Goal: Information Seeking & Learning: Check status

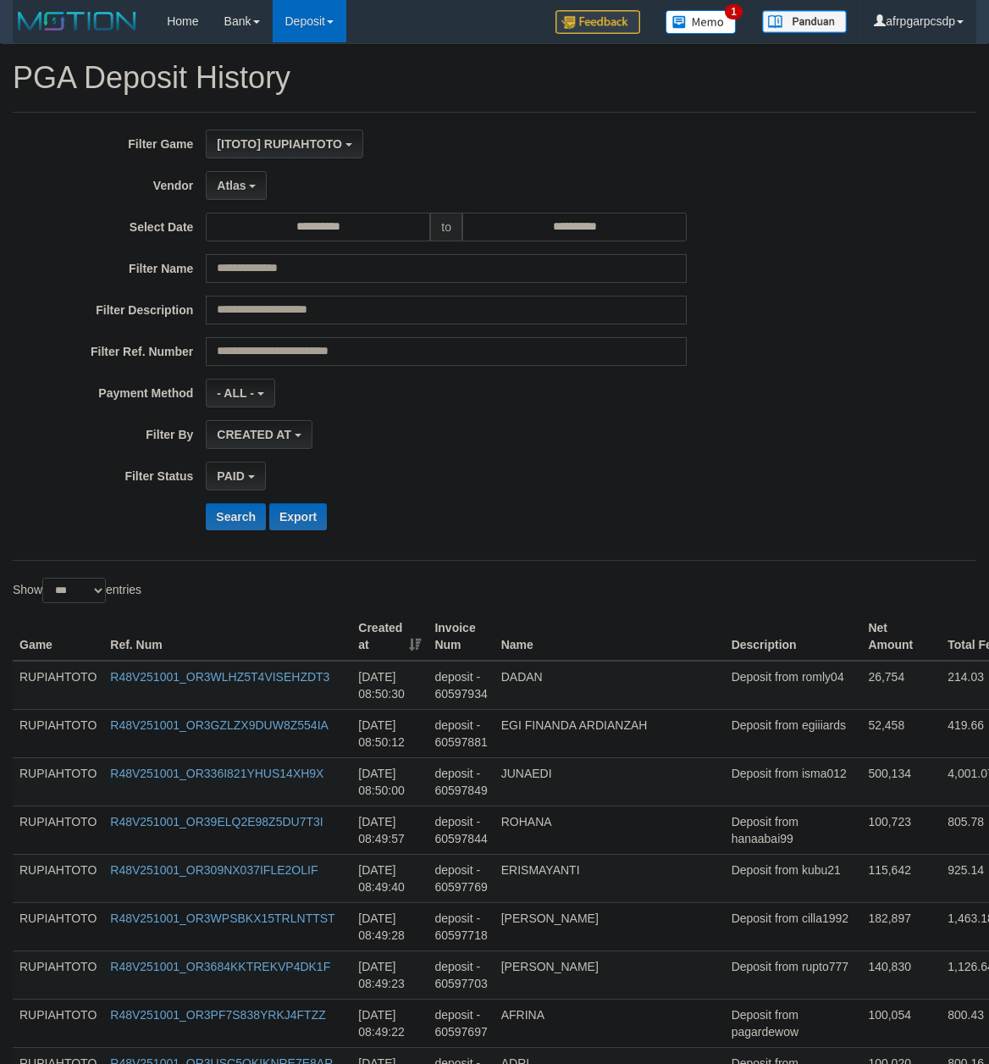
select select "**********"
select select "*"
select select "***"
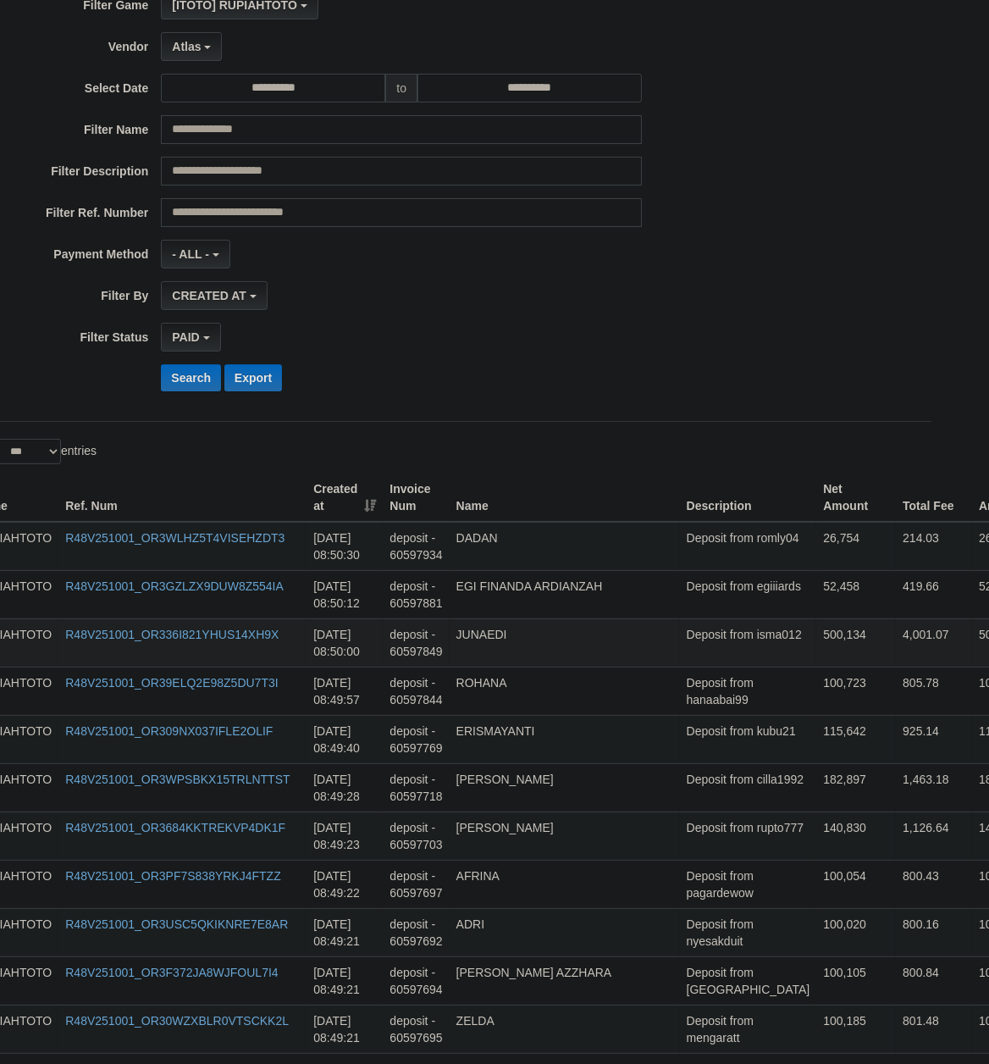
scroll to position [50, 0]
click at [177, 386] on button "Search" at bounding box center [191, 377] width 60 height 27
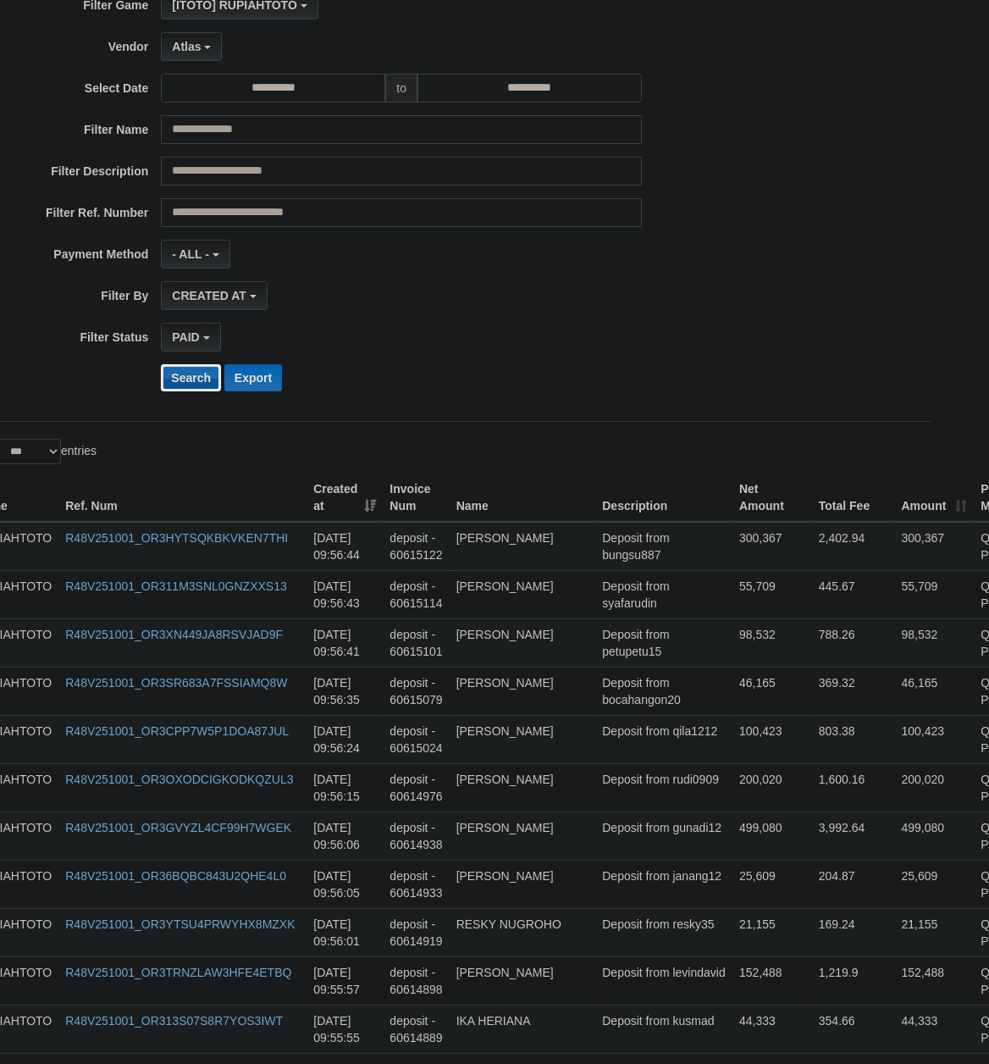
click at [176, 381] on button "Search" at bounding box center [191, 377] width 60 height 27
click at [261, 375] on button "Export" at bounding box center [253, 377] width 58 height 27
click at [205, 389] on button "Search" at bounding box center [191, 377] width 60 height 27
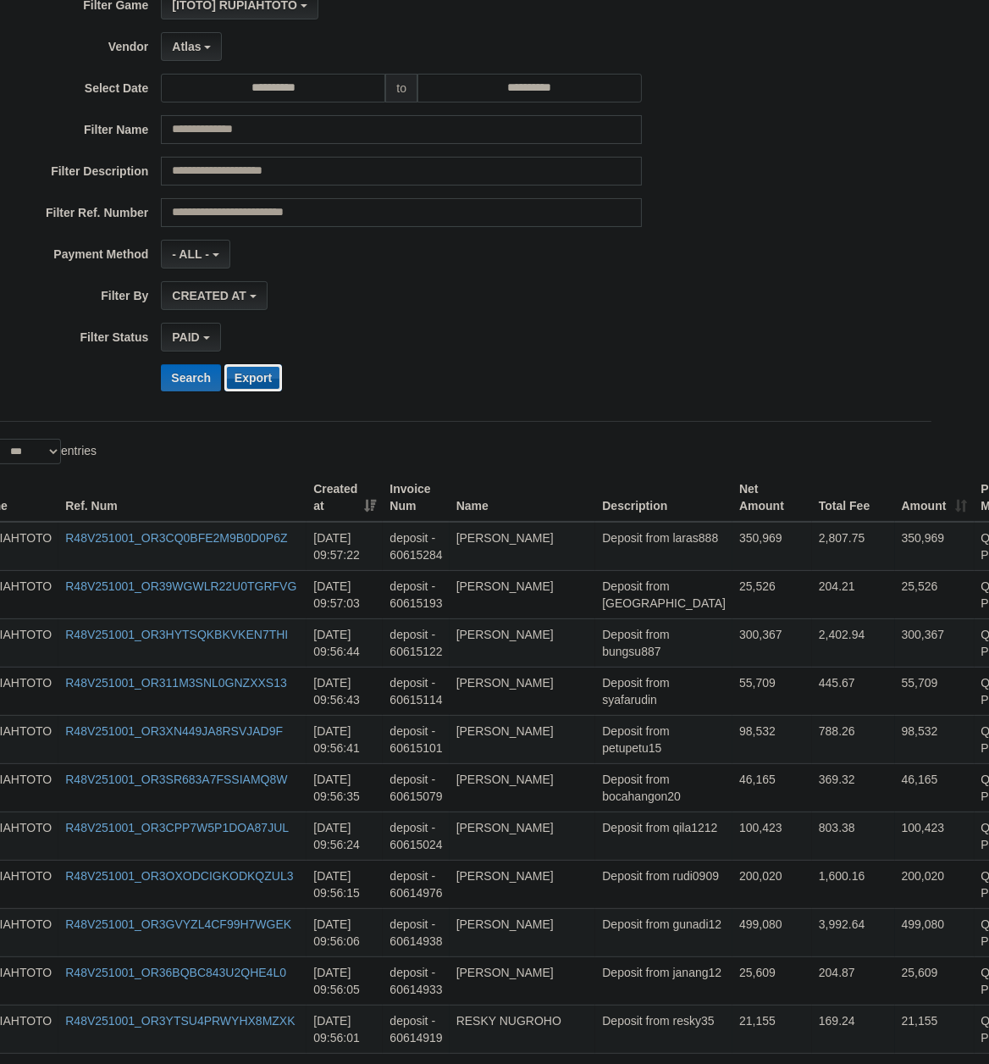
click at [267, 376] on button "Export" at bounding box center [253, 377] width 58 height 27
click at [812, 851] on td "803.38" at bounding box center [853, 835] width 83 height 48
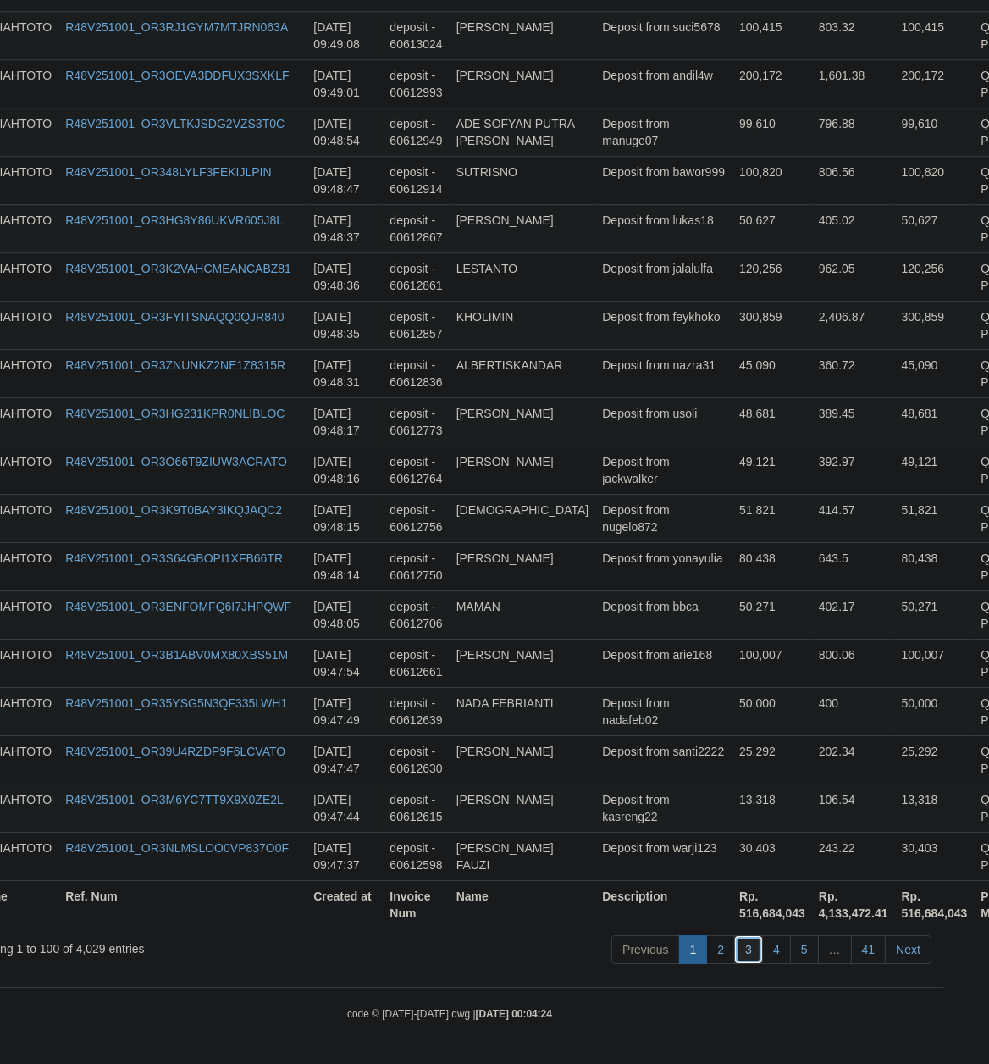
click at [751, 946] on link "3" at bounding box center [748, 949] width 29 height 29
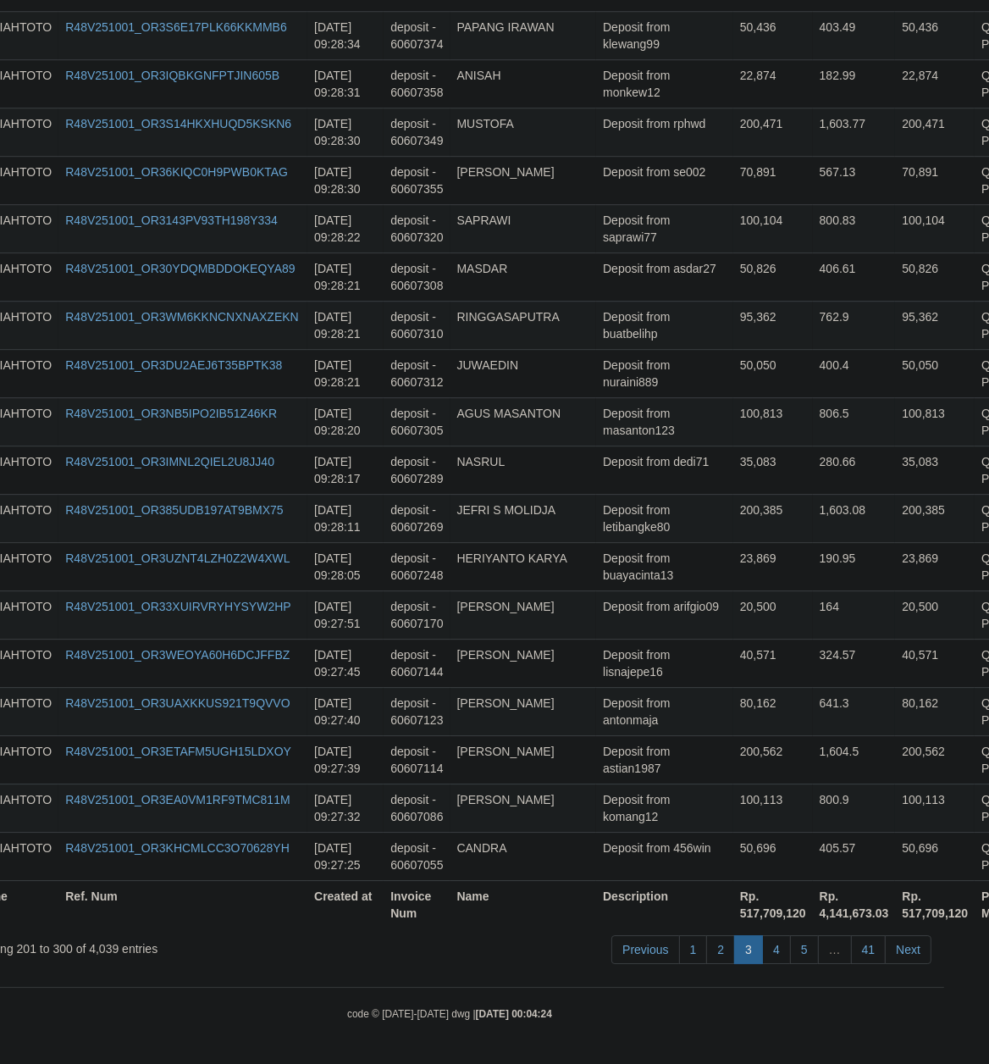
scroll to position [4667, 45]
click at [776, 948] on link "4" at bounding box center [776, 949] width 29 height 29
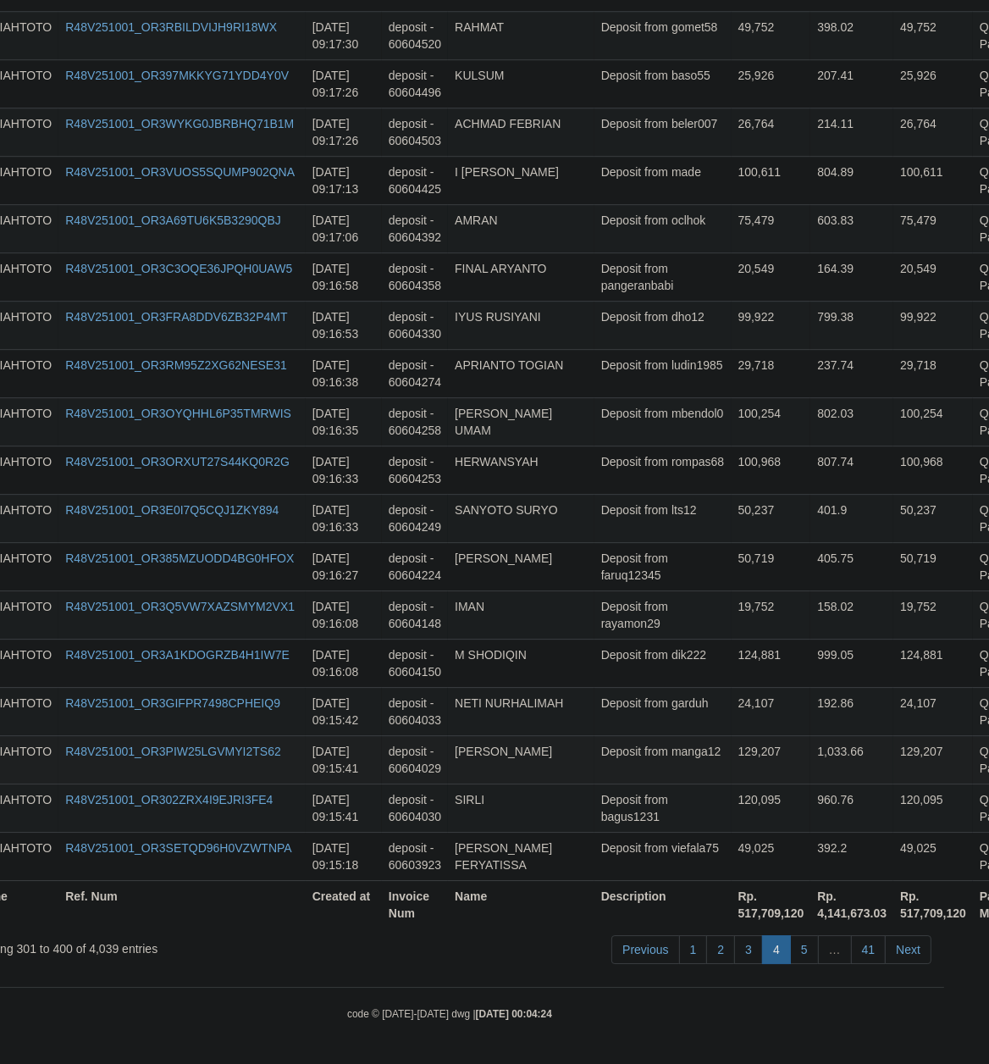
click at [810, 744] on td "1,033.66" at bounding box center [851, 759] width 83 height 48
click at [802, 952] on link "5" at bounding box center [804, 949] width 29 height 29
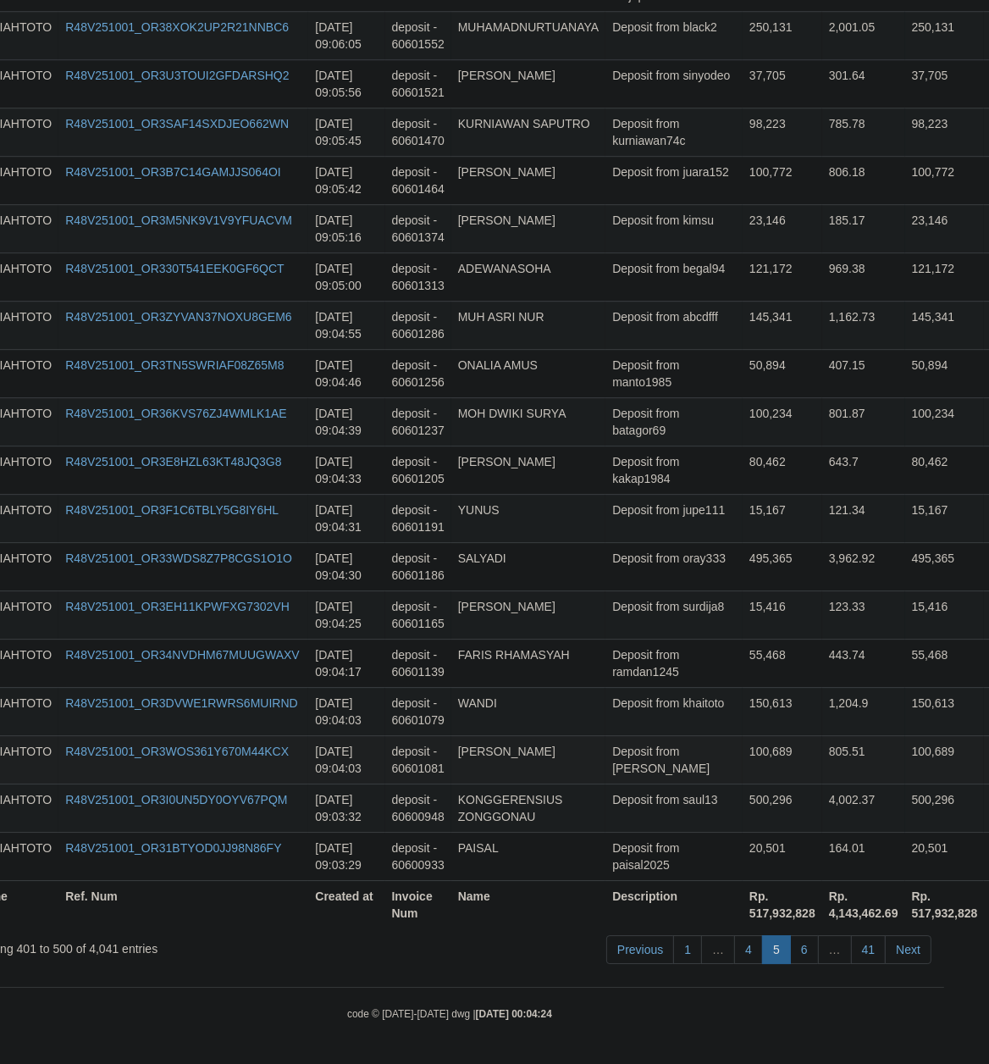
click at [743, 747] on td "100,689" at bounding box center [783, 759] width 80 height 48
click at [795, 947] on link "6" at bounding box center [804, 949] width 29 height 29
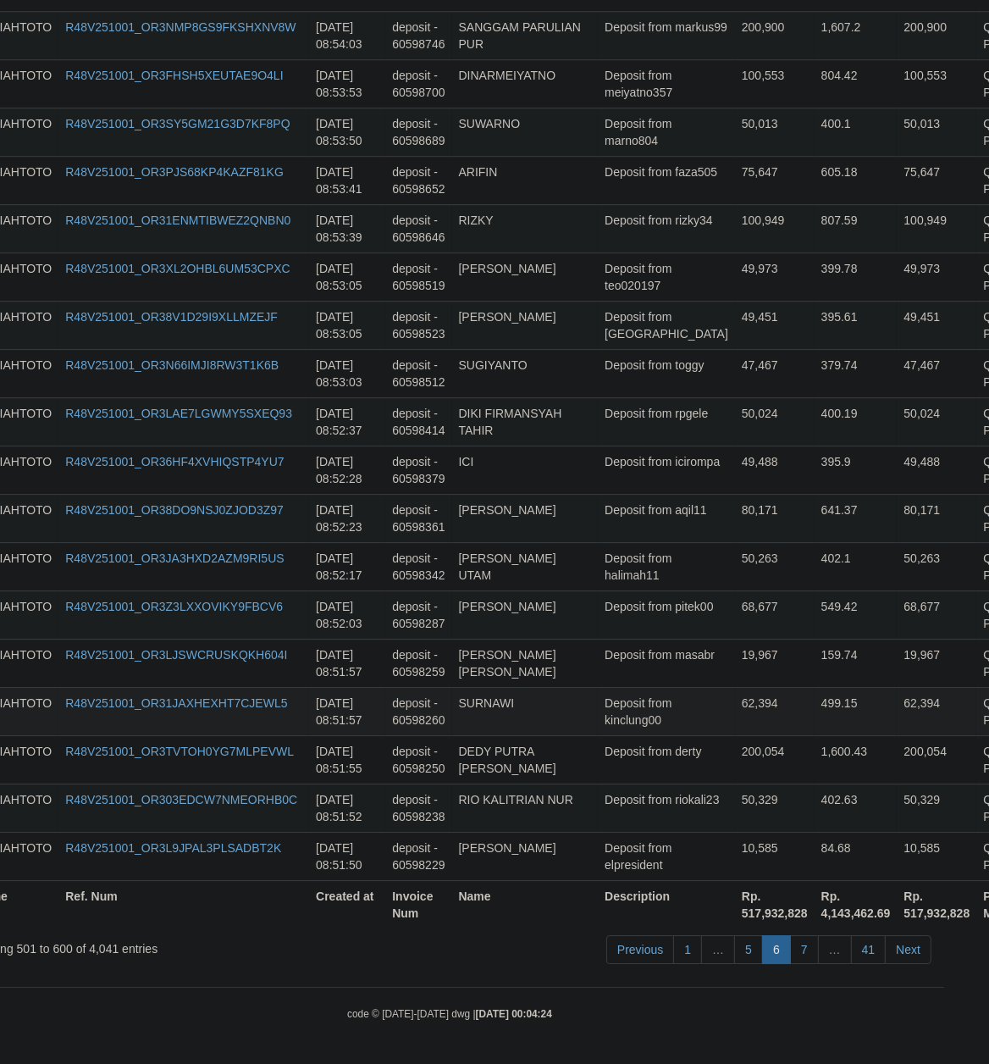
click at [815, 688] on td "499.15" at bounding box center [856, 711] width 83 height 48
click at [793, 943] on link "7" at bounding box center [804, 949] width 29 height 29
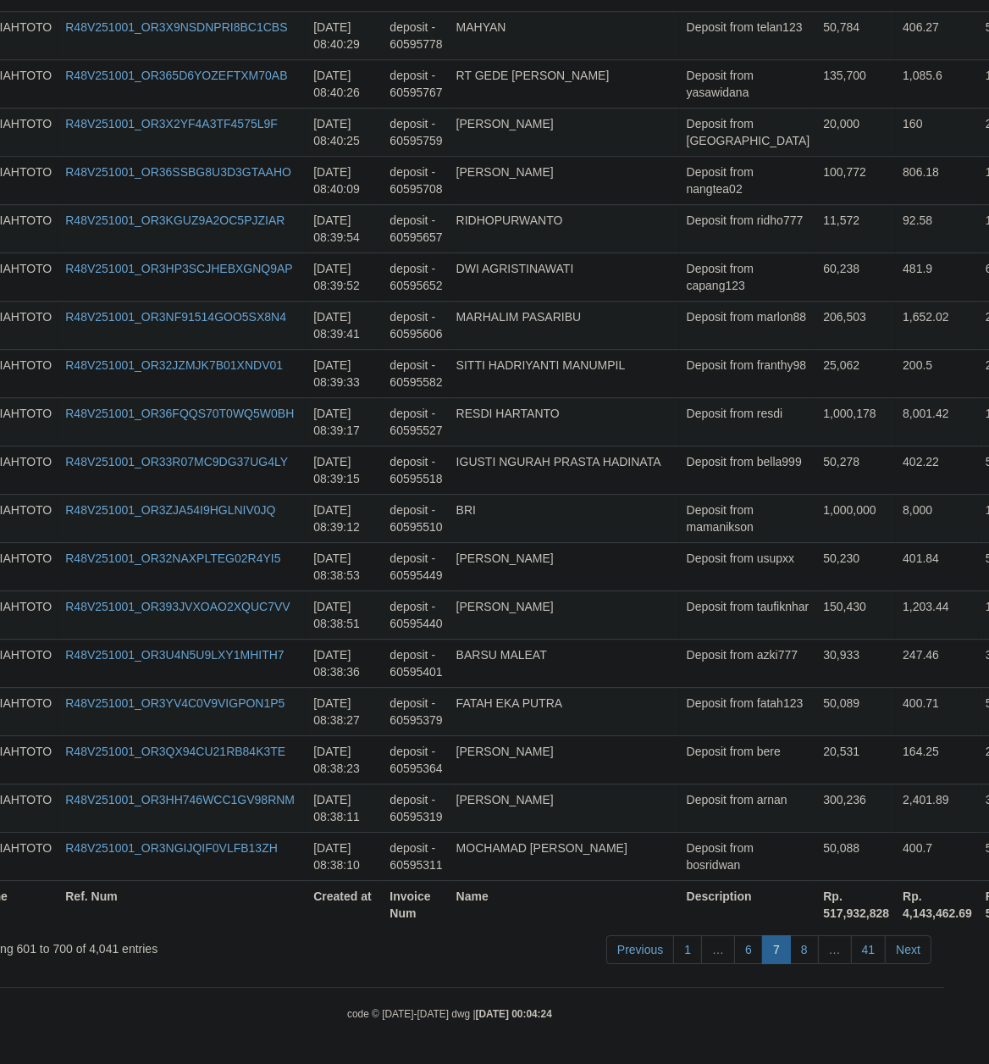
scroll to position [1413, 45]
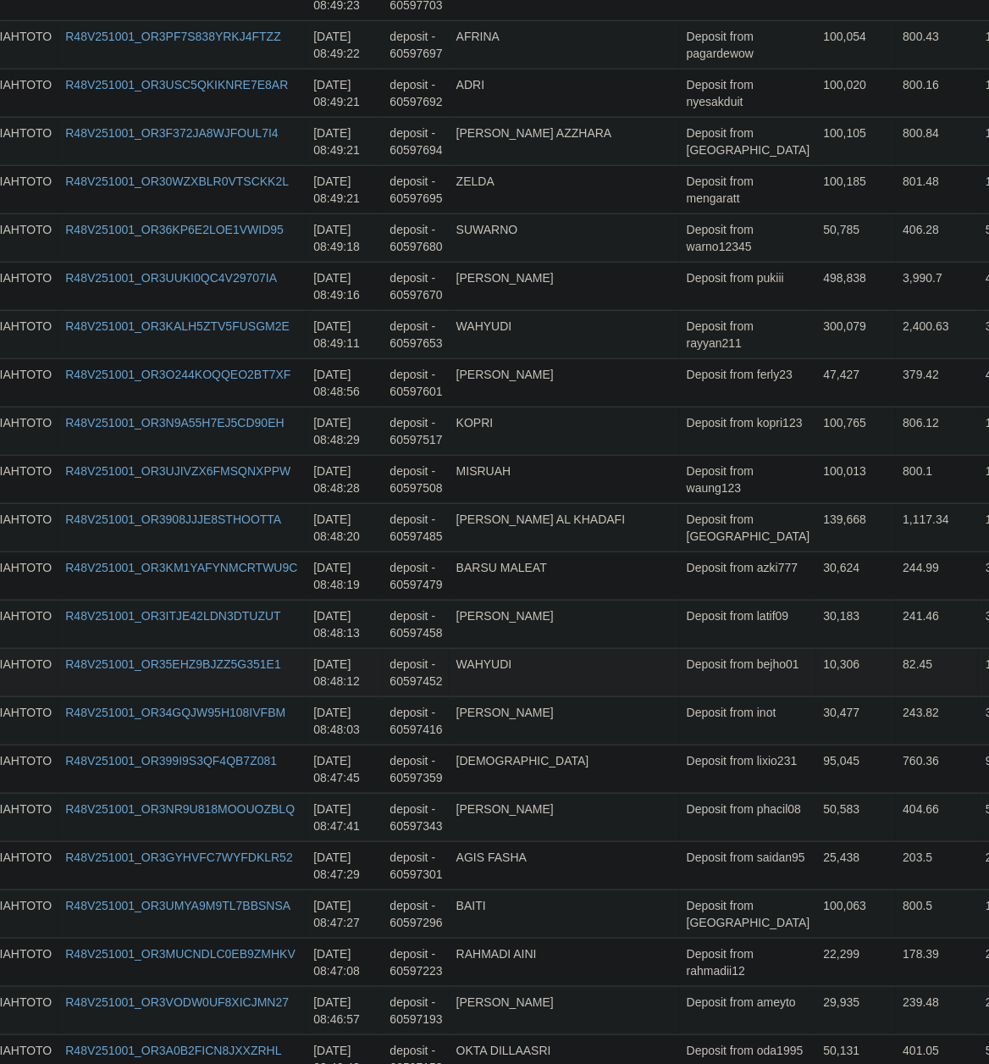
click at [642, 695] on td "WAHYUDI" at bounding box center [565, 671] width 230 height 48
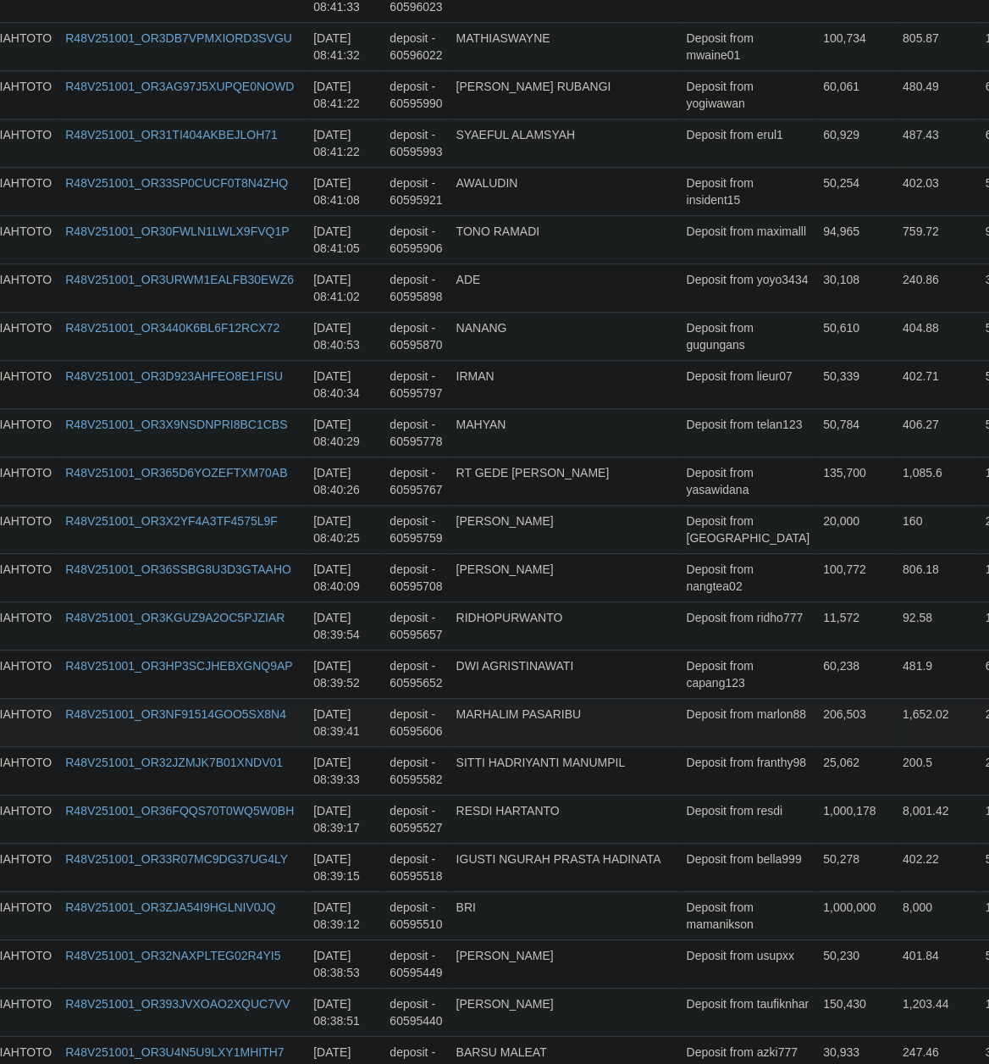
scroll to position [4650, 45]
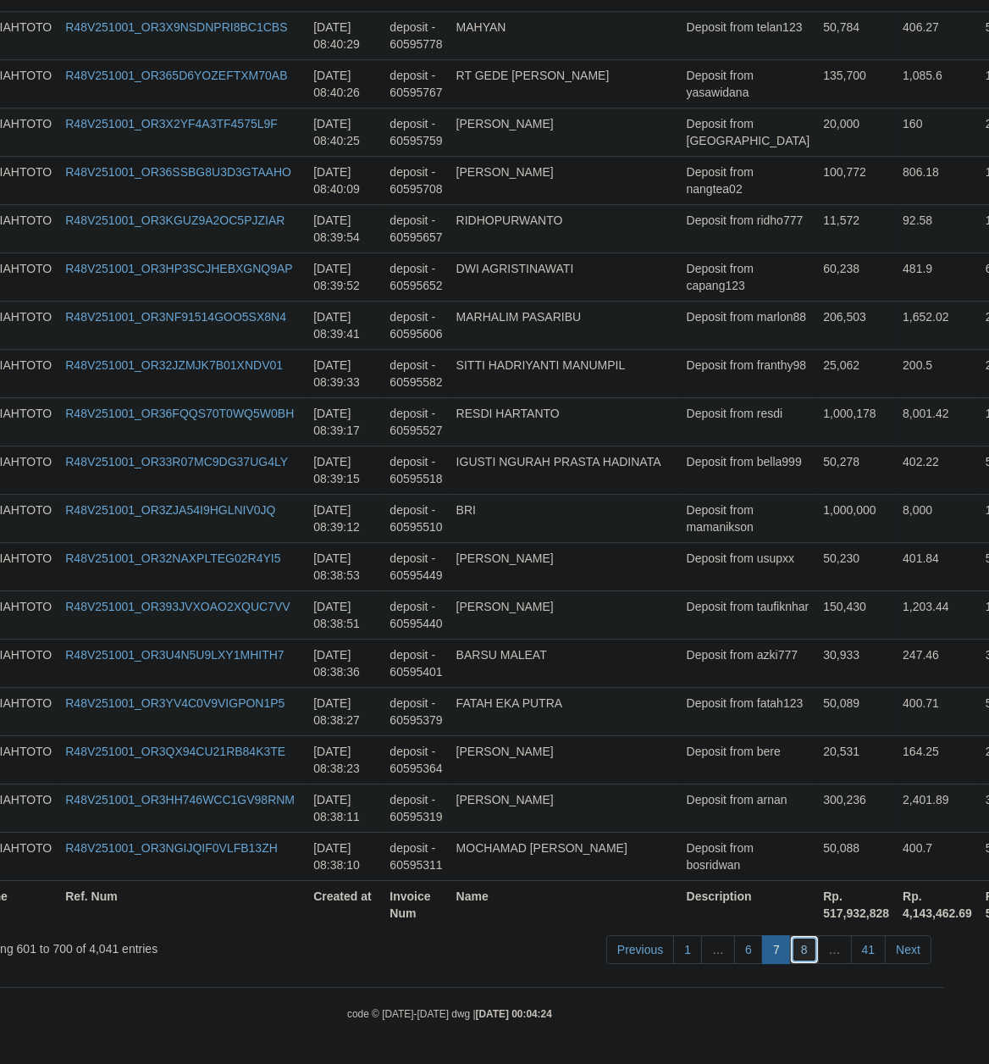
click at [796, 946] on link "8" at bounding box center [804, 949] width 29 height 29
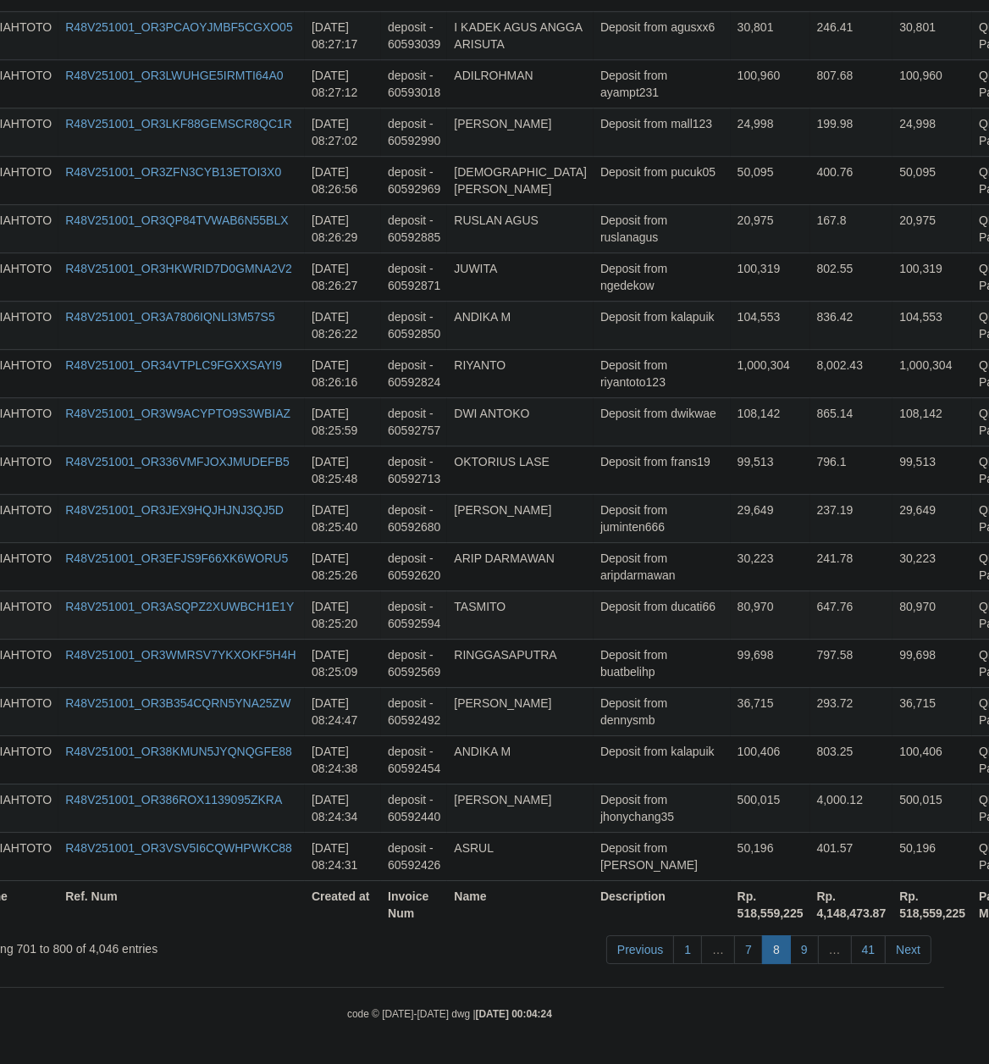
drag, startPoint x: 768, startPoint y: 596, endPoint x: 691, endPoint y: 605, distance: 77.5
click at [810, 596] on td "647.76" at bounding box center [851, 614] width 83 height 48
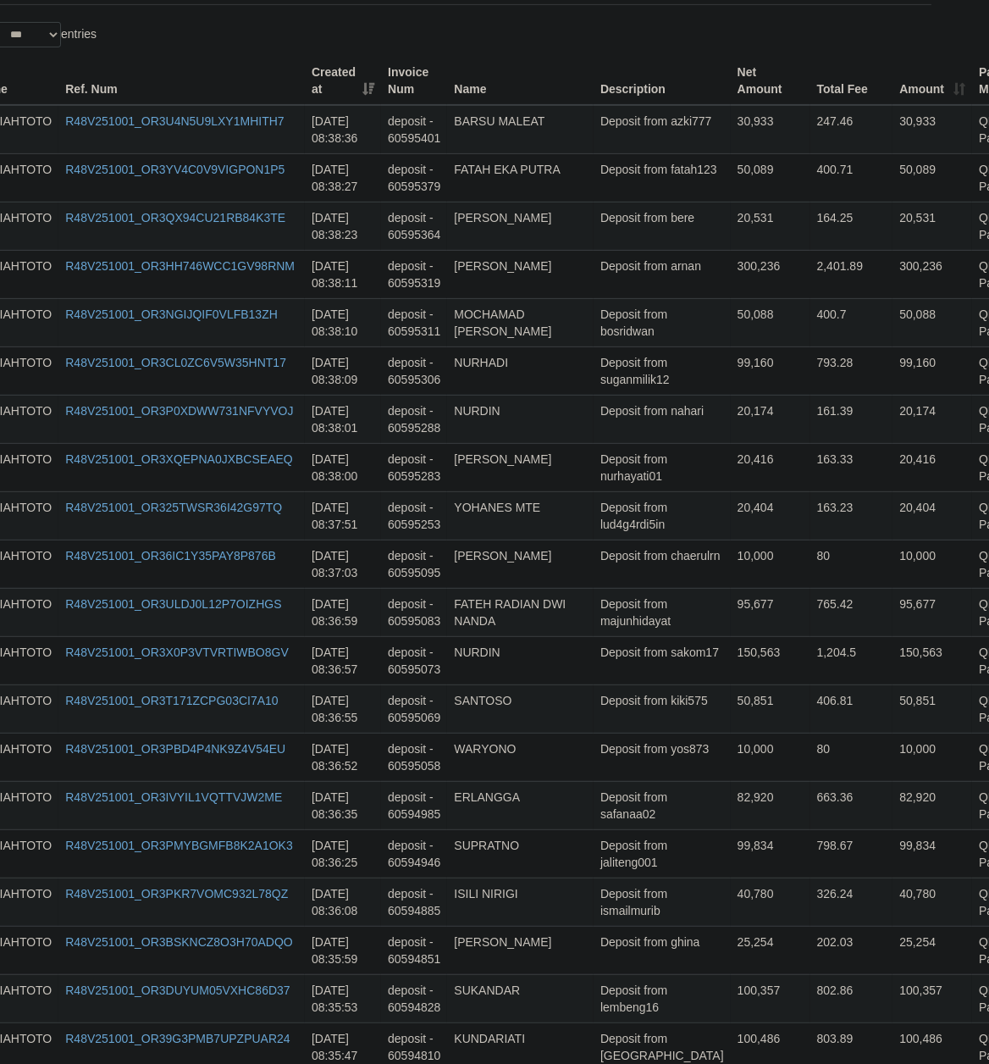
scroll to position [0, 45]
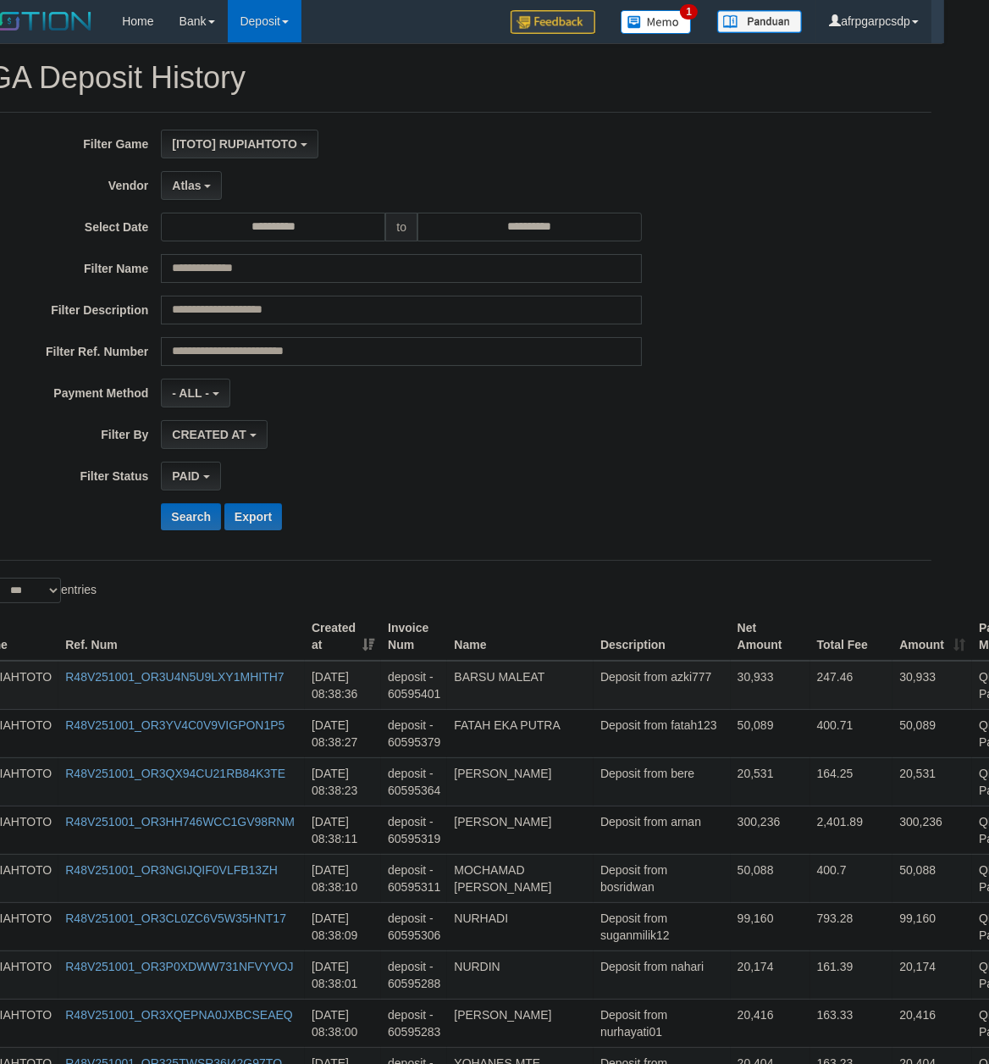
copy td "[PERSON_NAME] AL KHADAFI"
drag, startPoint x: 611, startPoint y: 527, endPoint x: 618, endPoint y: 705, distance: 178.8
click at [627, 796] on td "Deposit from bere" at bounding box center [662, 781] width 137 height 48
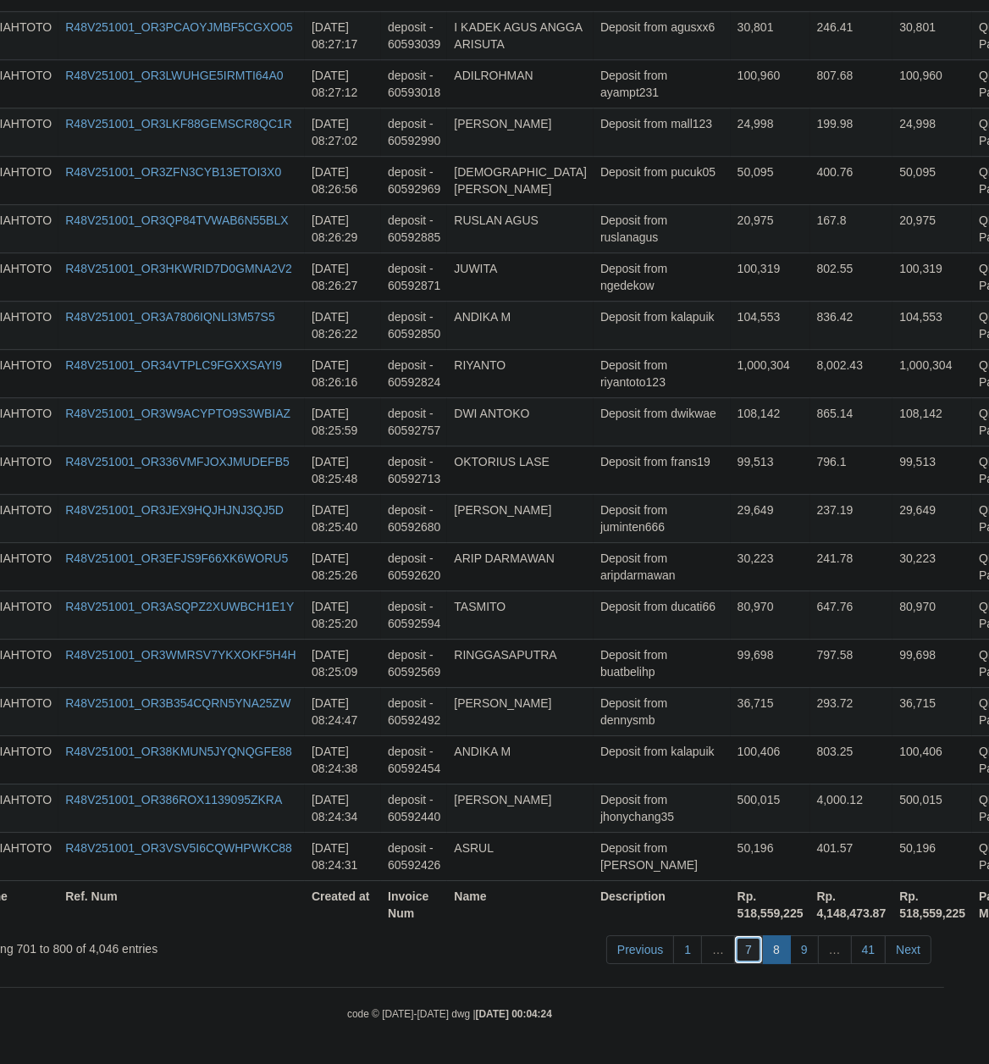
click at [744, 948] on link "7" at bounding box center [748, 949] width 29 height 29
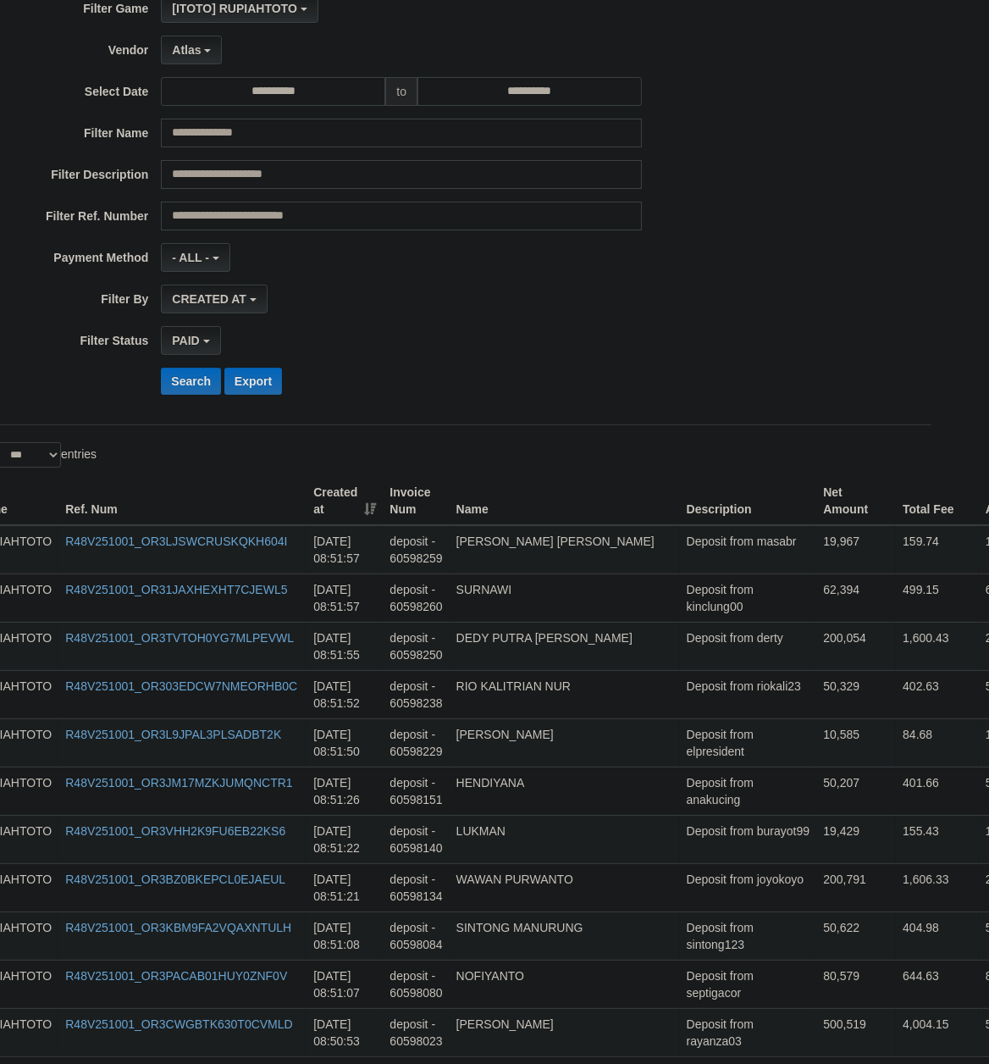
scroll to position [0, 45]
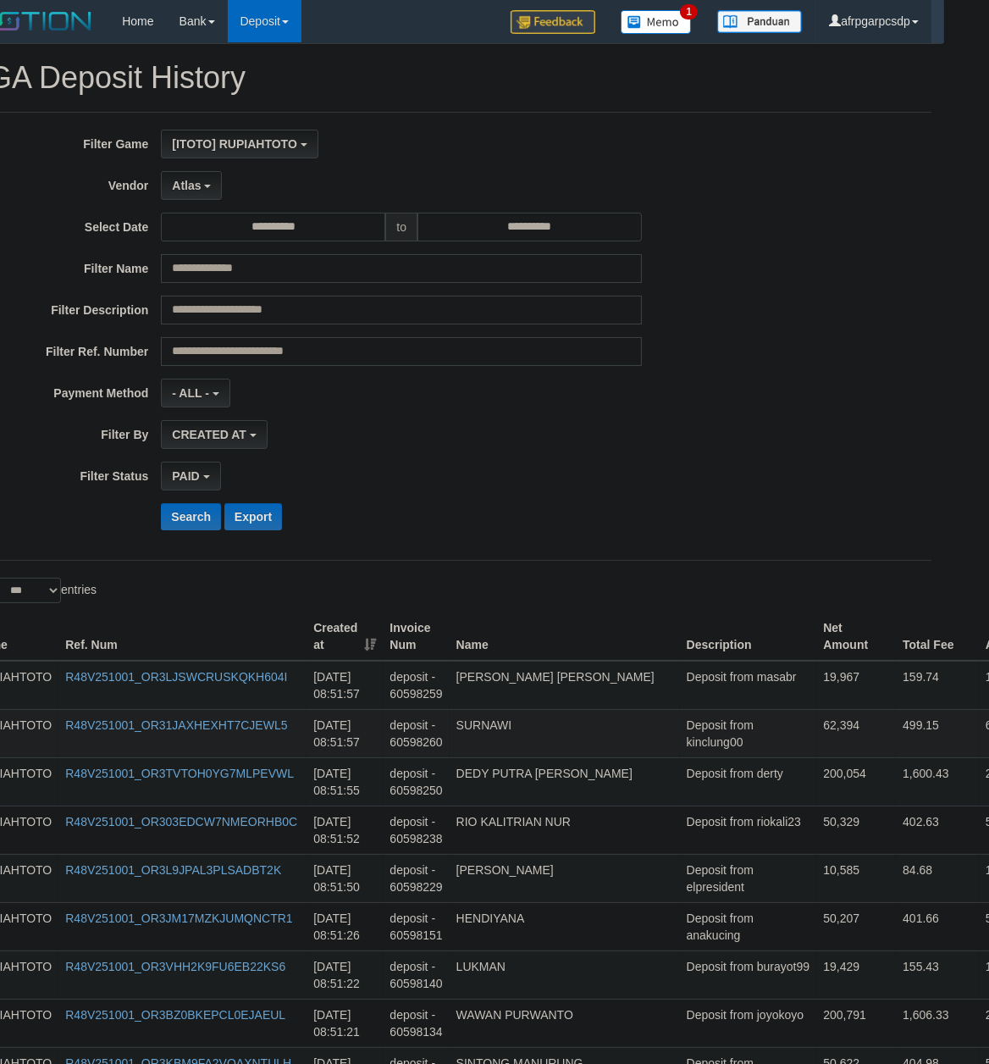
copy td "[PERSON_NAME]"
drag, startPoint x: 692, startPoint y: 857, endPoint x: 719, endPoint y: 739, distance: 120.8
click at [697, 694] on td "Deposit from masabr" at bounding box center [748, 684] width 137 height 49
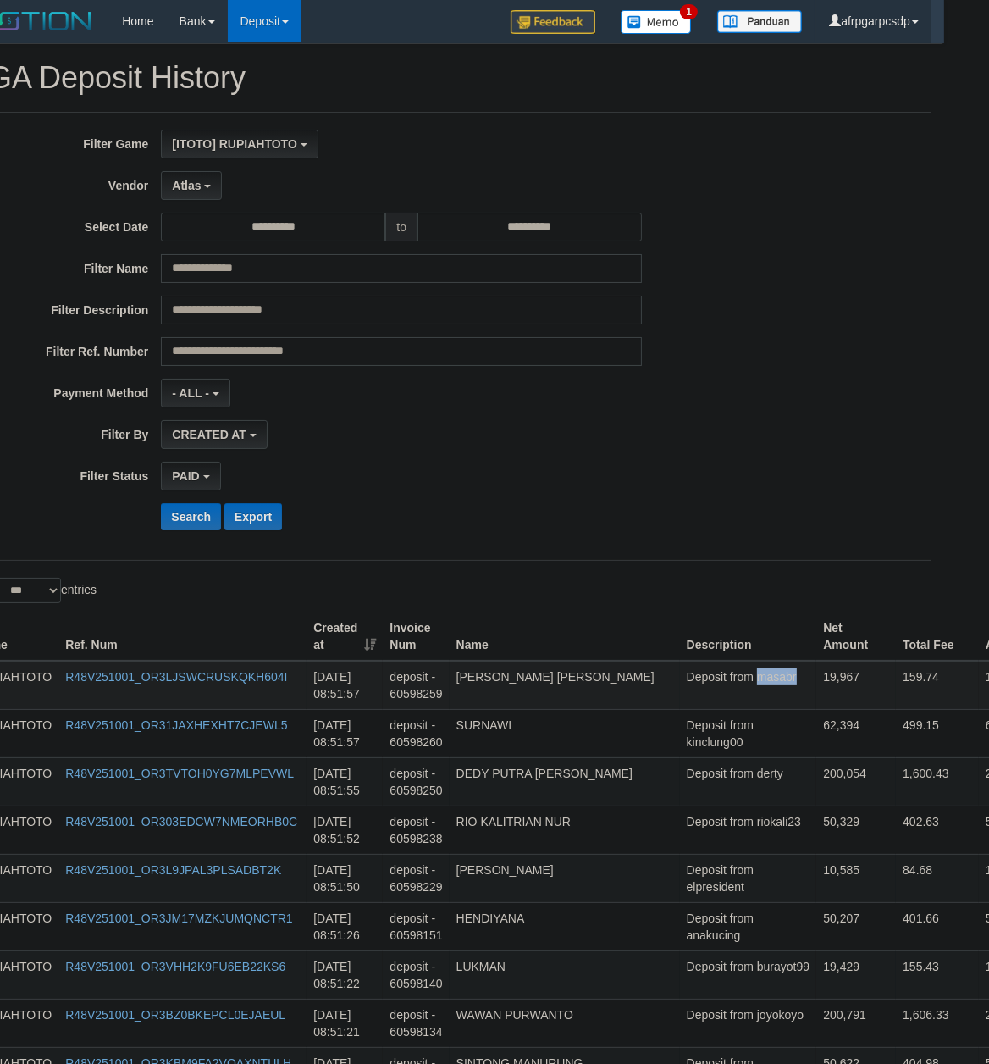
copy td "masabr"
click at [732, 837] on td "Deposit from riokali23" at bounding box center [748, 829] width 137 height 48
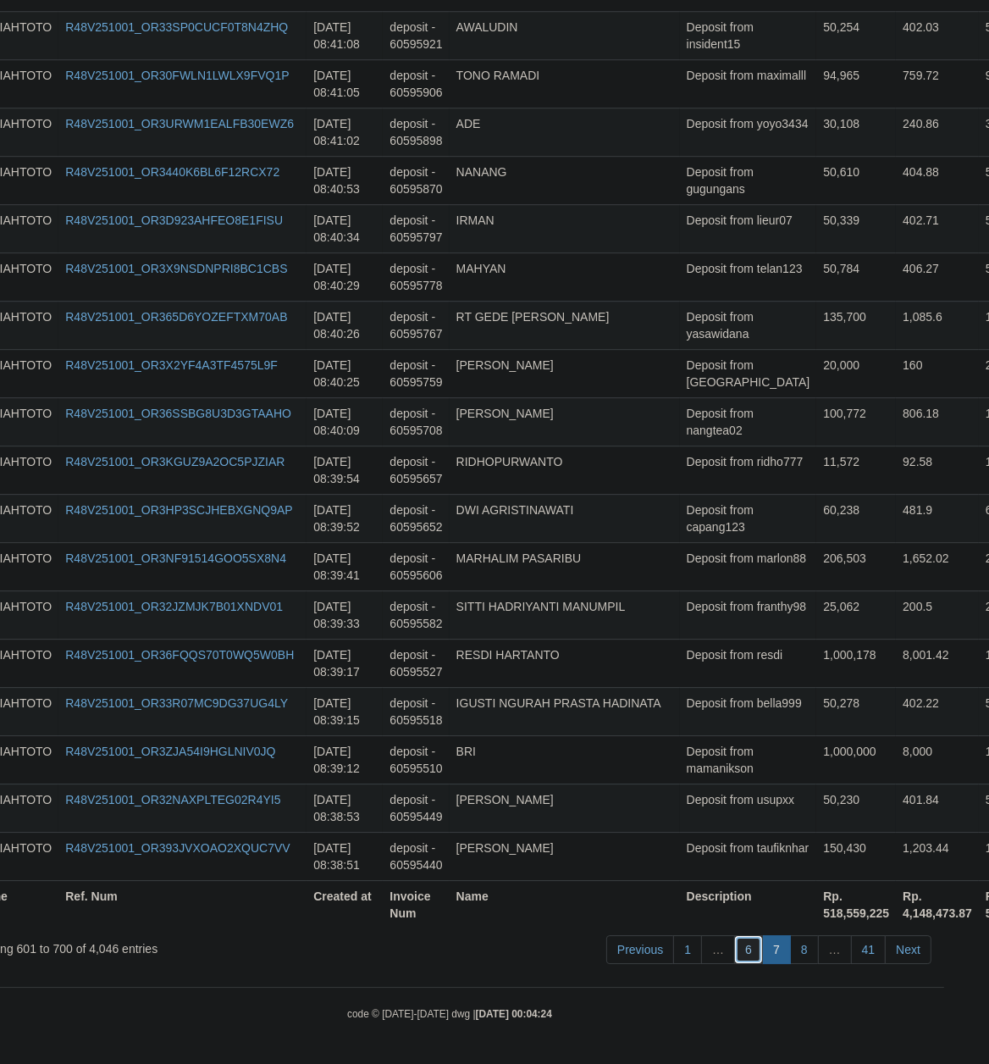
click at [749, 950] on link "6" at bounding box center [748, 949] width 29 height 29
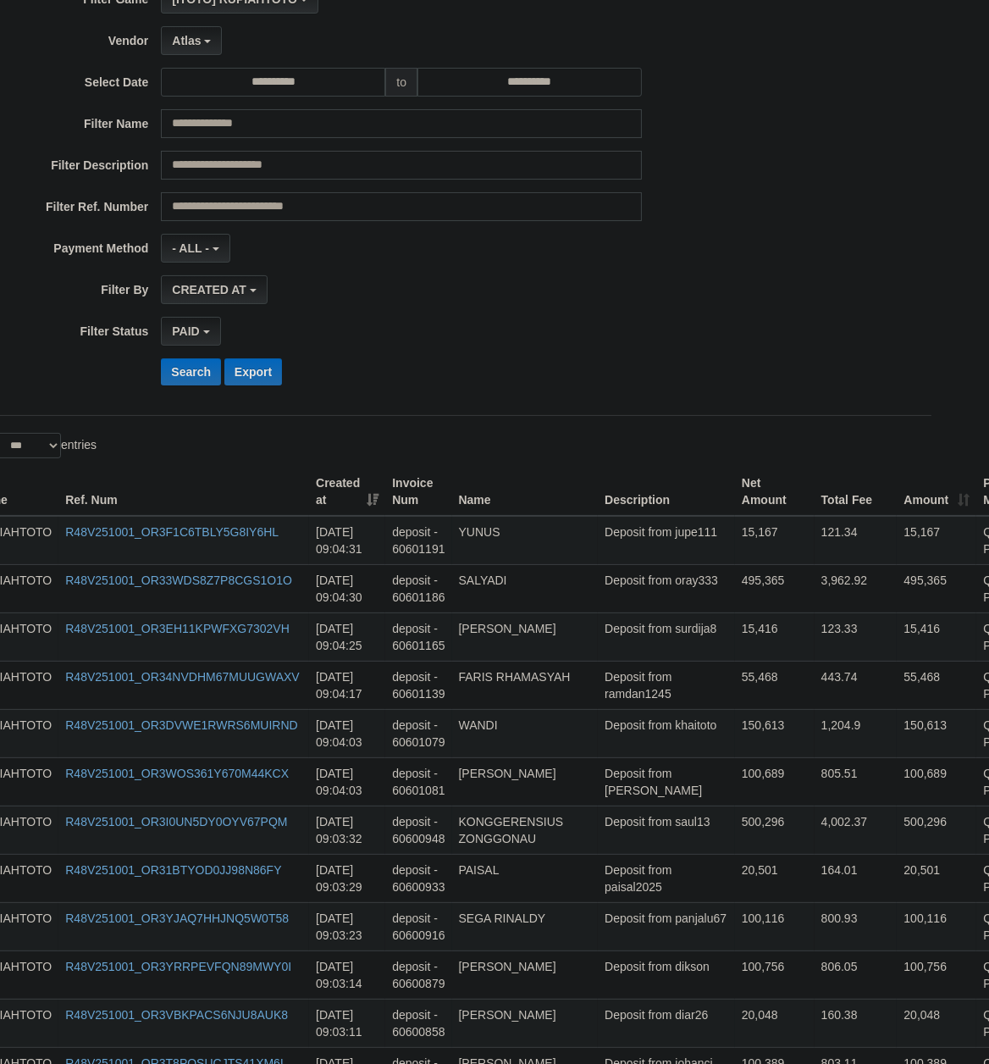
scroll to position [0, 45]
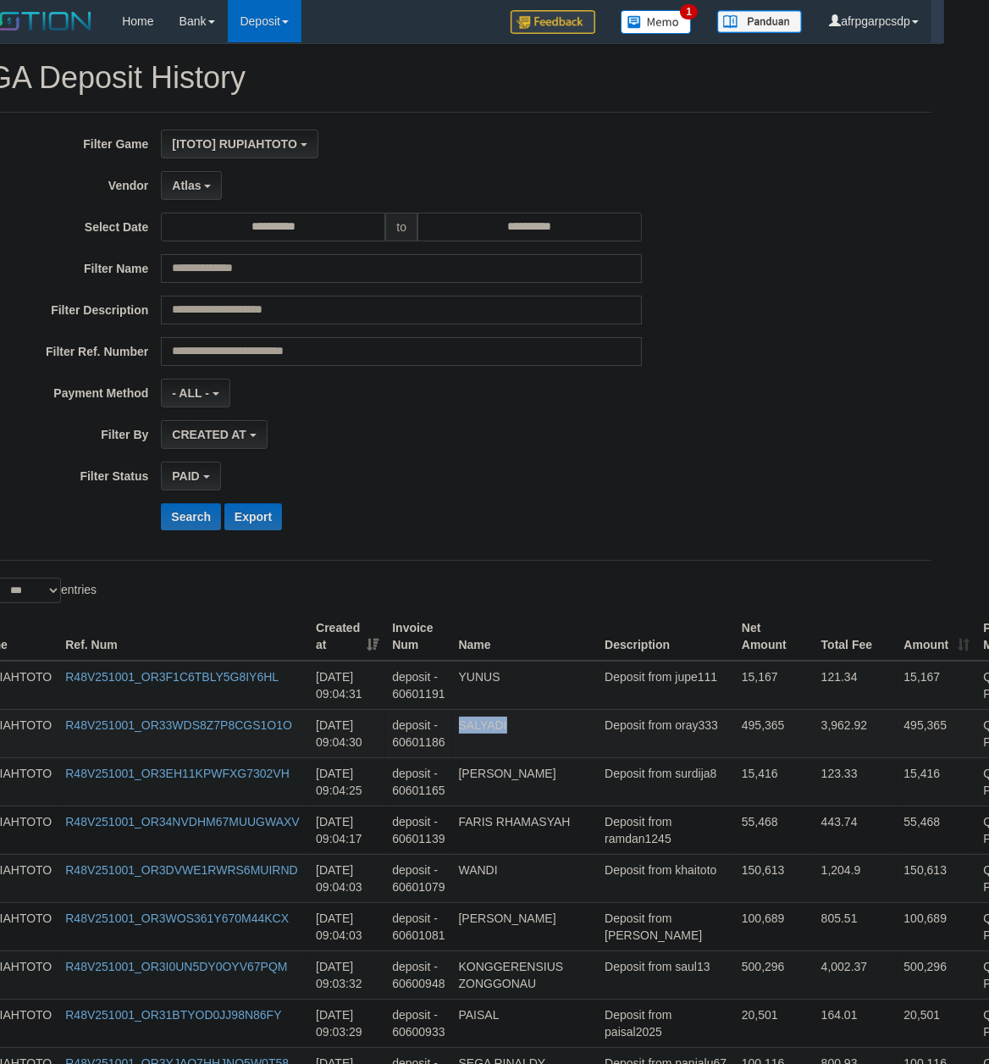
copy td "SALYADI"
drag, startPoint x: 597, startPoint y: 865, endPoint x: 620, endPoint y: 733, distance: 133.2
click at [598, 902] on td "Deposit from khaitoto" at bounding box center [666, 878] width 137 height 48
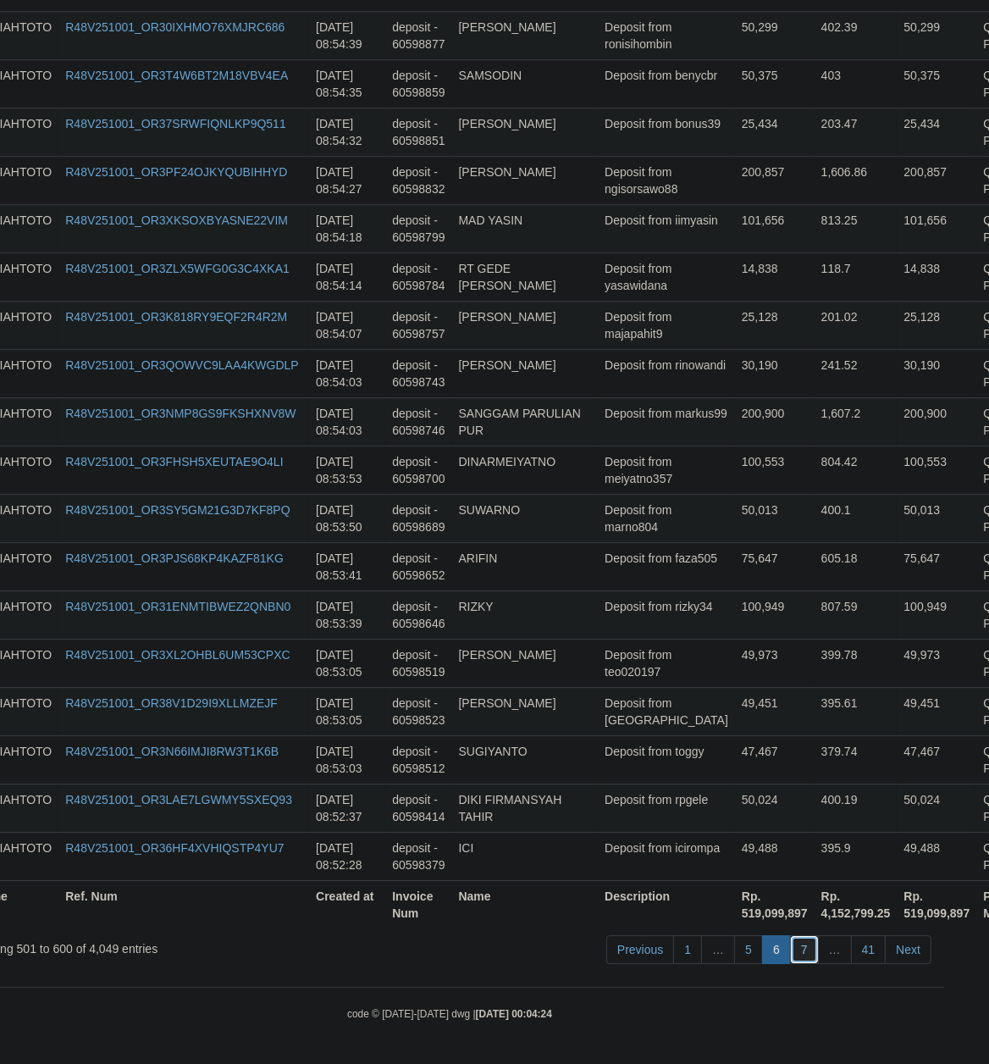
click at [802, 950] on link "7" at bounding box center [804, 949] width 29 height 29
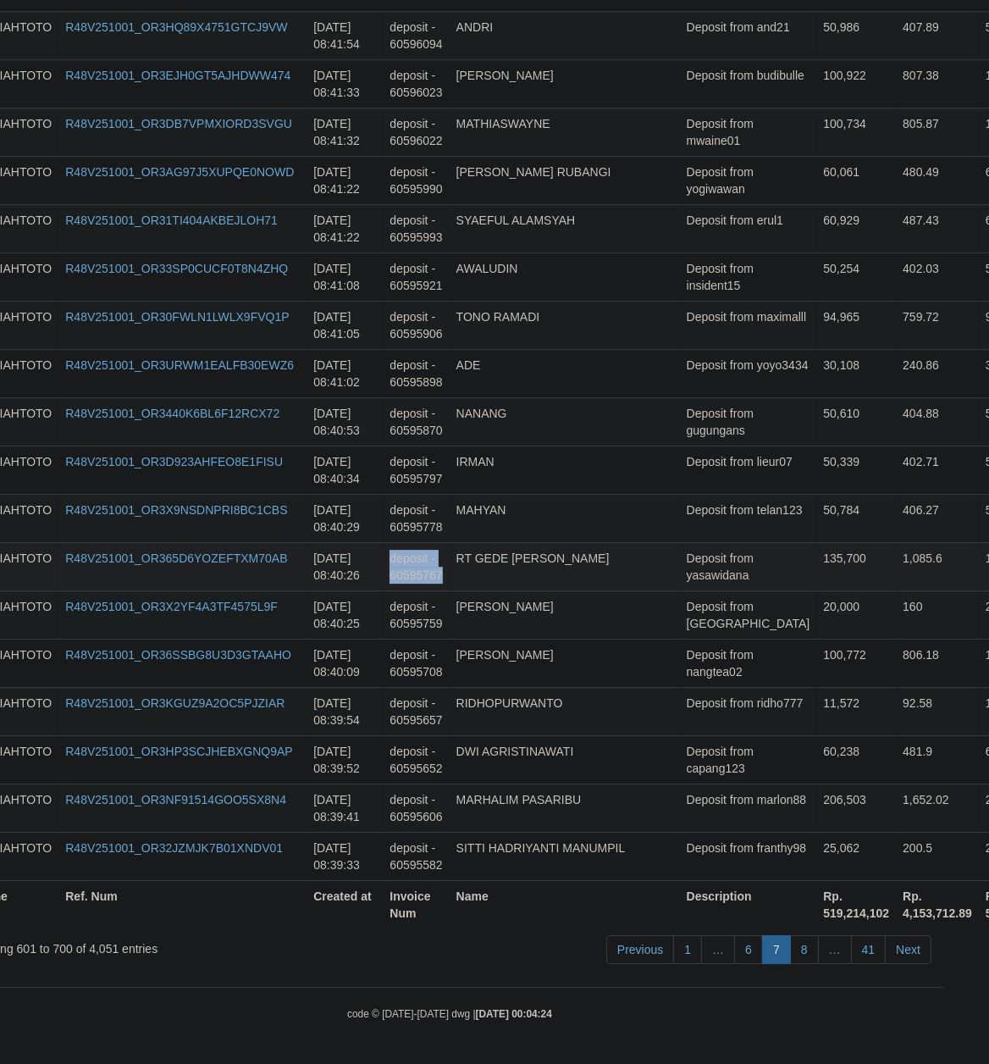
click at [646, 566] on td "RT GEDE [PERSON_NAME]" at bounding box center [565, 566] width 230 height 48
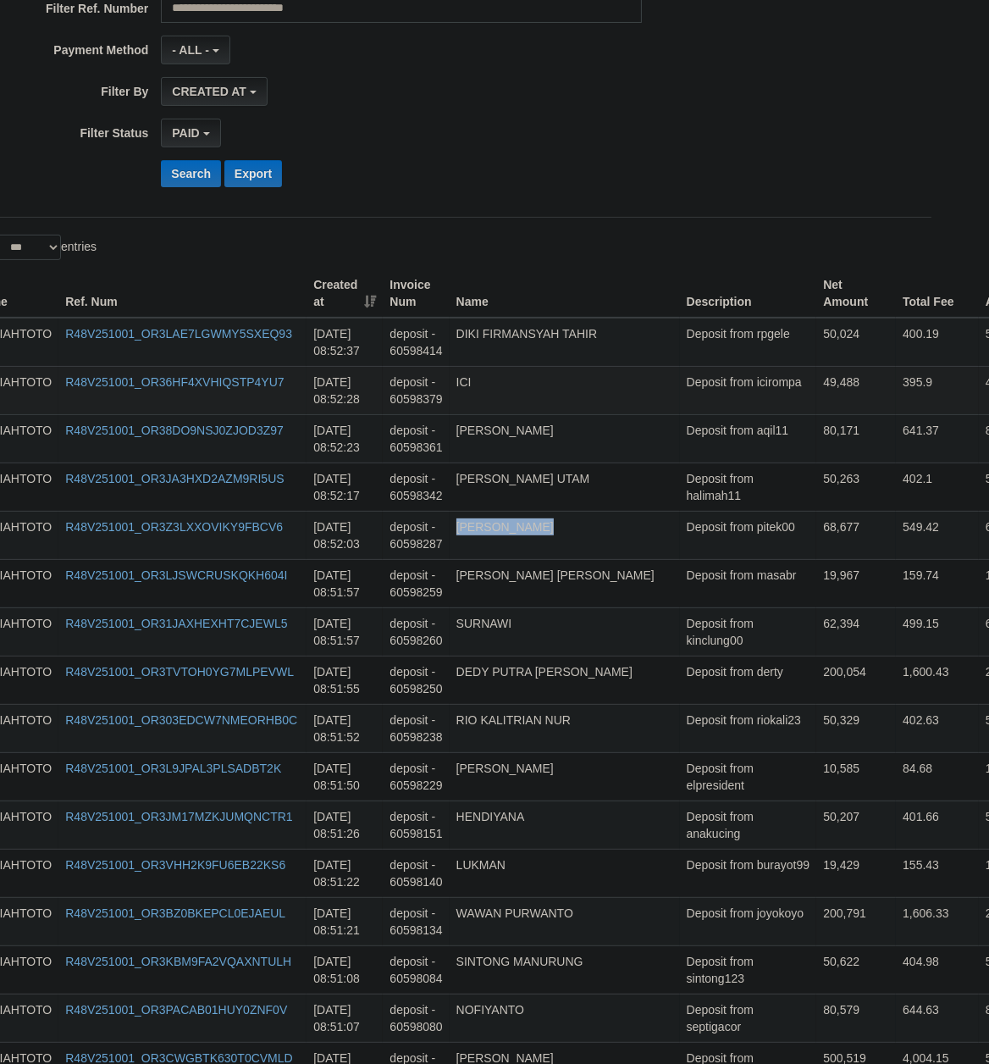
copy td "[PERSON_NAME]"
drag, startPoint x: 725, startPoint y: 550, endPoint x: 721, endPoint y: 406, distance: 144.9
click at [722, 896] on td "Deposit from burayot99" at bounding box center [748, 872] width 137 height 48
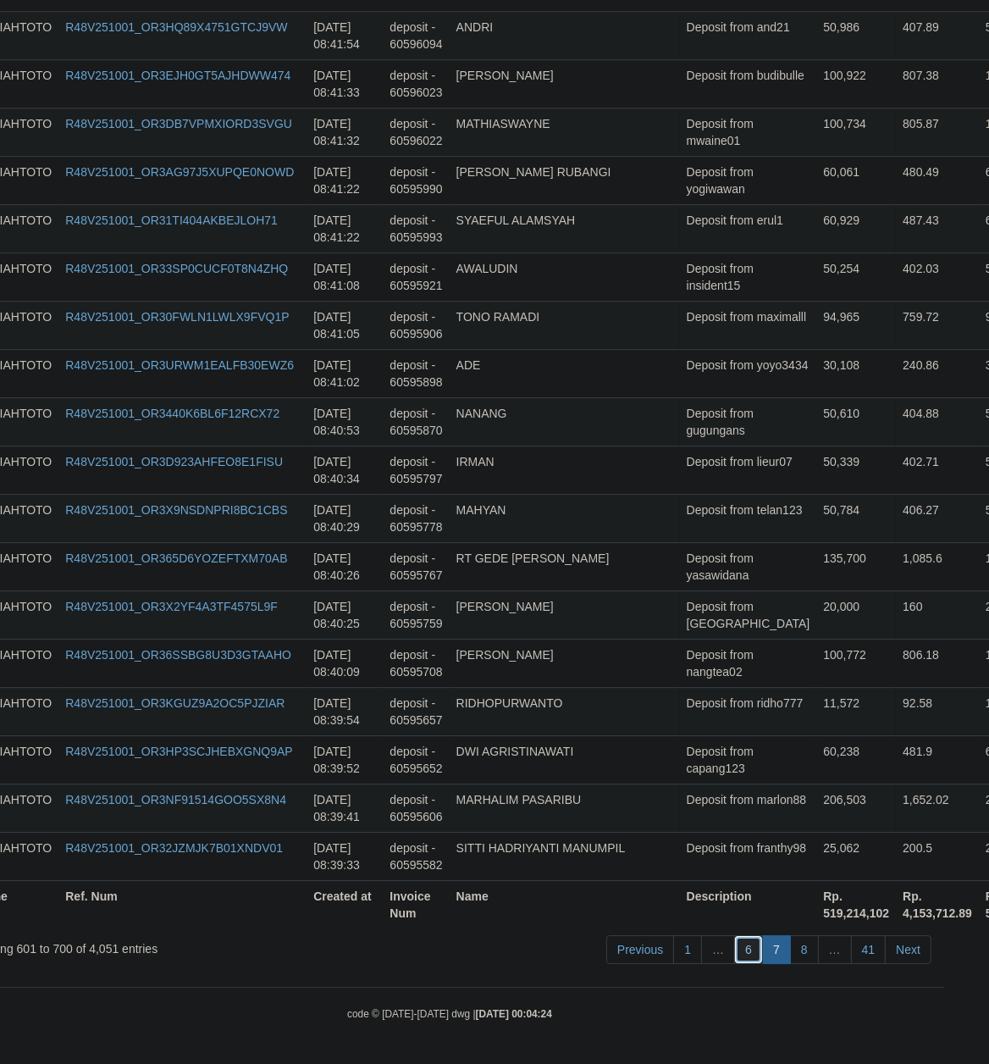
click at [748, 950] on link "6" at bounding box center [748, 949] width 29 height 29
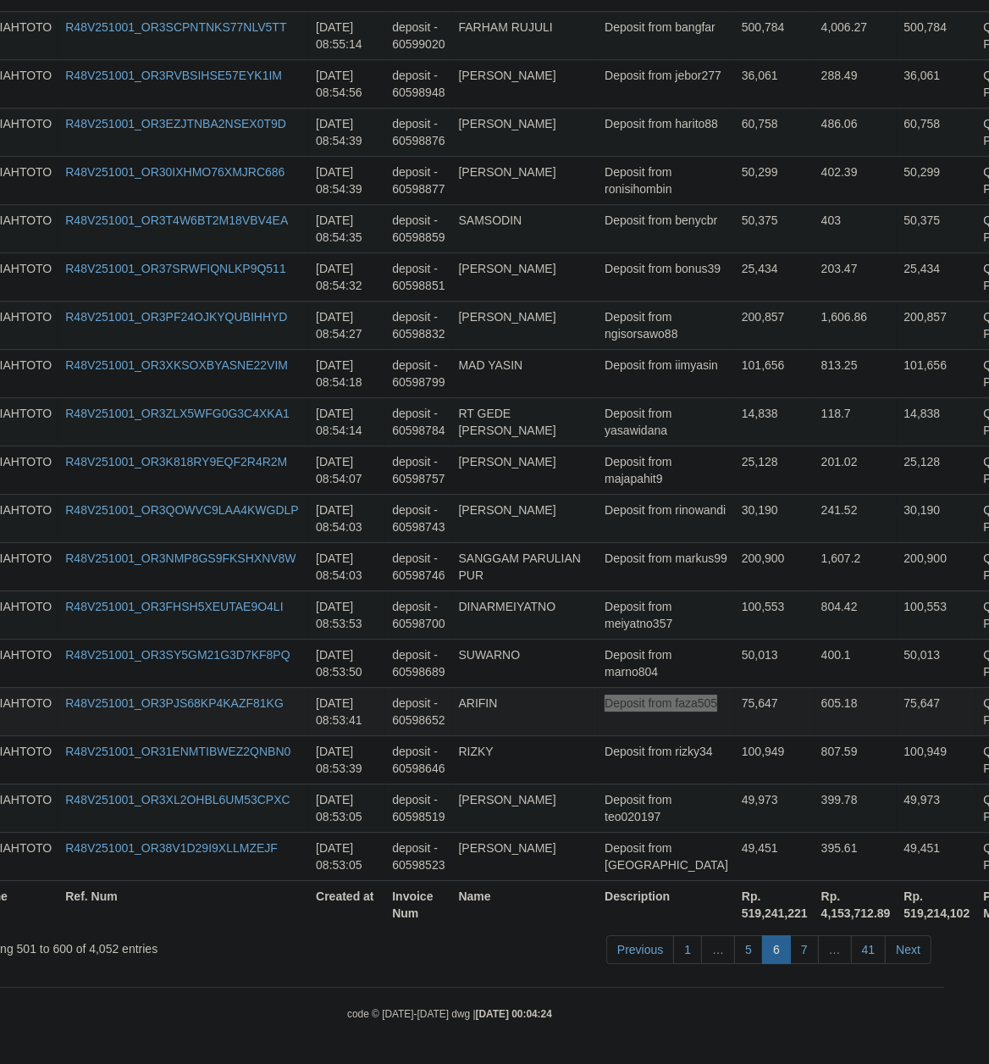
drag, startPoint x: 665, startPoint y: 688, endPoint x: 684, endPoint y: 692, distance: 19.8
click at [735, 688] on td "75,647" at bounding box center [775, 711] width 80 height 48
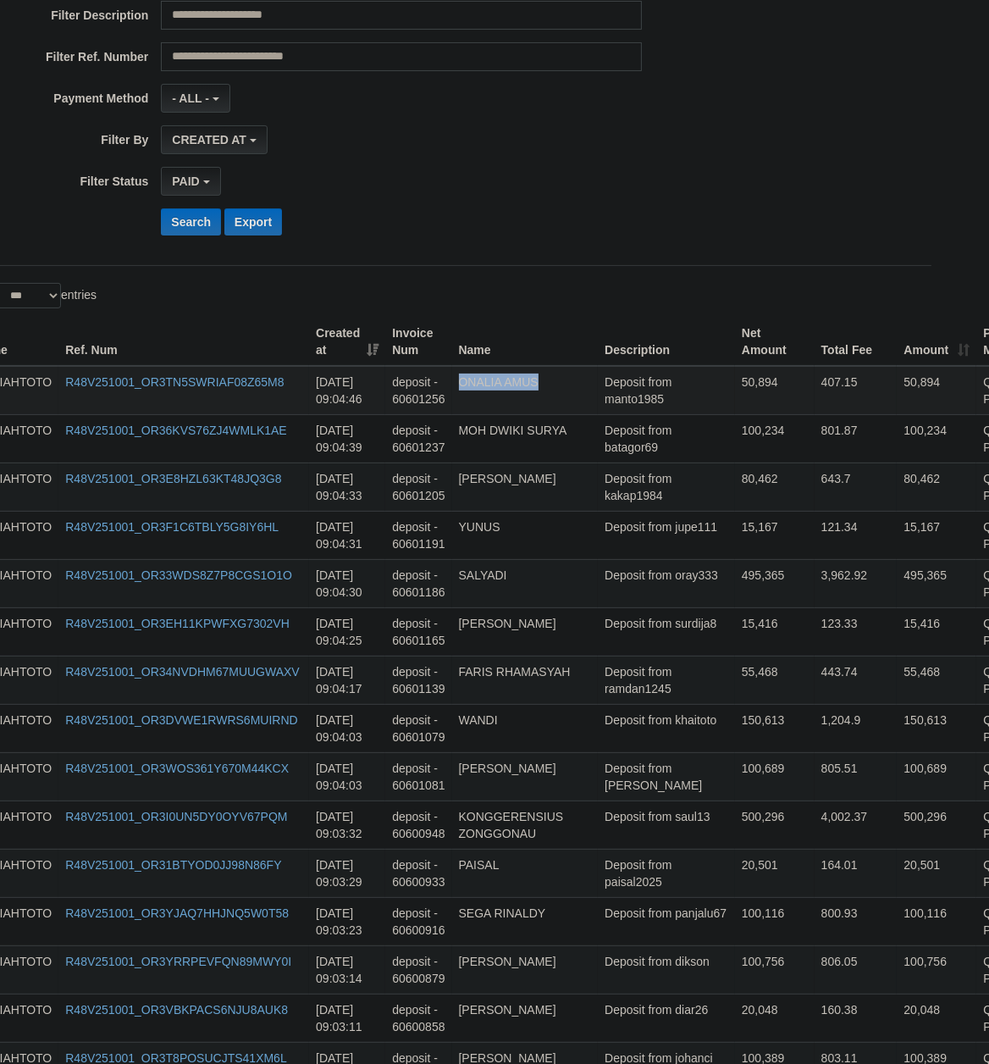
drag, startPoint x: 611, startPoint y: 531, endPoint x: 622, endPoint y: 441, distance: 90.4
click at [611, 509] on td "Deposit from kakap1984" at bounding box center [666, 486] width 137 height 48
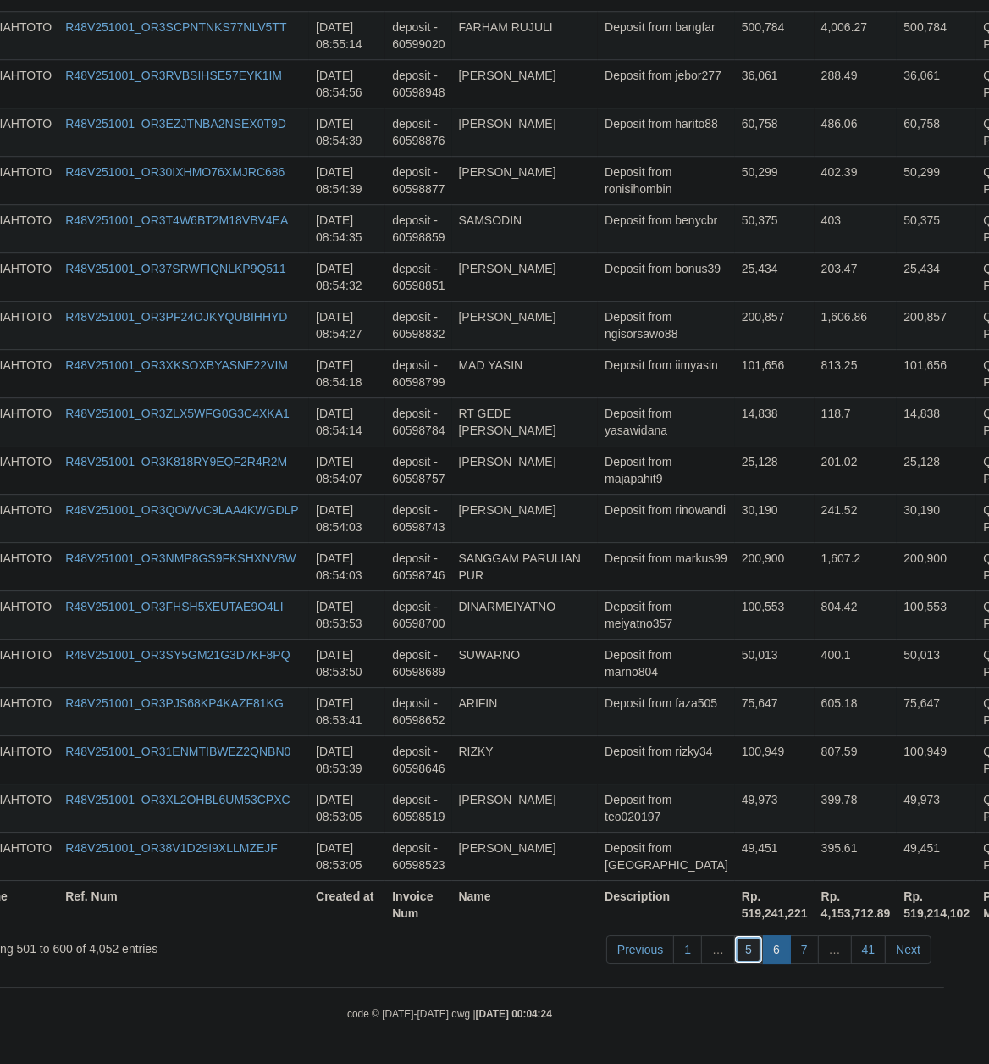
drag, startPoint x: 740, startPoint y: 946, endPoint x: 126, endPoint y: 883, distance: 617.1
click at [740, 944] on link "5" at bounding box center [748, 949] width 29 height 29
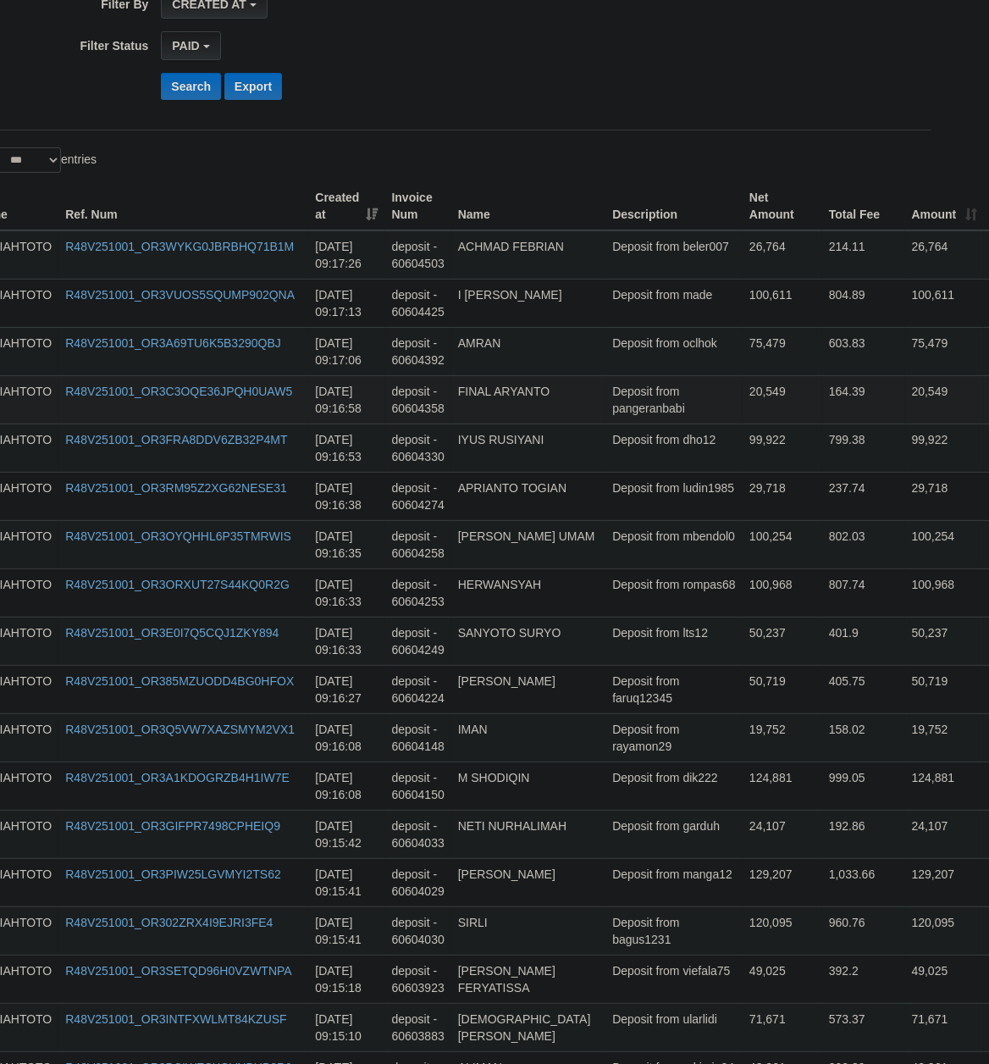
scroll to position [411, 45]
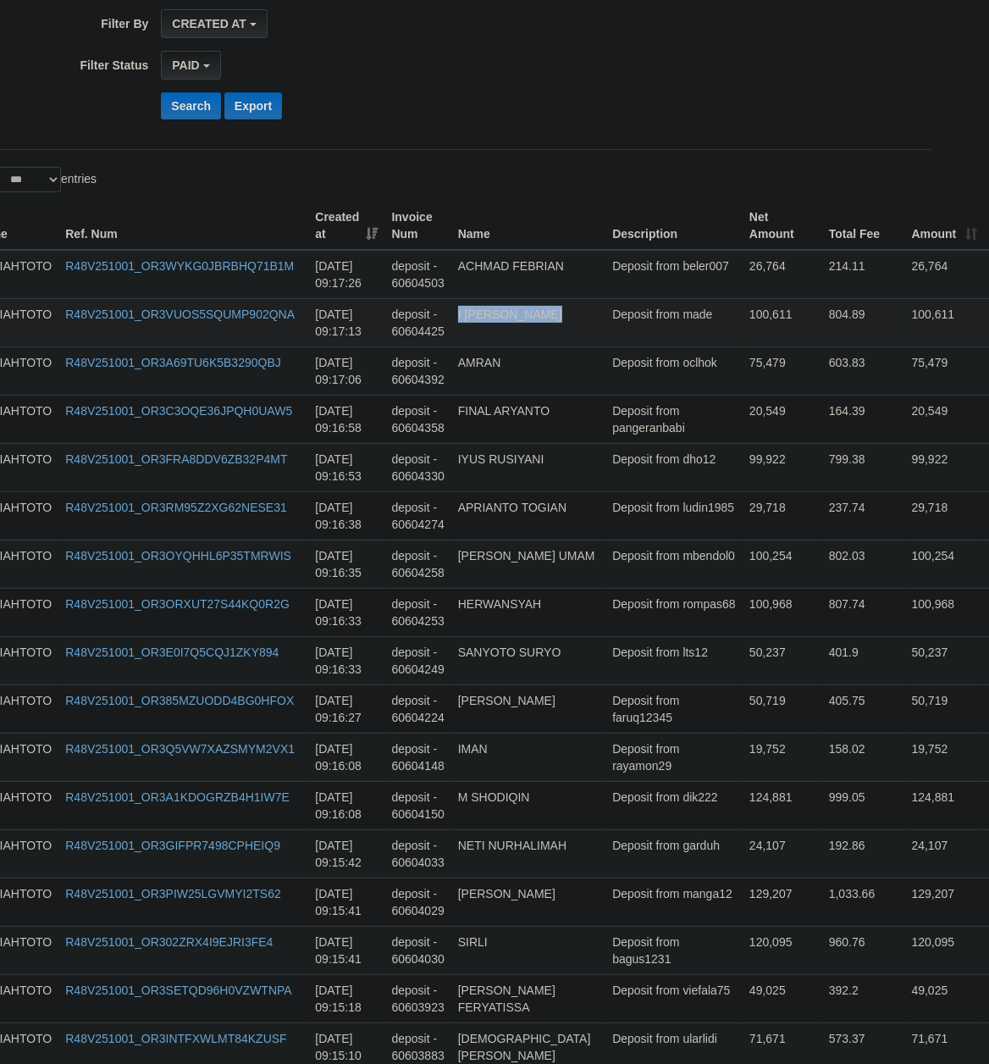
drag, startPoint x: 655, startPoint y: 858, endPoint x: 638, endPoint y: 302, distance: 555.7
copy td "I [PERSON_NAME]"
click at [642, 327] on td "Deposit from made" at bounding box center [673, 322] width 137 height 48
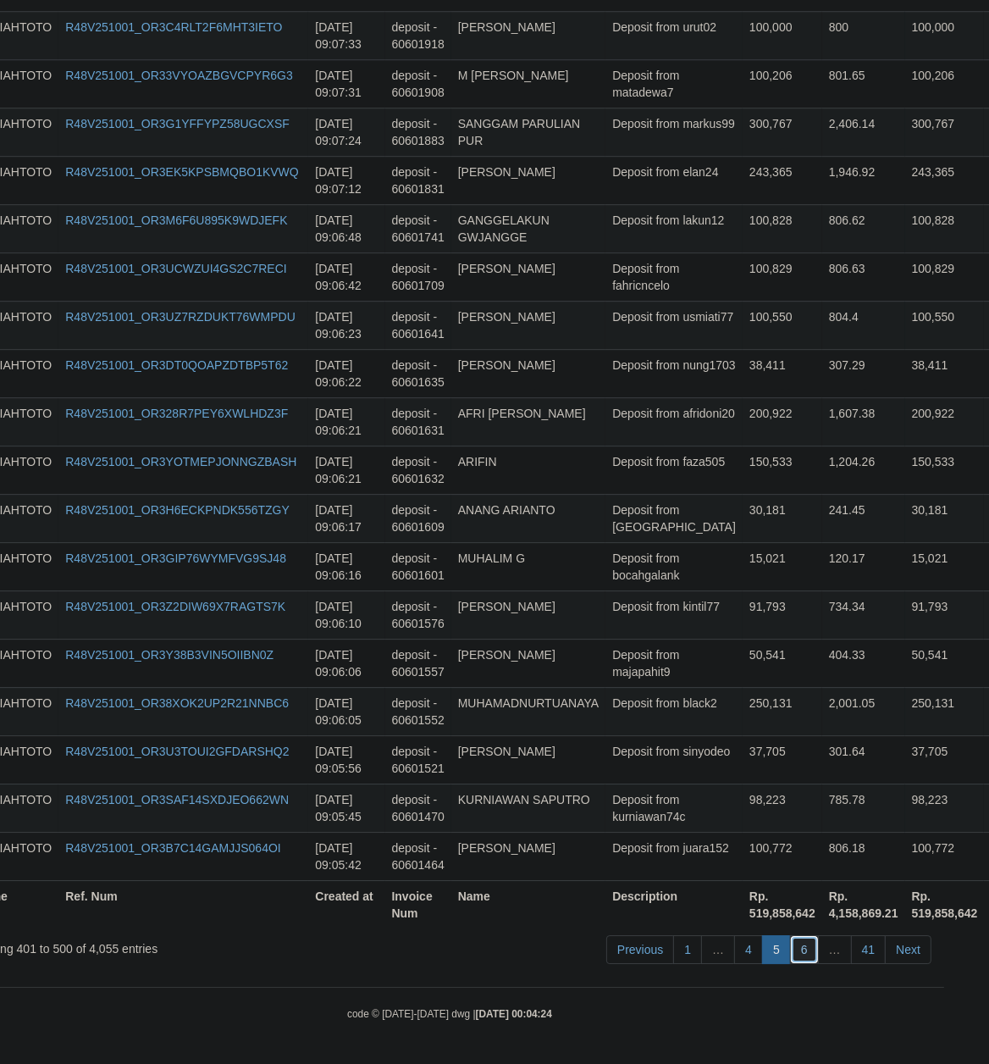
click at [799, 950] on link "6" at bounding box center [804, 949] width 29 height 29
click at [611, 688] on td "Deposit from black2" at bounding box center [673, 711] width 137 height 48
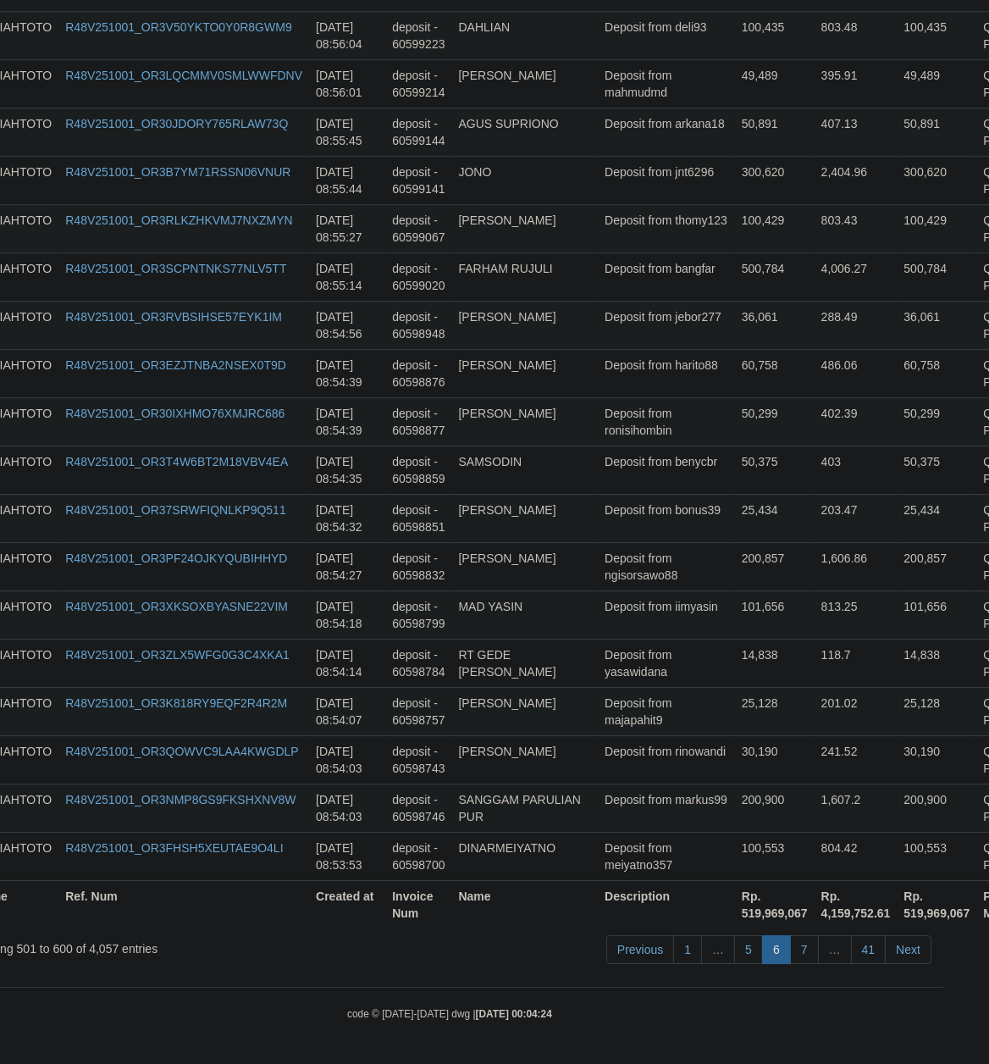
scroll to position [343, 45]
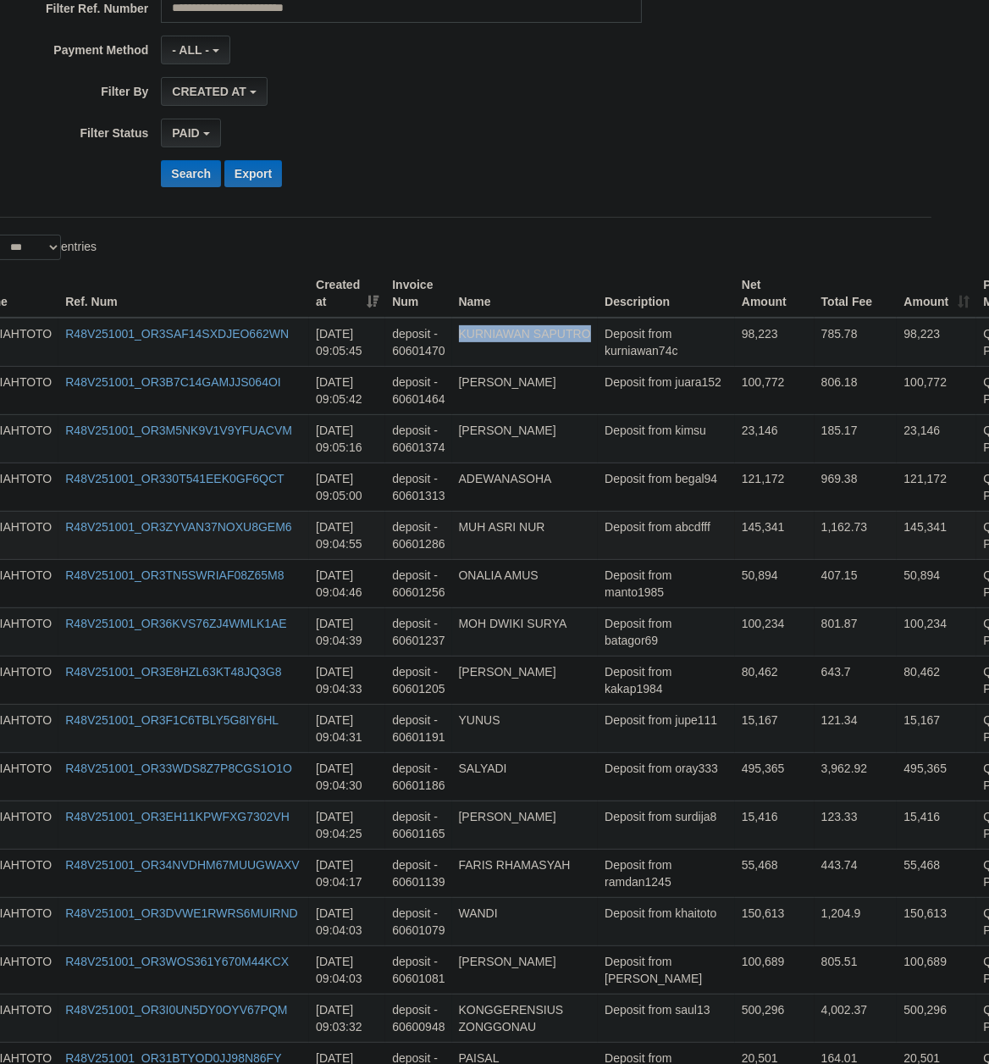
drag, startPoint x: 605, startPoint y: 534, endPoint x: 19, endPoint y: 526, distance: 586.9
click at [650, 738] on td "Deposit from jupe111" at bounding box center [666, 728] width 137 height 48
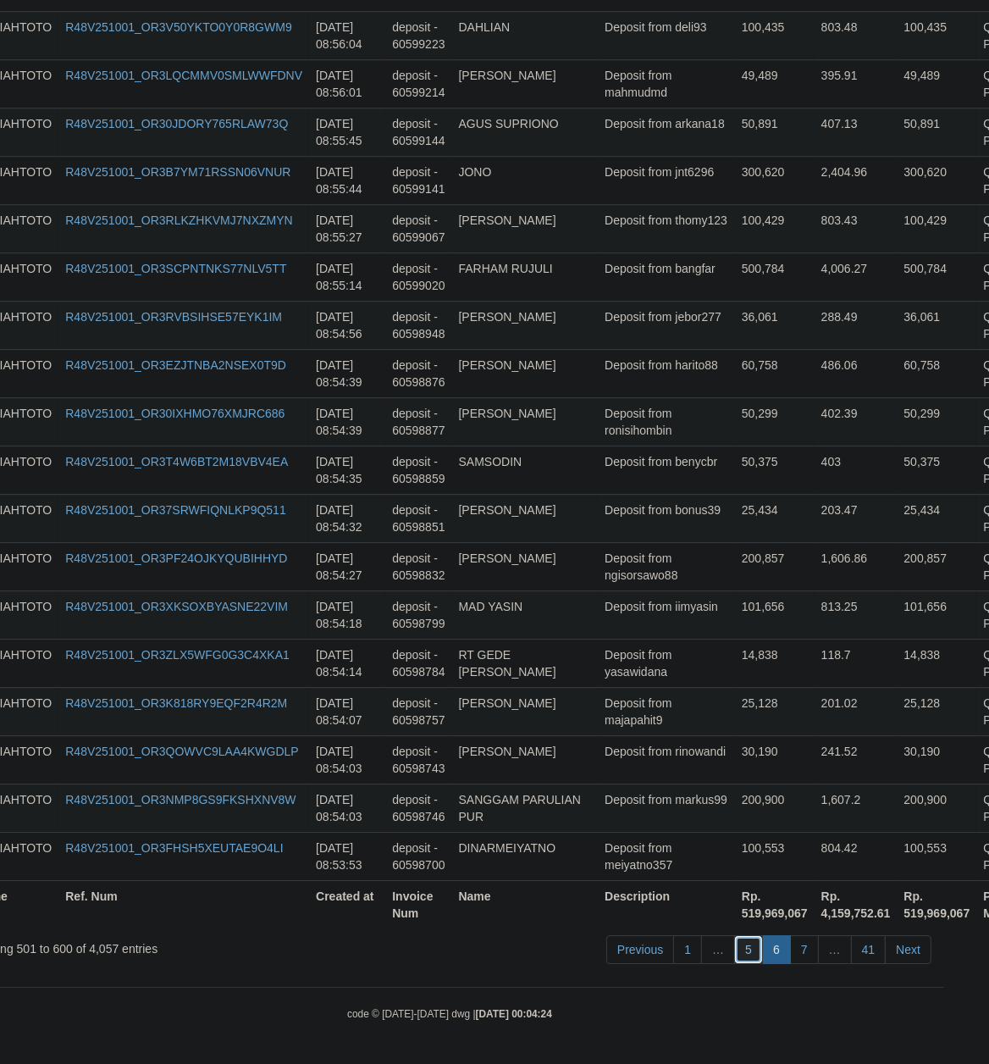
click at [748, 952] on link "5" at bounding box center [748, 949] width 29 height 29
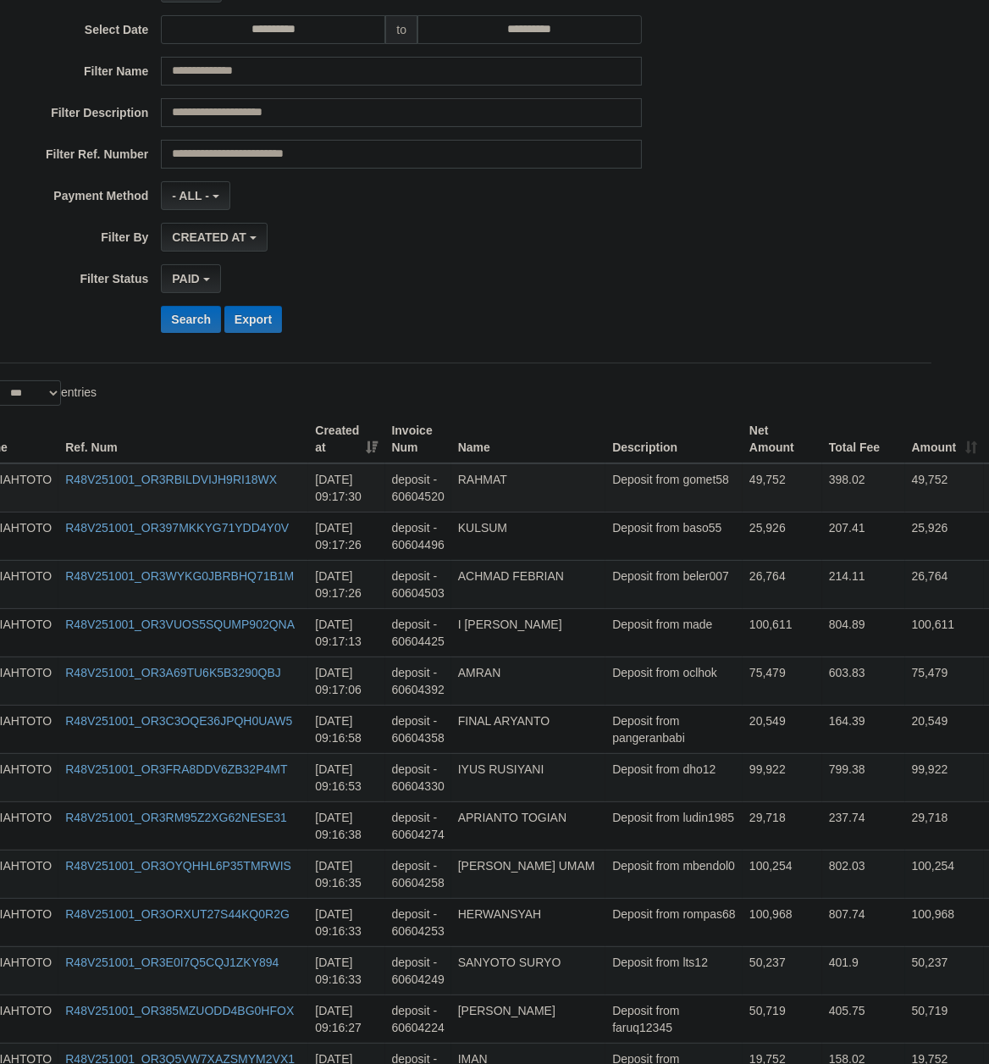
click at [630, 505] on td "Deposit from gomet58" at bounding box center [673, 487] width 137 height 49
copy td "gomet58"
copy td "RAHMAT"
drag, startPoint x: 638, startPoint y: 551, endPoint x: 653, endPoint y: 473, distance: 80.2
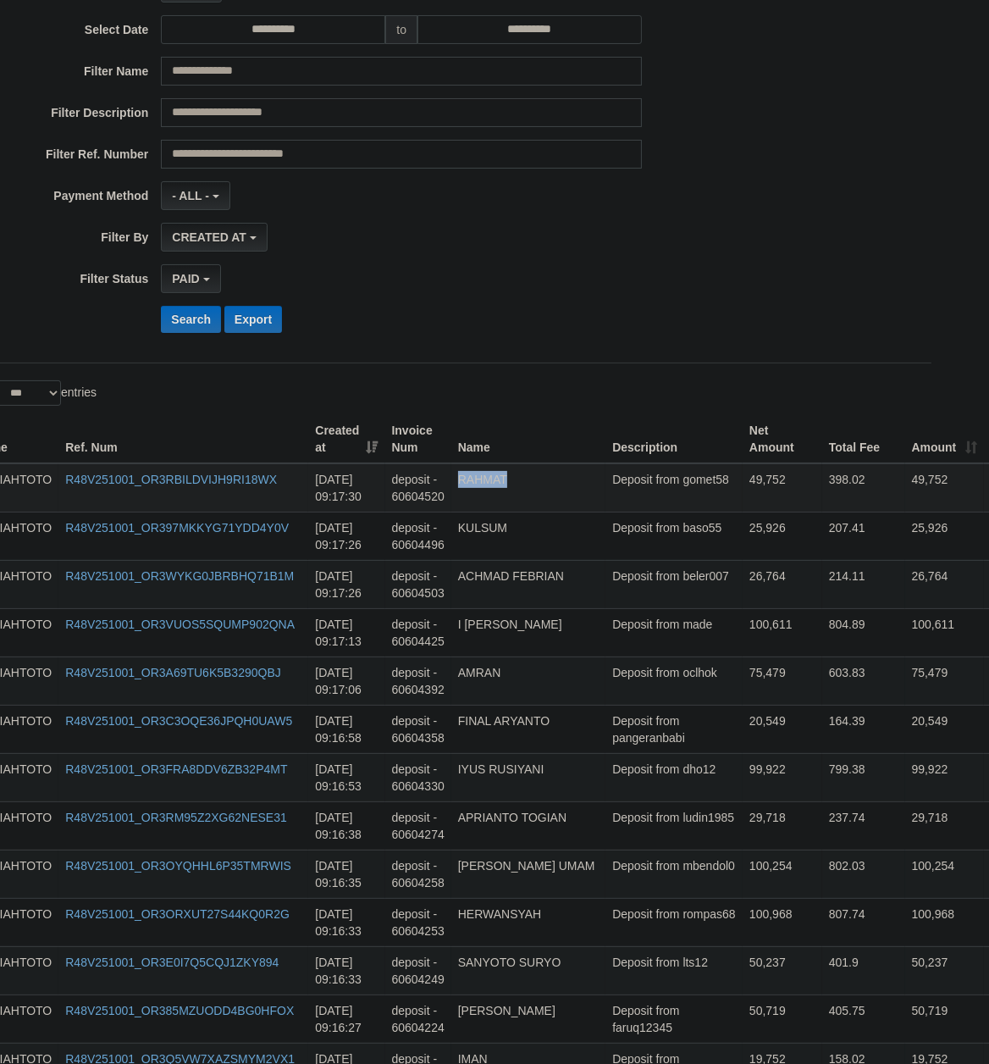
click at [663, 753] on td "Deposit from pangeranbabi" at bounding box center [673, 729] width 137 height 48
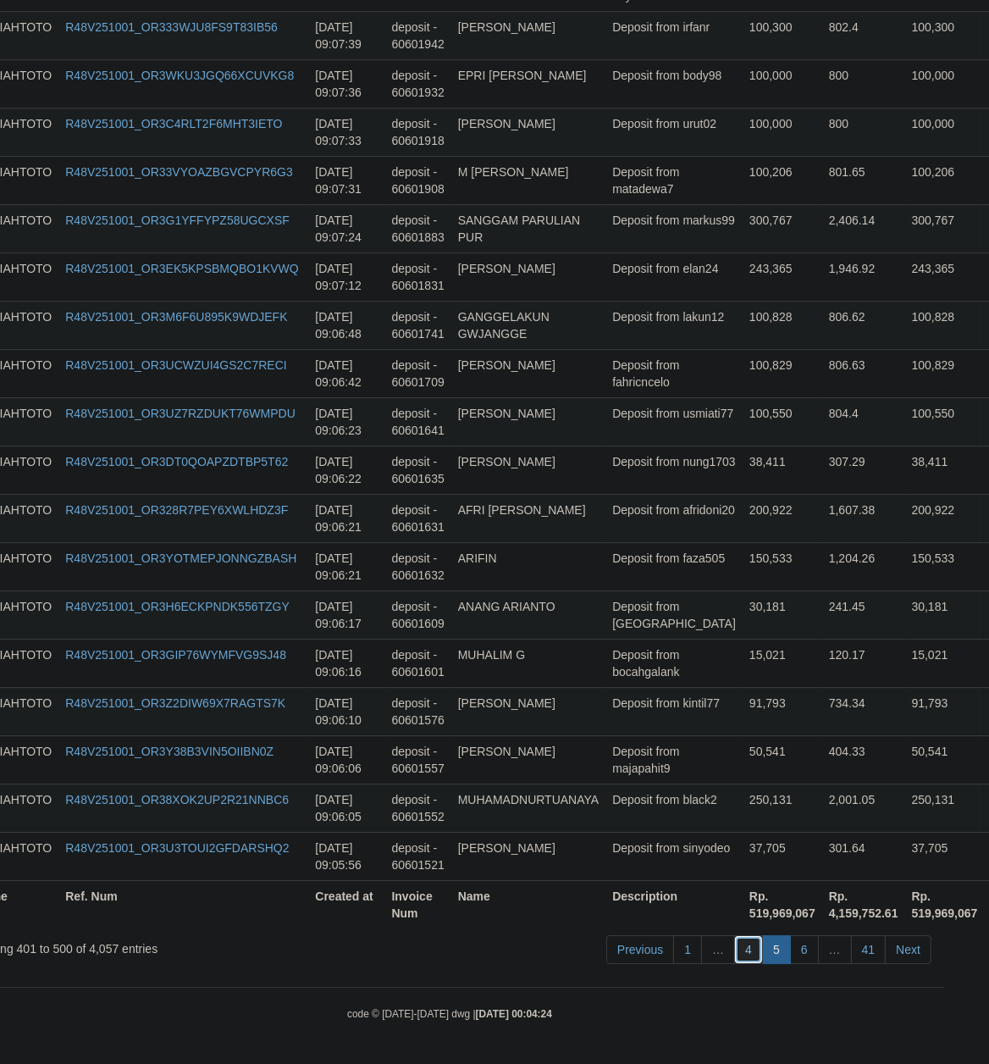
click at [748, 950] on link "4" at bounding box center [748, 949] width 29 height 29
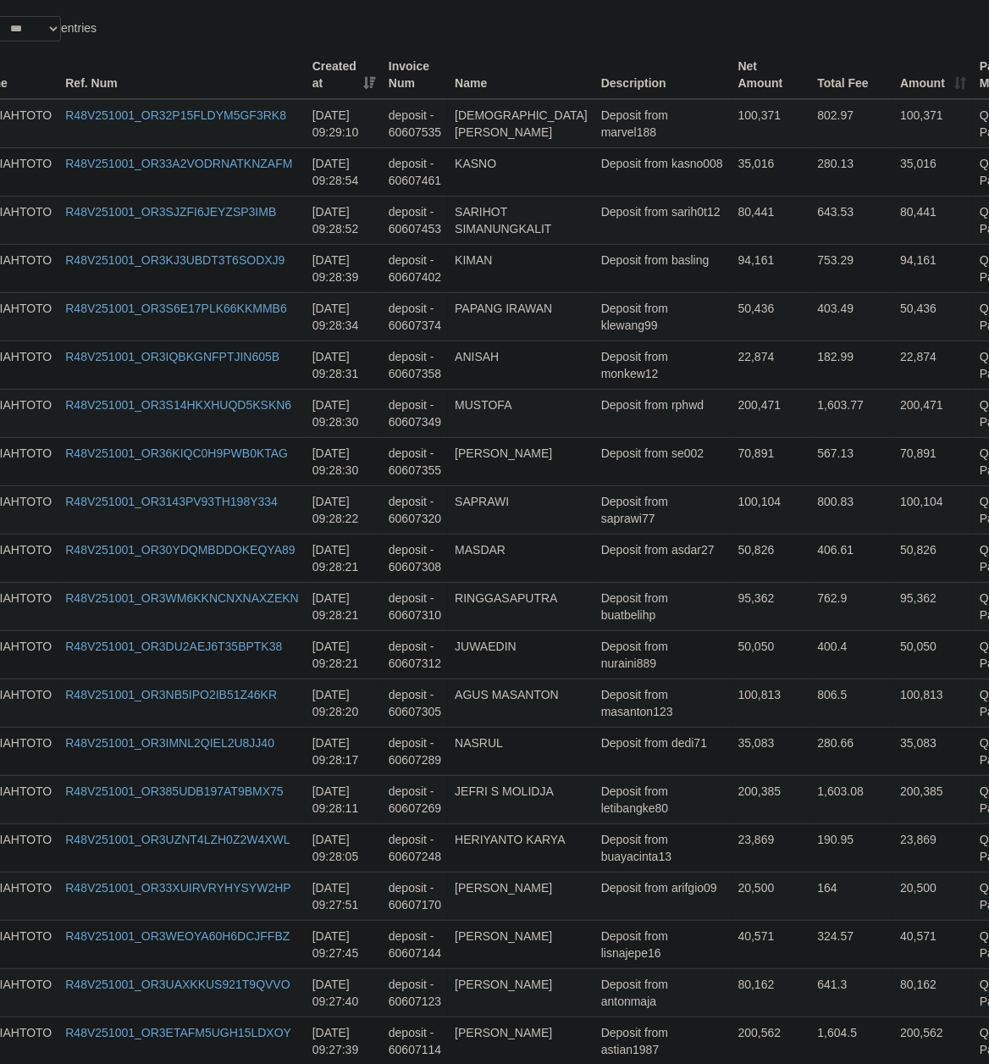
scroll to position [0, 45]
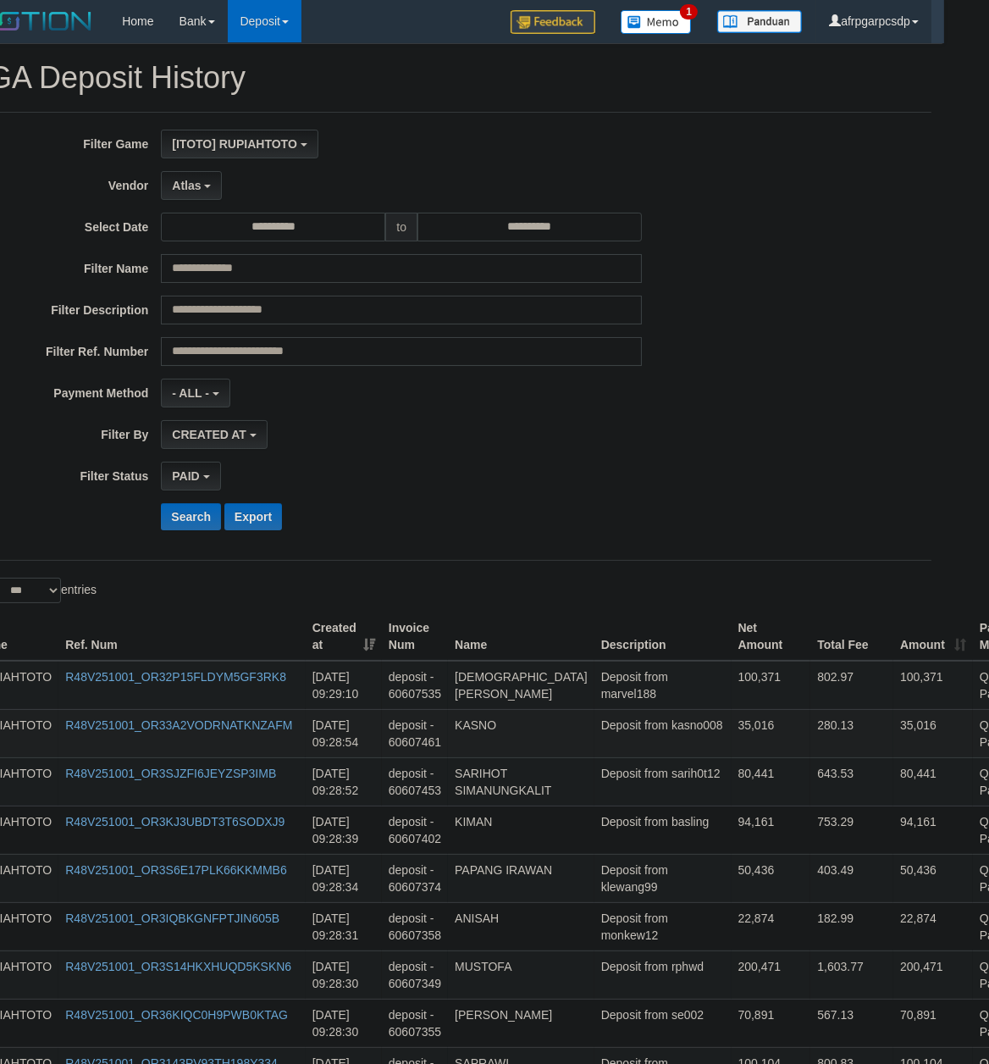
copy td "[PERSON_NAME]"
drag, startPoint x: 605, startPoint y: 845, endPoint x: 611, endPoint y: 732, distance: 113.7
click at [607, 796] on td "Deposit from sarih0t12" at bounding box center [662, 781] width 137 height 48
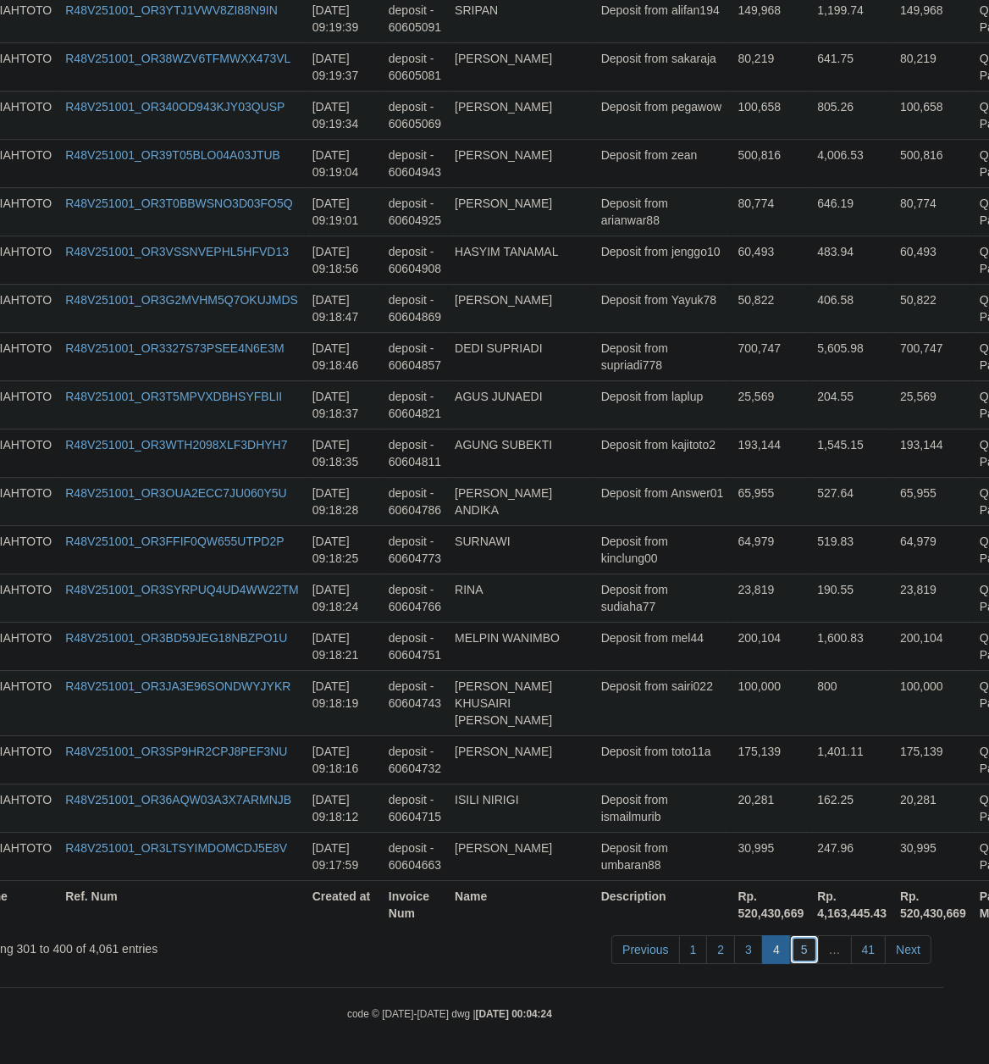
drag, startPoint x: 804, startPoint y: 950, endPoint x: 793, endPoint y: 943, distance: 12.9
click at [802, 950] on link "5" at bounding box center [804, 949] width 29 height 29
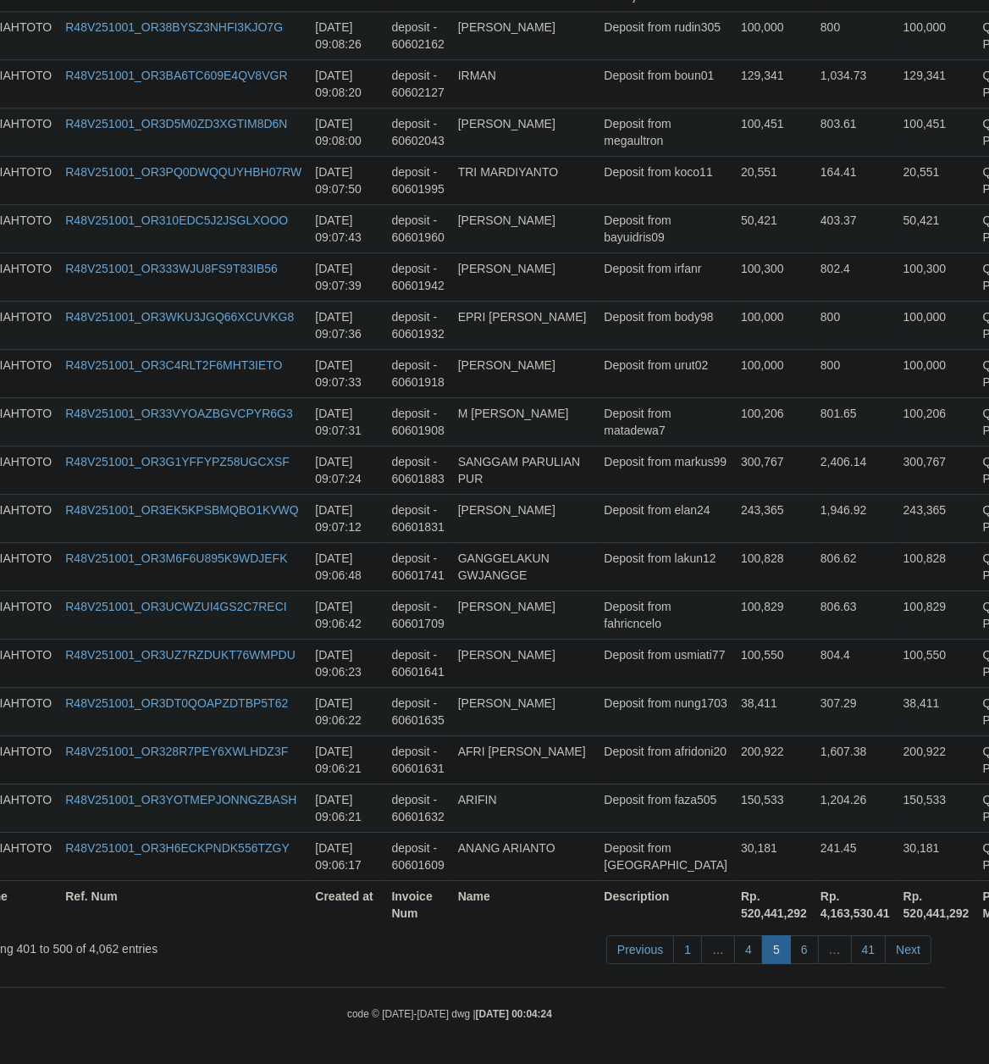
click at [597, 641] on td "Deposit from usmiati77" at bounding box center [665, 662] width 137 height 48
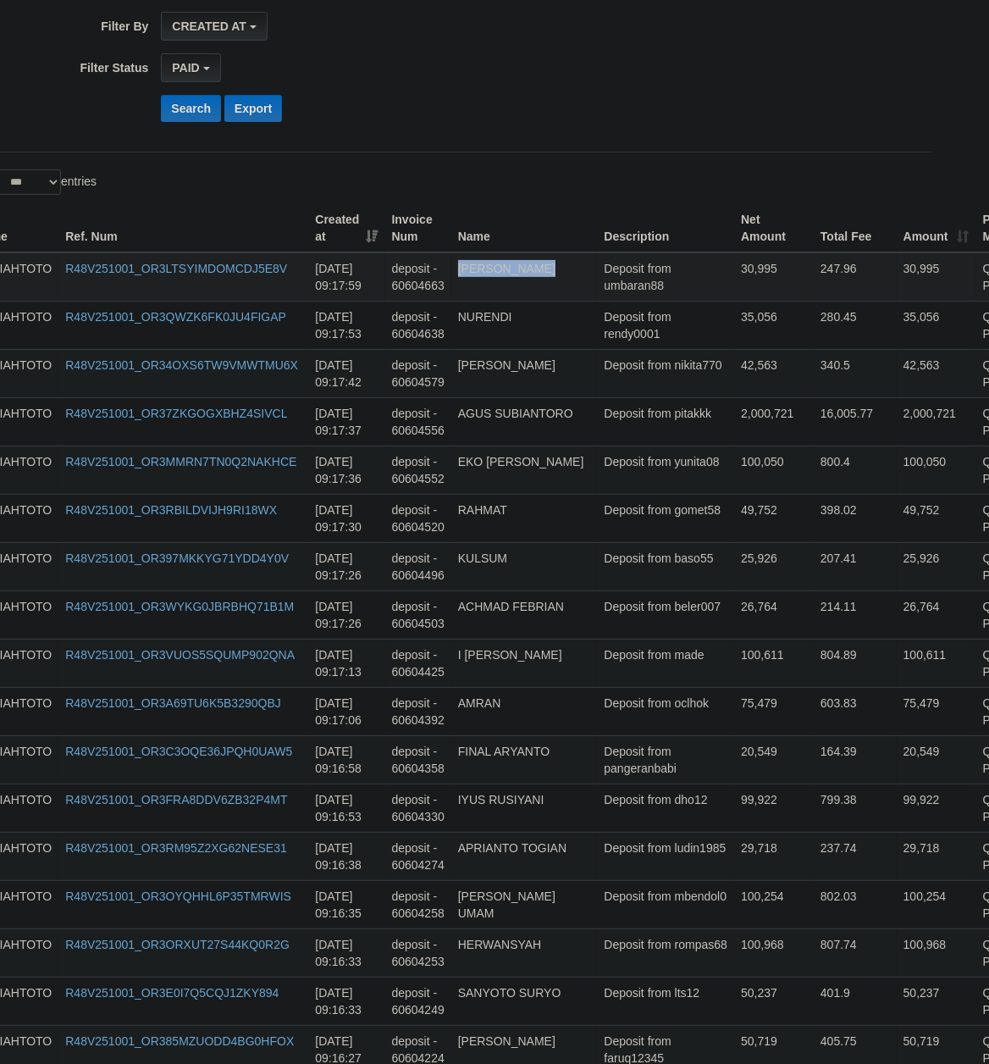
drag, startPoint x: 585, startPoint y: 543, endPoint x: 605, endPoint y: 263, distance: 280.1
copy td "[PERSON_NAME]"
drag, startPoint x: 597, startPoint y: 534, endPoint x: 624, endPoint y: 290, distance: 246.2
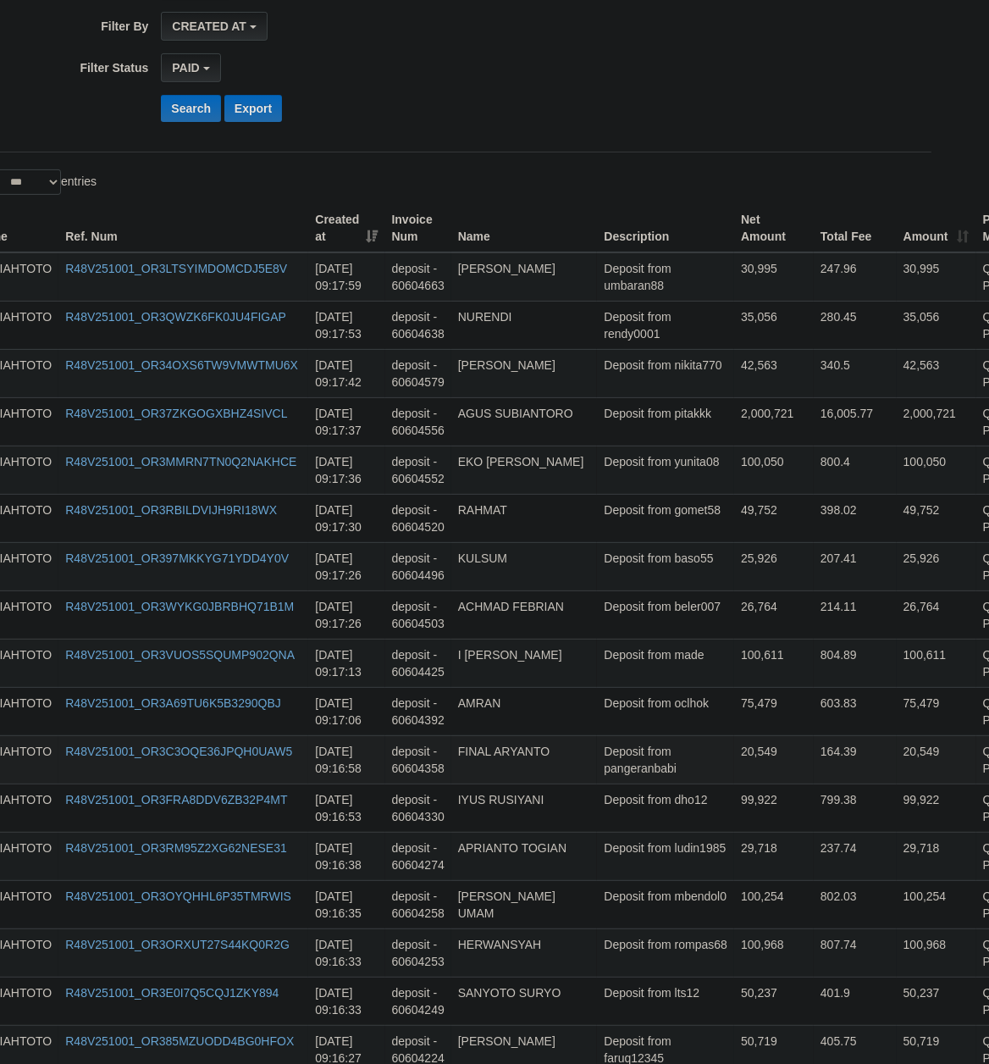
click at [734, 778] on td "20,549" at bounding box center [774, 759] width 80 height 48
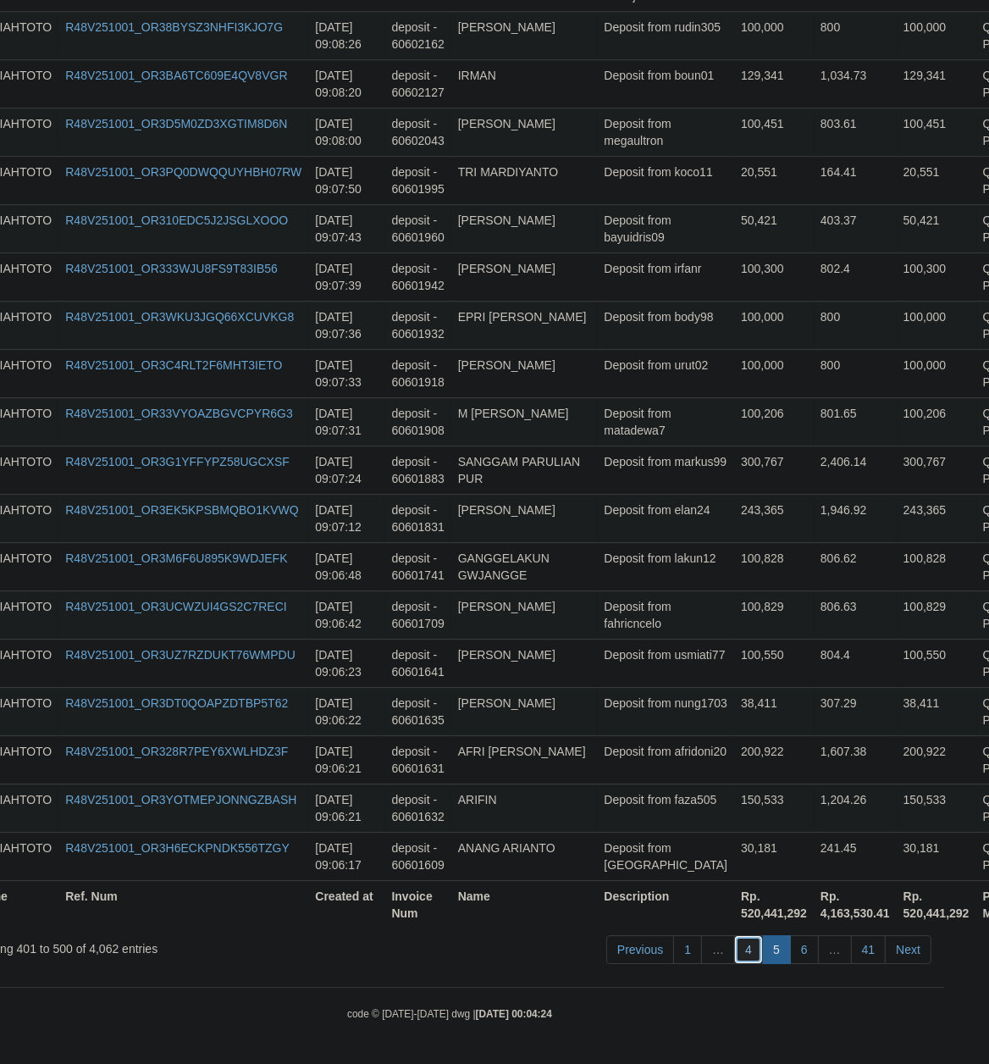
click at [743, 953] on link "4" at bounding box center [748, 949] width 29 height 29
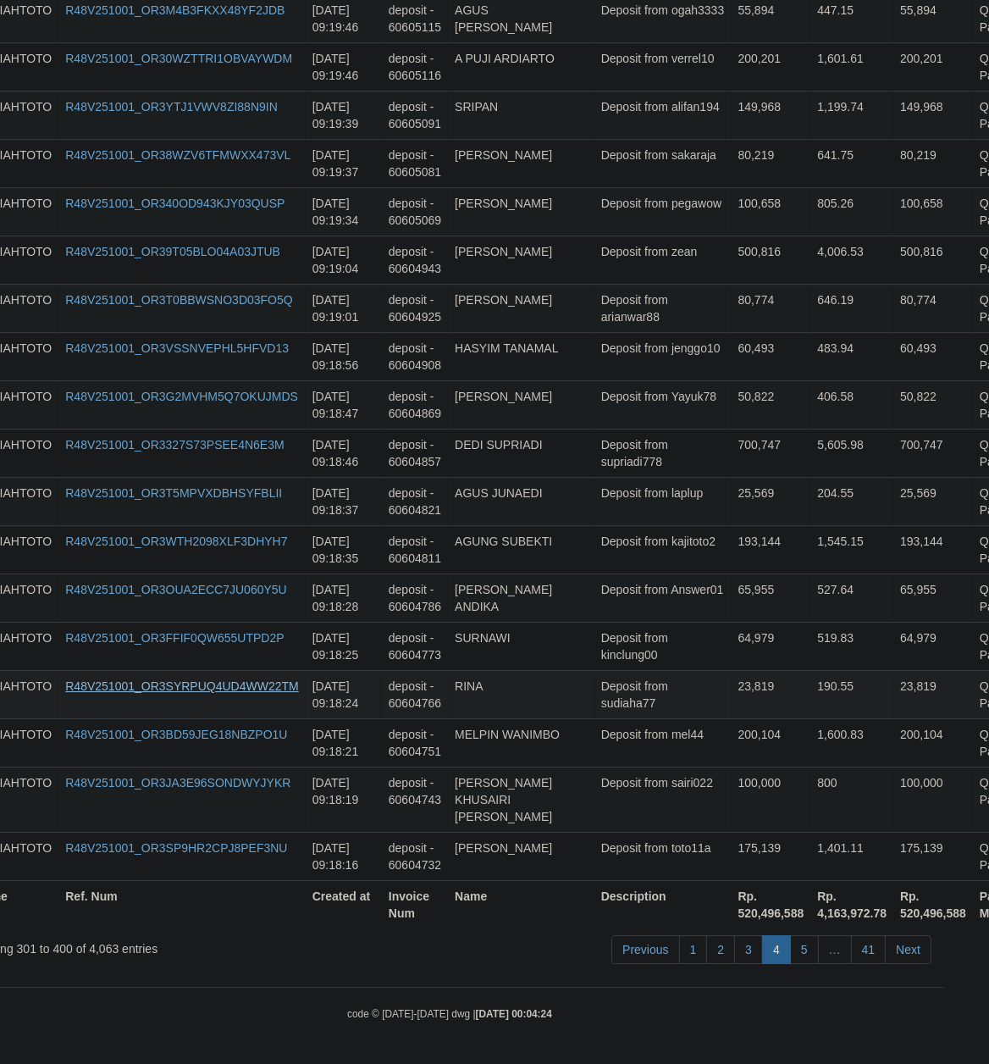
scroll to position [4667, 45]
click at [648, 670] on td "Deposit from kinclung00" at bounding box center [662, 646] width 137 height 48
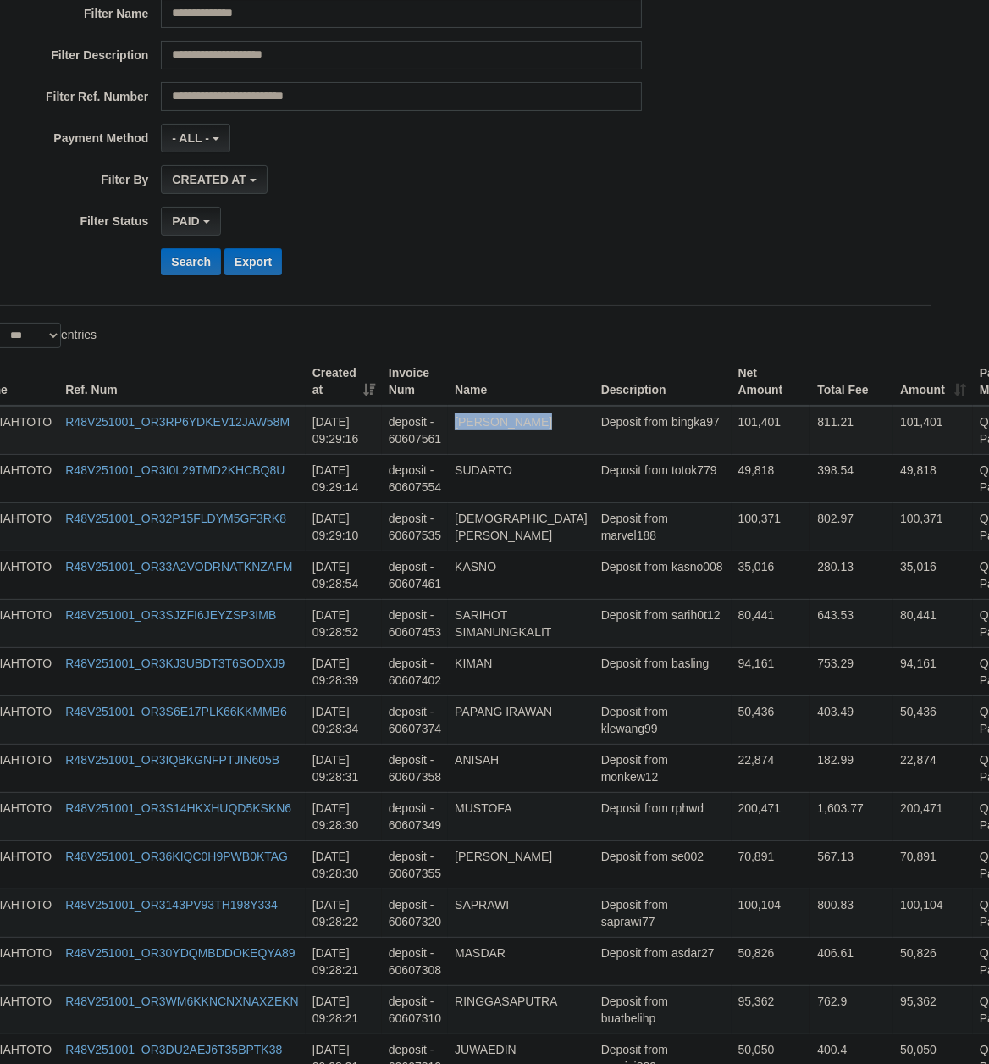
drag, startPoint x: 610, startPoint y: 510, endPoint x: 614, endPoint y: 437, distance: 72.9
click at [614, 532] on td "Deposit from marvel188" at bounding box center [662, 526] width 137 height 48
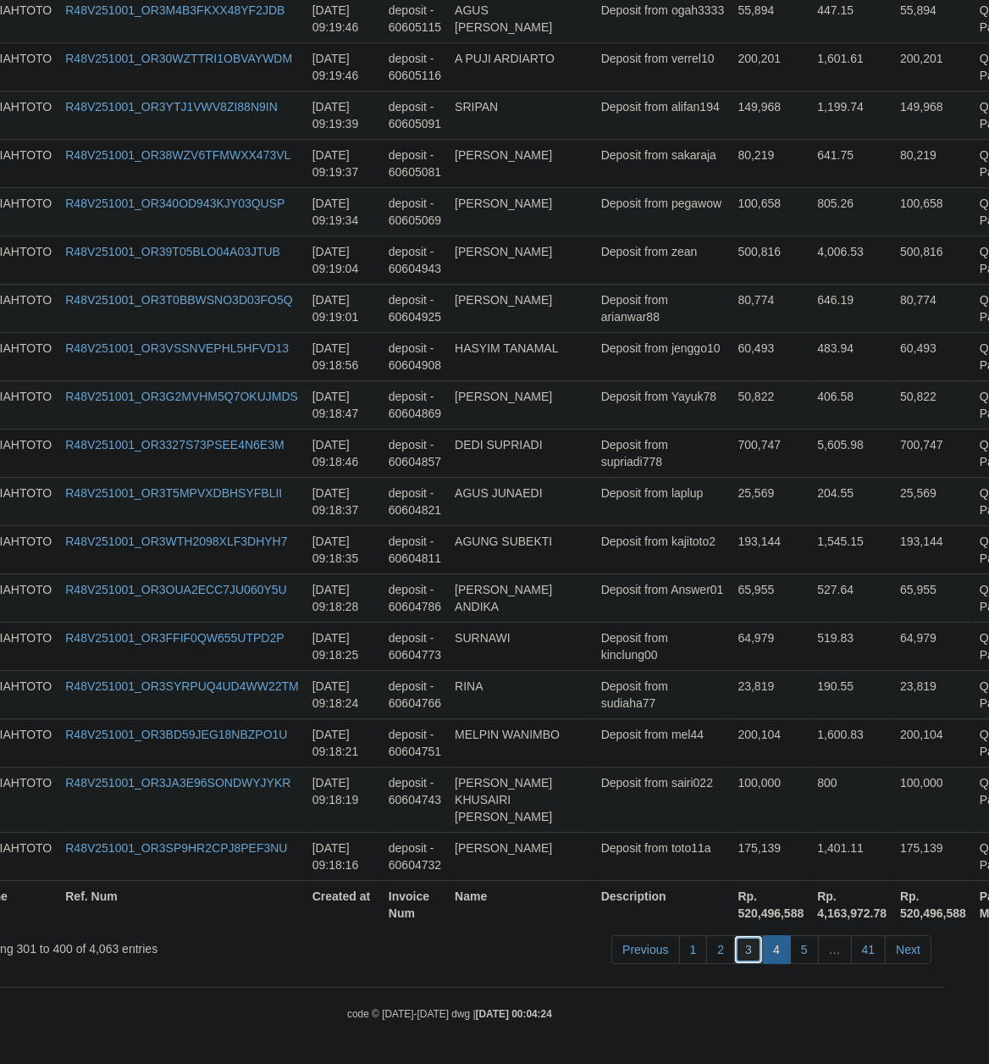
click at [744, 948] on link "3" at bounding box center [748, 949] width 29 height 29
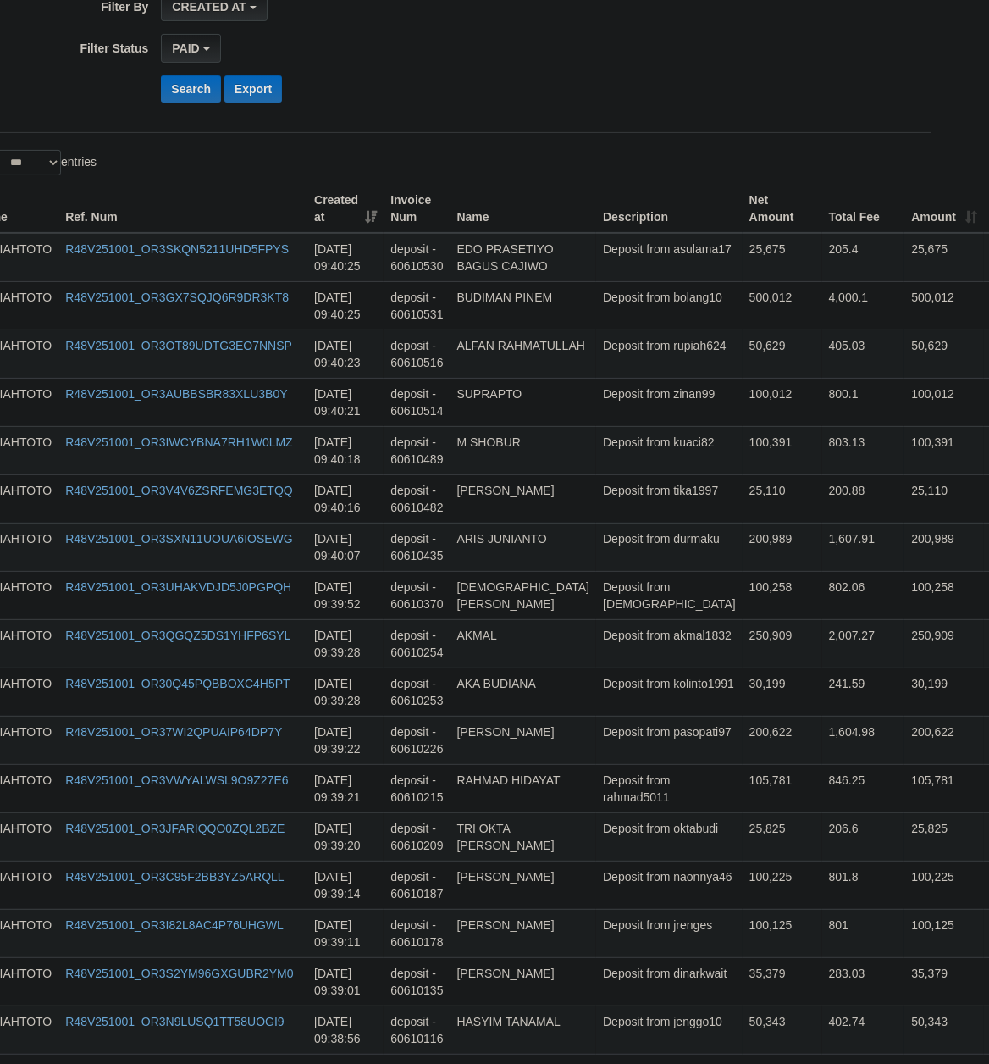
scroll to position [0, 45]
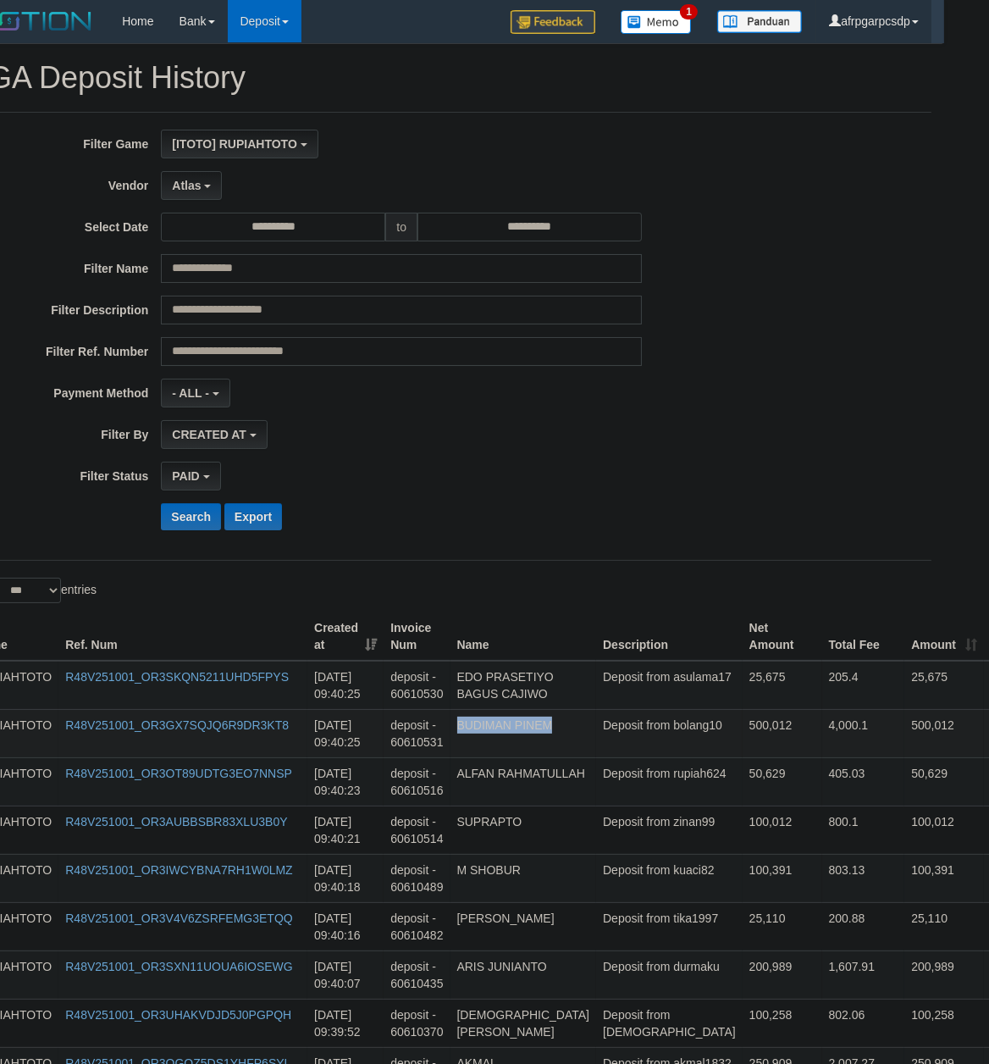
drag, startPoint x: 616, startPoint y: 849, endPoint x: 622, endPoint y: 739, distance: 110.2
click at [743, 865] on td "100,391" at bounding box center [783, 878] width 80 height 48
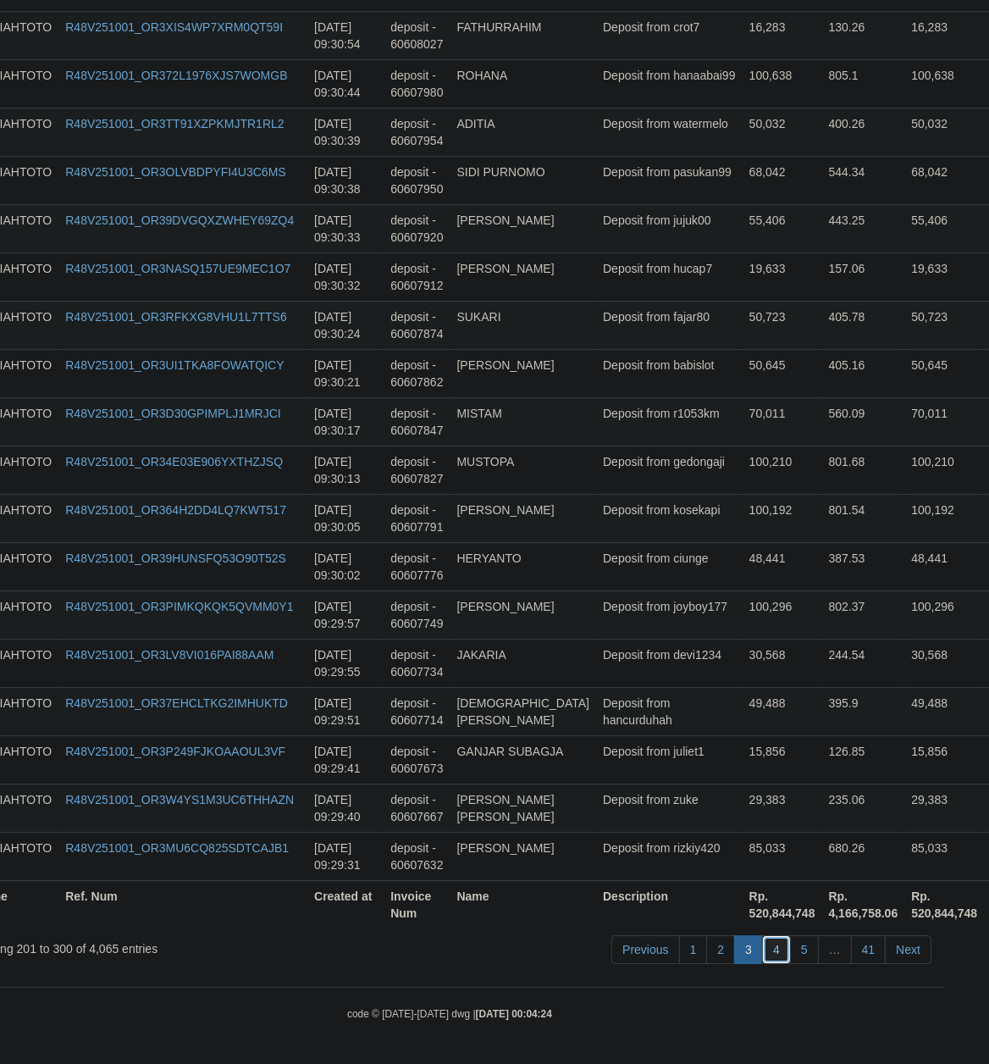
click at [776, 947] on link "4" at bounding box center [776, 949] width 29 height 29
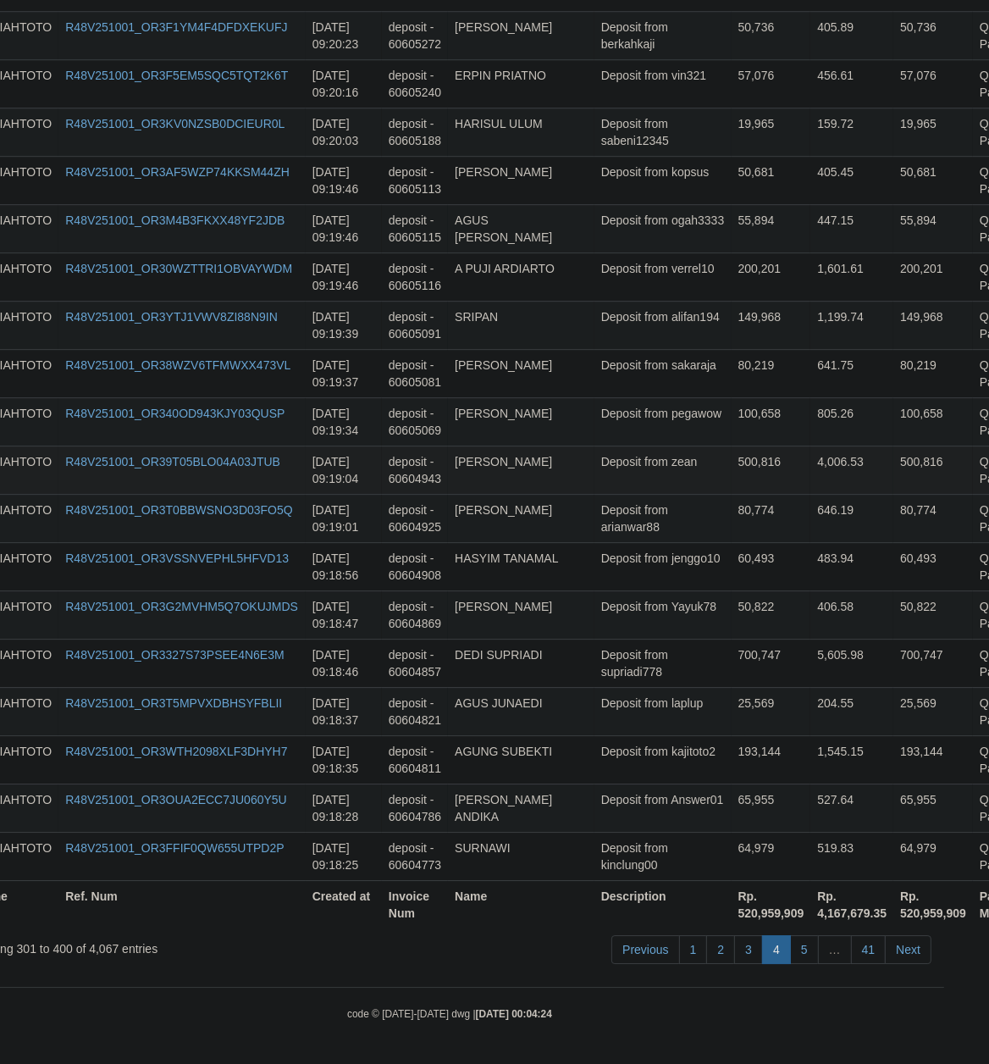
click at [732, 445] on td "500,816" at bounding box center [772, 469] width 80 height 48
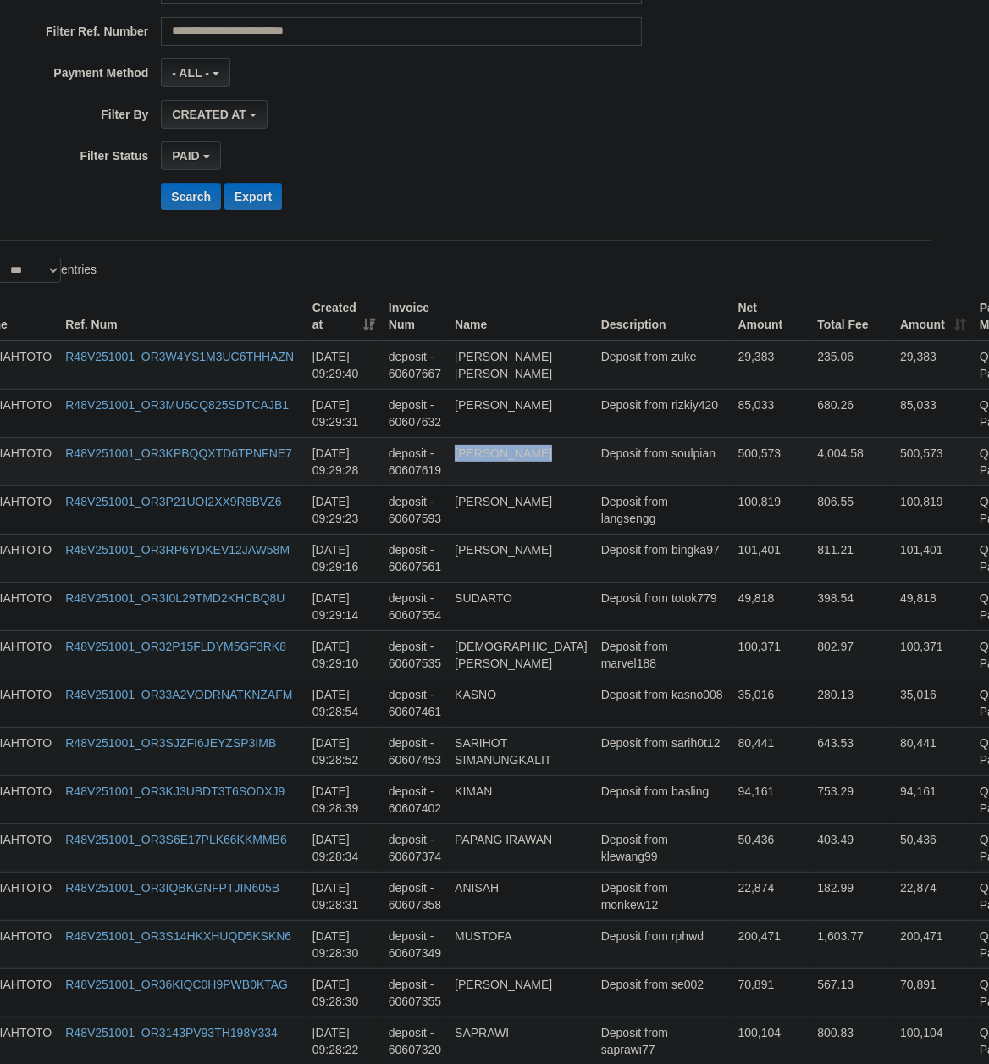
drag, startPoint x: 603, startPoint y: 529, endPoint x: 622, endPoint y: 467, distance: 64.6
click at [614, 862] on td "Deposit from klewang99" at bounding box center [662, 847] width 137 height 48
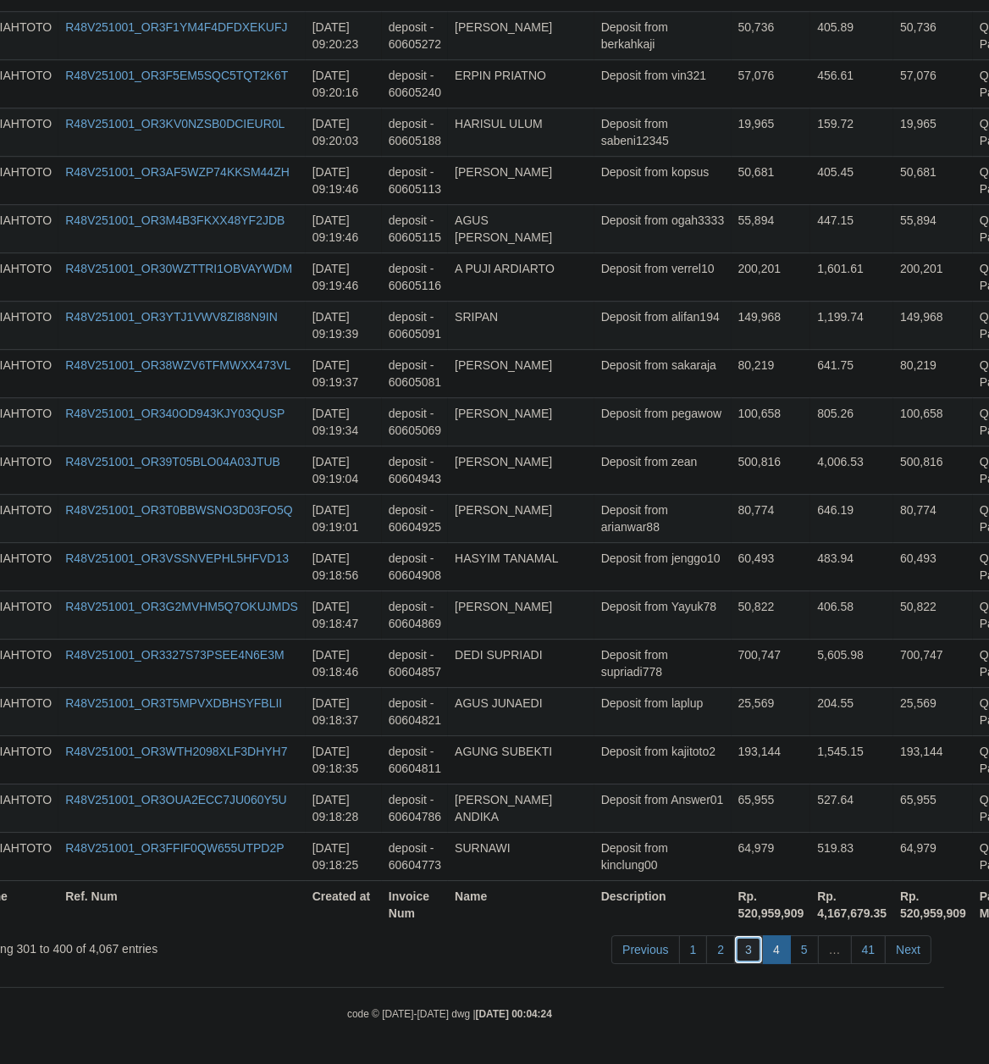
drag, startPoint x: 748, startPoint y: 952, endPoint x: 318, endPoint y: 952, distance: 429.3
click at [740, 952] on link "3" at bounding box center [748, 949] width 29 height 29
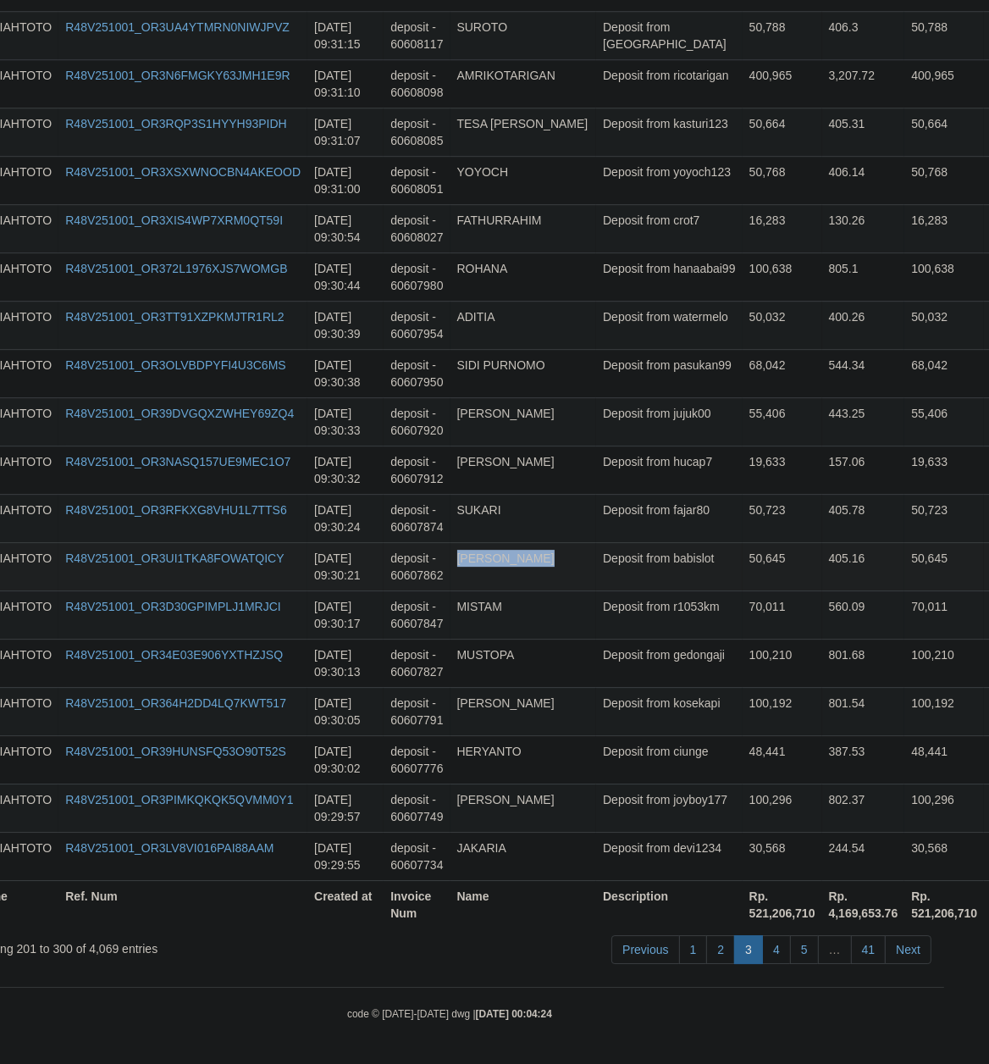
click at [638, 566] on td "Deposit from babislot" at bounding box center [669, 566] width 146 height 48
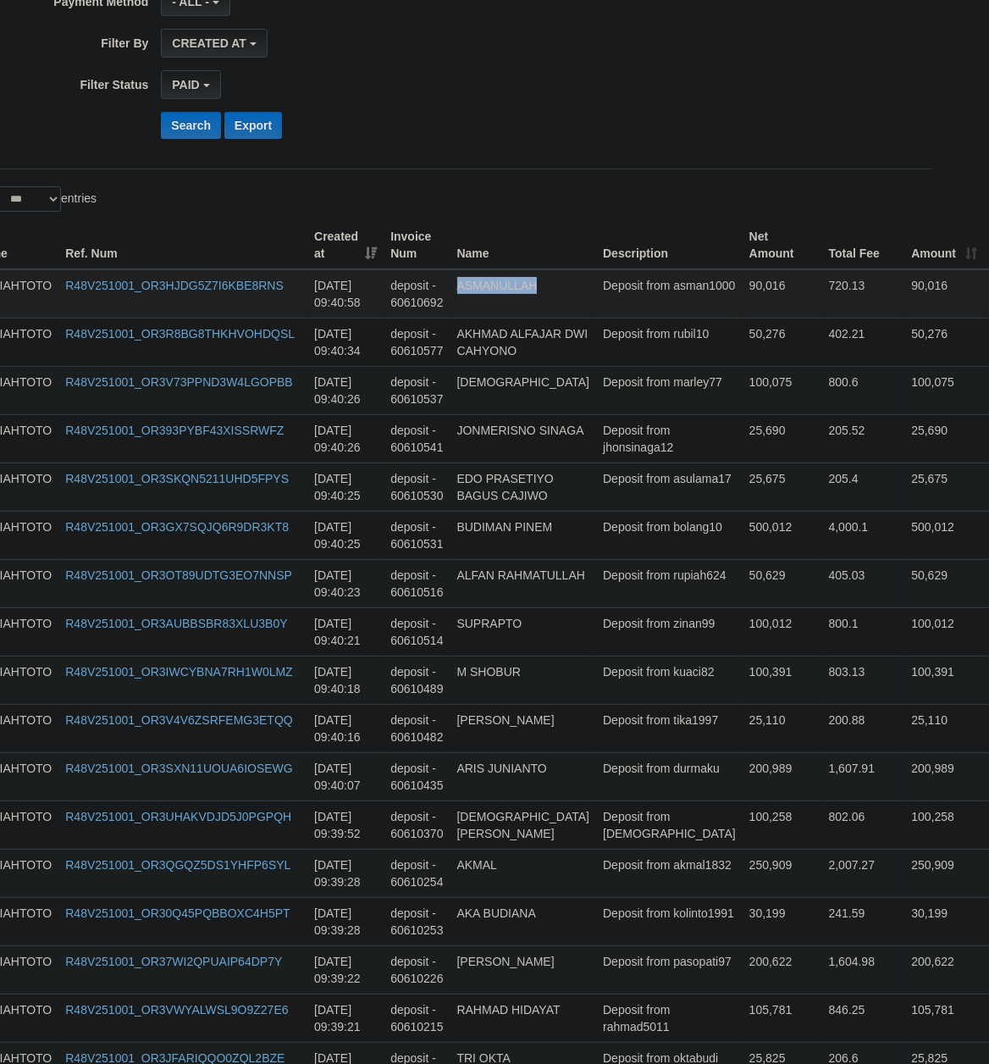
drag, startPoint x: 583, startPoint y: 533, endPoint x: 590, endPoint y: 307, distance: 226.2
click at [743, 688] on td "100,391" at bounding box center [783, 679] width 80 height 48
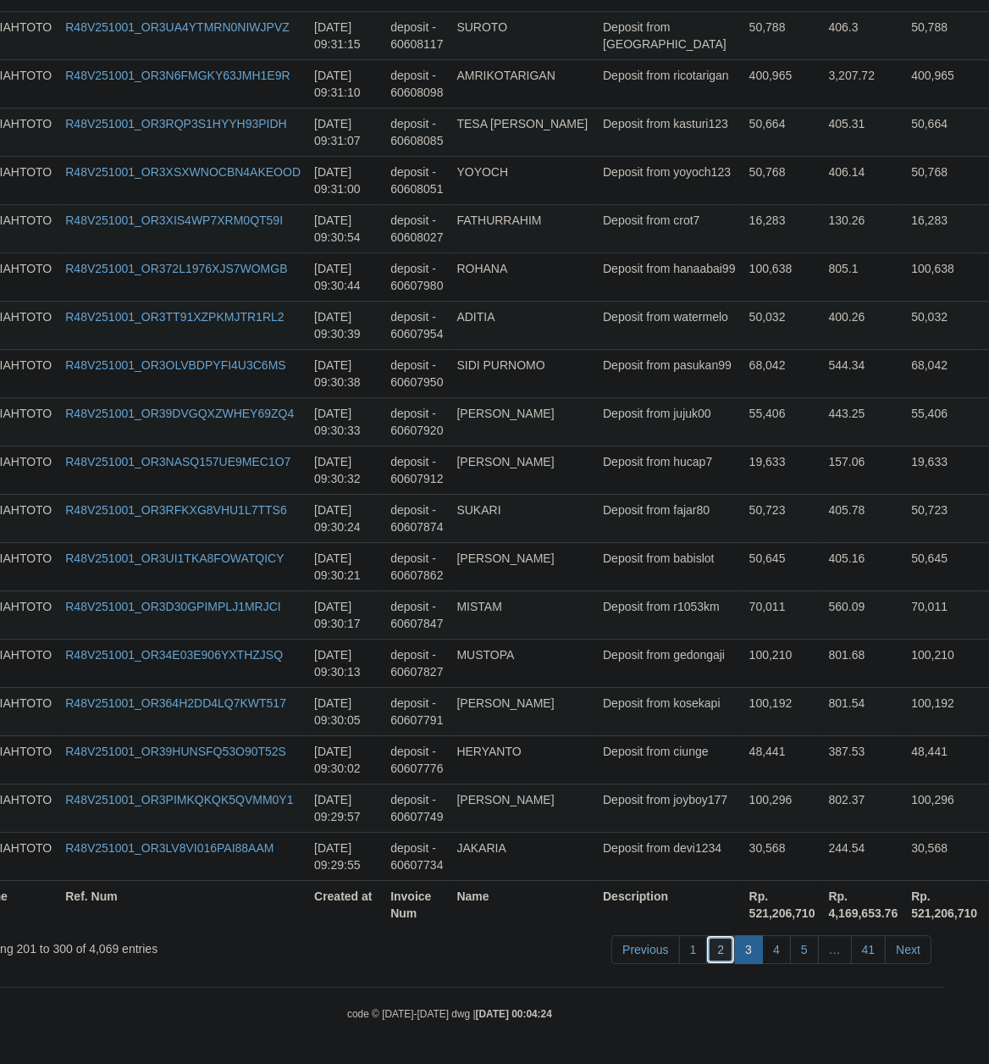
drag, startPoint x: 712, startPoint y: 943, endPoint x: 600, endPoint y: 899, distance: 120.9
click at [712, 944] on link "2" at bounding box center [720, 949] width 29 height 29
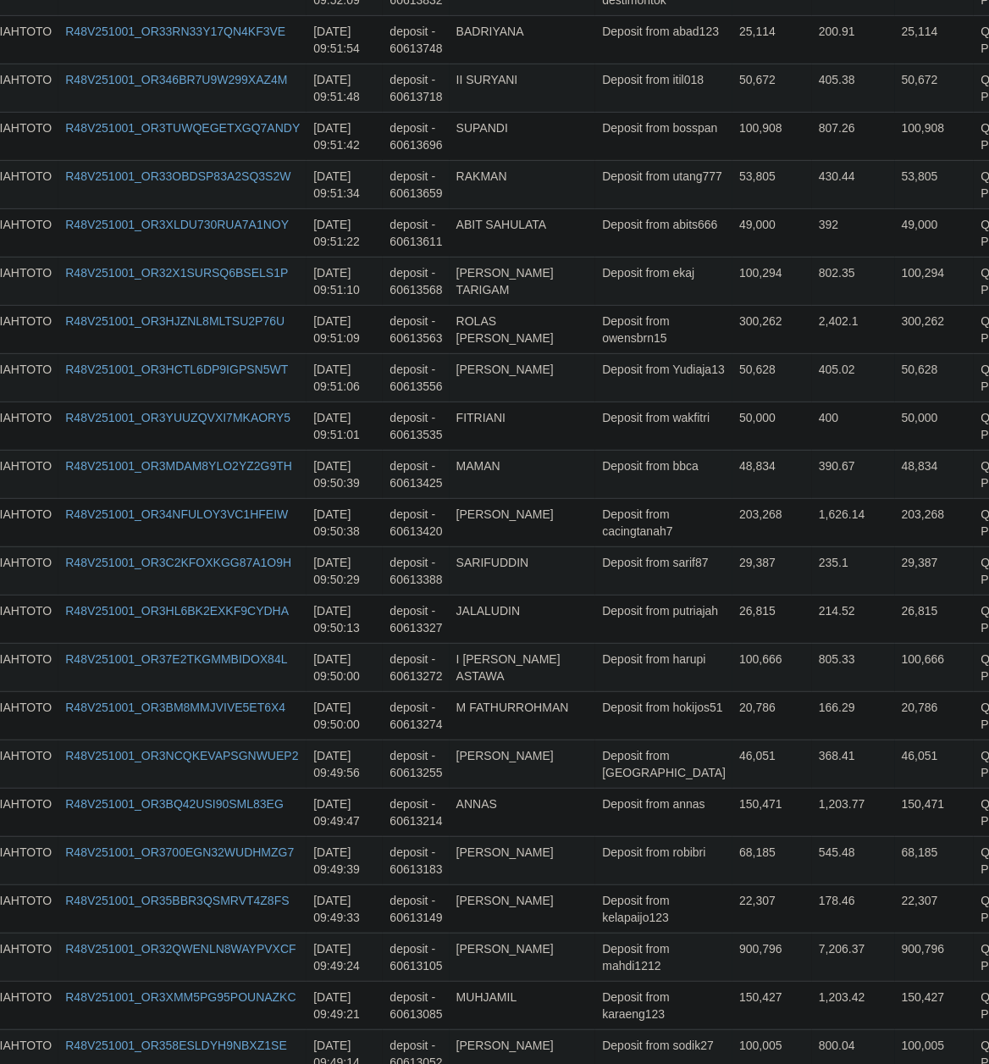
scroll to position [366, 45]
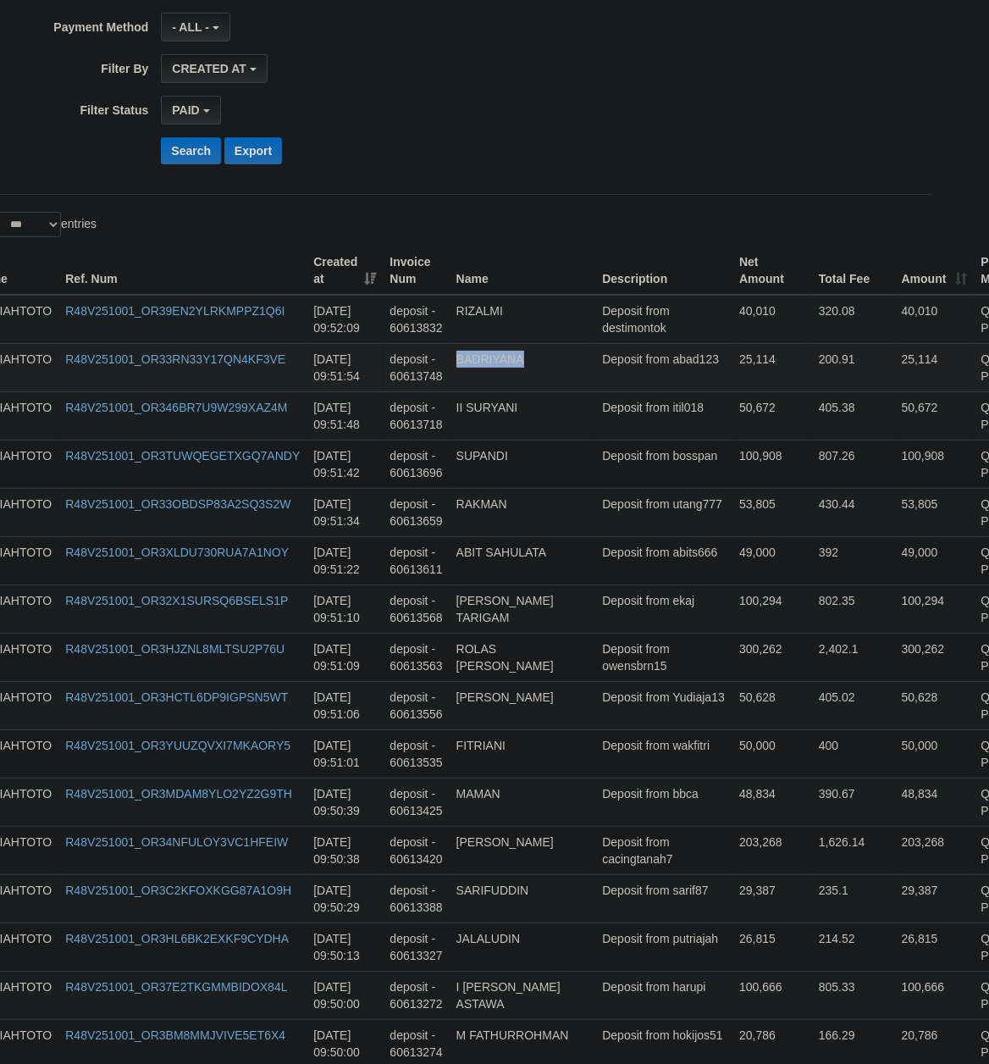
drag, startPoint x: 599, startPoint y: 849, endPoint x: 574, endPoint y: 376, distance: 474.0
click at [732, 729] on td "50,628" at bounding box center [772, 705] width 80 height 48
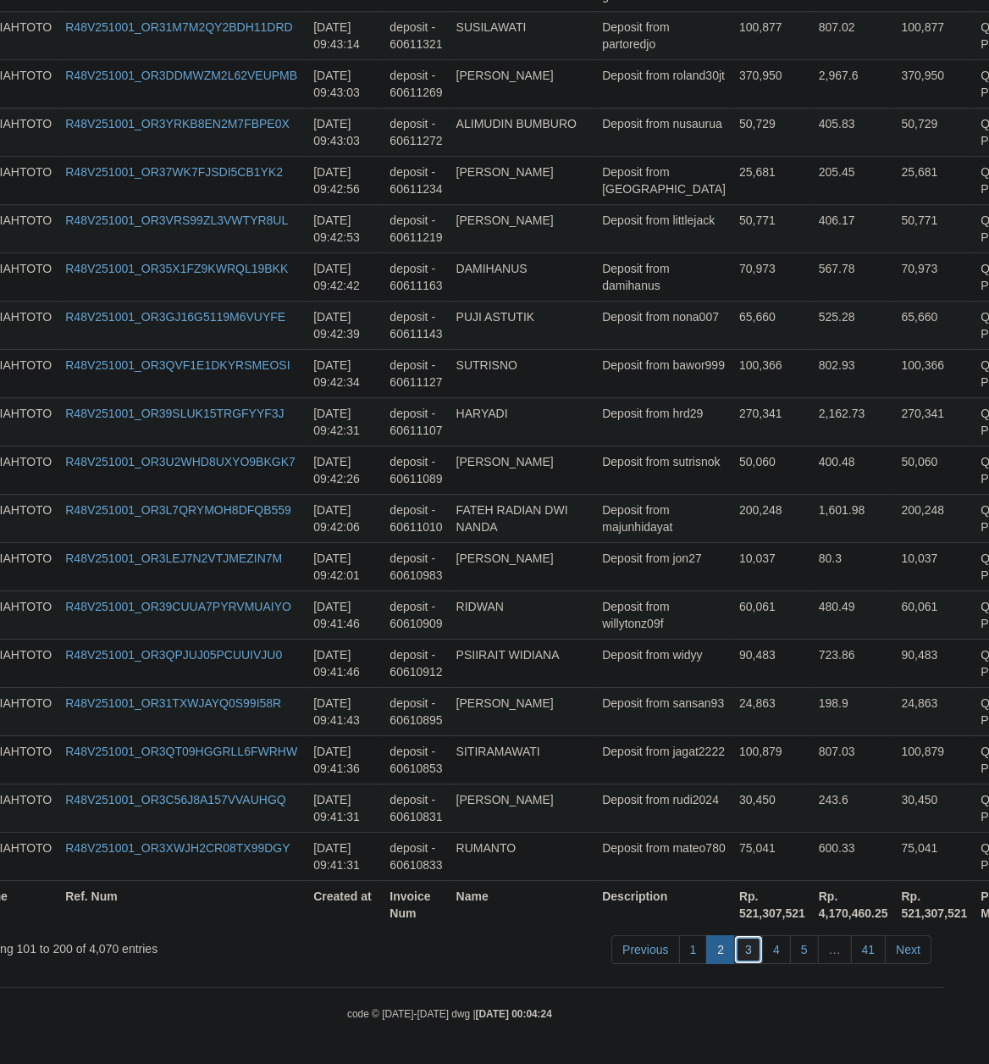
click at [739, 948] on link "3" at bounding box center [748, 949] width 29 height 29
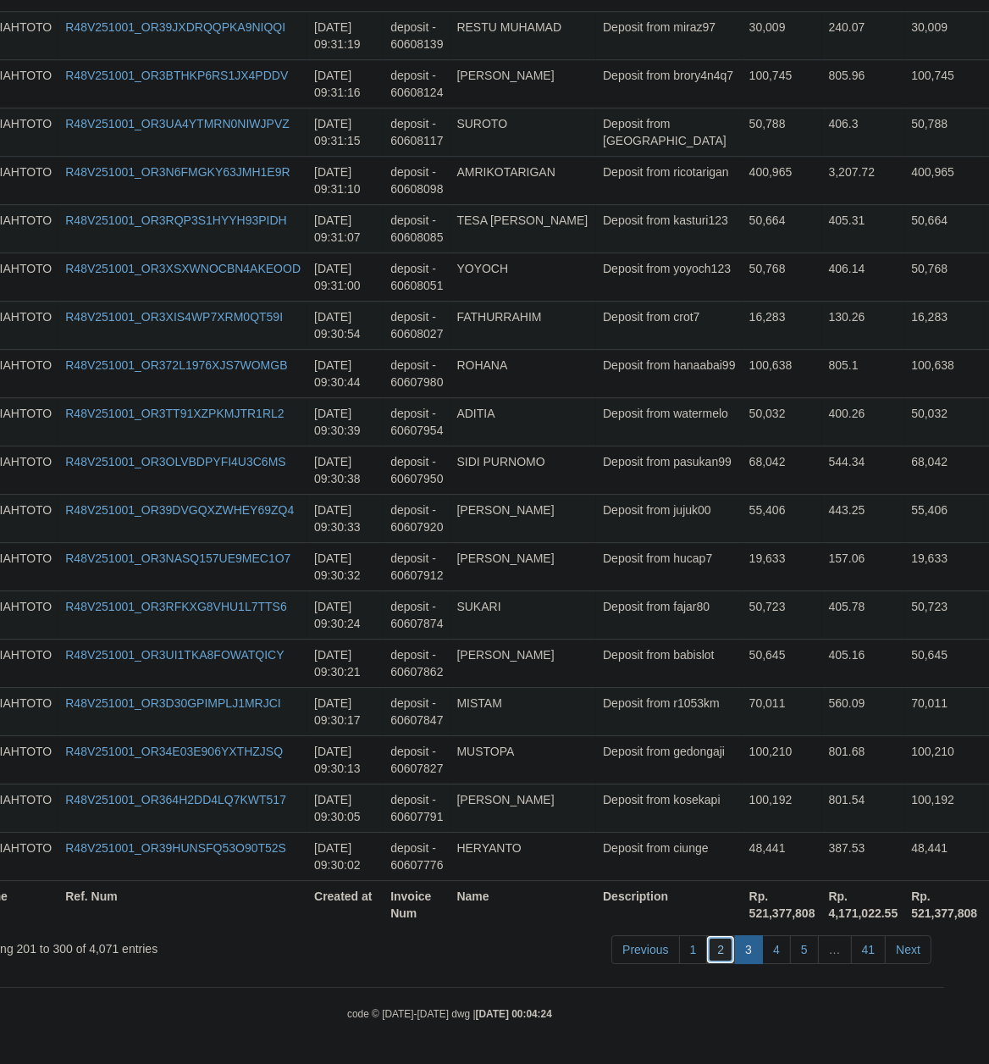
drag, startPoint x: 717, startPoint y: 949, endPoint x: 701, endPoint y: 948, distance: 16.2
click at [716, 949] on link "2" at bounding box center [720, 949] width 29 height 29
click at [650, 545] on td "Deposit from hucap7" at bounding box center [669, 566] width 146 height 48
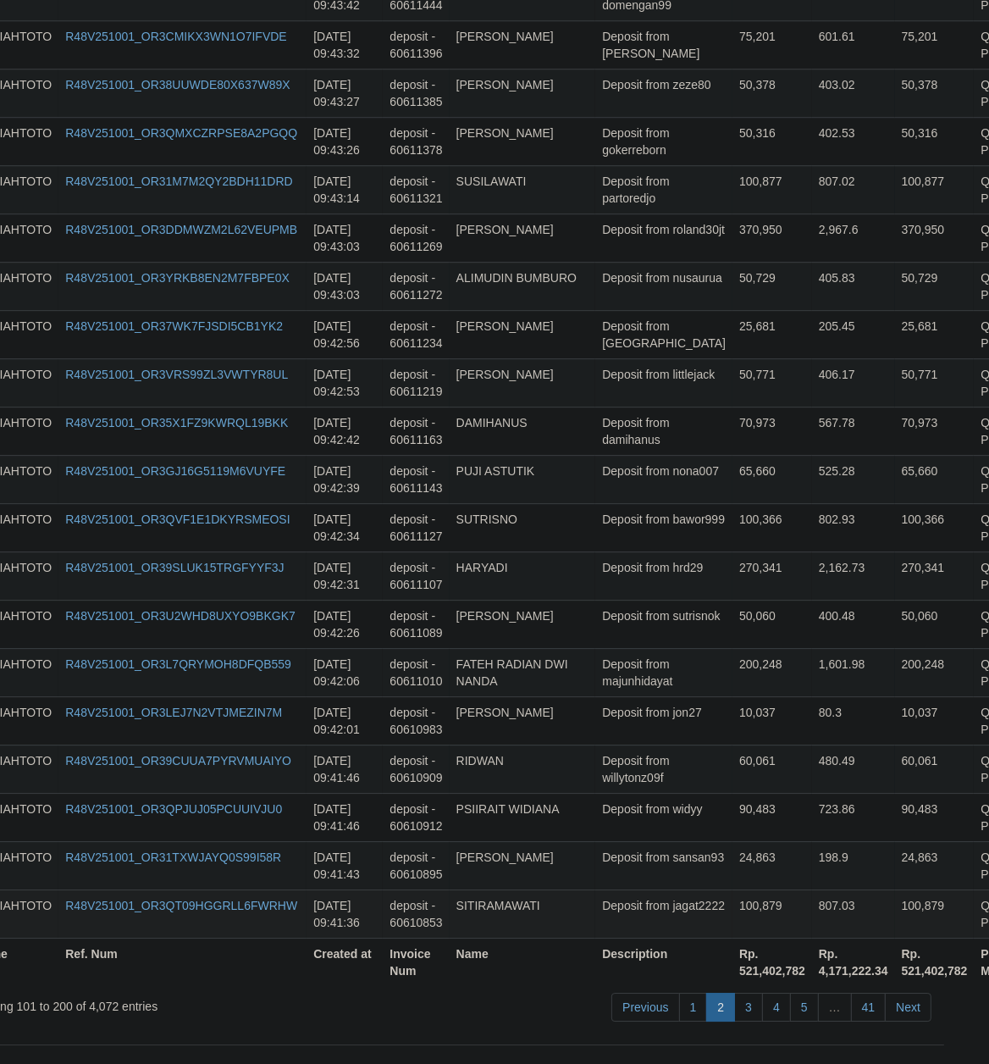
scroll to position [4650, 45]
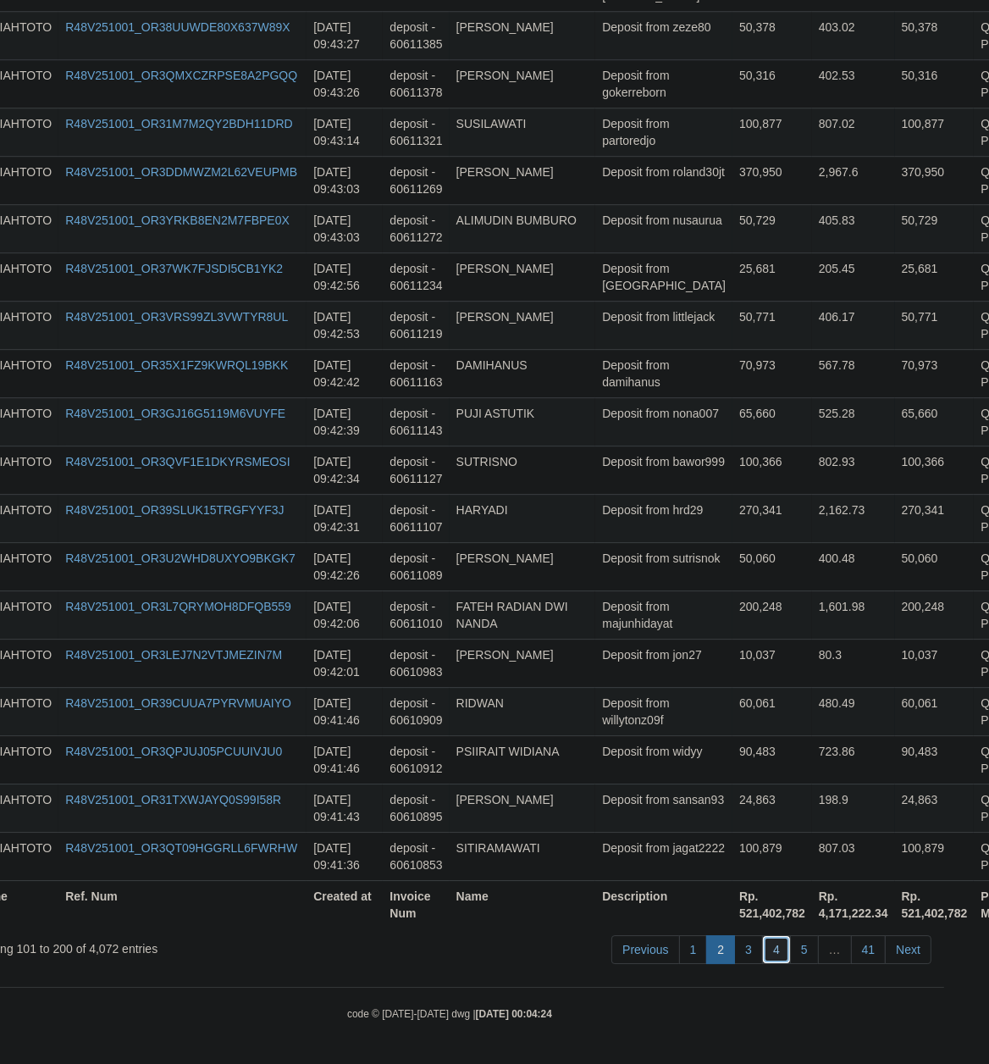
click at [776, 947] on link "4" at bounding box center [776, 949] width 29 height 29
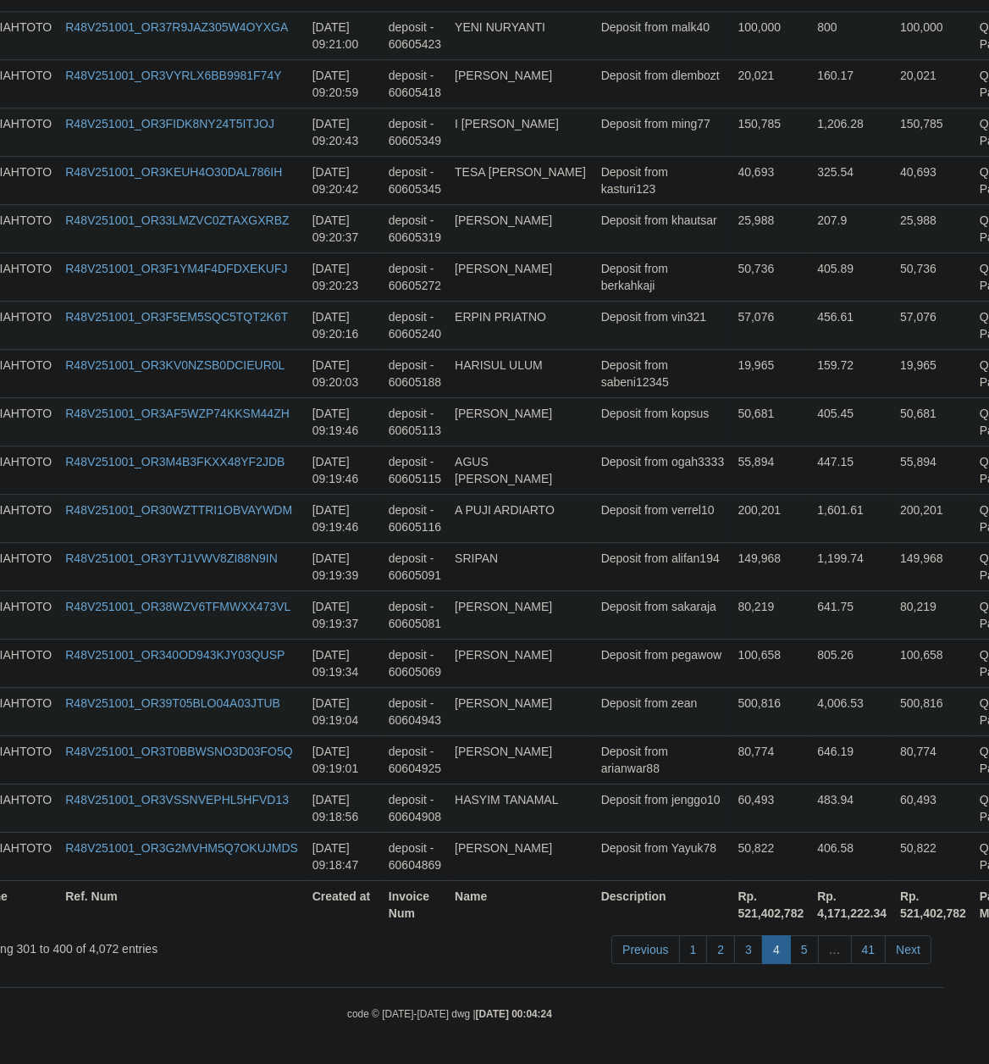
scroll to position [4684, 45]
click at [744, 947] on link "3" at bounding box center [748, 949] width 29 height 29
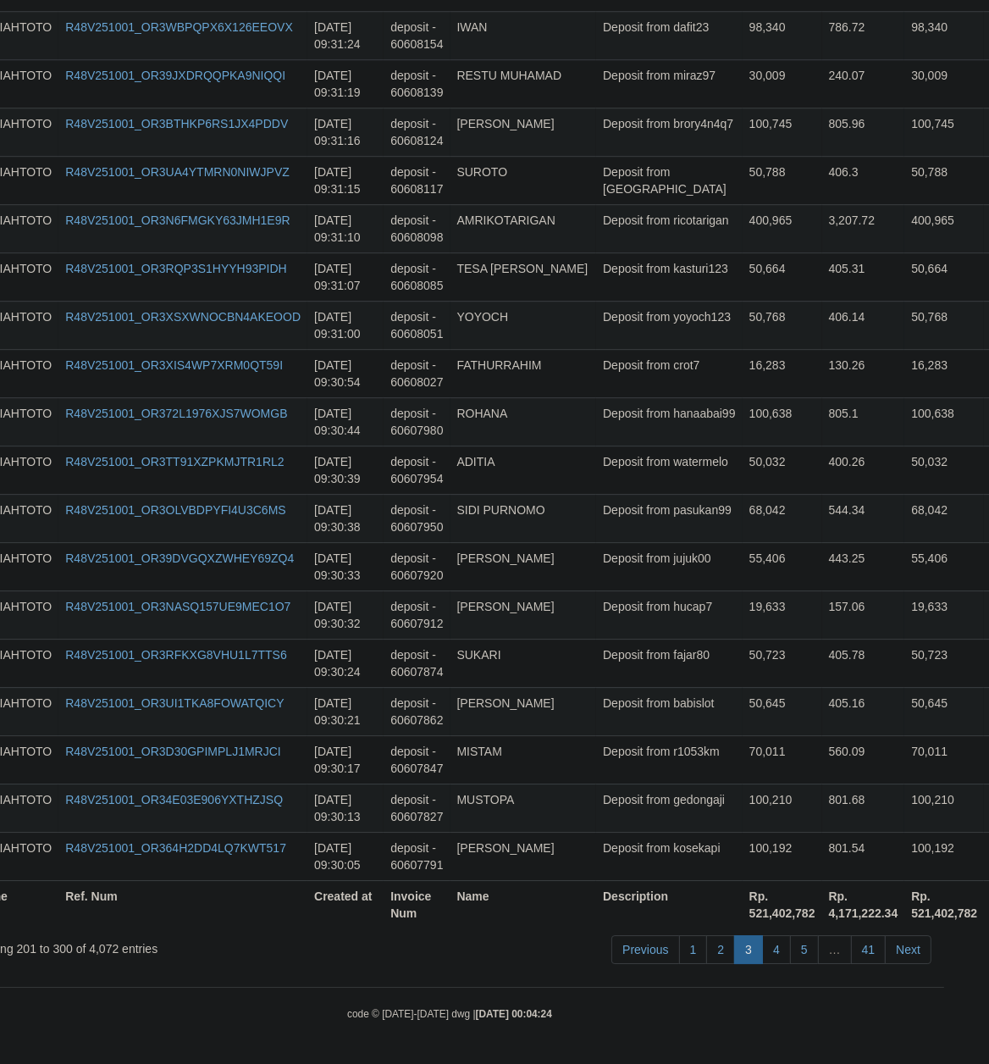
scroll to position [149, 45]
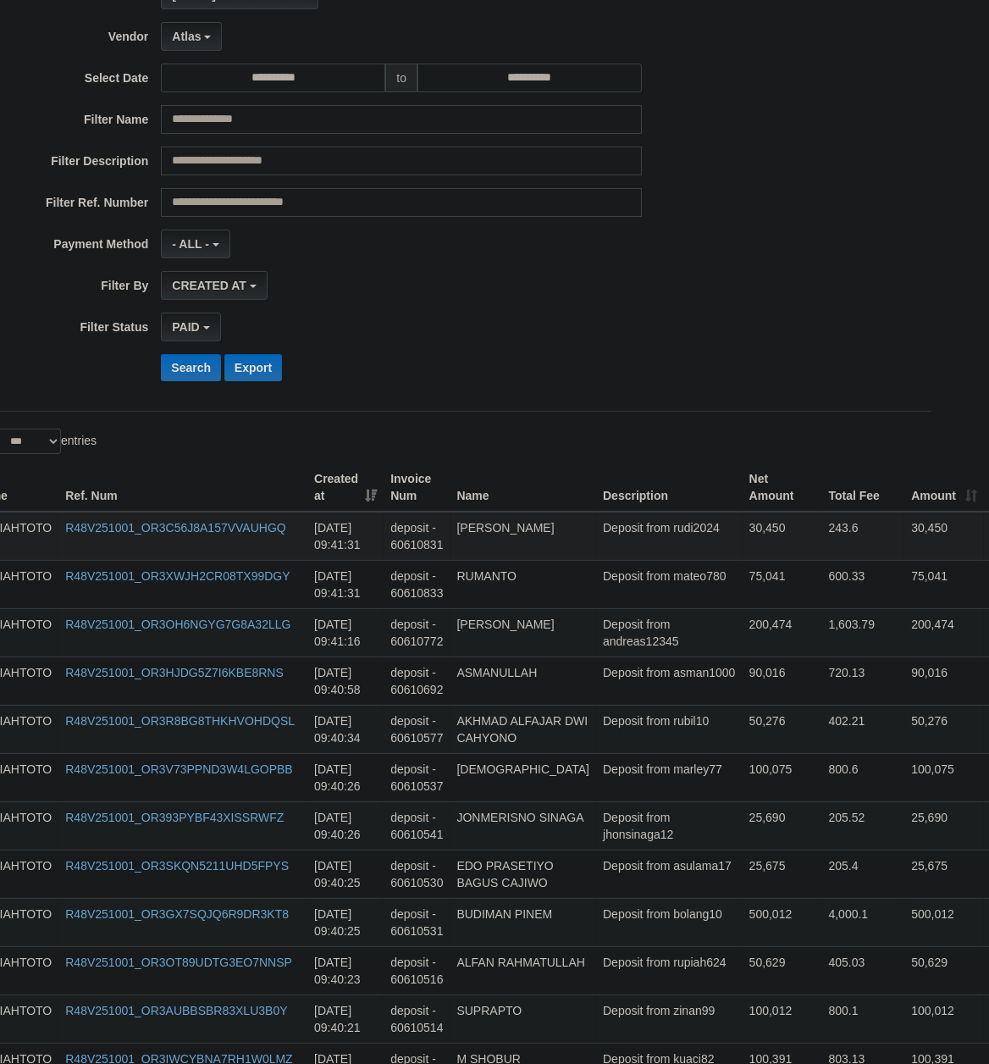
click at [596, 549] on td "Deposit from rudi2024" at bounding box center [669, 535] width 146 height 49
click at [631, 719] on td "Deposit from rubil10" at bounding box center [669, 729] width 146 height 48
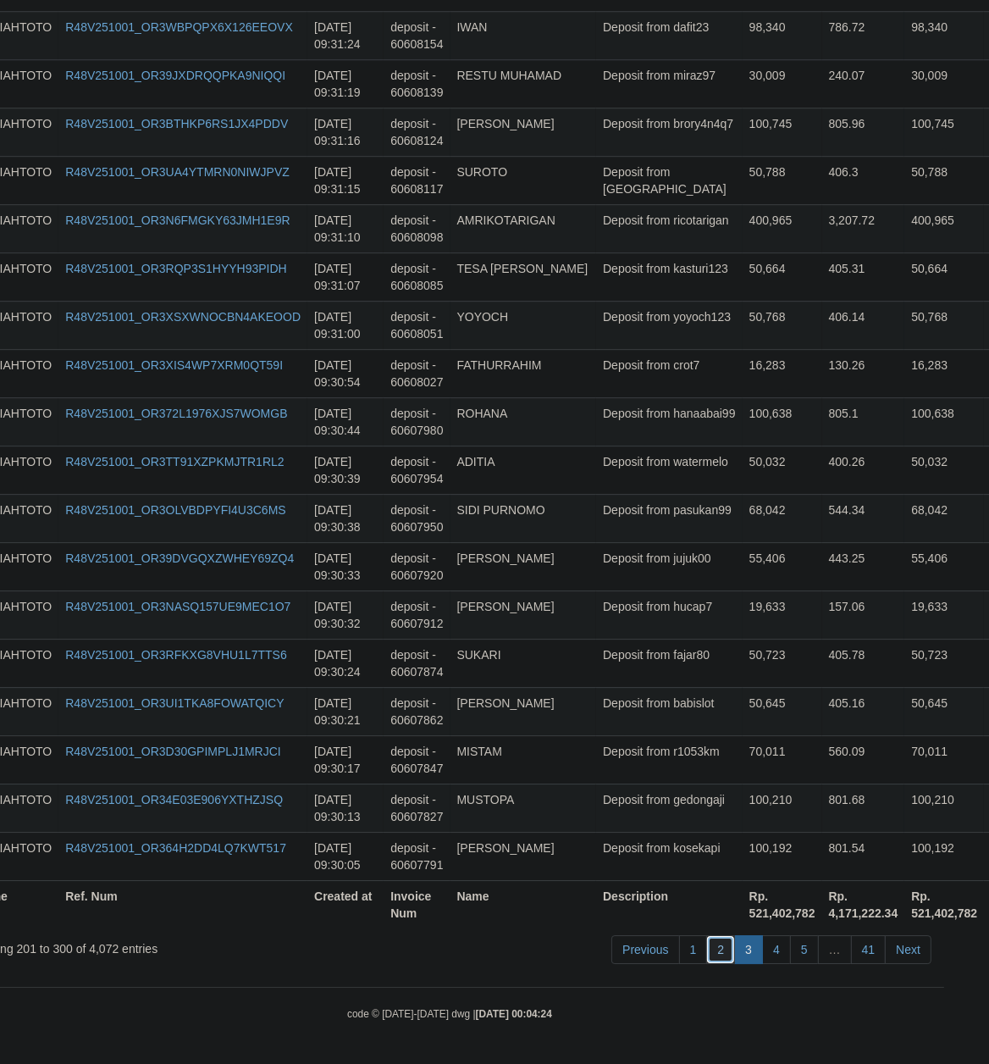
drag, startPoint x: 721, startPoint y: 948, endPoint x: 149, endPoint y: 948, distance: 571.6
click at [719, 948] on link "2" at bounding box center [720, 949] width 29 height 29
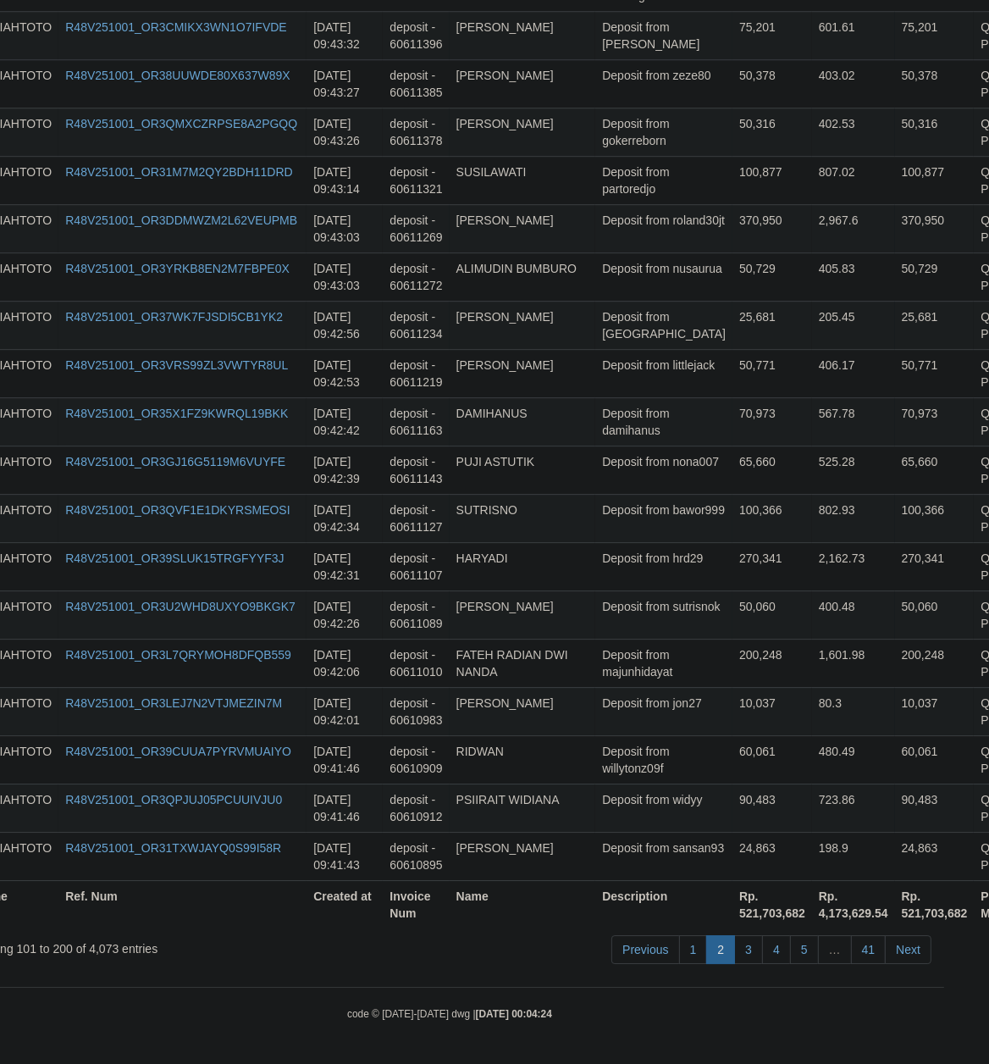
scroll to position [4650, 45]
drag, startPoint x: 750, startPoint y: 712, endPoint x: 670, endPoint y: 678, distance: 87.3
click at [812, 711] on td "80.3" at bounding box center [853, 711] width 83 height 48
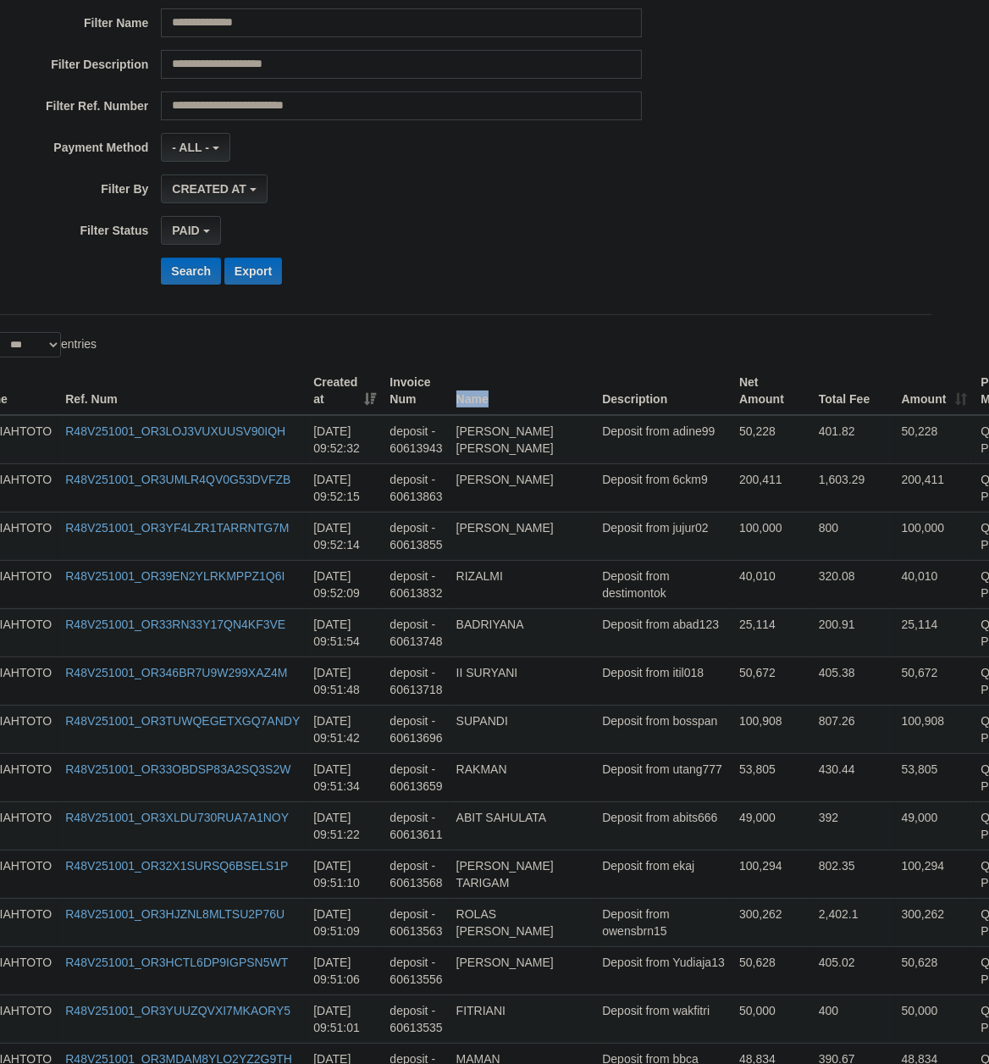
drag, startPoint x: 614, startPoint y: 537, endPoint x: 622, endPoint y: 408, distance: 128.9
click at [618, 456] on td "Deposit from adine99" at bounding box center [663, 439] width 137 height 49
drag, startPoint x: 605, startPoint y: 534, endPoint x: 613, endPoint y: 440, distance: 94.3
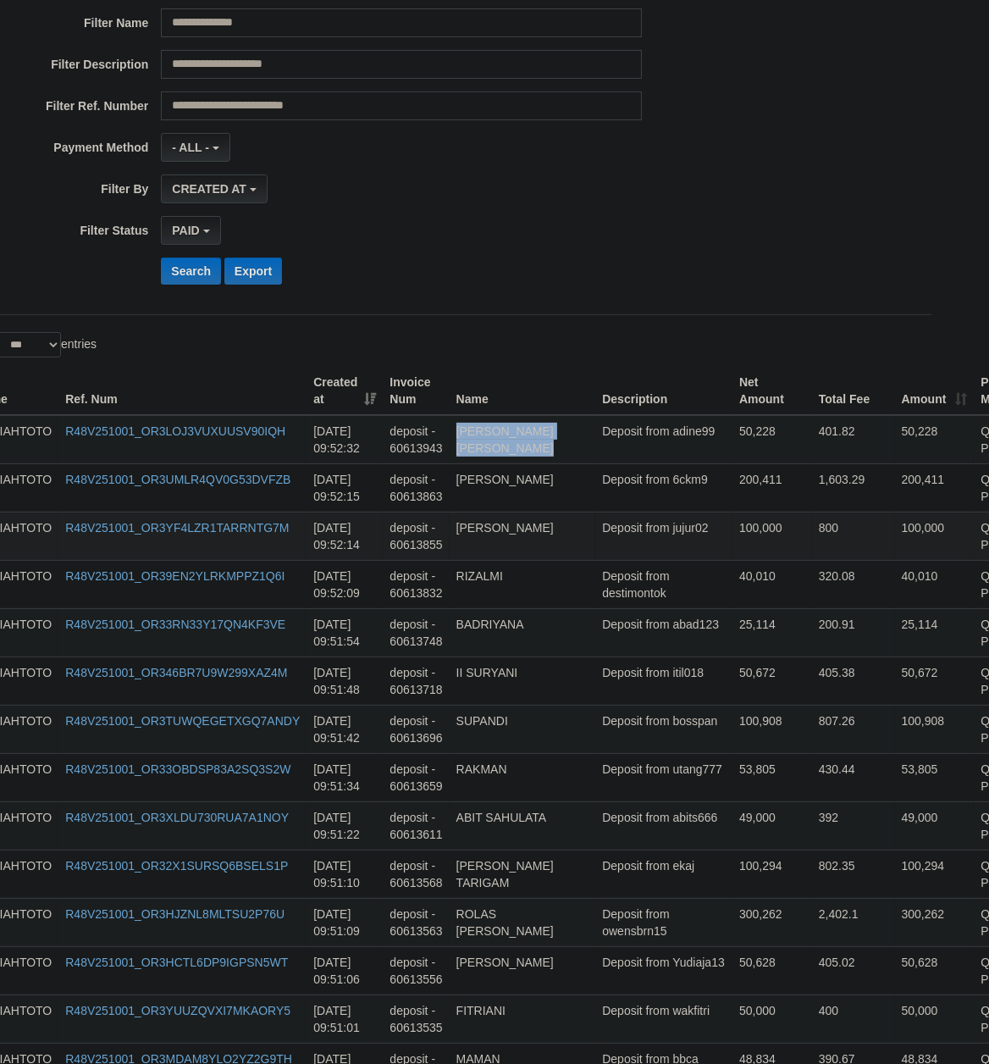
click at [618, 529] on td "Deposit from jujur02" at bounding box center [663, 535] width 137 height 48
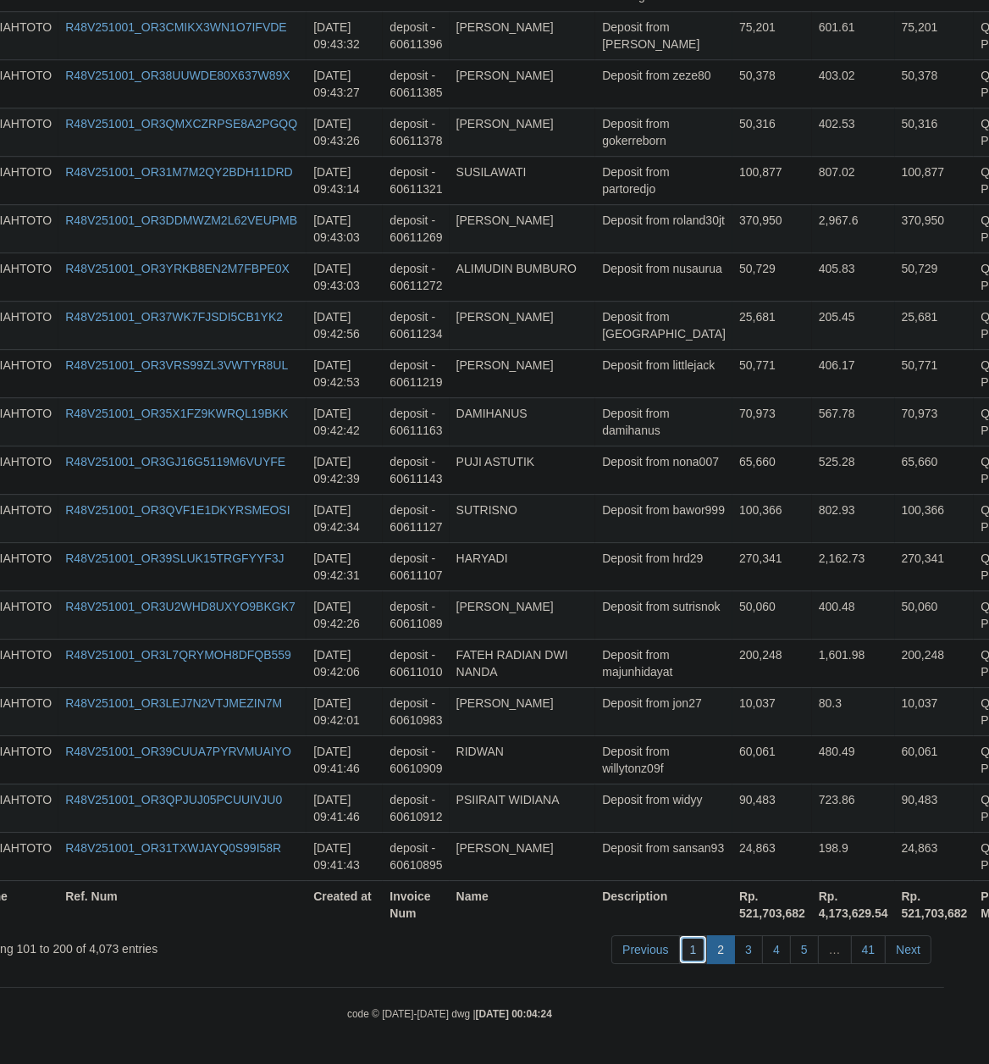
click at [697, 949] on link "1" at bounding box center [693, 949] width 29 height 29
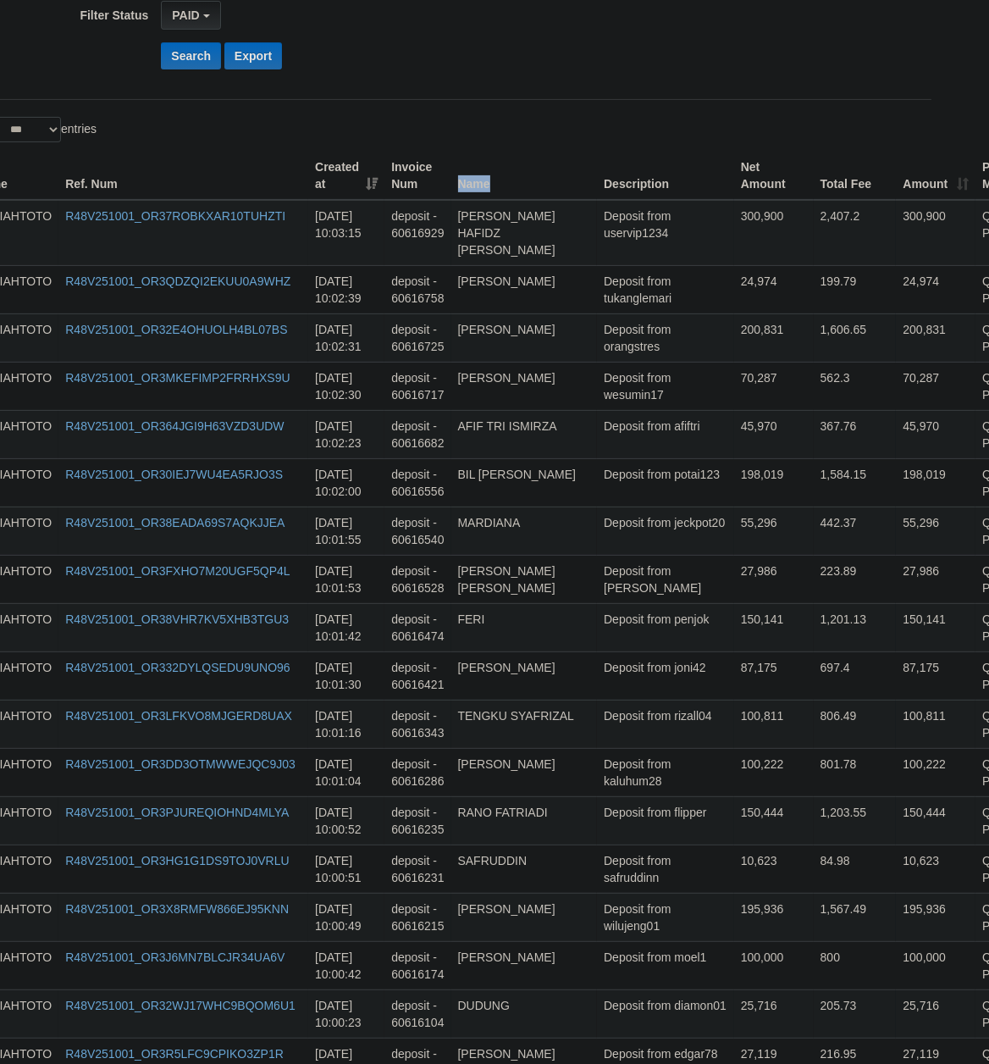
scroll to position [368, 45]
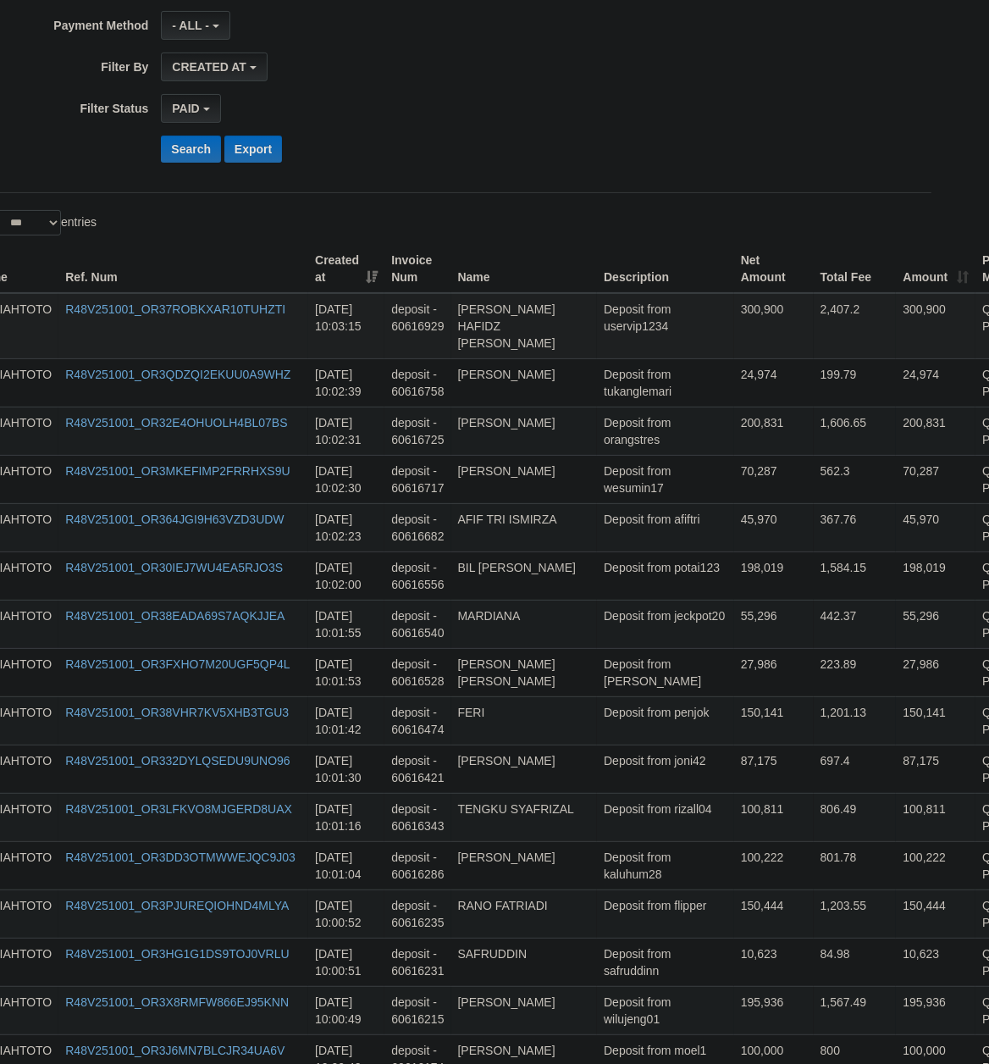
drag, startPoint x: 610, startPoint y: 856, endPoint x: 644, endPoint y: 316, distance: 541.4
click at [627, 323] on td "Deposit from uservip1234" at bounding box center [665, 326] width 137 height 66
click at [513, 620] on td "MARDIANA" at bounding box center [524, 624] width 146 height 48
click at [601, 335] on td "Deposit from uservip1234" at bounding box center [665, 326] width 137 height 66
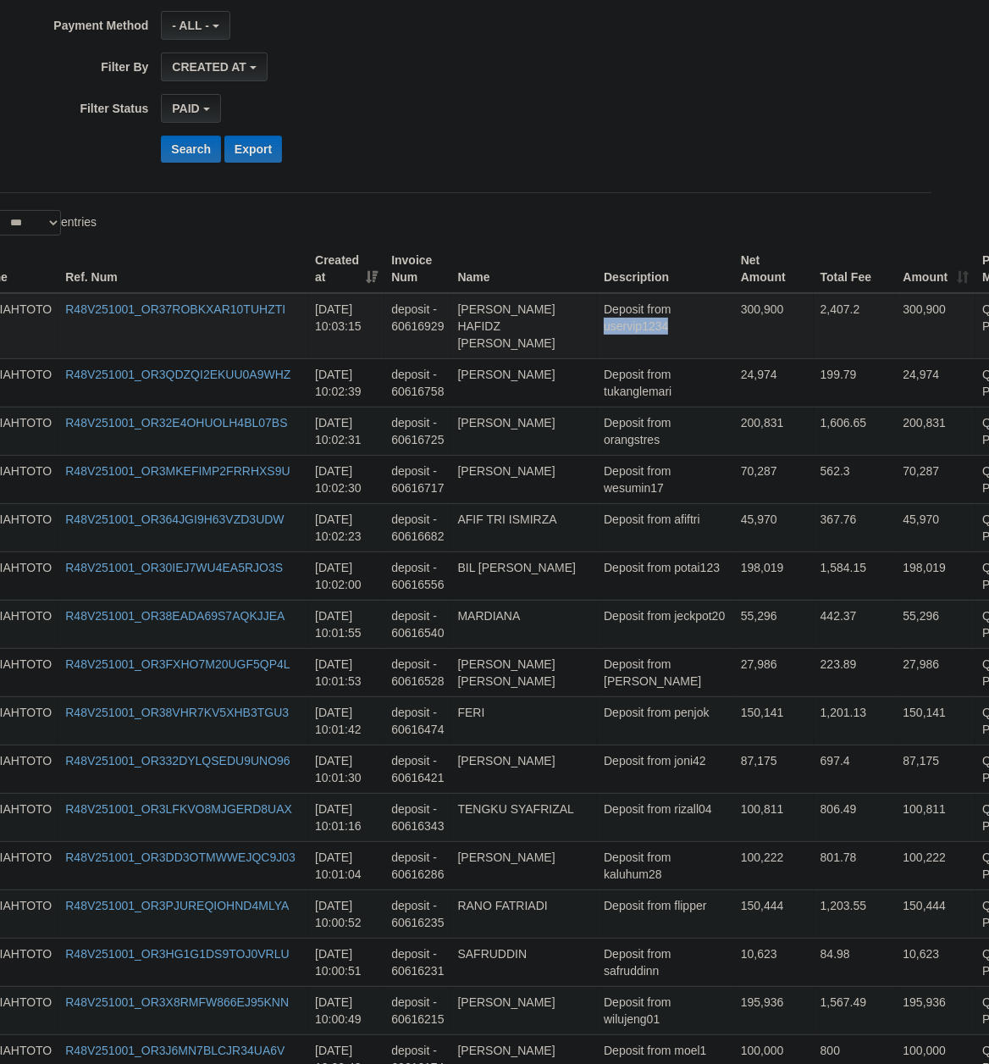
click at [601, 335] on td "Deposit from uservip1234" at bounding box center [665, 326] width 137 height 66
click at [316, 330] on td "[DATE] 10:03:15" at bounding box center [346, 326] width 76 height 66
drag, startPoint x: 314, startPoint y: 330, endPoint x: 361, endPoint y: 337, distance: 47.1
click at [361, 337] on td "[DATE] 10:03:15" at bounding box center [346, 326] width 76 height 66
click at [454, 112] on div "PAID SELECT ALL - ALL - SELECT STATUS PENDING/UNPAID PAID CANCELED EXPIRED" at bounding box center [401, 108] width 481 height 29
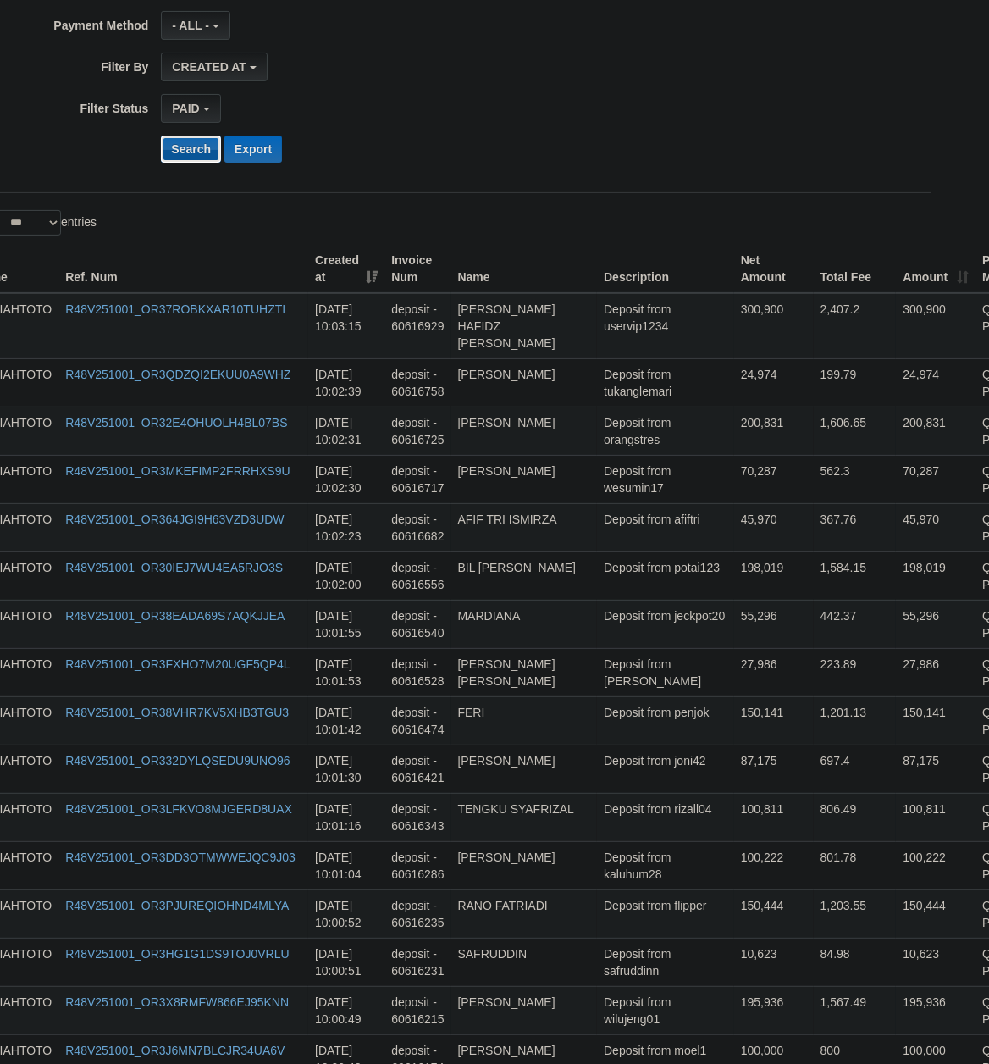
click at [181, 151] on button "Search" at bounding box center [191, 148] width 60 height 27
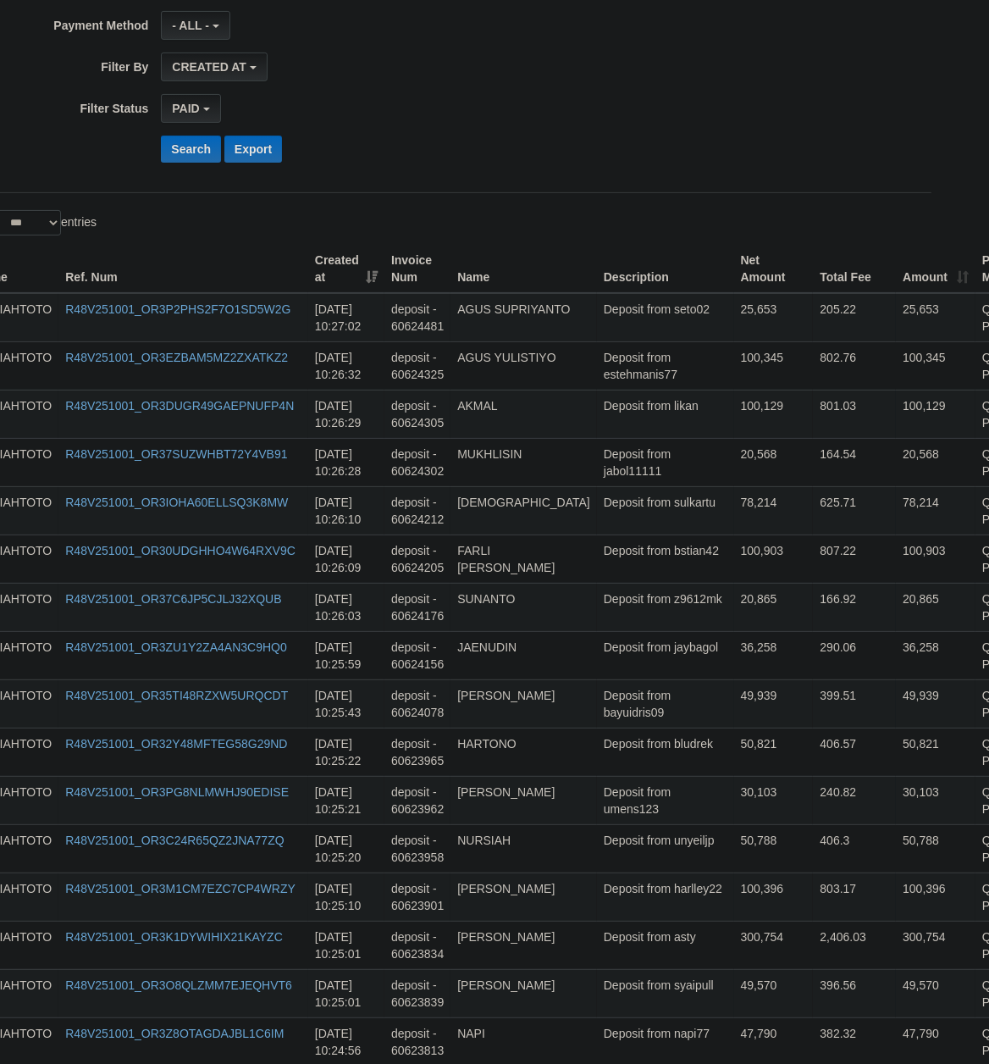
click at [456, 108] on div "PAID SELECT ALL - ALL - SELECT STATUS PENDING/UNPAID PAID CANCELED EXPIRED" at bounding box center [401, 108] width 481 height 29
click at [191, 154] on button "Search" at bounding box center [191, 148] width 60 height 27
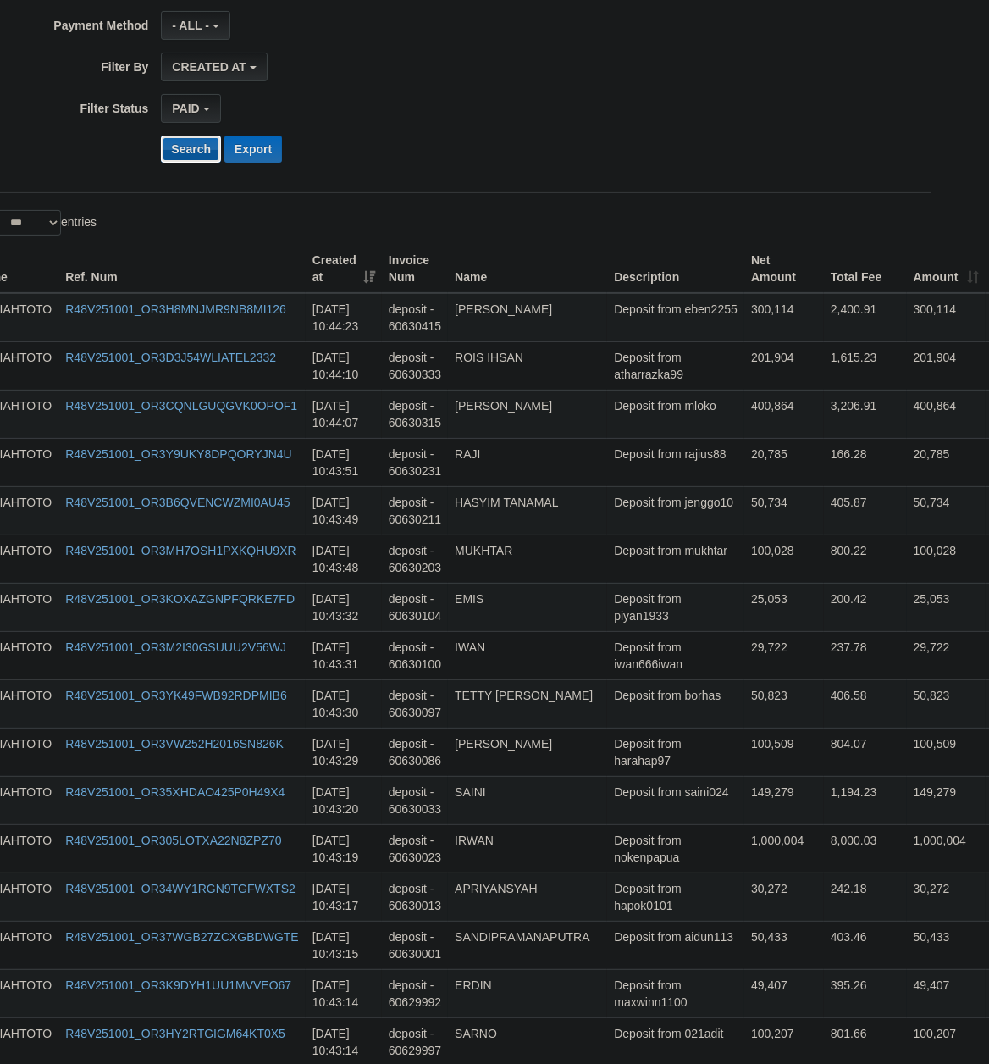
click at [196, 151] on button "Search" at bounding box center [191, 148] width 60 height 27
click at [258, 152] on button "Export" at bounding box center [253, 148] width 58 height 27
click at [744, 881] on td "30,272" at bounding box center [784, 896] width 80 height 48
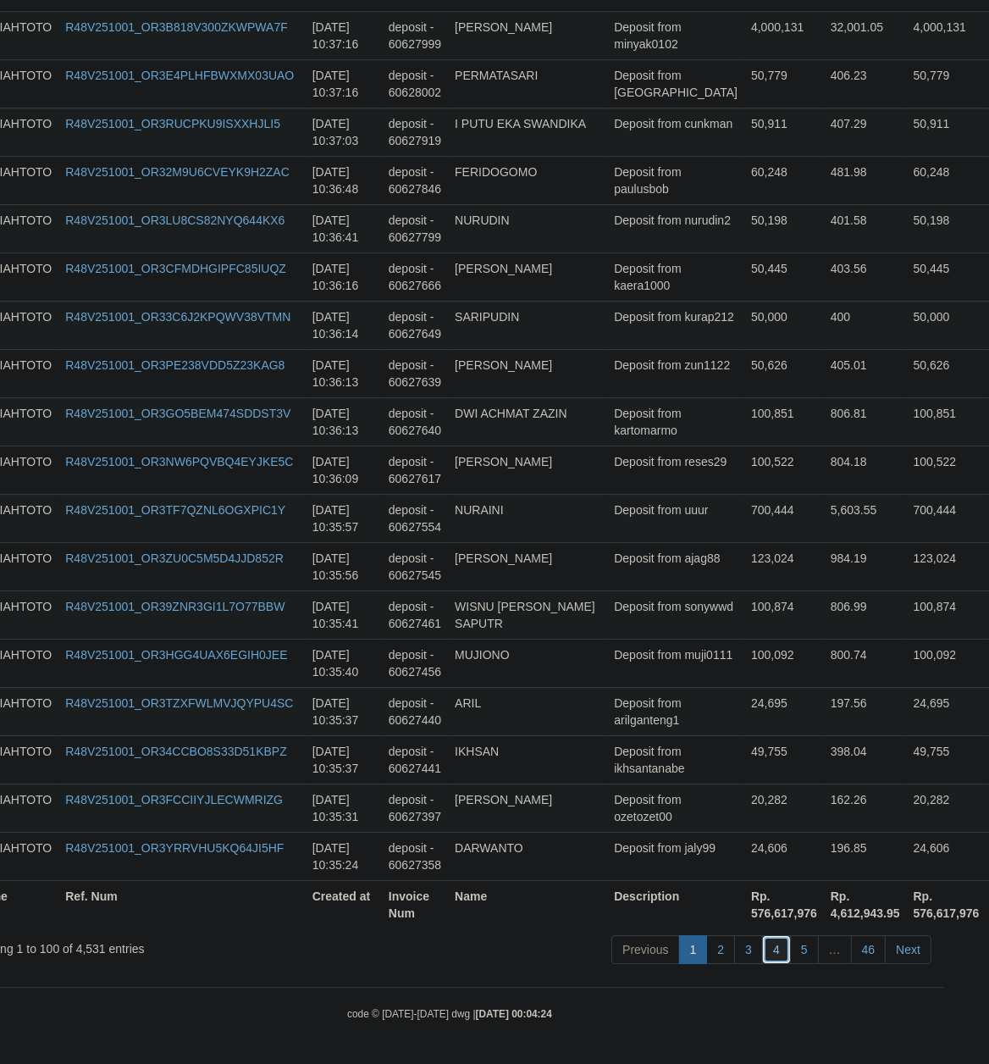
click at [771, 949] on link "4" at bounding box center [776, 949] width 29 height 29
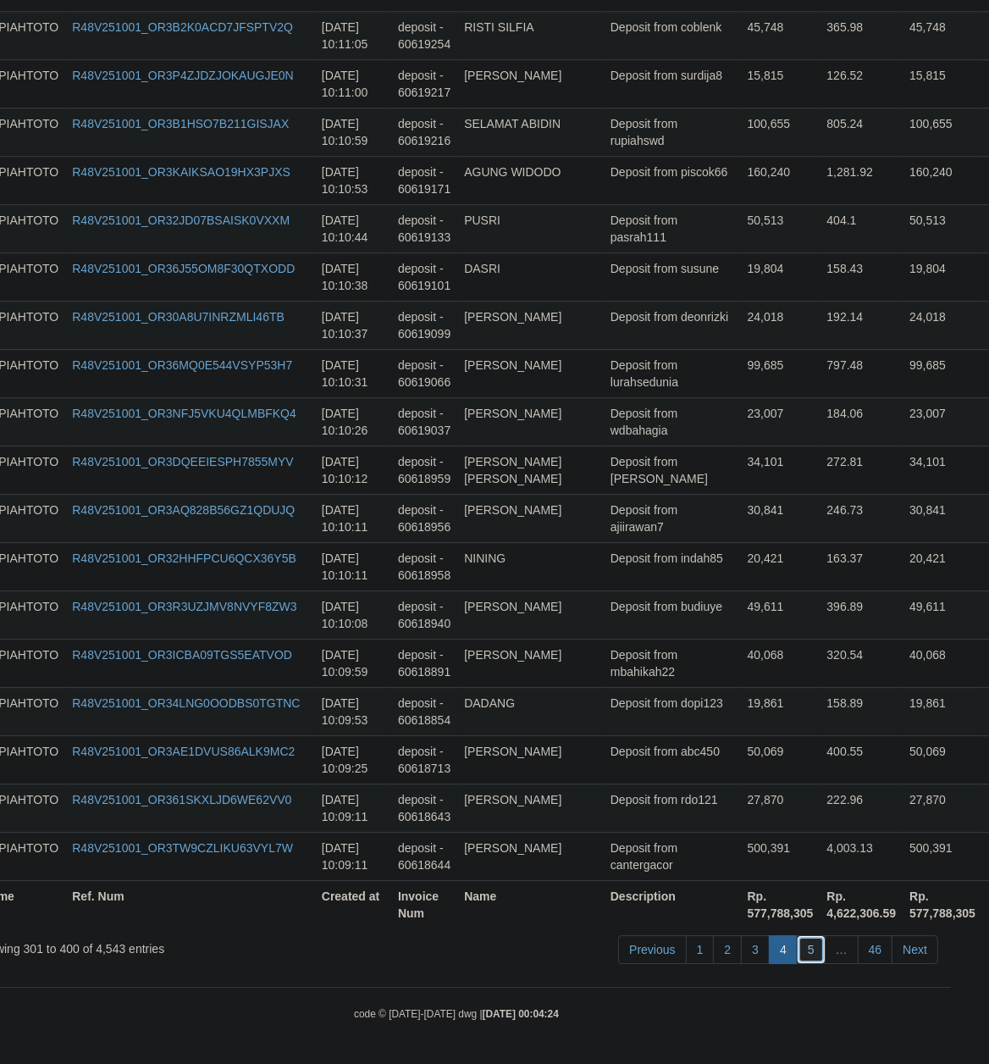
click at [807, 948] on link "5" at bounding box center [811, 949] width 29 height 29
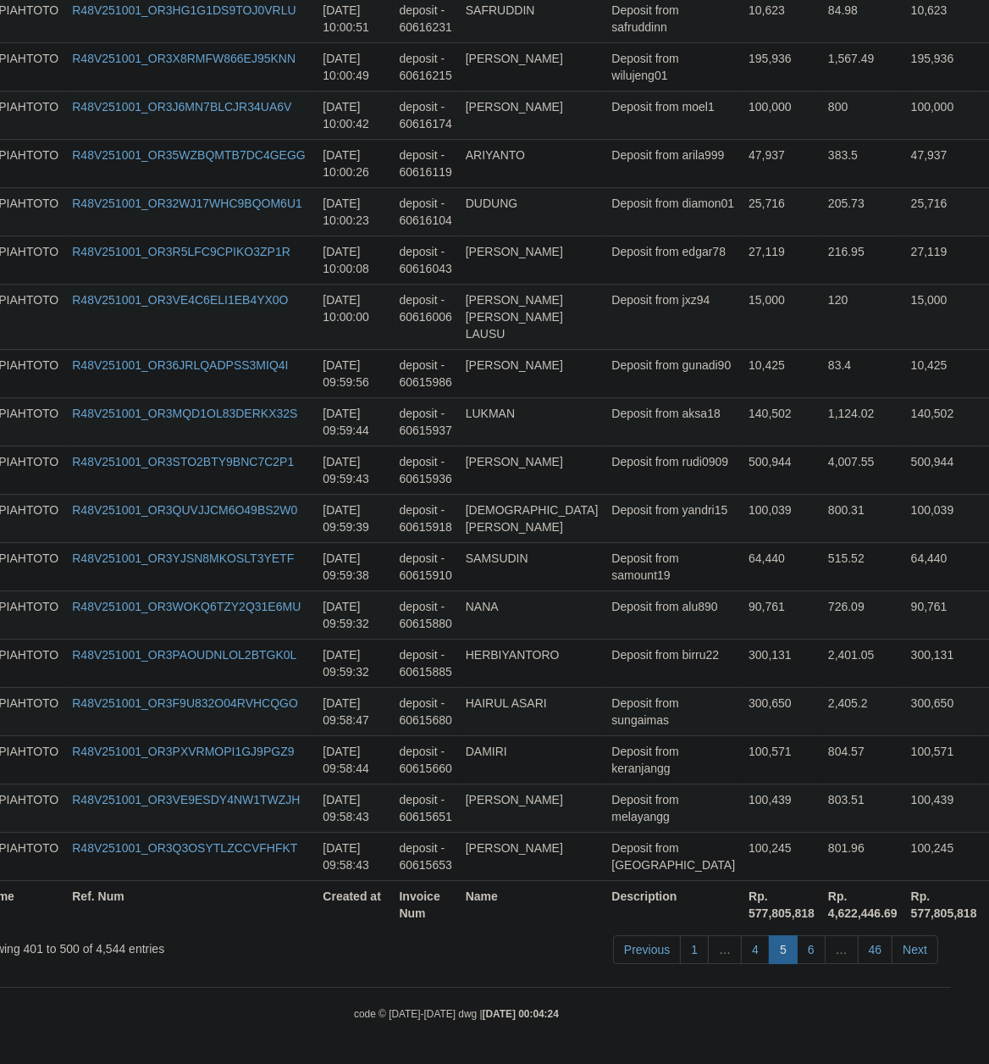
click at [742, 765] on td "100,571" at bounding box center [782, 759] width 80 height 48
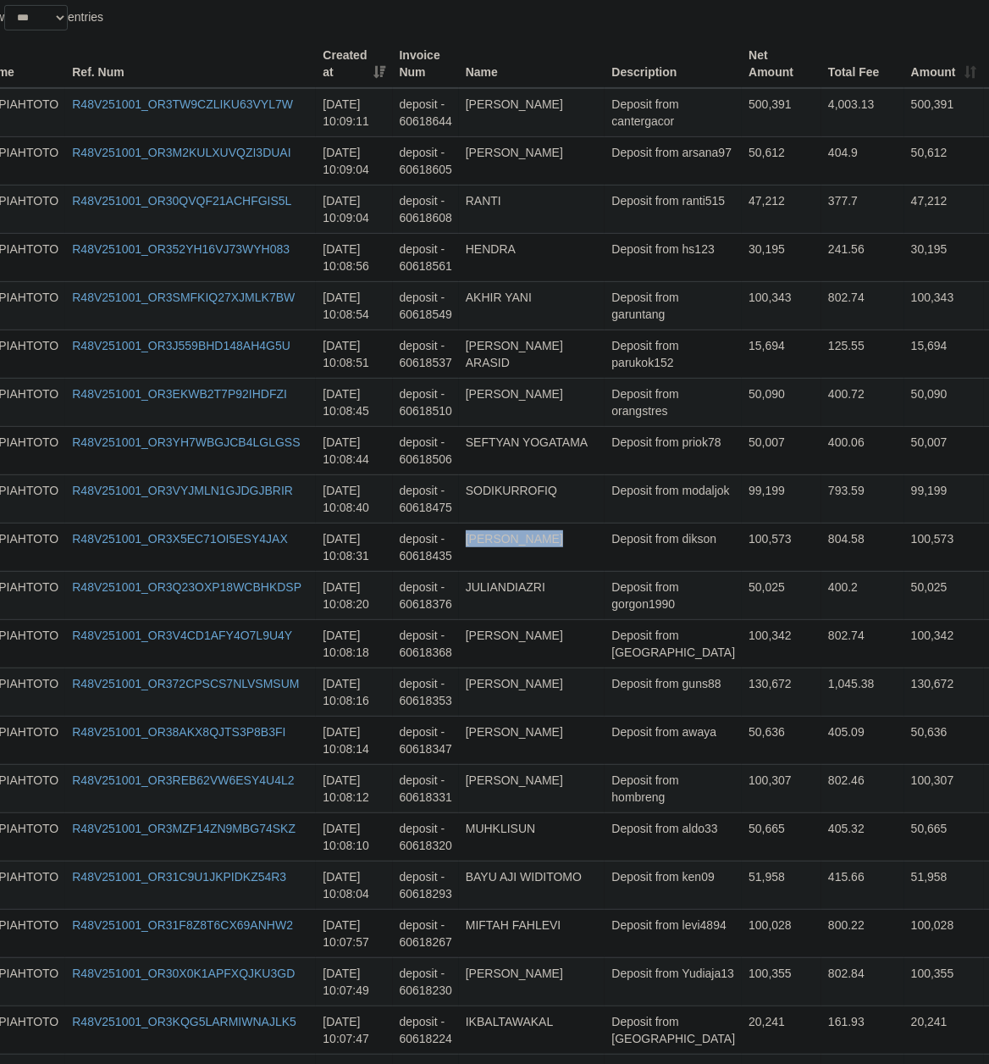
scroll to position [0, 38]
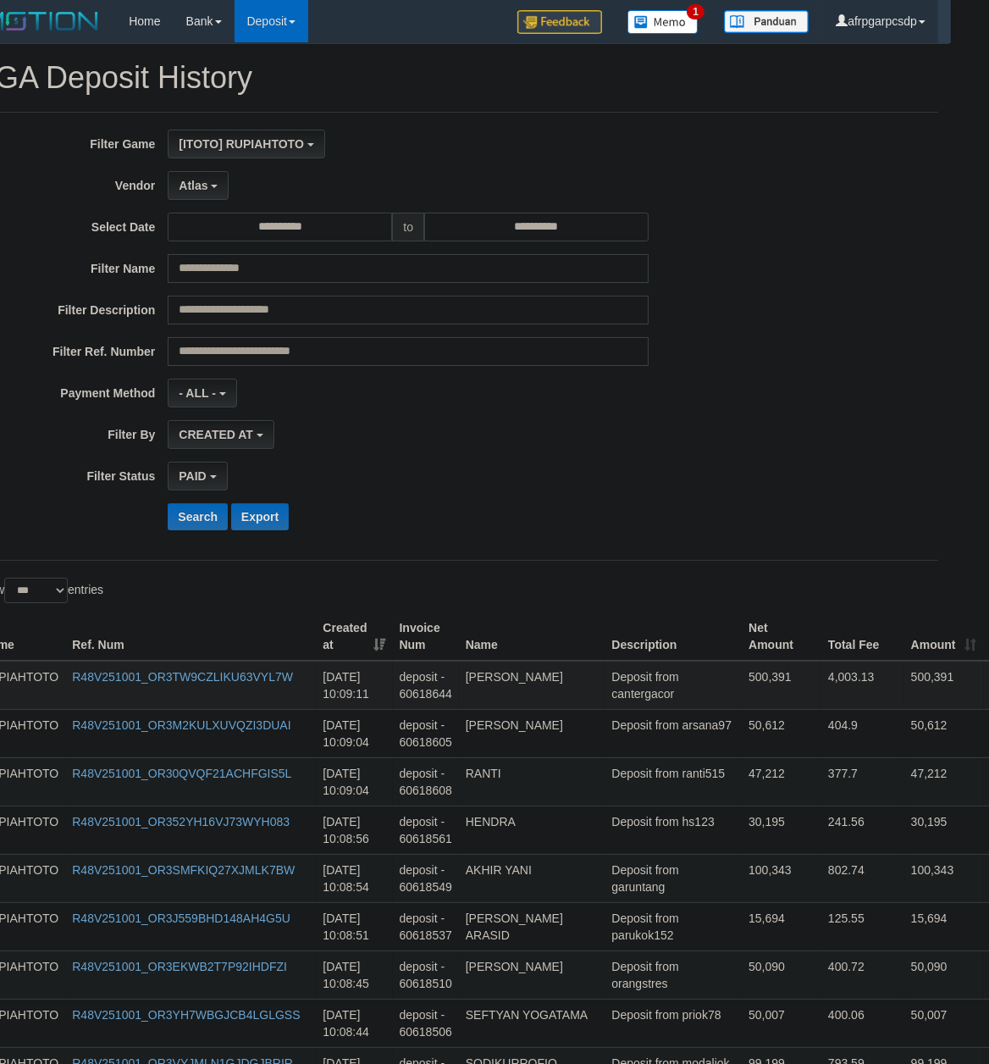
drag, startPoint x: 594, startPoint y: 534, endPoint x: 622, endPoint y: 703, distance: 170.8
click at [641, 779] on td "Deposit from ranti515" at bounding box center [673, 781] width 137 height 48
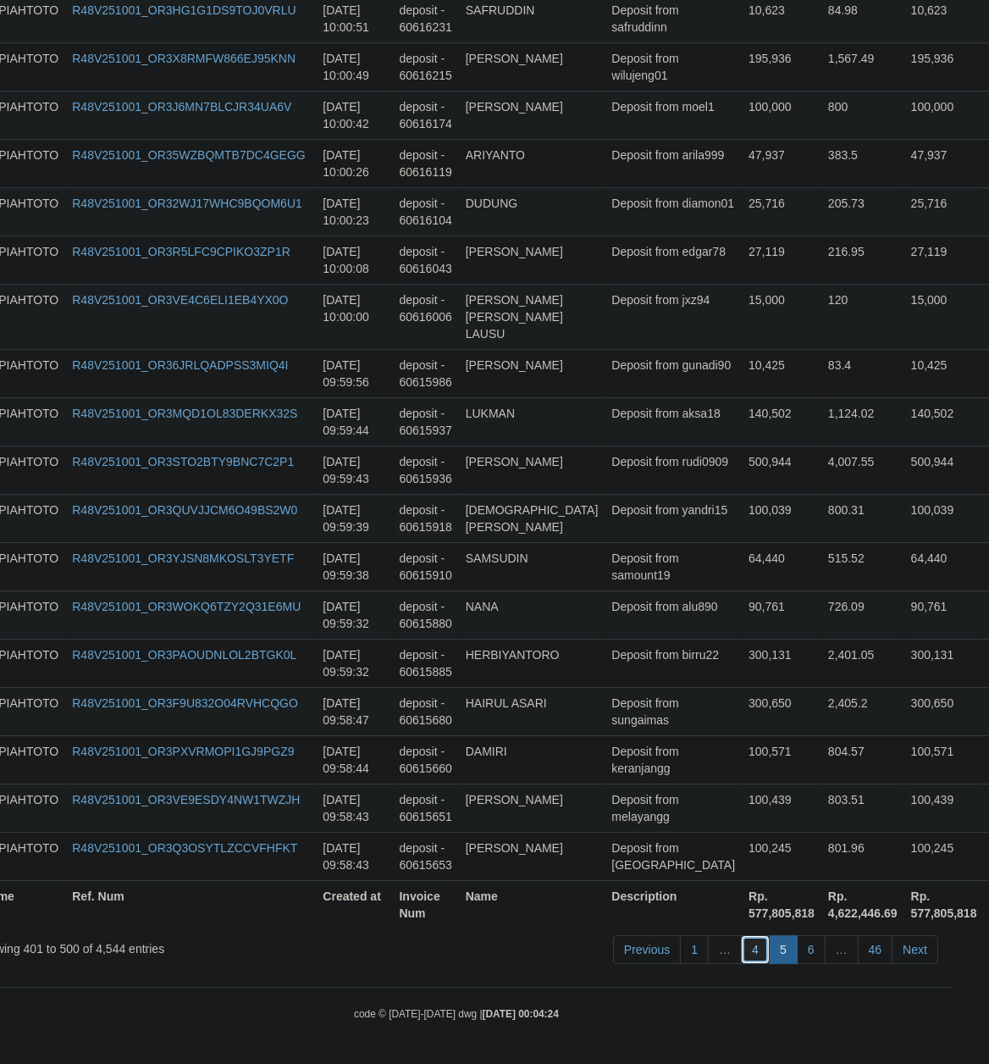
click at [751, 954] on link "4" at bounding box center [755, 949] width 29 height 29
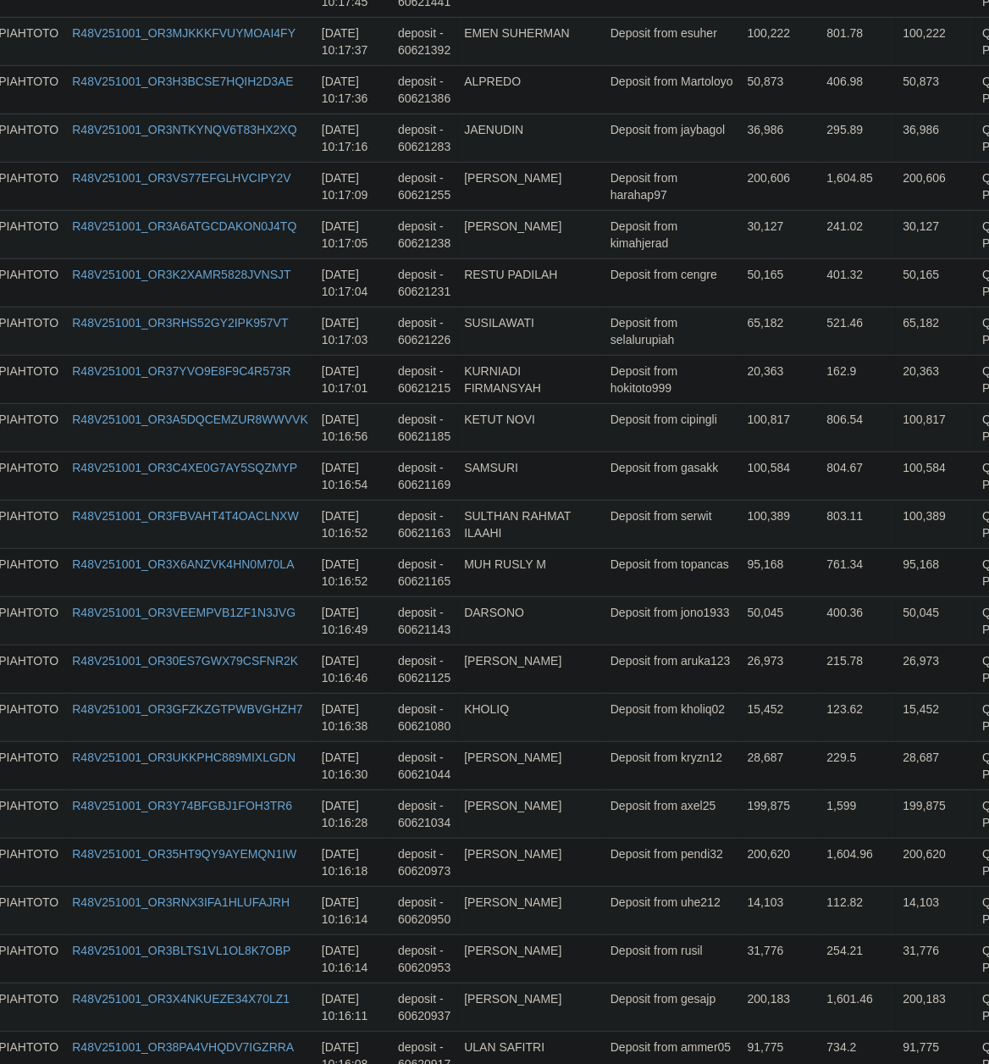
scroll to position [241, 38]
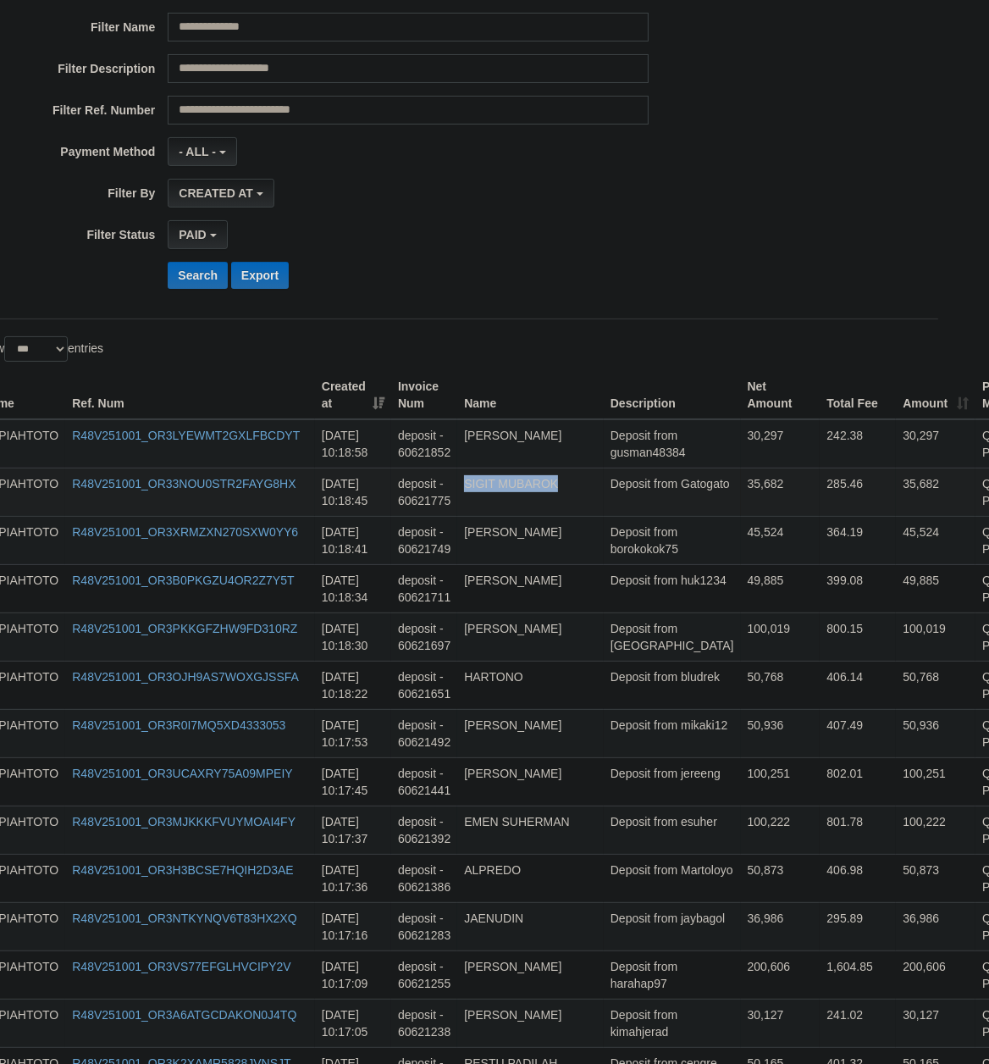
drag, startPoint x: 602, startPoint y: 854, endPoint x: 577, endPoint y: 509, distance: 346.4
click at [741, 983] on td "200,606" at bounding box center [781, 974] width 80 height 48
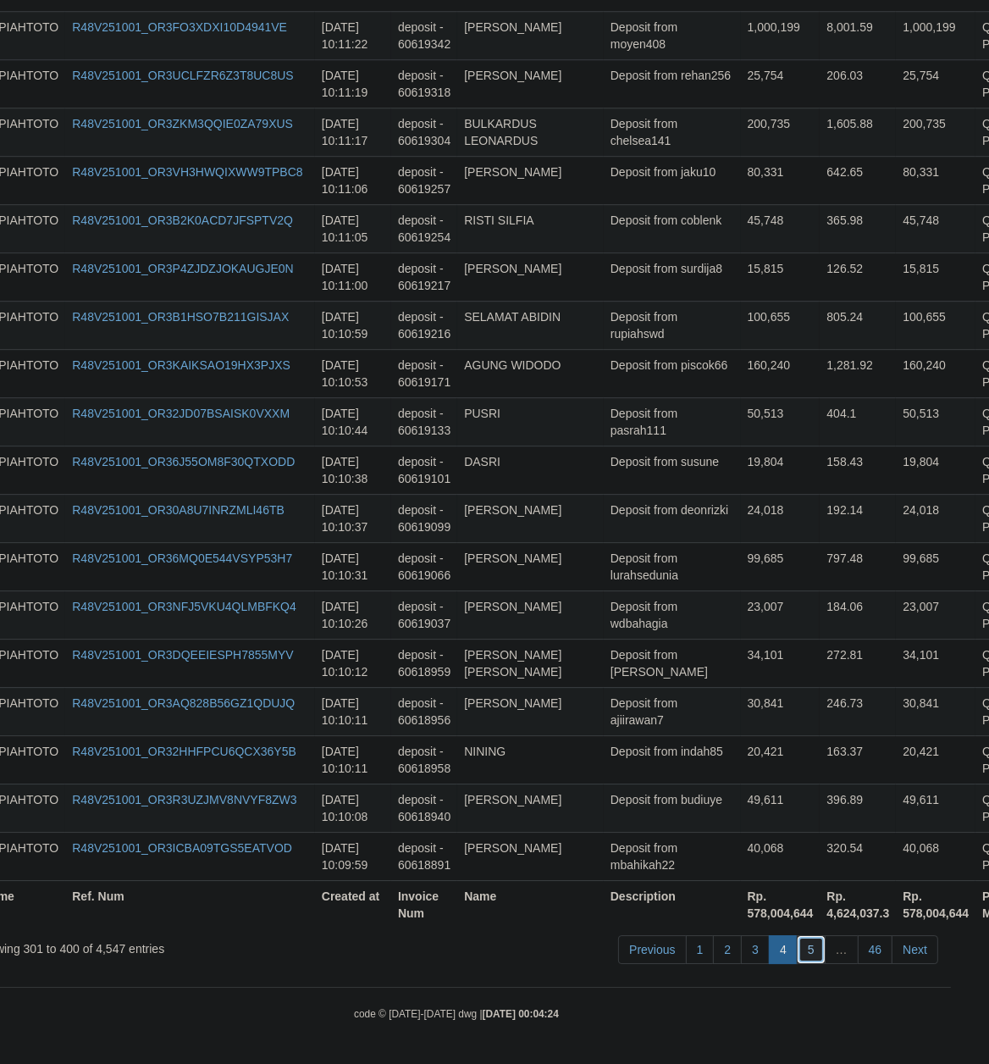
click at [809, 952] on link "5" at bounding box center [811, 949] width 29 height 29
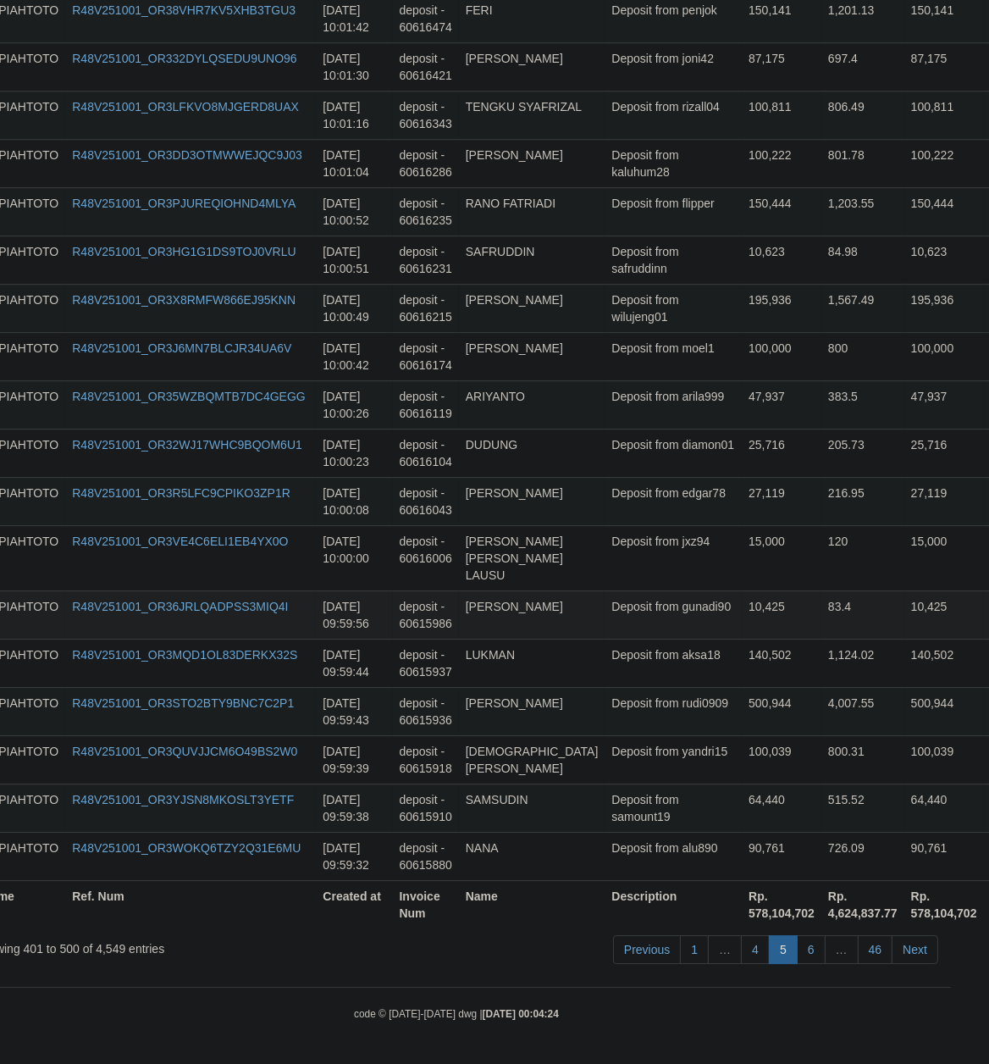
drag, startPoint x: 818, startPoint y: 594, endPoint x: 792, endPoint y: 594, distance: 26.3
click at [904, 594] on td "10,425" at bounding box center [944, 614] width 80 height 48
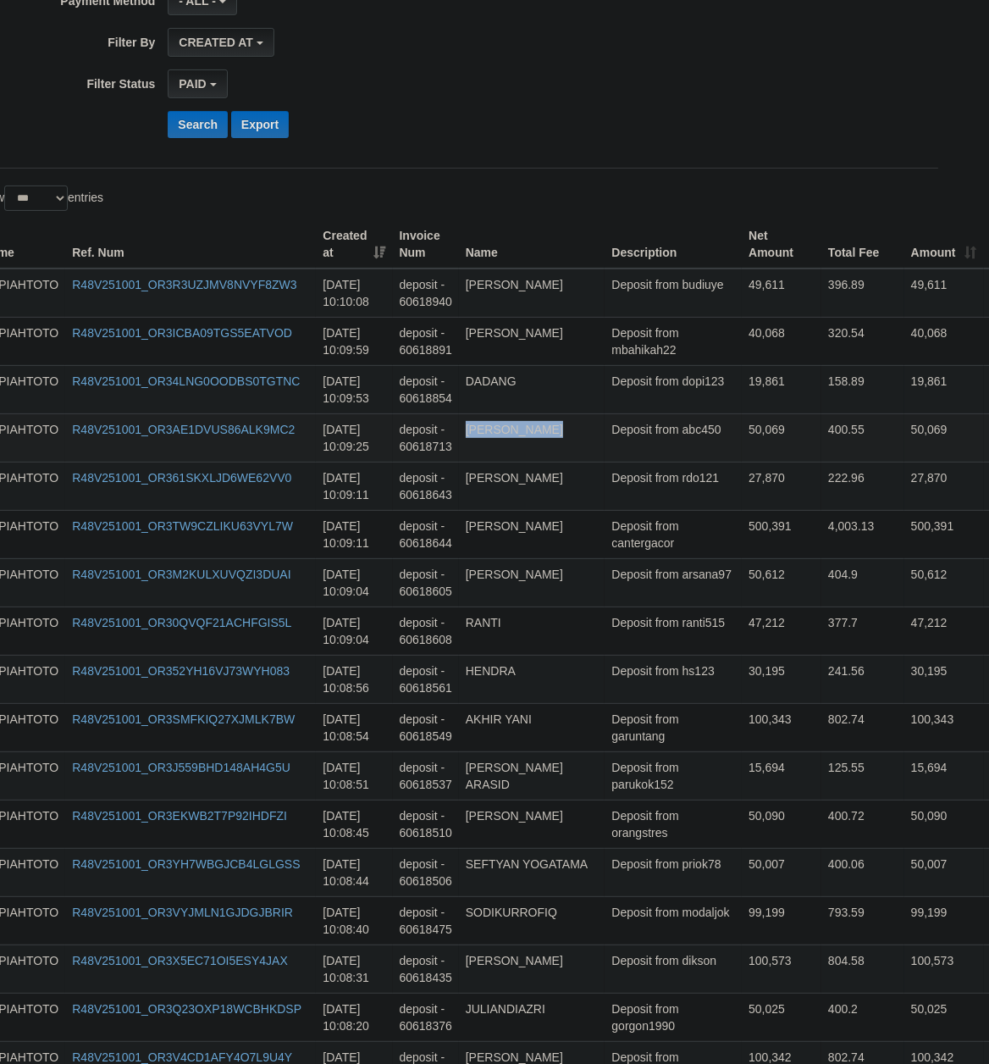
drag, startPoint x: 605, startPoint y: 539, endPoint x: 622, endPoint y: 450, distance: 89.5
click at [605, 773] on td "Deposit from parukok152" at bounding box center [673, 775] width 137 height 48
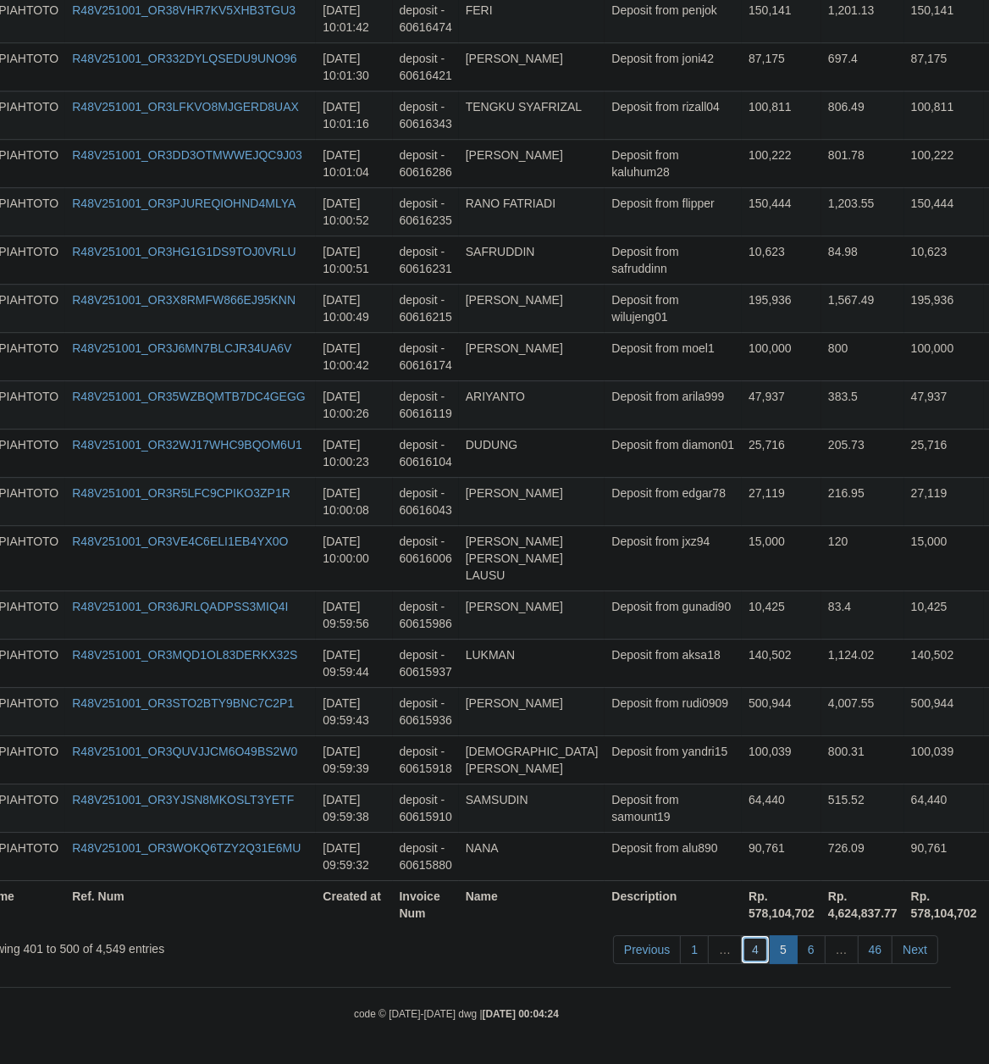
click at [755, 944] on link "4" at bounding box center [755, 949] width 29 height 29
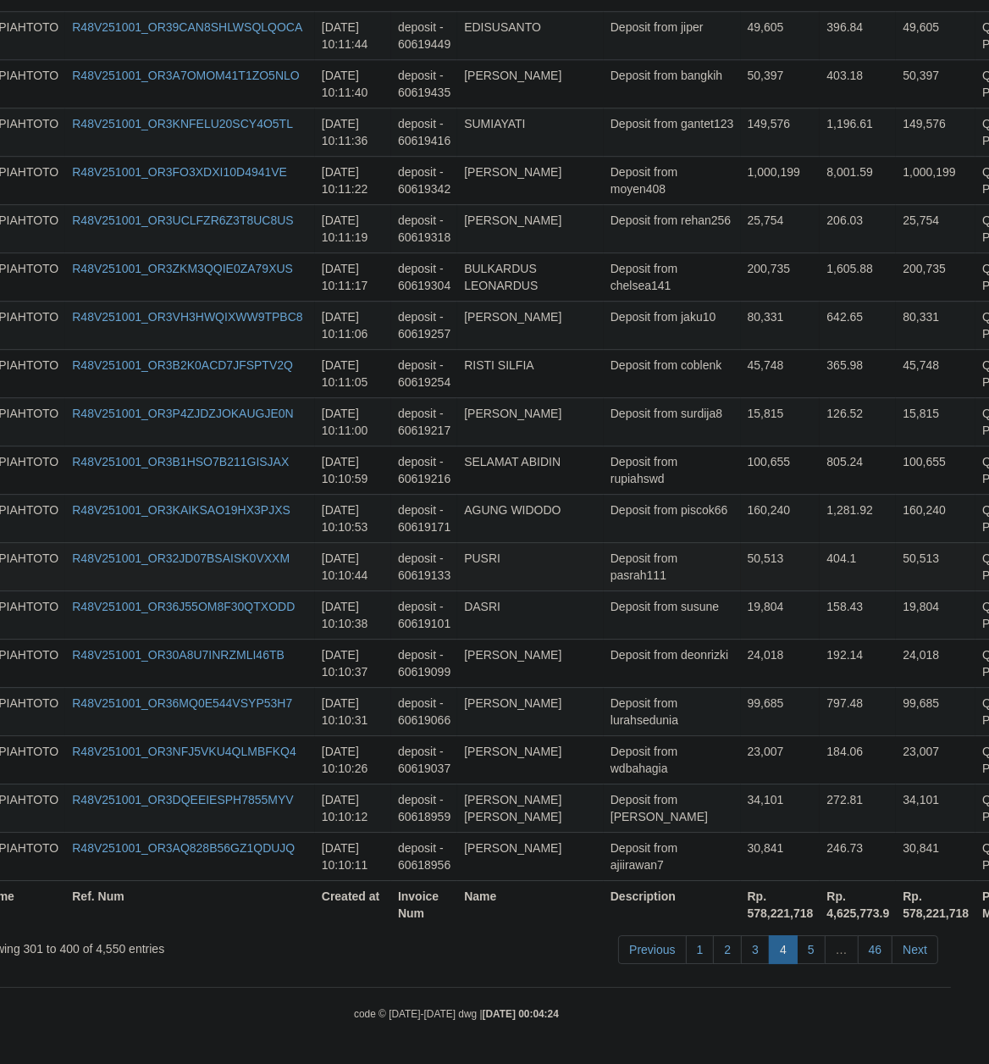
click at [741, 550] on td "50,513" at bounding box center [781, 566] width 80 height 48
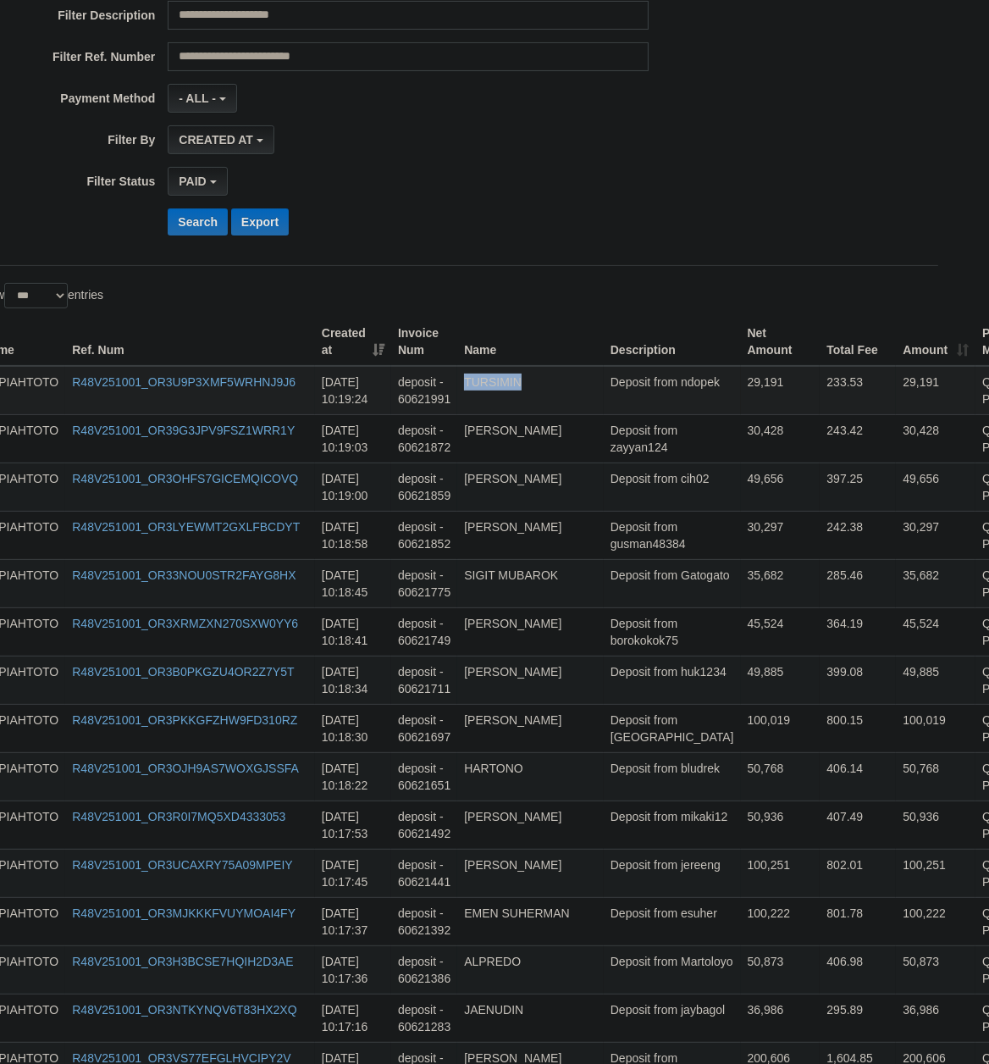
drag, startPoint x: 613, startPoint y: 536, endPoint x: 594, endPoint y: 408, distance: 129.3
click at [604, 447] on td "Deposit from zayyan124" at bounding box center [672, 438] width 137 height 48
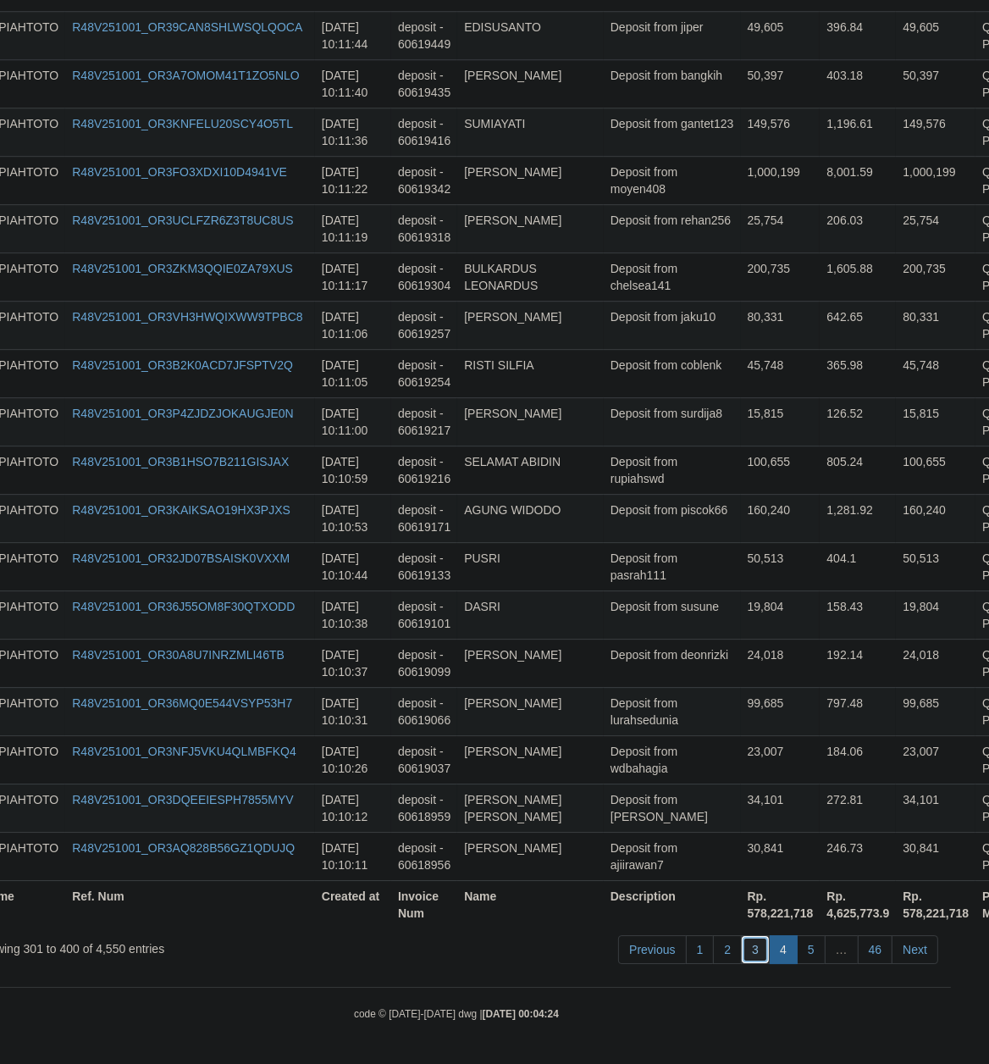
click at [753, 944] on link "3" at bounding box center [755, 949] width 29 height 29
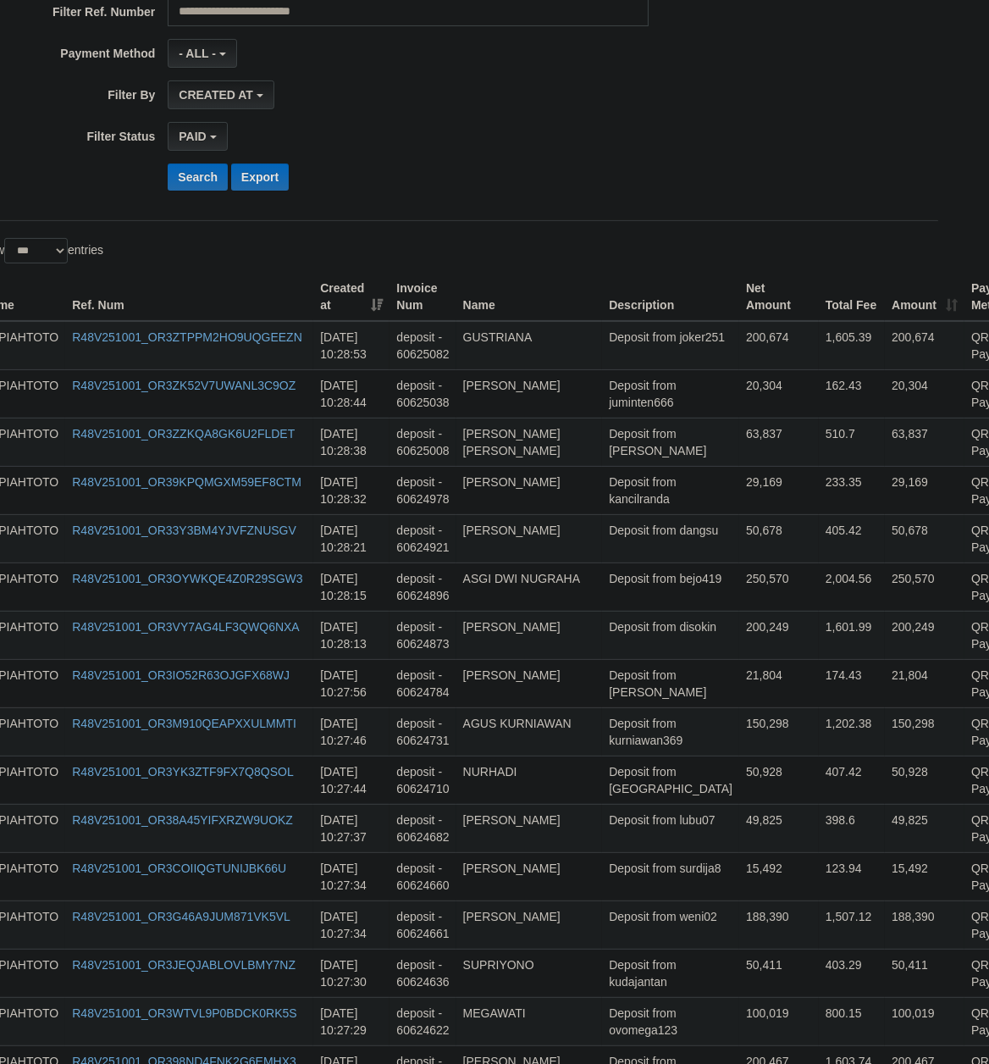
scroll to position [0, 38]
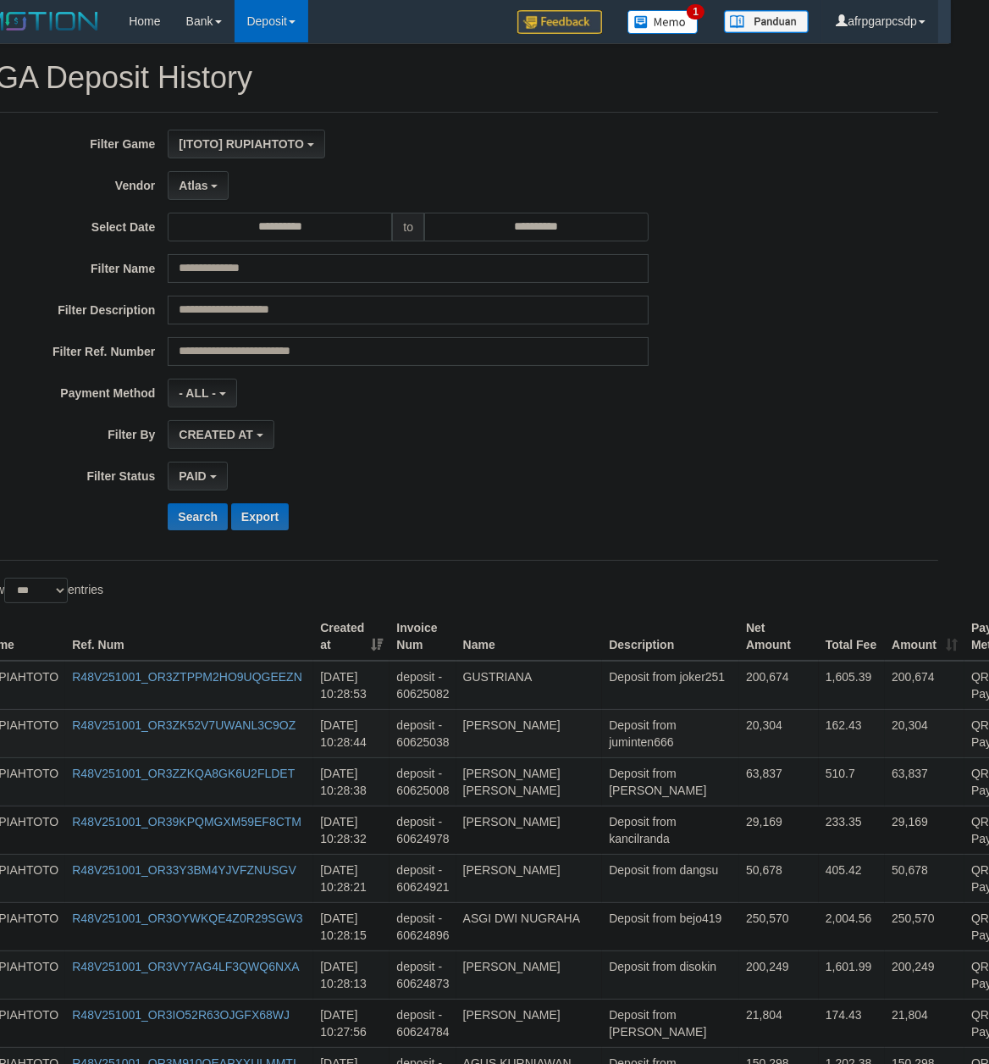
drag, startPoint x: 627, startPoint y: 854, endPoint x: 579, endPoint y: 743, distance: 121.4
click at [602, 698] on td "Deposit from joker251" at bounding box center [670, 684] width 137 height 49
click at [614, 754] on td "Deposit from juminten666" at bounding box center [670, 733] width 137 height 48
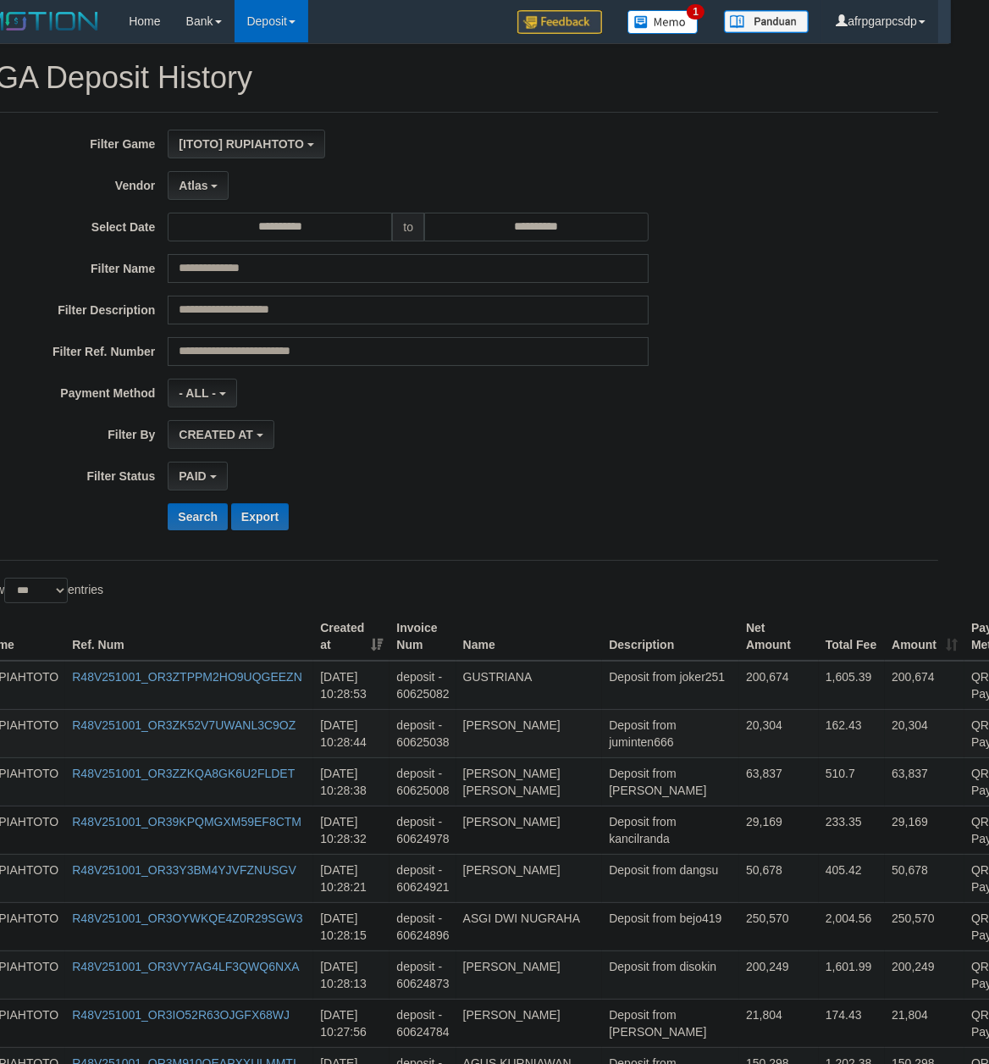
scroll to position [4684, 38]
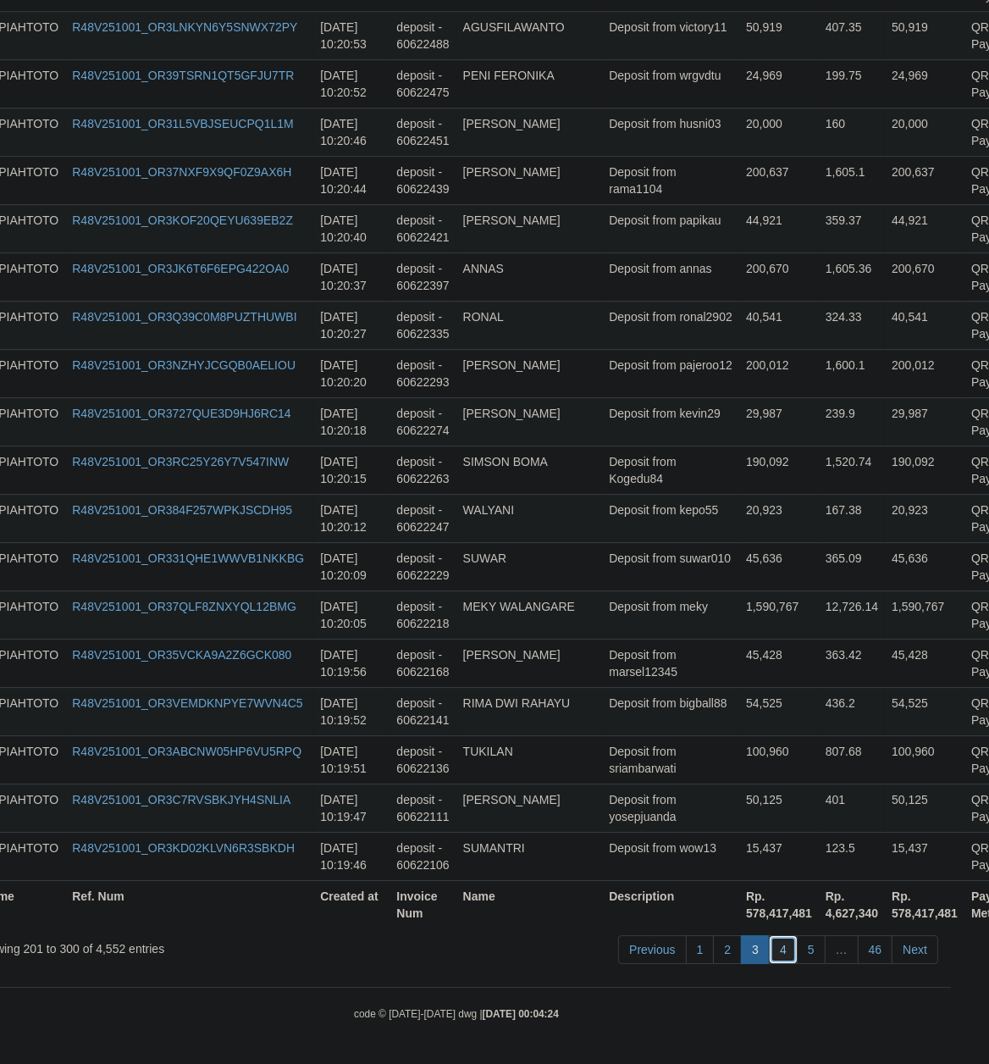
click at [778, 948] on link "4" at bounding box center [783, 949] width 29 height 29
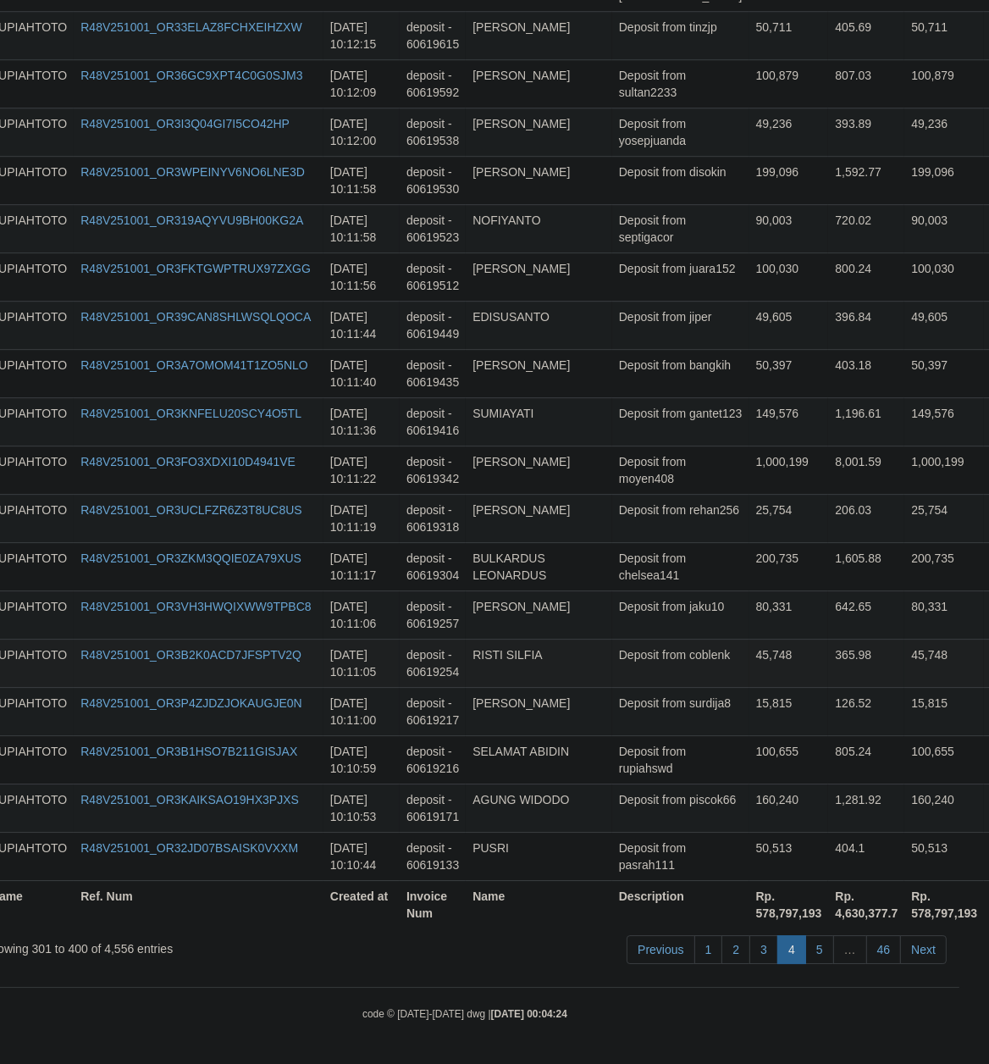
click at [650, 644] on td "Deposit from coblenk" at bounding box center [680, 662] width 137 height 48
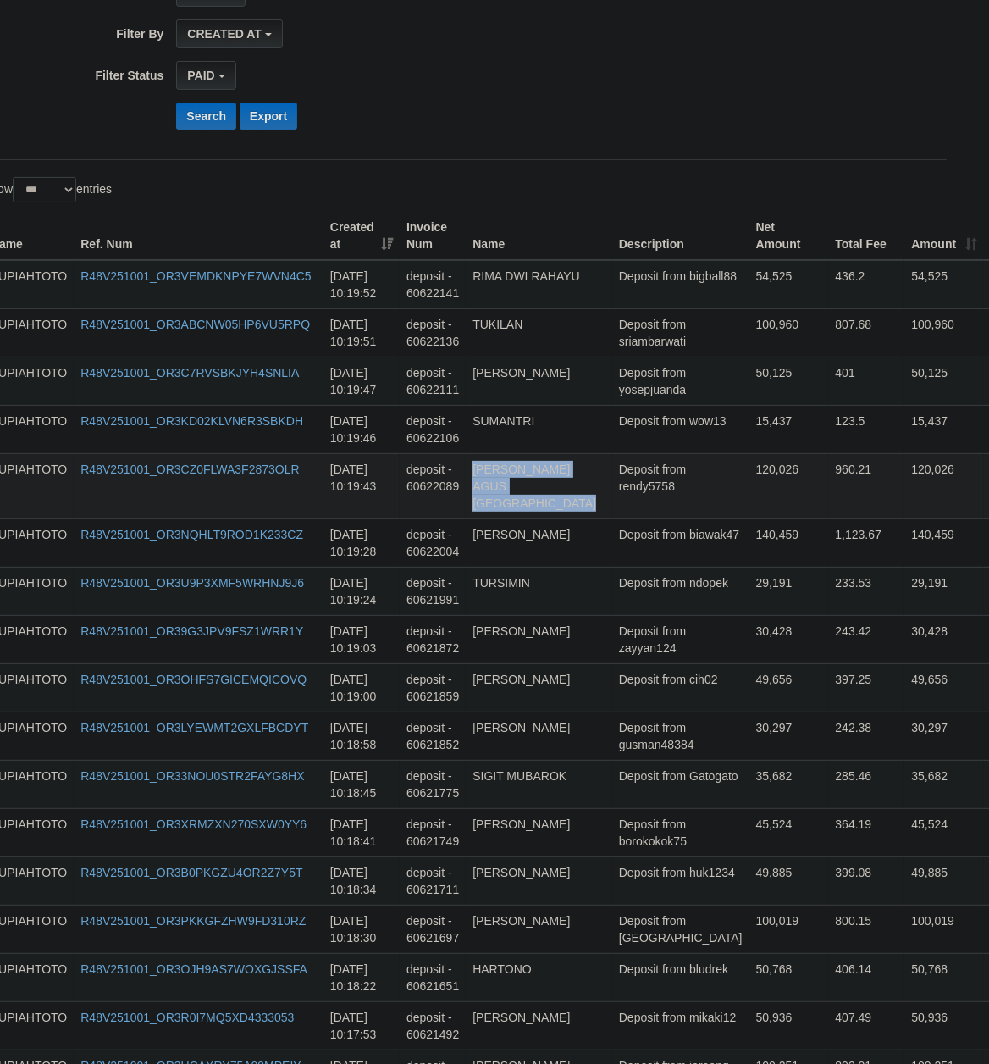
drag, startPoint x: 585, startPoint y: 537, endPoint x: 594, endPoint y: 478, distance: 59.9
click at [631, 963] on td "Deposit from bludrek" at bounding box center [680, 976] width 137 height 48
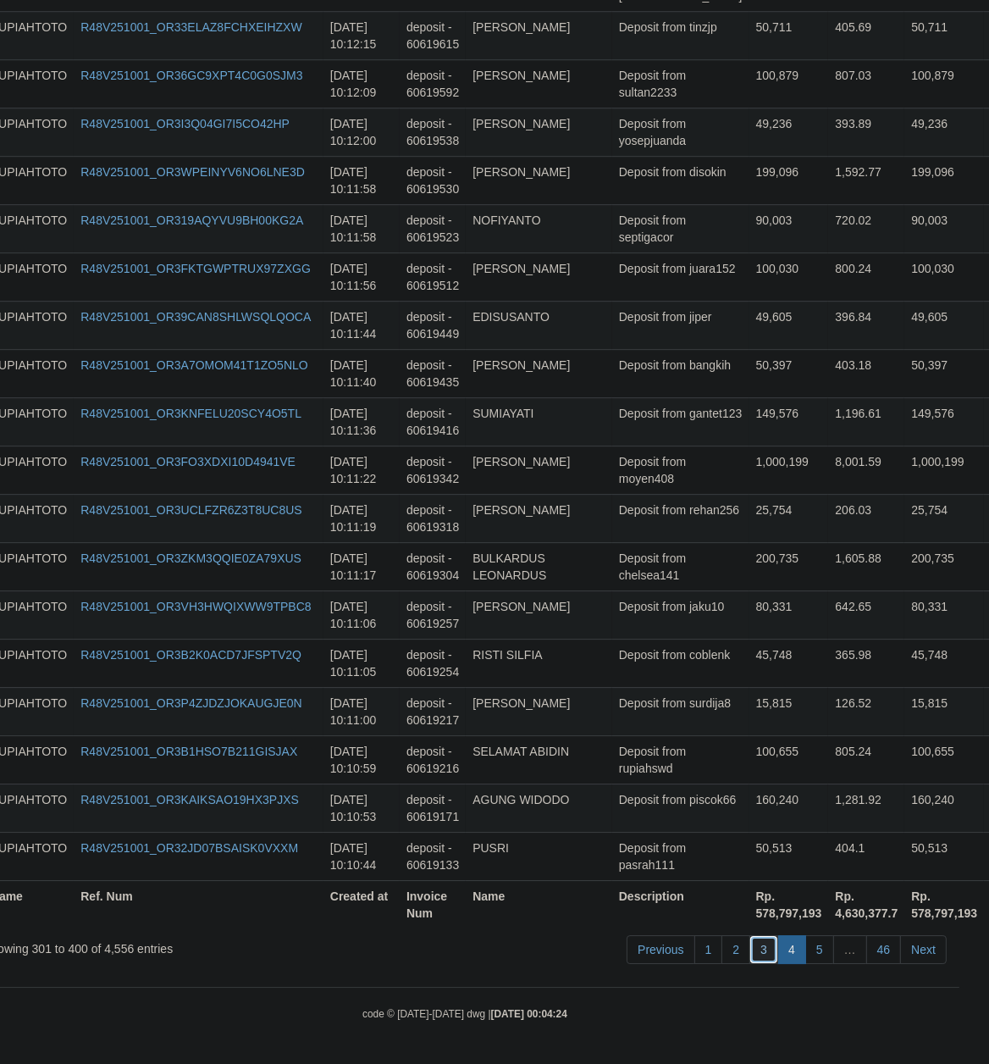
click at [756, 949] on link "3" at bounding box center [763, 949] width 29 height 29
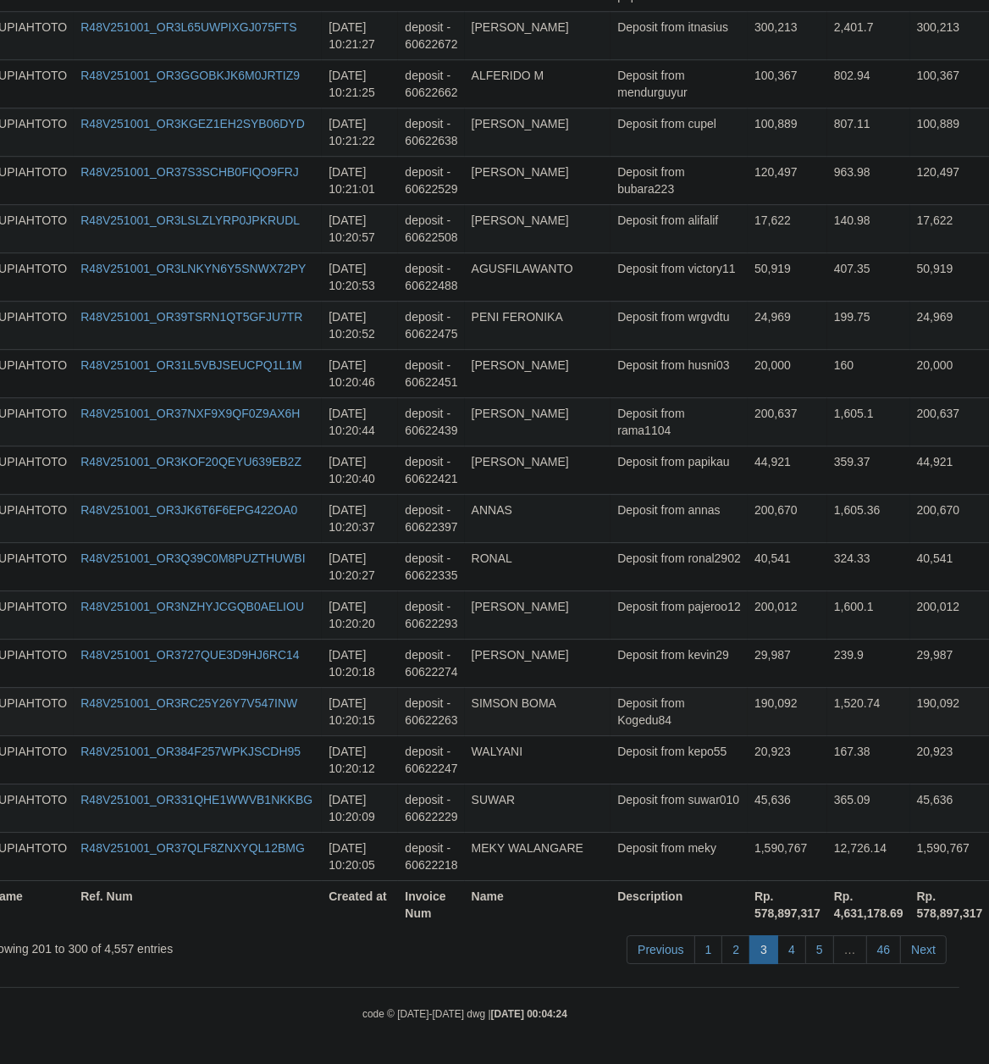
click at [663, 688] on td "Deposit from Kogedu84" at bounding box center [679, 711] width 137 height 48
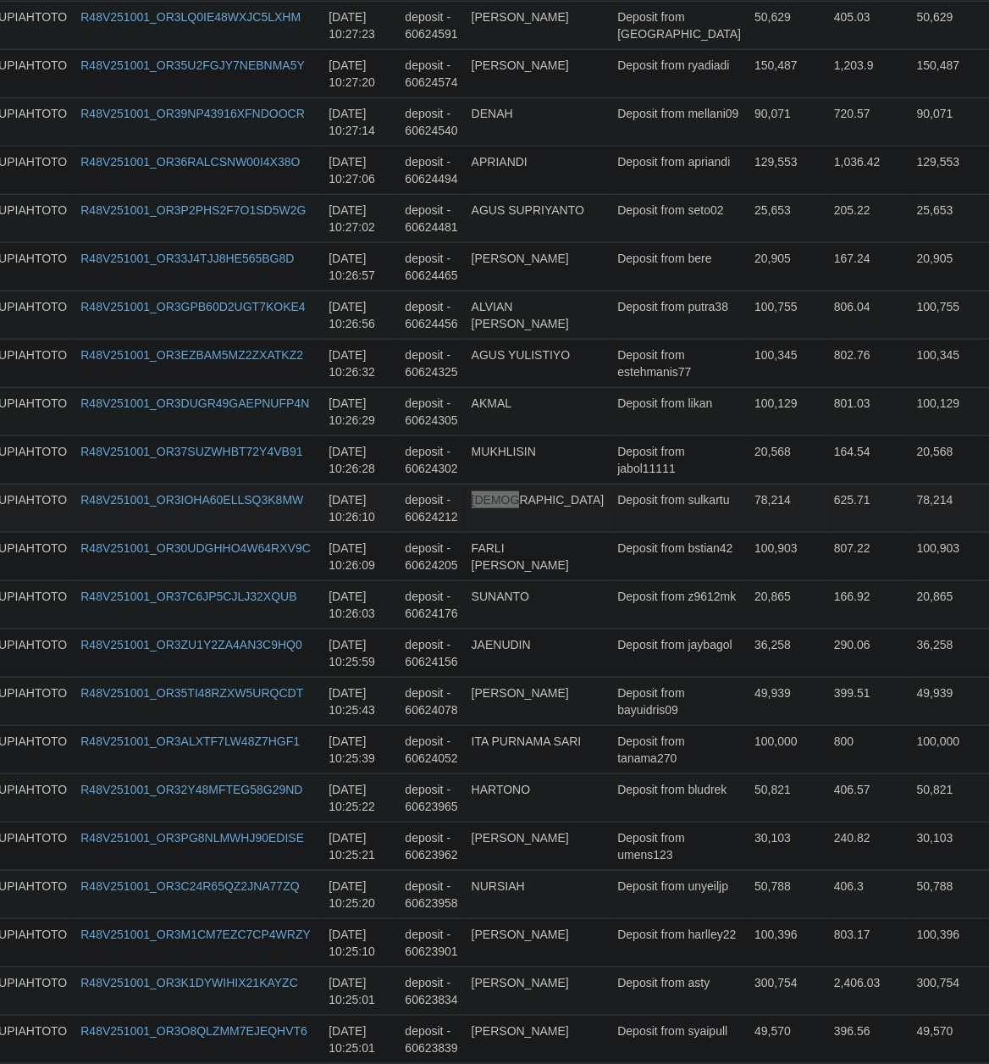
scroll to position [343, 30]
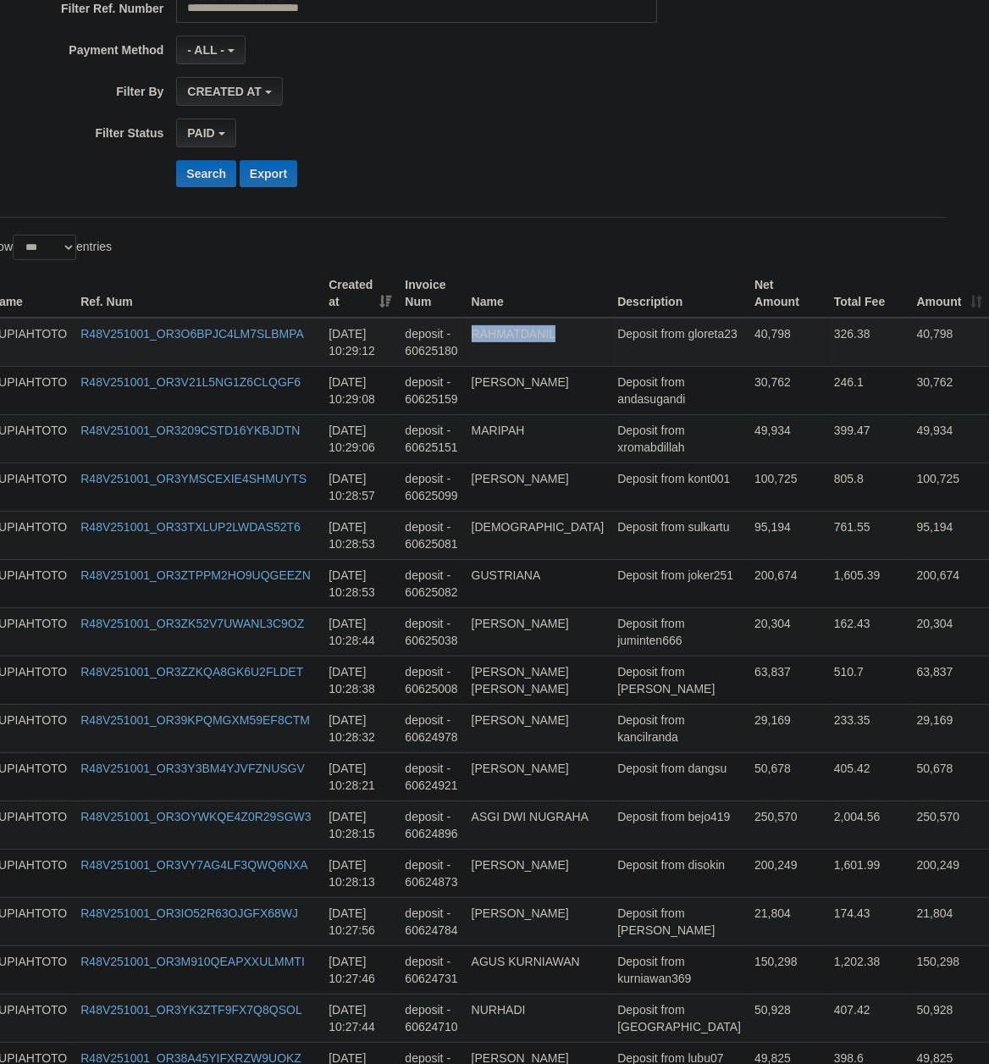
drag, startPoint x: 625, startPoint y: 549, endPoint x: 229, endPoint y: 425, distance: 414.3
click at [748, 781] on td "50,678" at bounding box center [788, 776] width 80 height 48
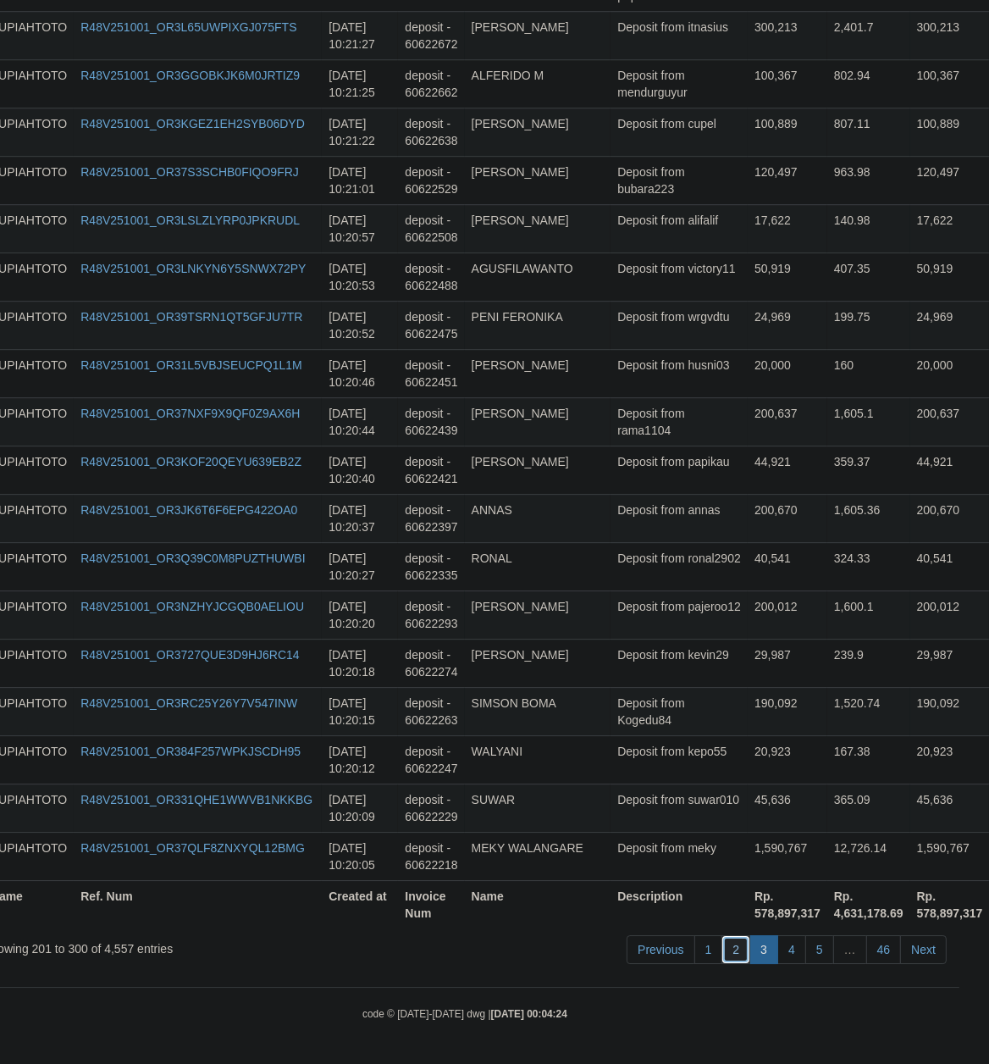
click at [736, 947] on link "2" at bounding box center [735, 949] width 29 height 29
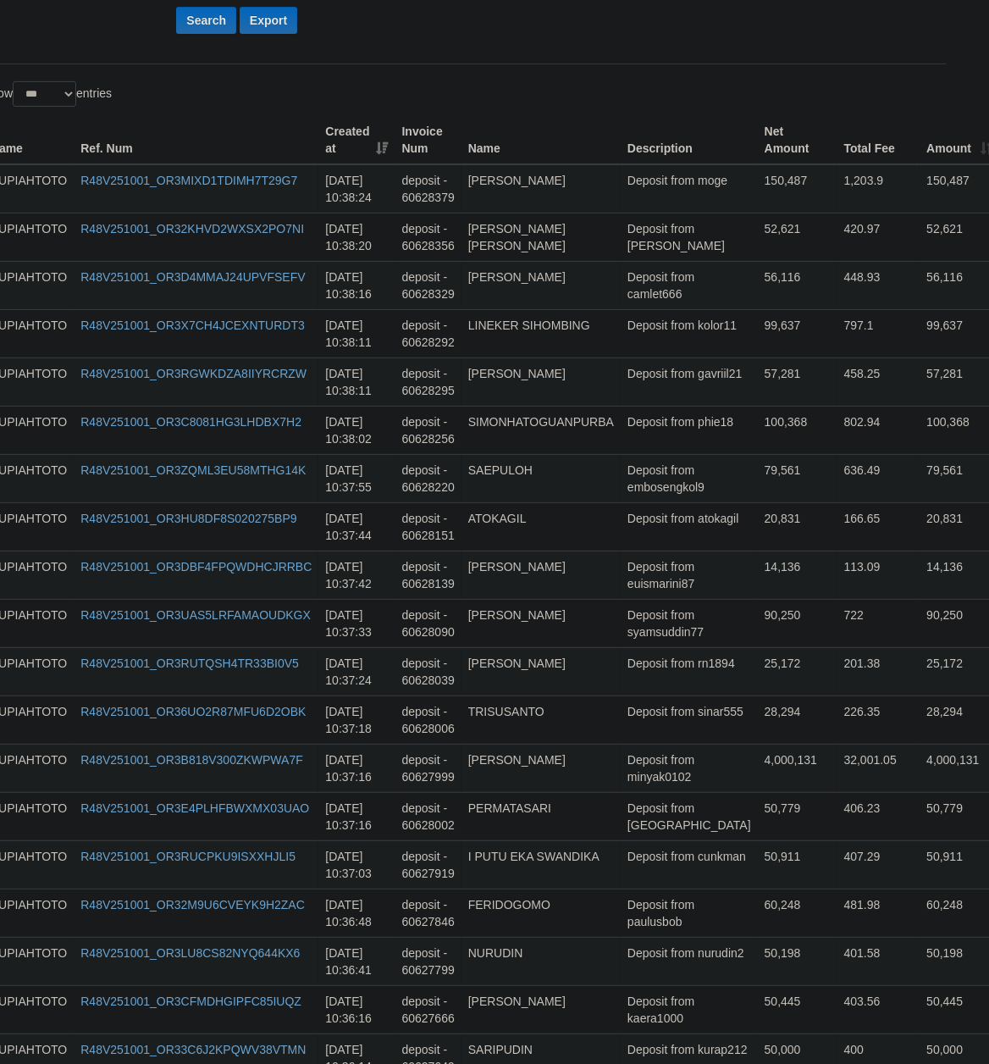
scroll to position [0, 30]
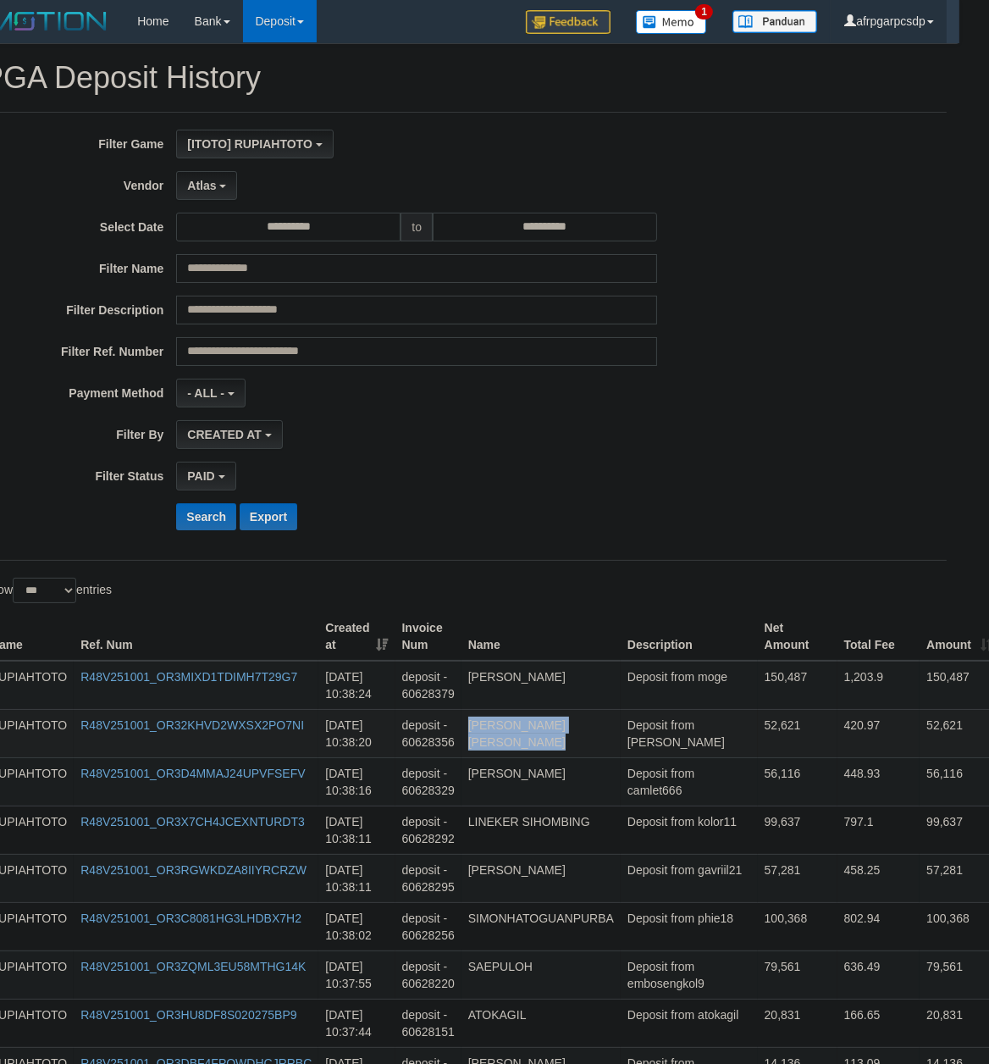
drag, startPoint x: 671, startPoint y: 802, endPoint x: 655, endPoint y: 744, distance: 60.0
click at [670, 972] on td "Deposit from embosengkol9" at bounding box center [689, 974] width 137 height 48
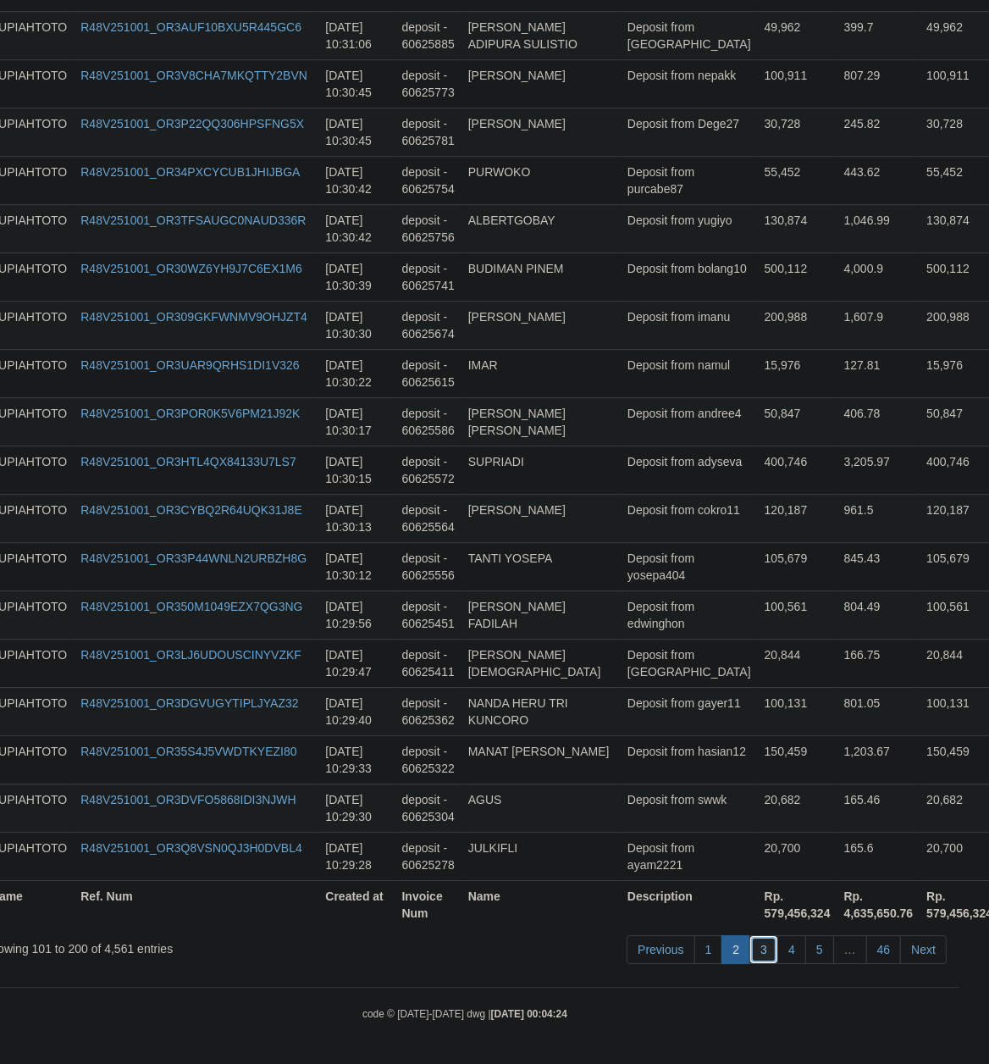
click at [760, 948] on link "3" at bounding box center [763, 949] width 29 height 29
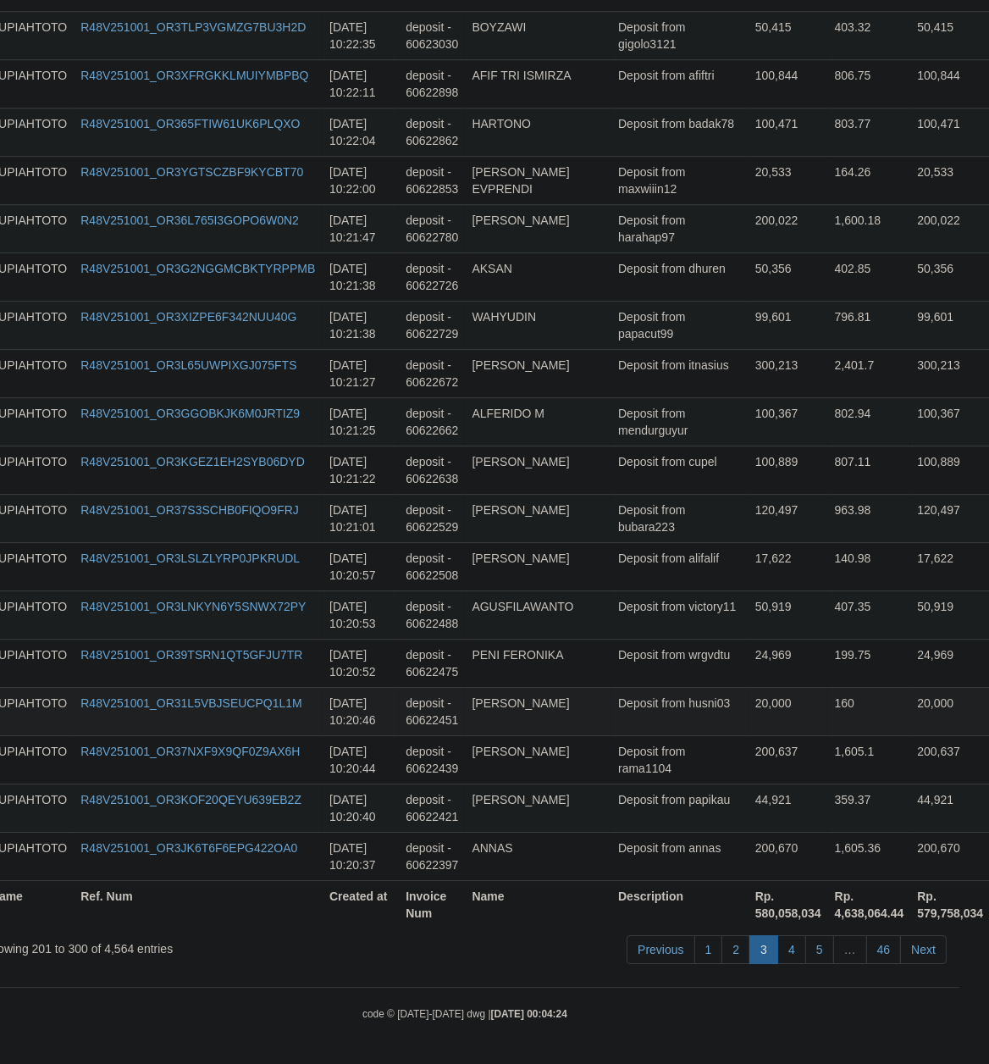
click at [749, 720] on td "20,000" at bounding box center [789, 711] width 80 height 48
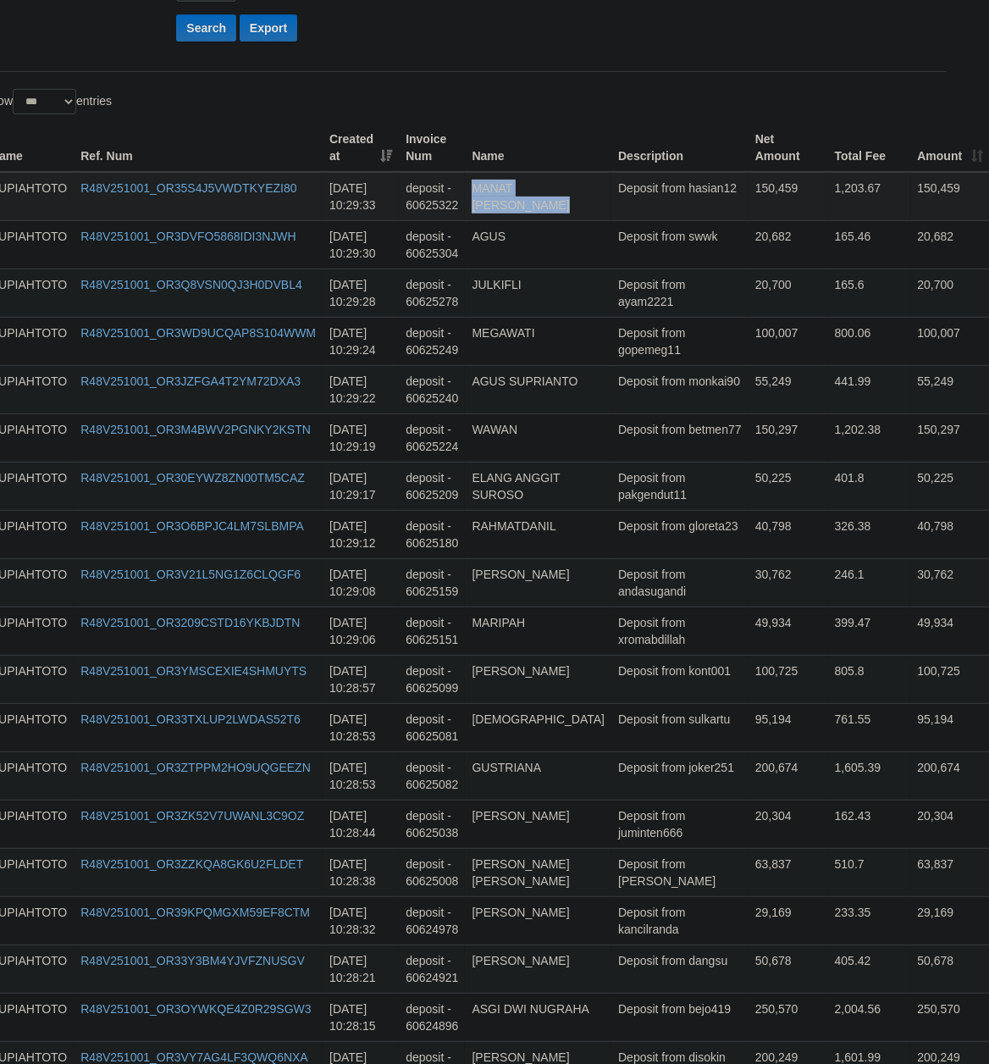
drag, startPoint x: 633, startPoint y: 539, endPoint x: 611, endPoint y: 203, distance: 336.0
click at [664, 822] on td "Deposit from juminten666" at bounding box center [679, 823] width 137 height 48
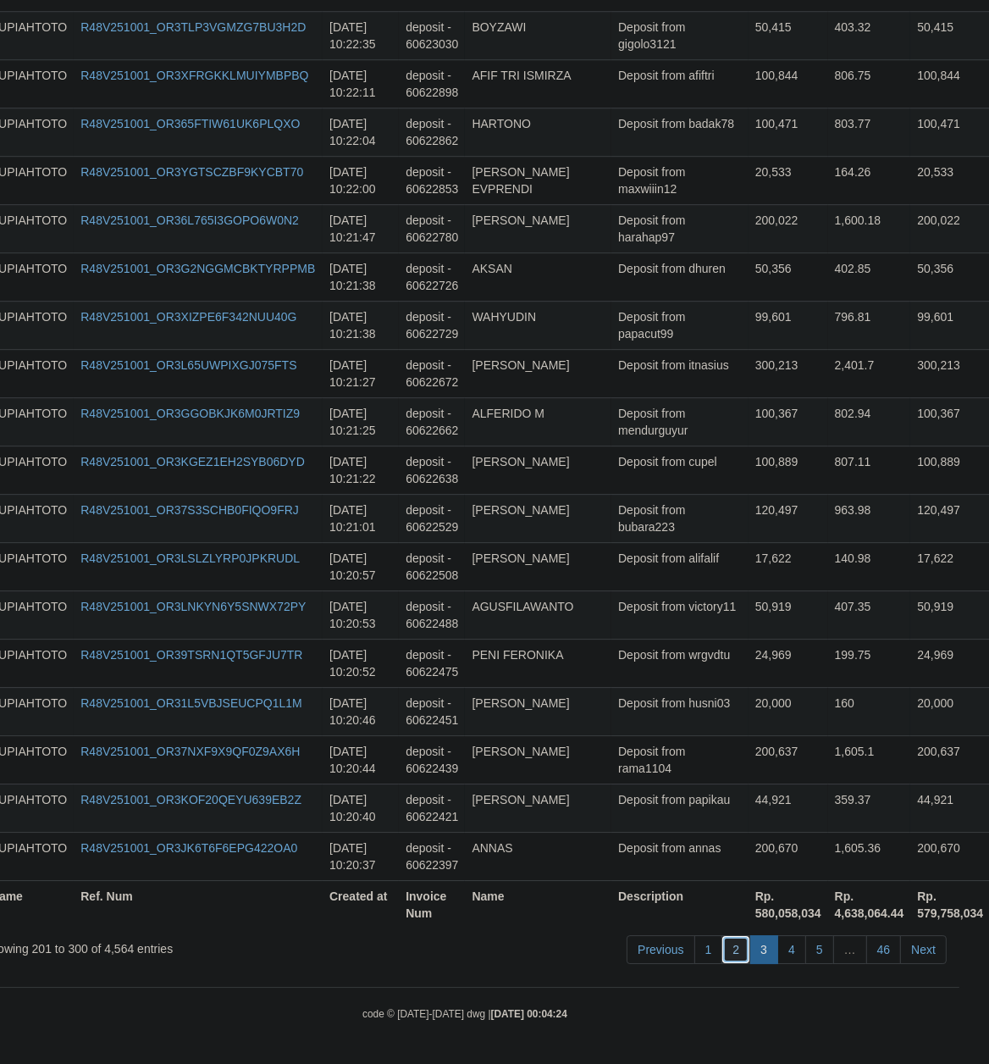
click at [729, 953] on link "2" at bounding box center [735, 949] width 29 height 29
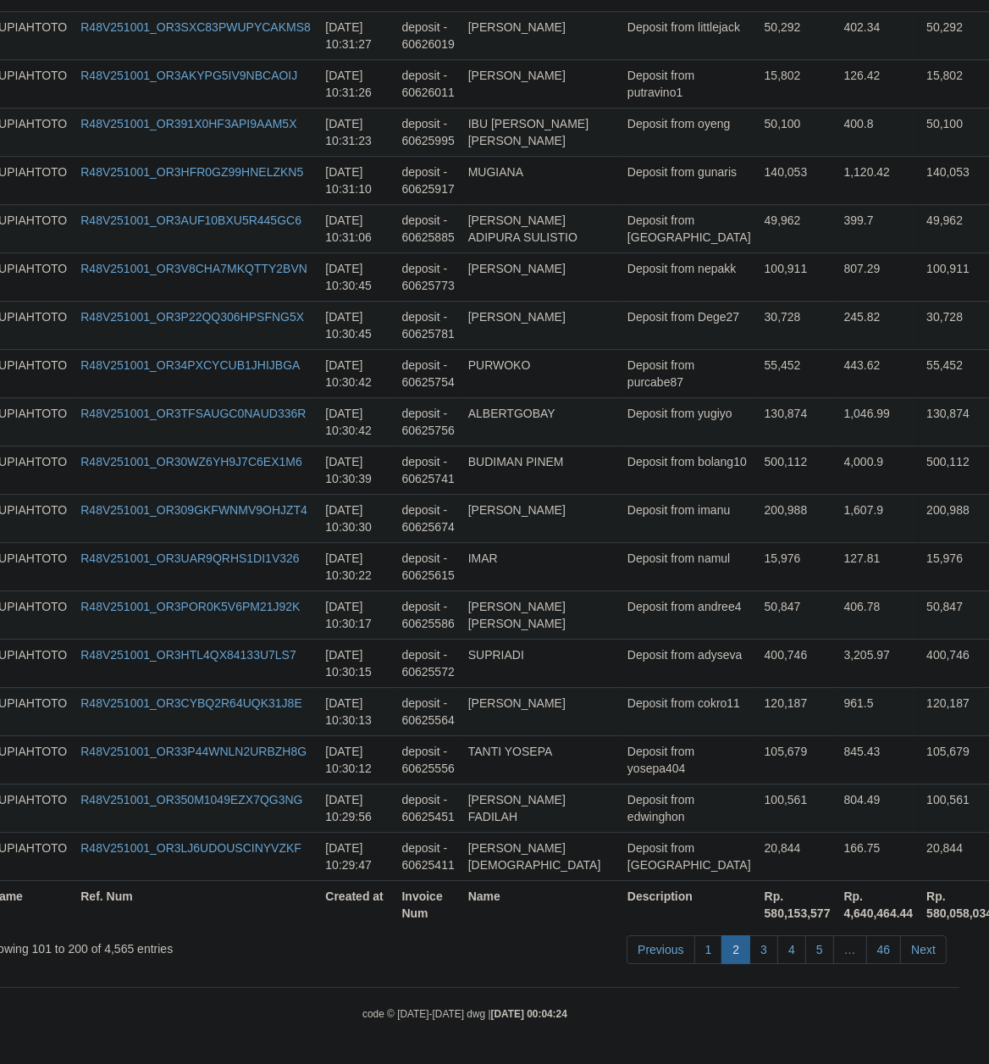
scroll to position [4650, 30]
click at [689, 622] on td "Deposit from andree4" at bounding box center [689, 614] width 137 height 48
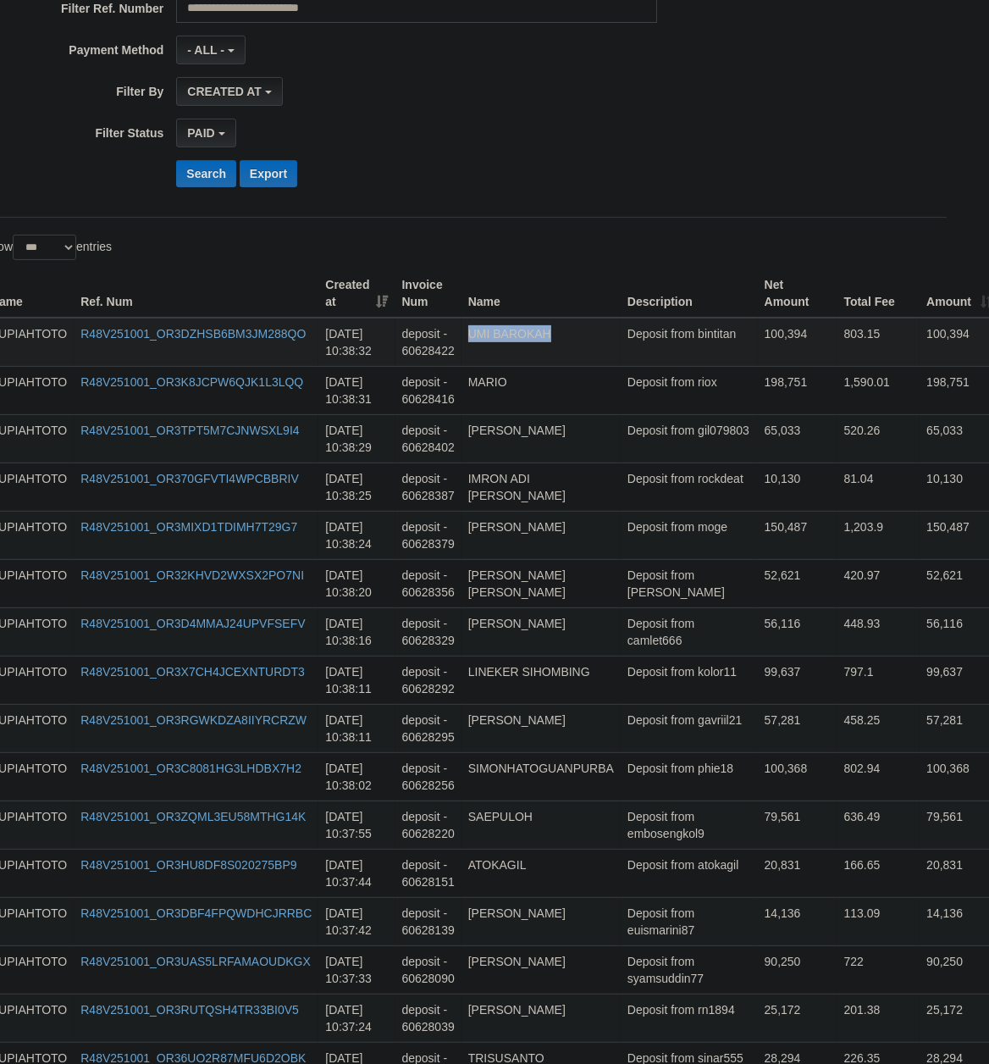
drag, startPoint x: 680, startPoint y: 545, endPoint x: 664, endPoint y: 363, distance: 182.8
click at [670, 396] on td "Deposit from riox" at bounding box center [689, 390] width 137 height 48
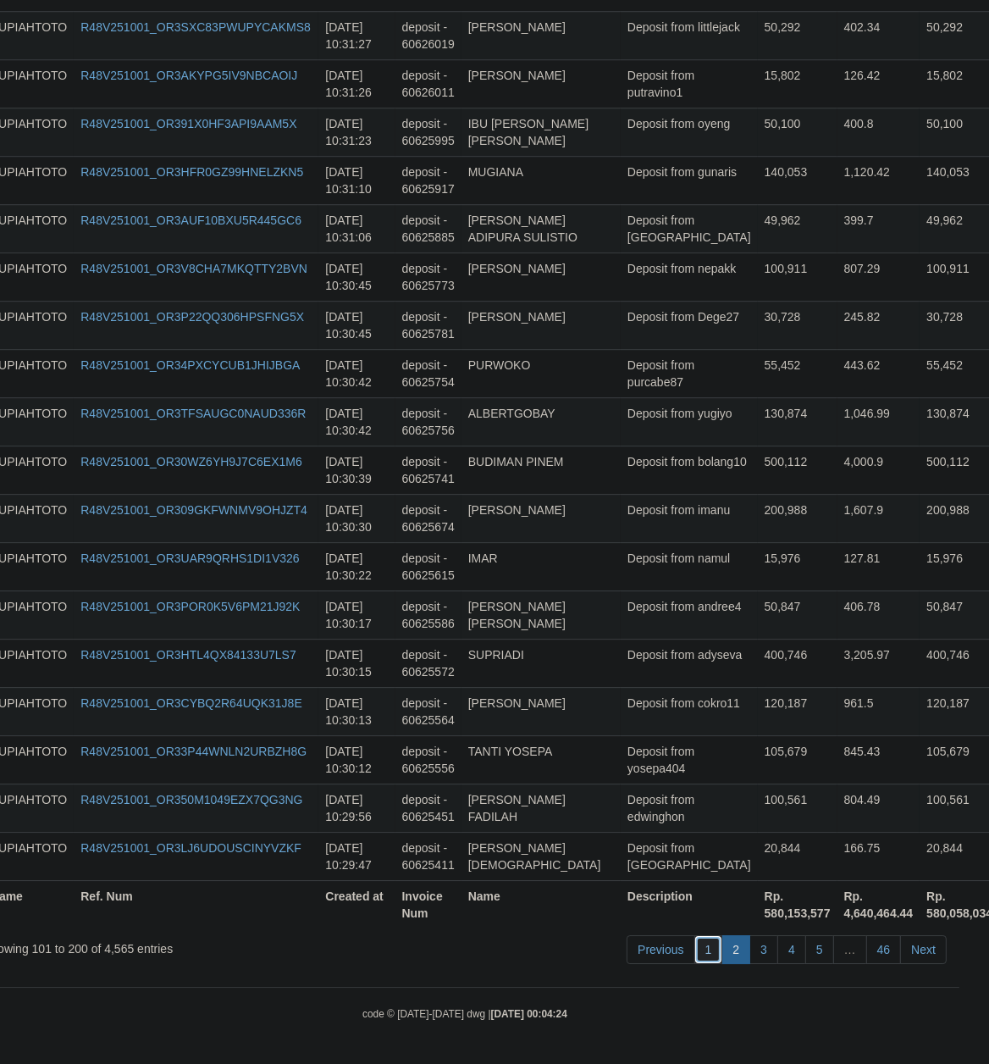
drag, startPoint x: 705, startPoint y: 952, endPoint x: 319, endPoint y: 893, distance: 390.5
click at [676, 946] on ul "Previous 1 2 3 4 5 … 46 Next" at bounding box center [787, 949] width 320 height 29
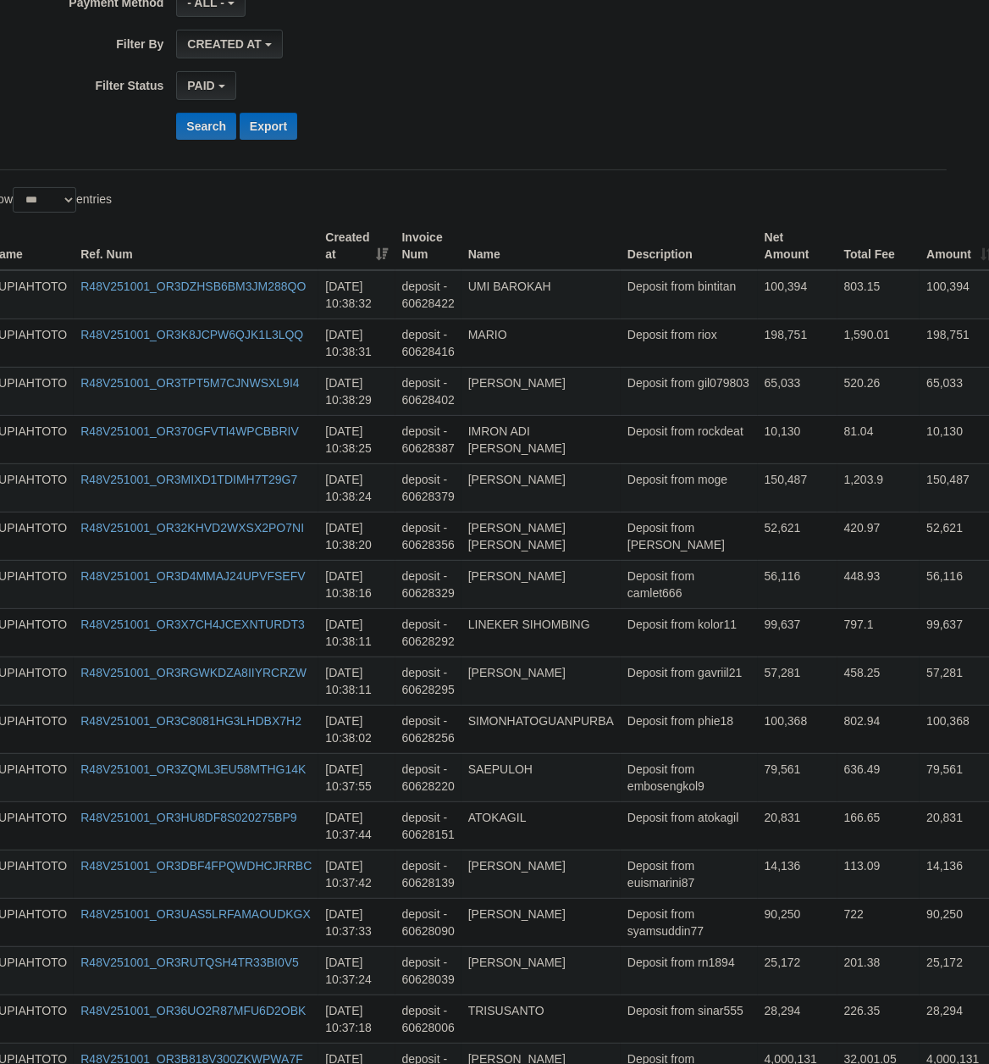
scroll to position [30, 30]
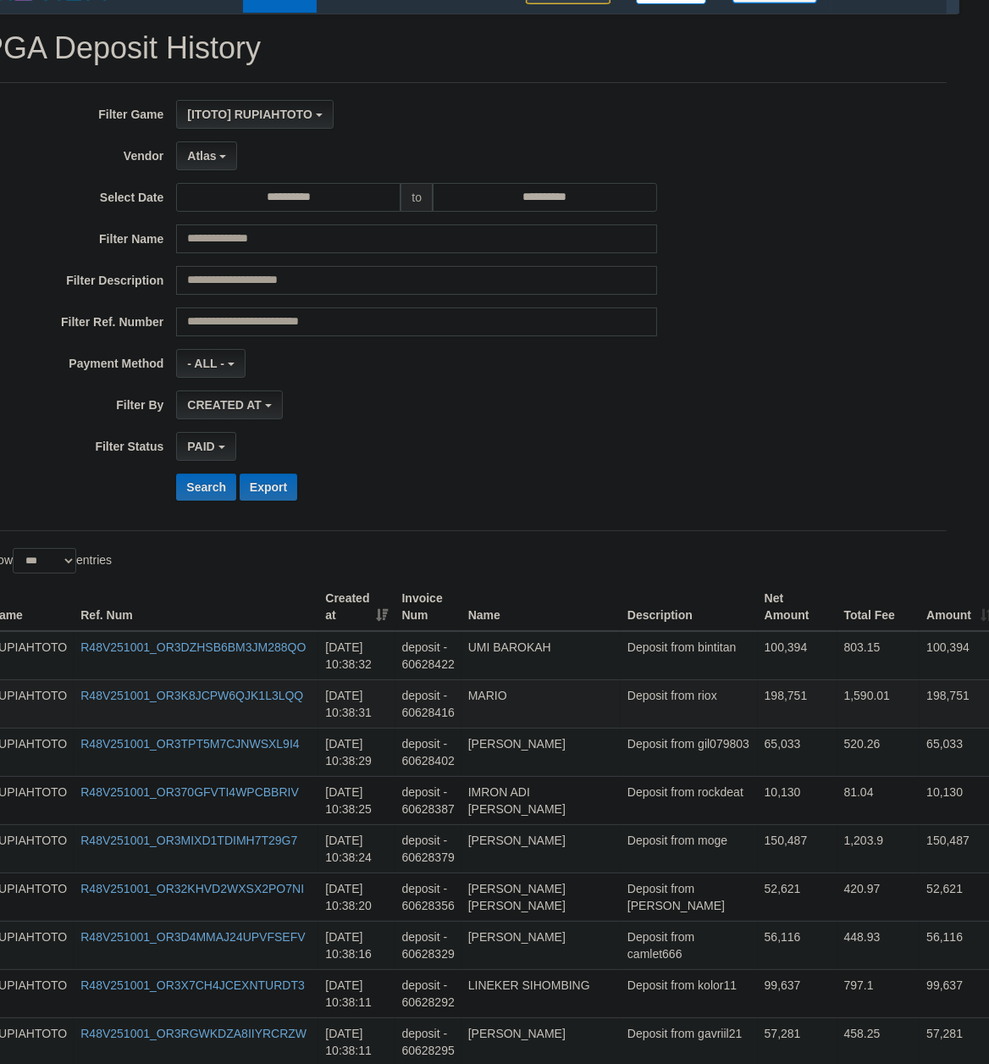
drag, startPoint x: 667, startPoint y: 857, endPoint x: 695, endPoint y: 721, distance: 139.2
click at [638, 753] on td "Deposit from gil079803" at bounding box center [689, 751] width 137 height 48
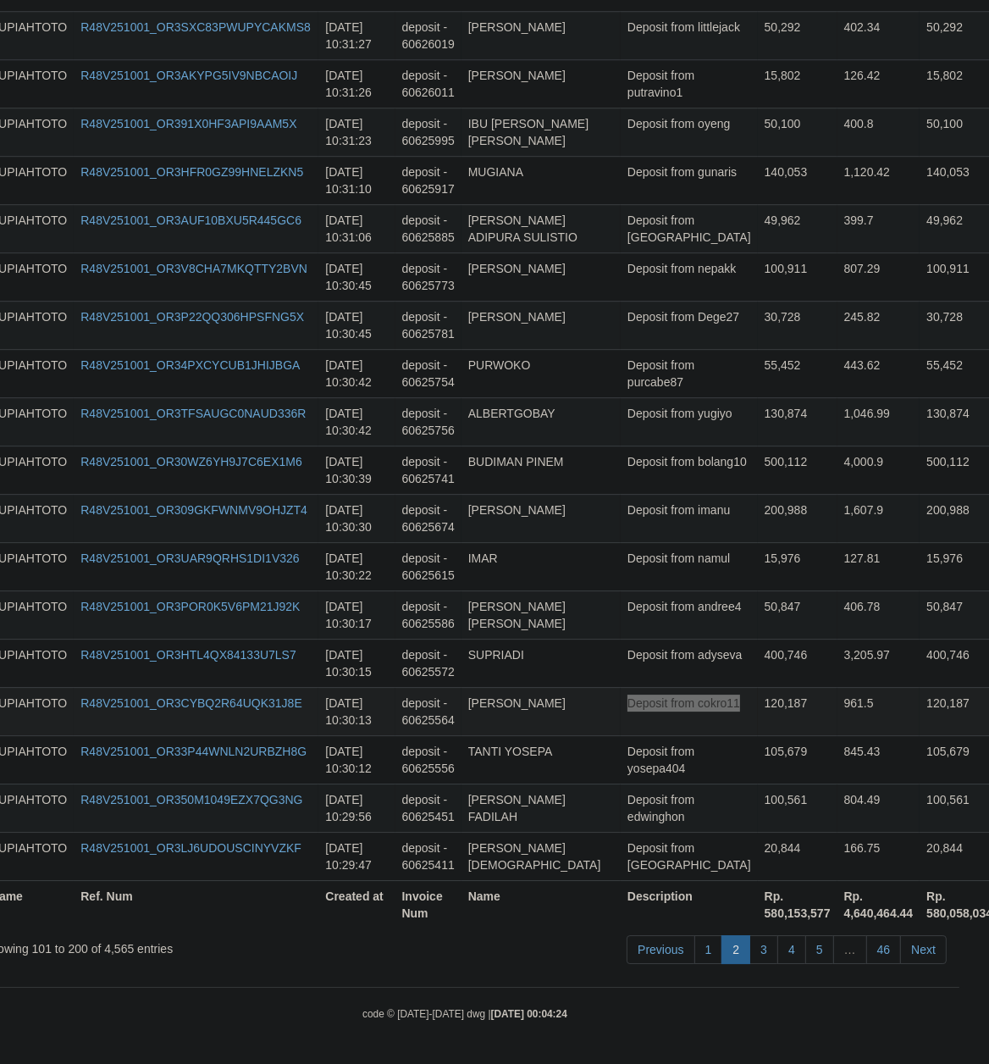
click at [758, 728] on td "120,187" at bounding box center [798, 711] width 80 height 48
click at [759, 941] on link "3" at bounding box center [763, 949] width 29 height 29
click at [663, 638] on td "Deposit from adyseva" at bounding box center [689, 662] width 137 height 48
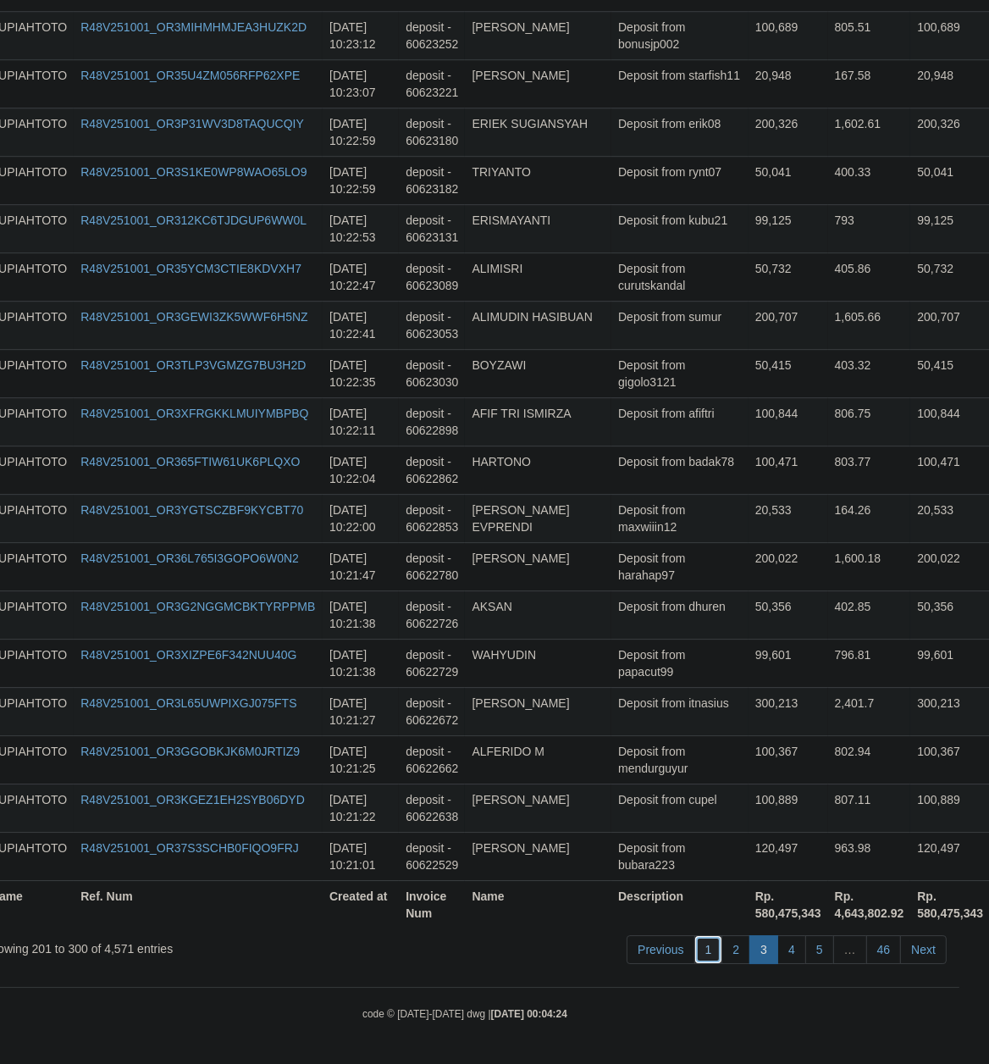
click at [700, 948] on link "1" at bounding box center [708, 949] width 29 height 29
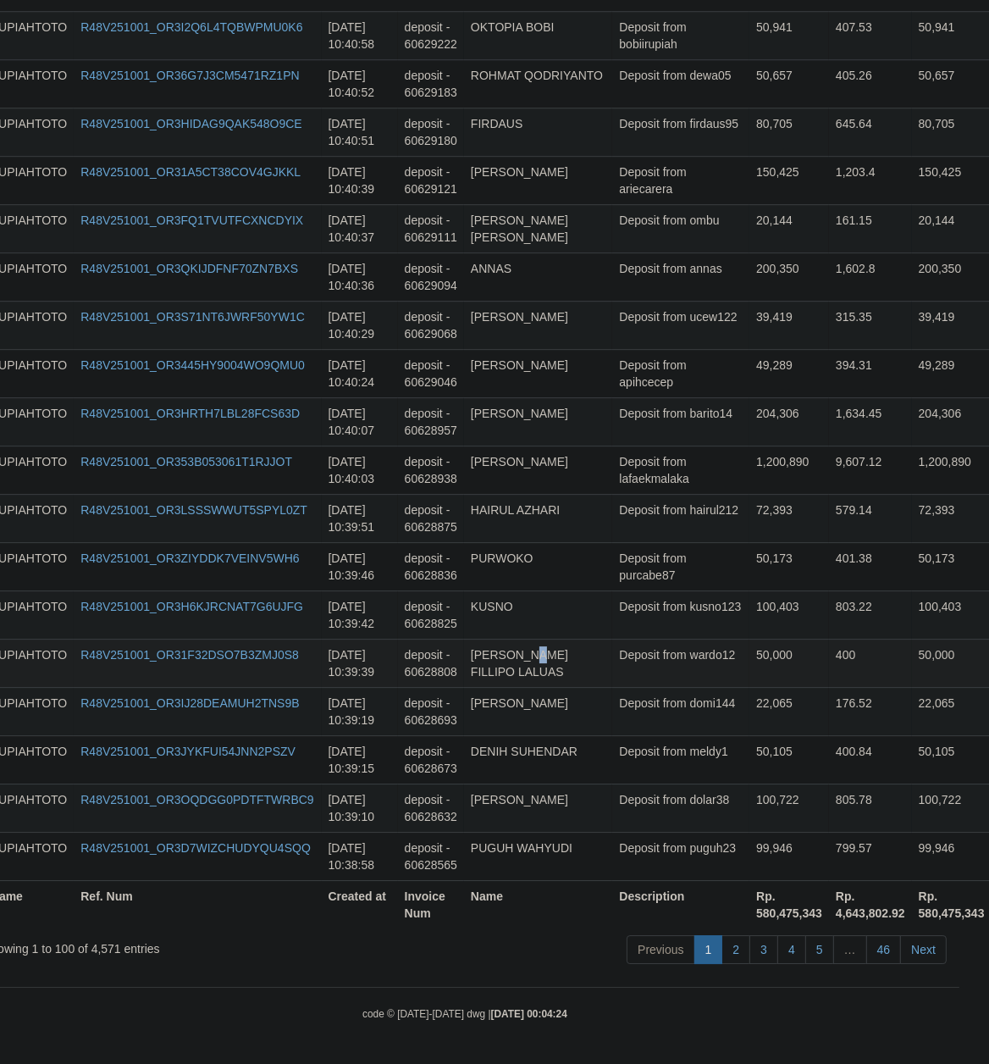
click at [549, 641] on td "[PERSON_NAME] FILLIPO LALUAS" at bounding box center [538, 662] width 148 height 48
click at [671, 529] on td "Deposit from hairul212" at bounding box center [680, 518] width 137 height 48
click at [681, 519] on td "Deposit from hairul212" at bounding box center [680, 518] width 137 height 48
click at [734, 943] on link "2" at bounding box center [735, 949] width 29 height 29
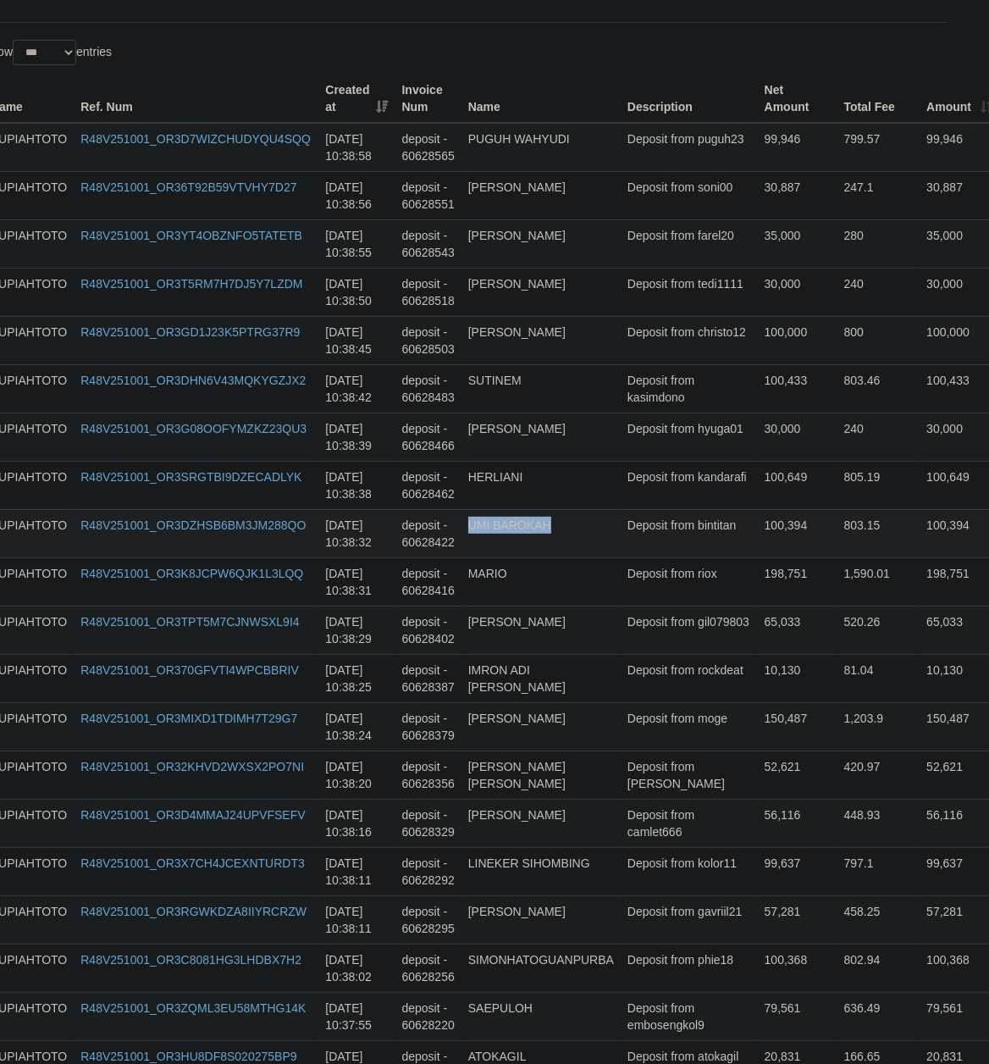
scroll to position [537, 30]
click at [670, 547] on td "Deposit from bintitan" at bounding box center [689, 534] width 137 height 48
drag, startPoint x: 644, startPoint y: 323, endPoint x: 658, endPoint y: 141, distance: 183.4
click at [758, 751] on td "150,487" at bounding box center [798, 727] width 80 height 48
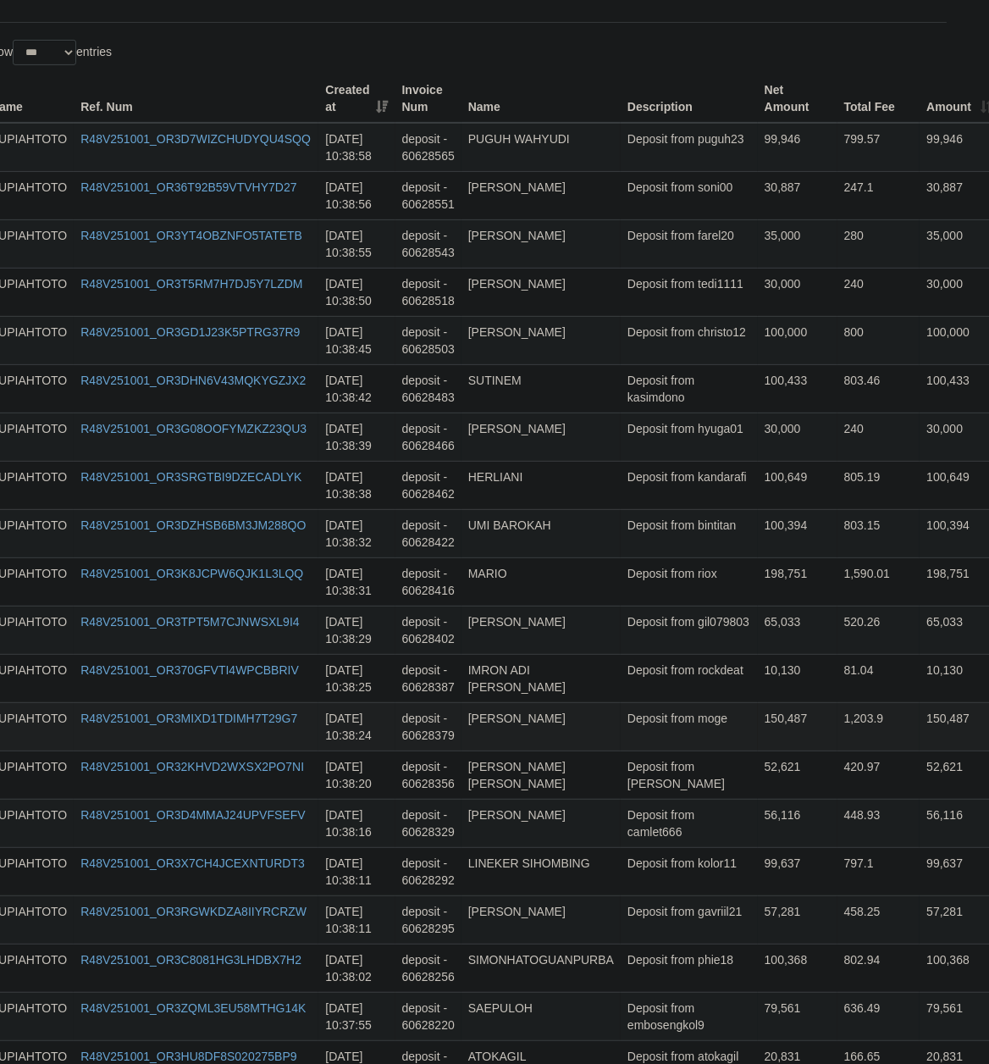
scroll to position [4650, 30]
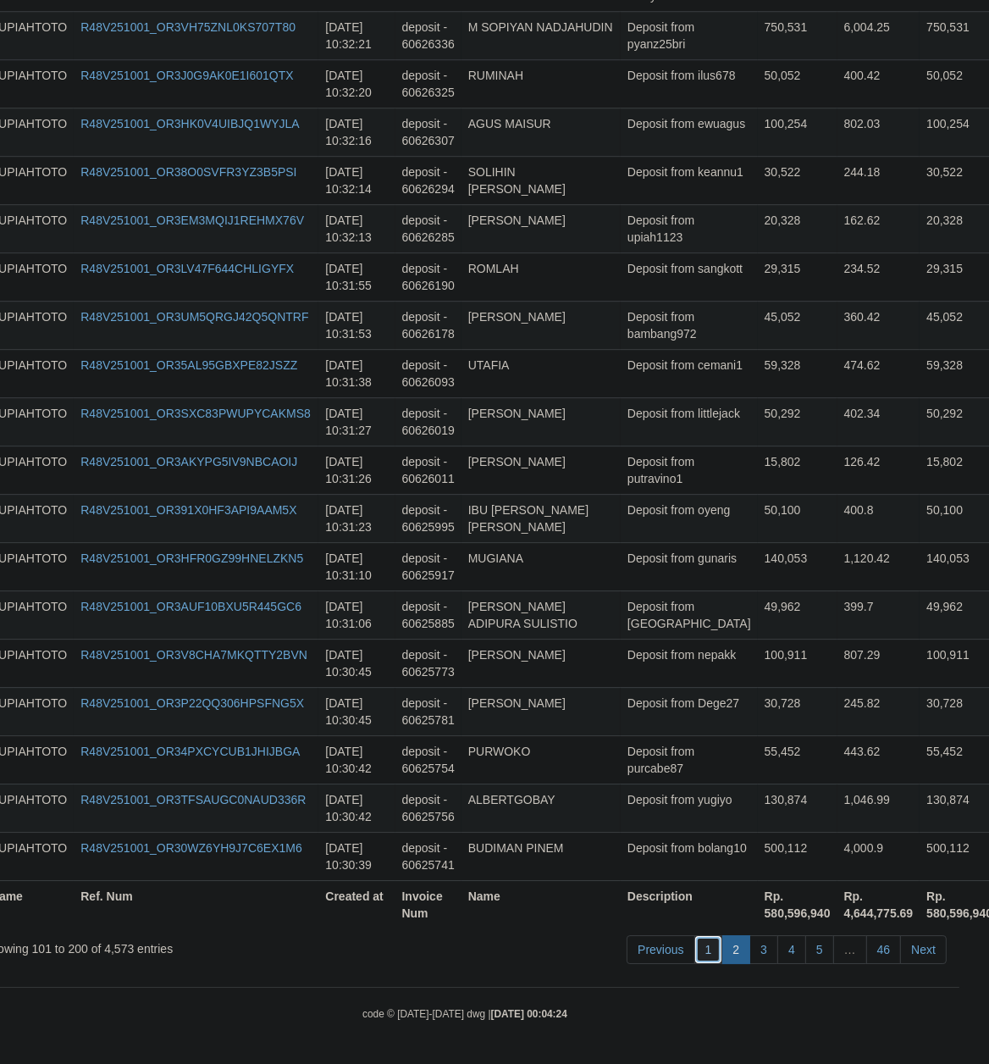
click at [694, 946] on link "1" at bounding box center [708, 949] width 29 height 29
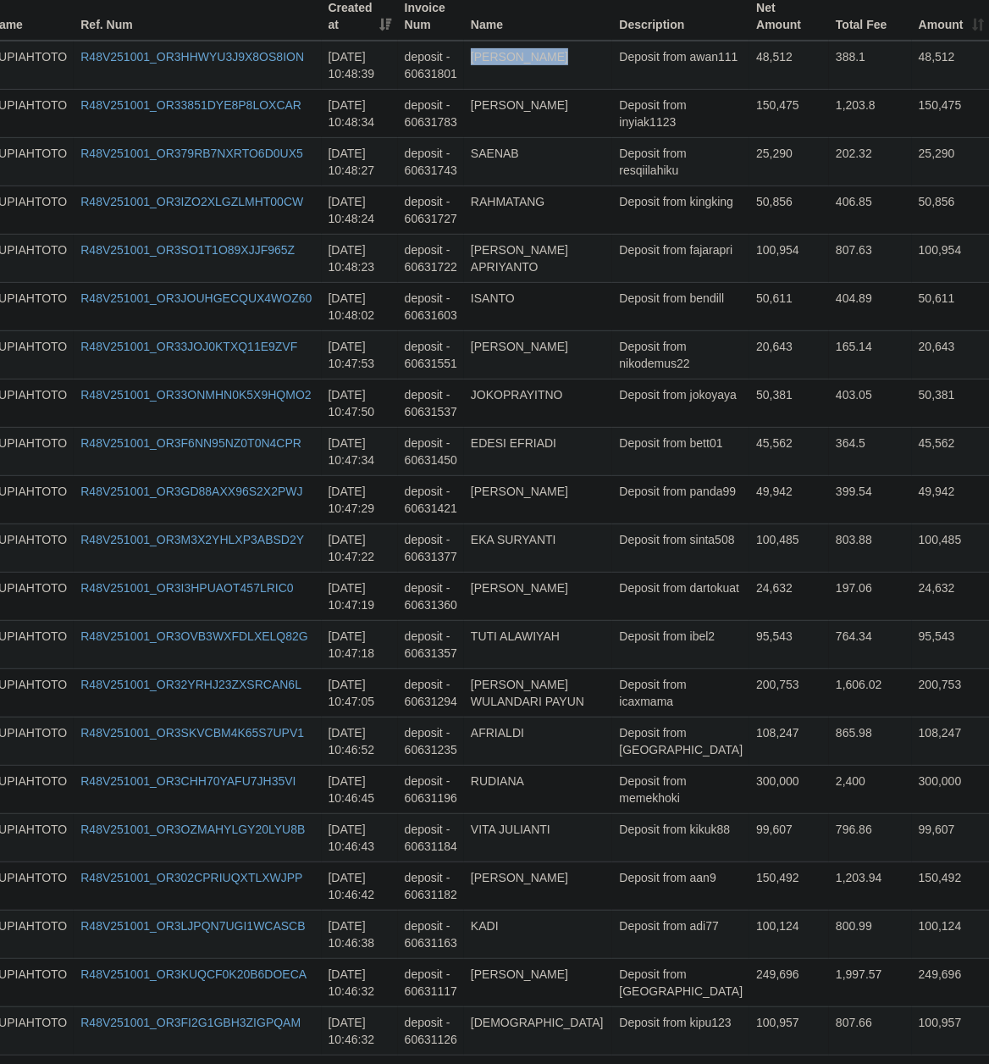
scroll to position [0, 30]
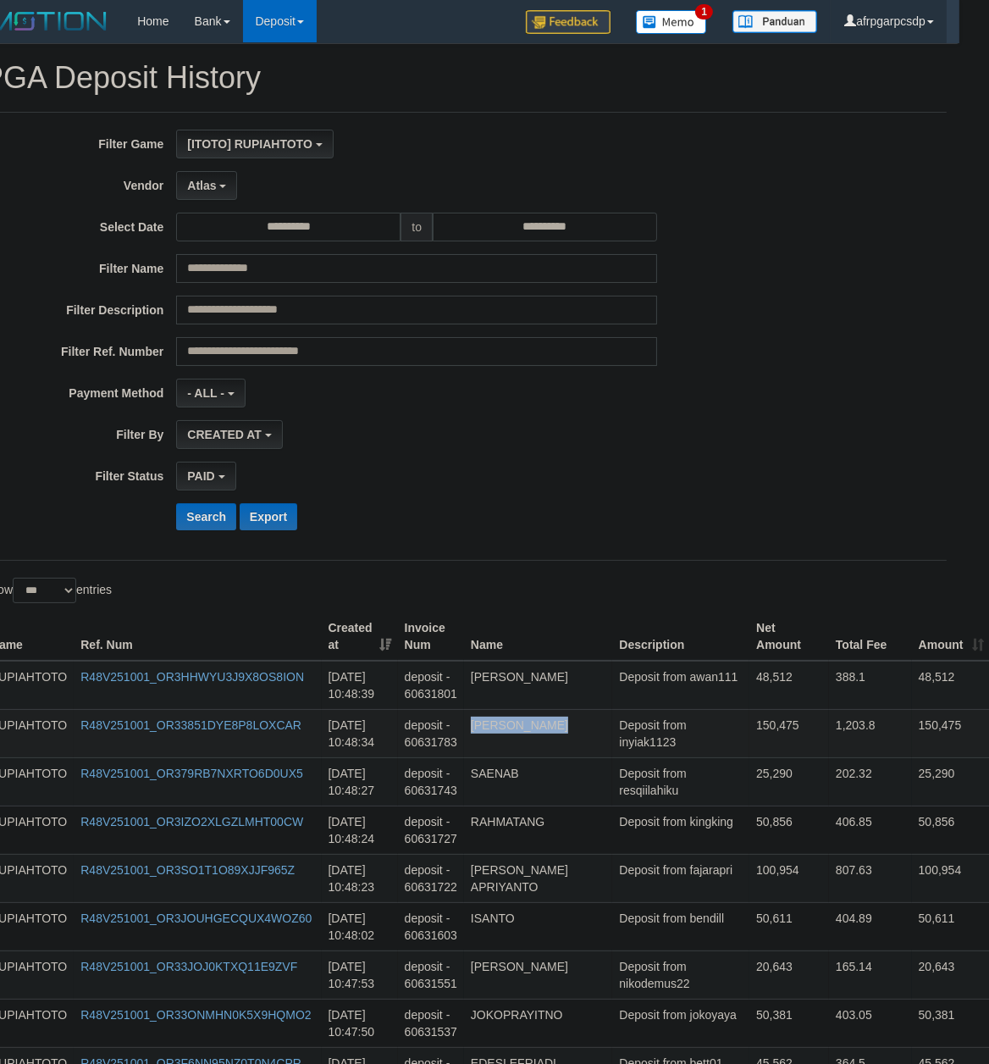
drag, startPoint x: 646, startPoint y: 837, endPoint x: 663, endPoint y: 745, distance: 93.0
click at [644, 863] on td "Deposit from fajarapri" at bounding box center [680, 878] width 137 height 48
click at [638, 700] on td "Deposit from awan111" at bounding box center [680, 684] width 137 height 49
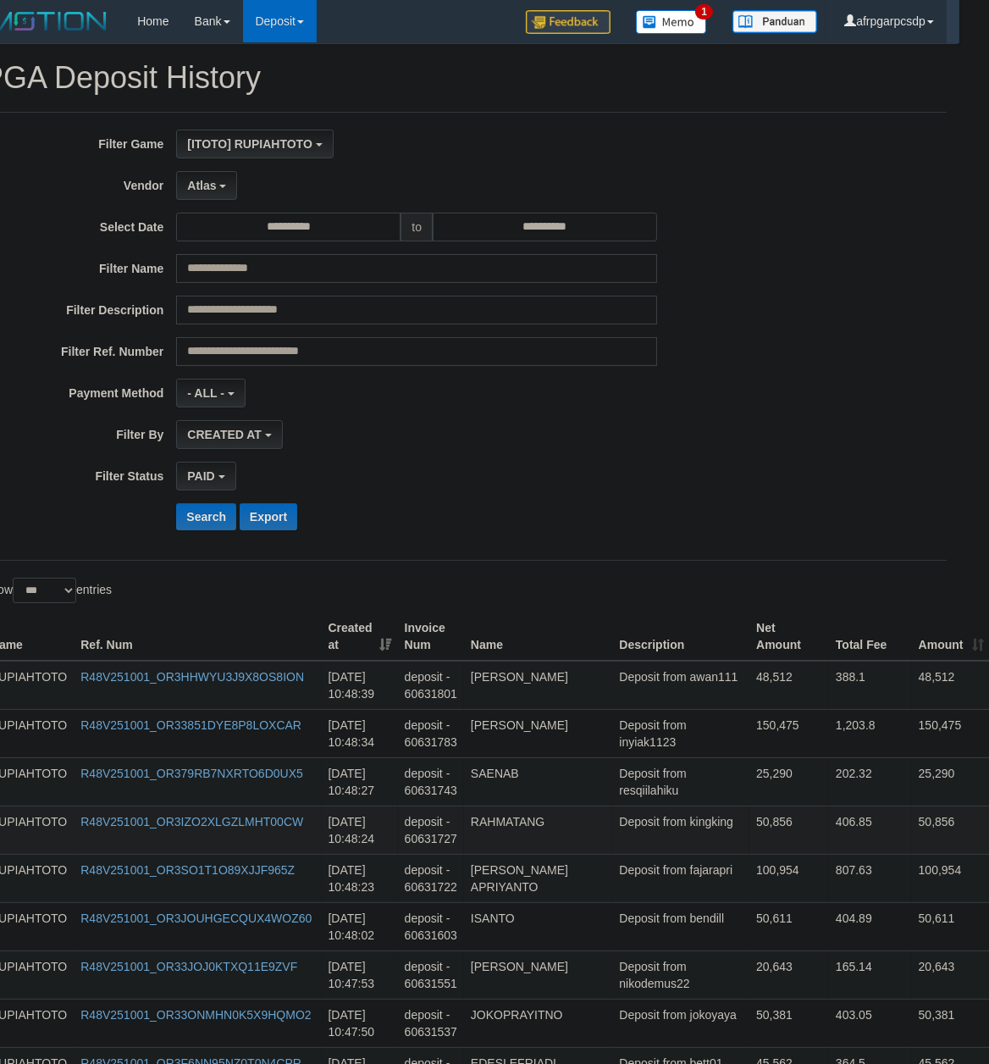
click at [686, 851] on td "Deposit from kingking" at bounding box center [680, 829] width 137 height 48
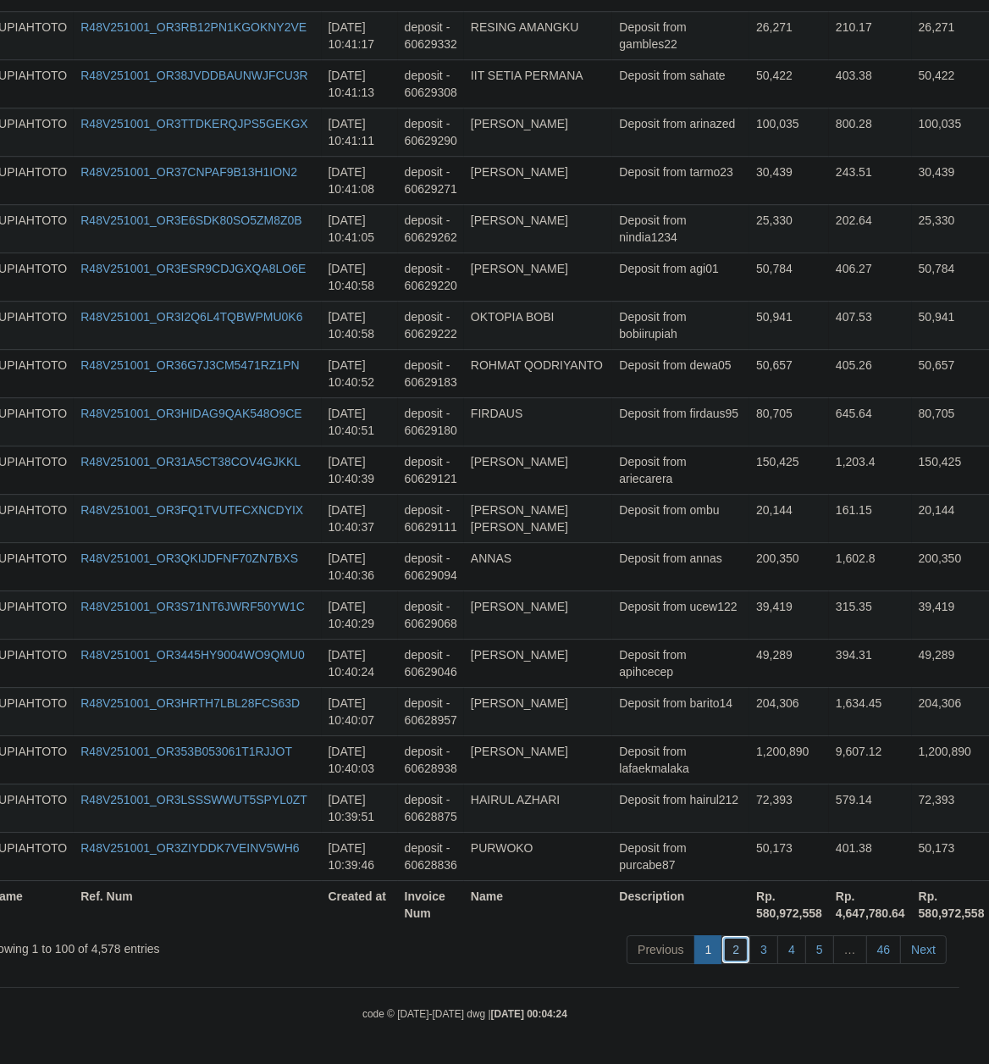
click at [727, 946] on link "2" at bounding box center [735, 949] width 29 height 29
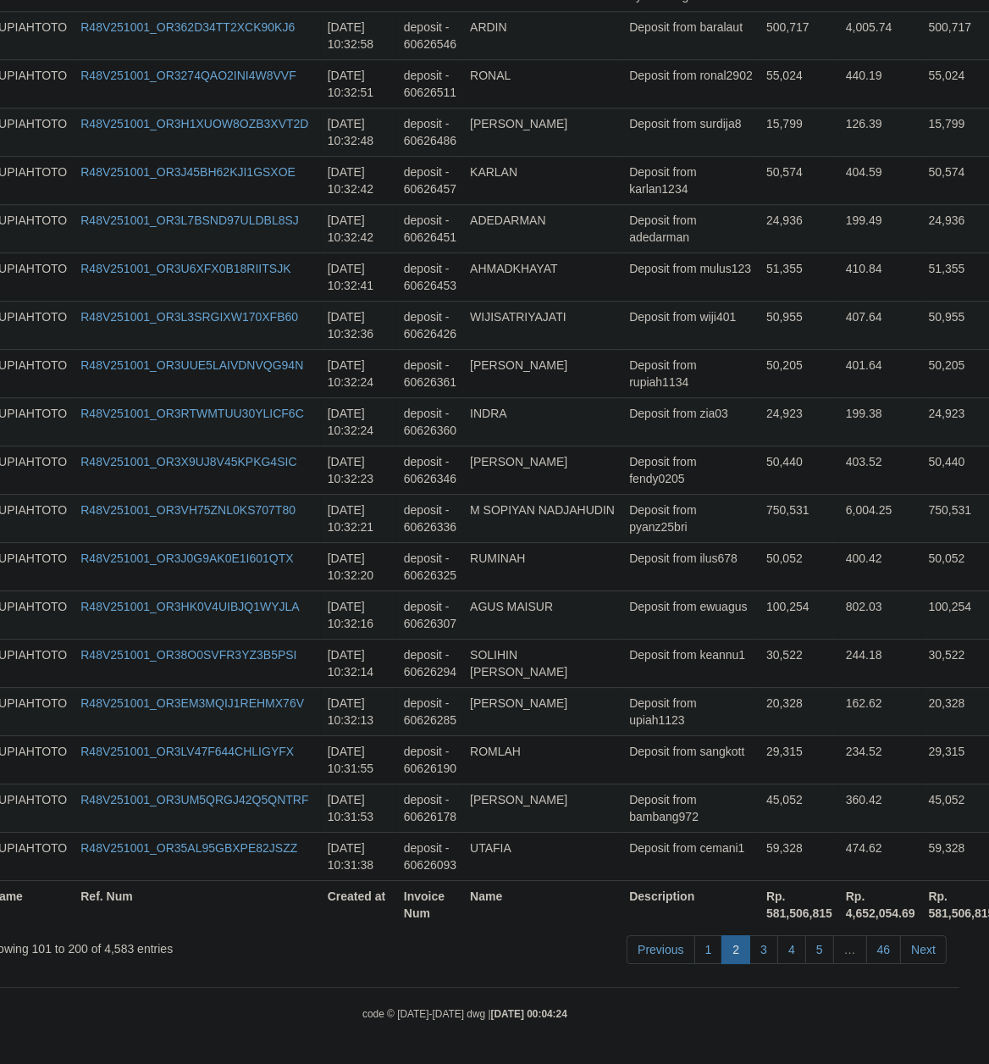
click at [647, 716] on td "Deposit from upiah1123" at bounding box center [690, 711] width 137 height 48
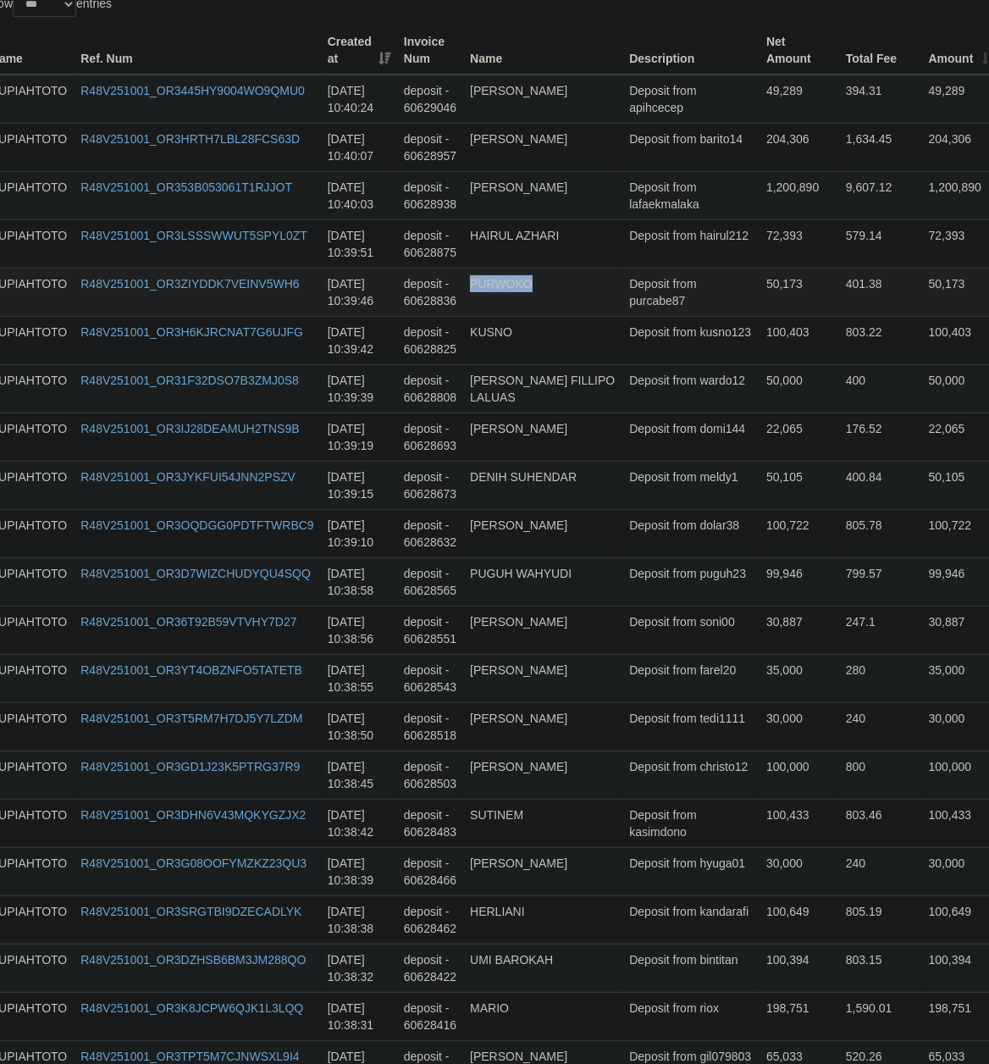
drag, startPoint x: 655, startPoint y: 536, endPoint x: 633, endPoint y: 290, distance: 247.4
click at [760, 765] on td "100,000" at bounding box center [800, 773] width 80 height 48
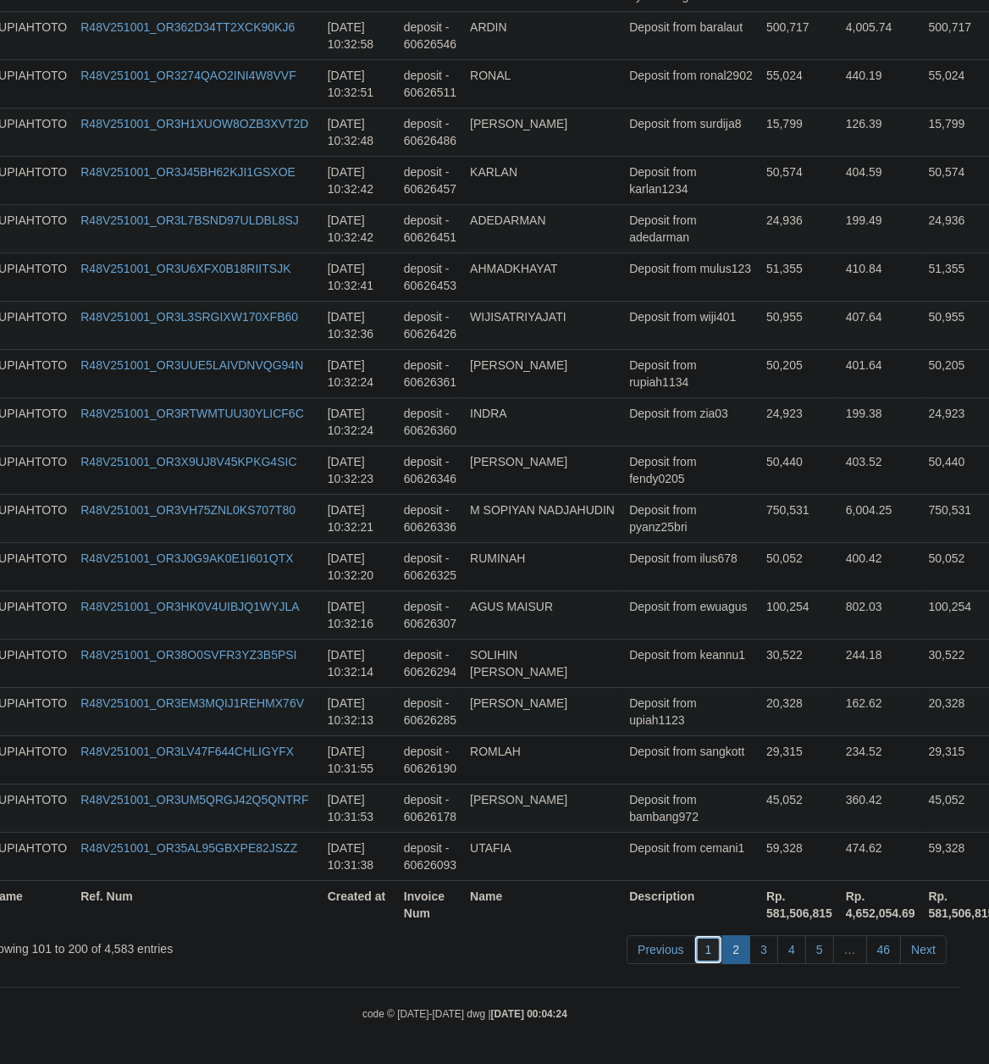
click at [708, 950] on link "1" at bounding box center [708, 949] width 29 height 29
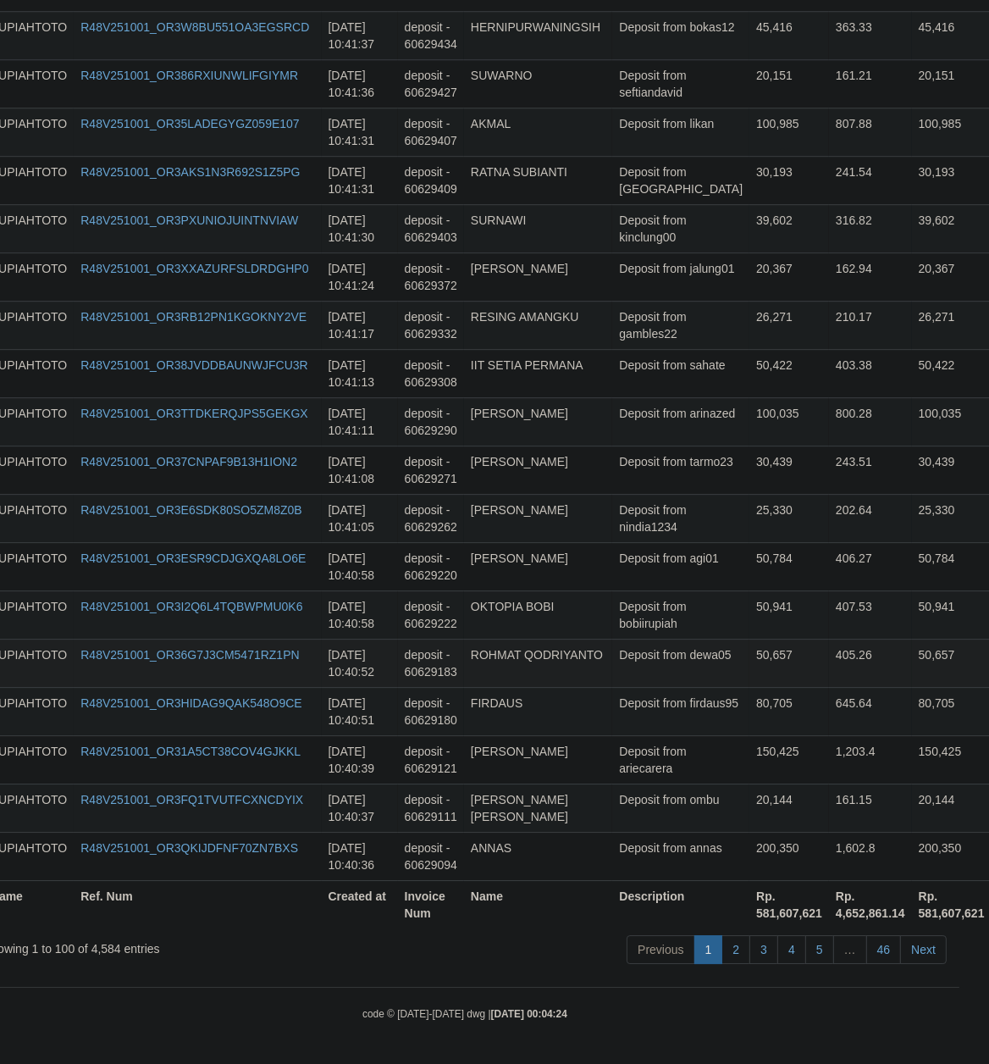
click at [605, 638] on td "ROHMAT QODRIYANTO" at bounding box center [538, 662] width 148 height 48
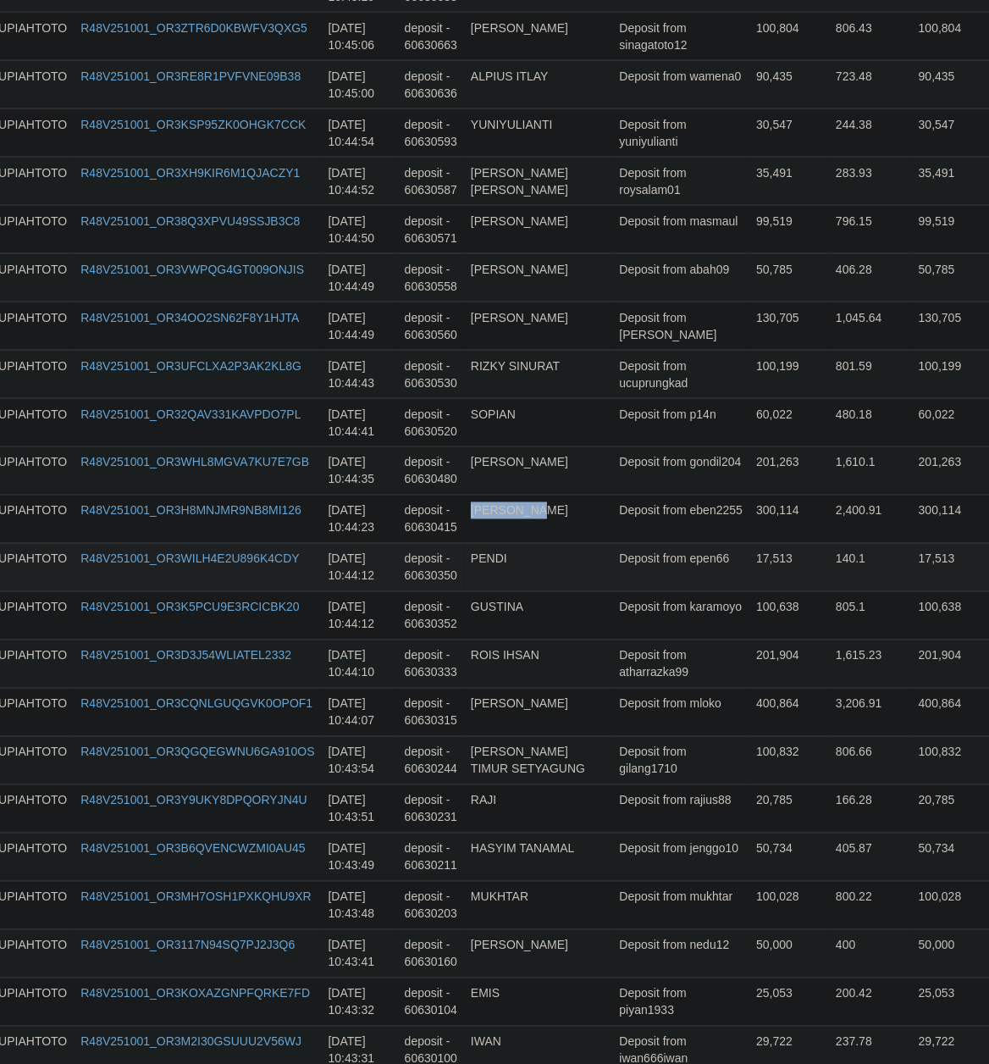
drag, startPoint x: 328, startPoint y: 554, endPoint x: 58, endPoint y: 592, distance: 272.0
click at [370, 543] on td "[DATE] 10:44:23" at bounding box center [360, 519] width 76 height 48
click at [620, 108] on td "Deposit from wamena0" at bounding box center [680, 84] width 137 height 48
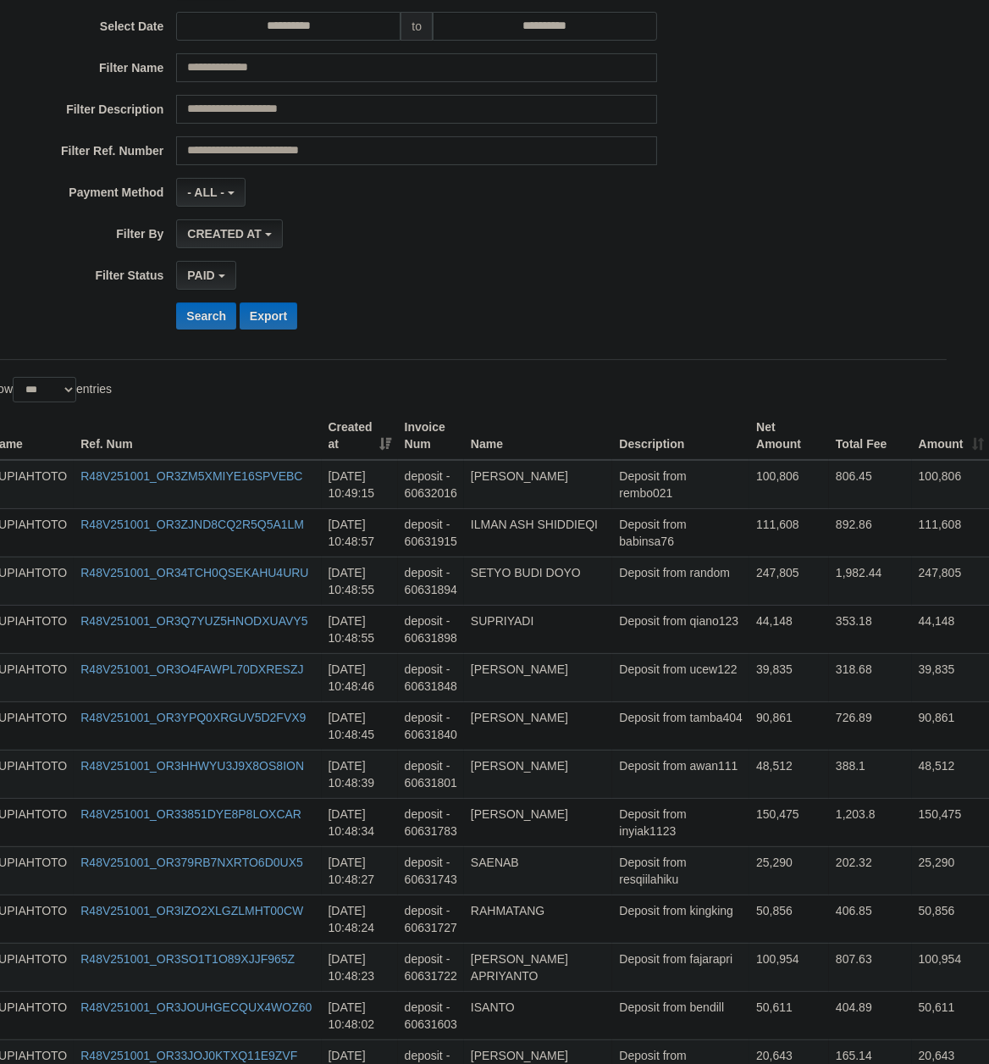
scroll to position [85, 30]
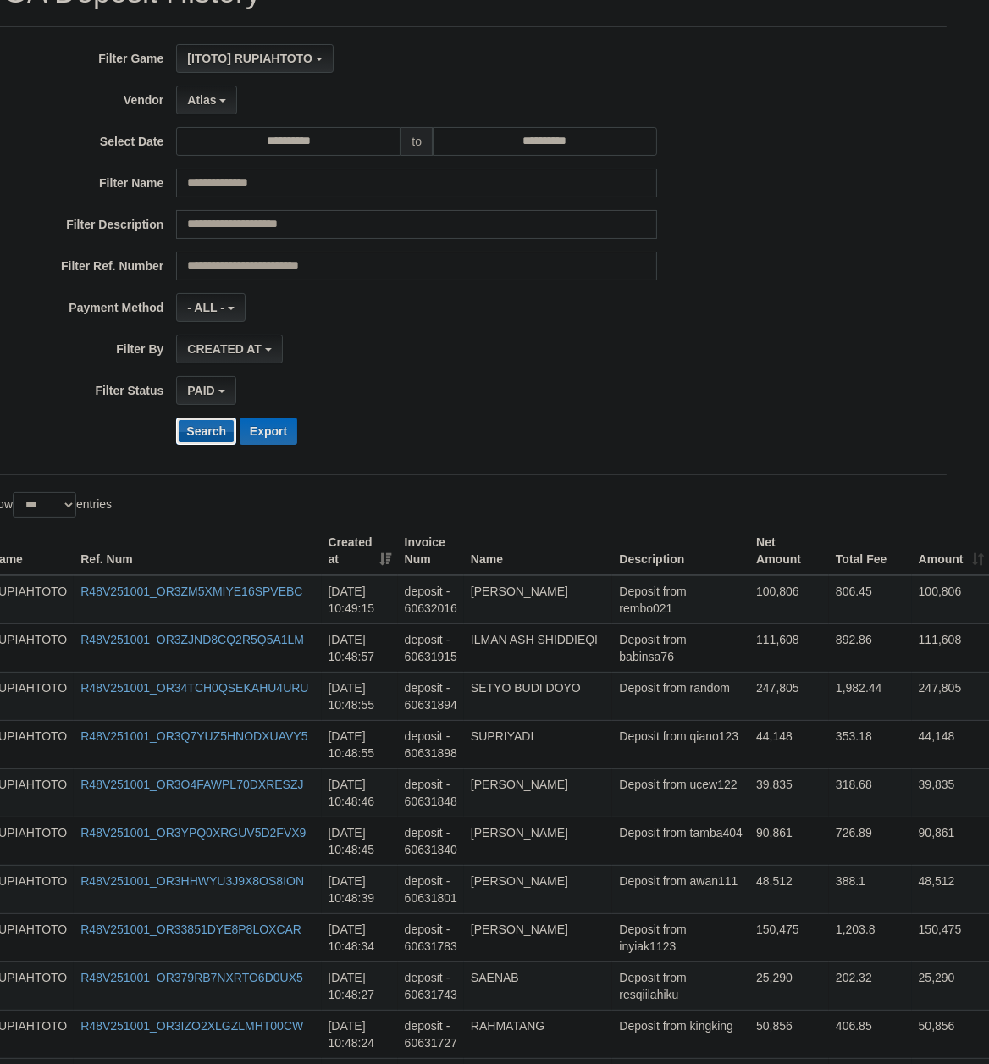
click at [204, 430] on button "Search" at bounding box center [206, 431] width 60 height 27
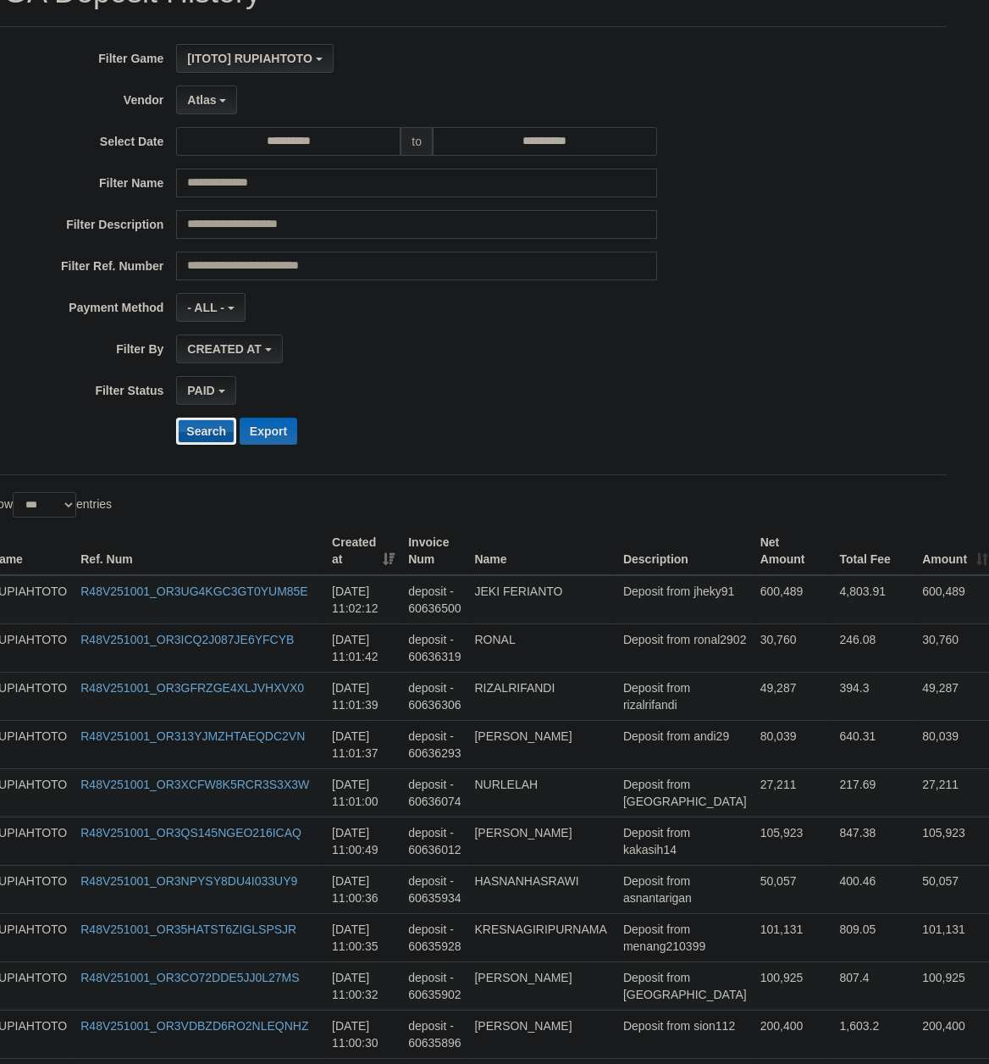
click at [216, 438] on button "Search" at bounding box center [206, 431] width 60 height 27
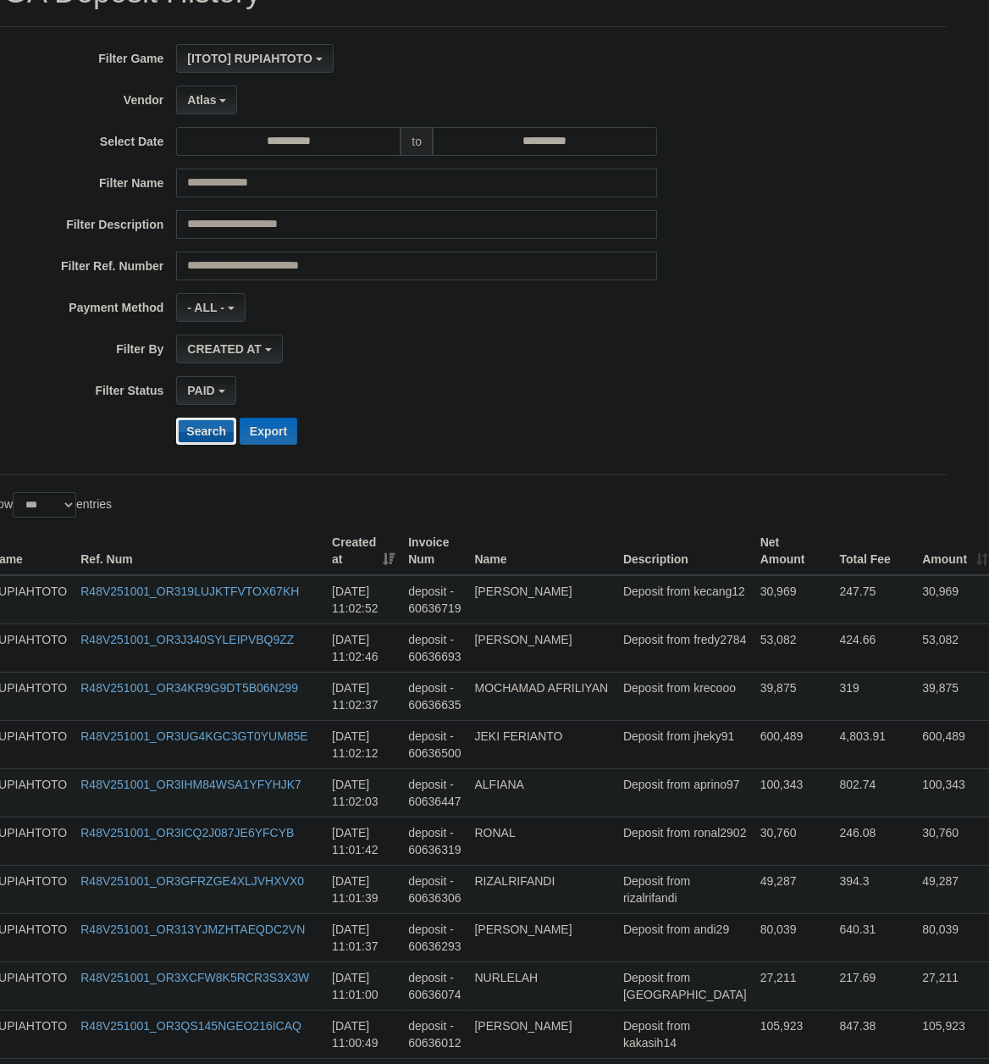
click at [211, 434] on button "Search" at bounding box center [206, 431] width 60 height 27
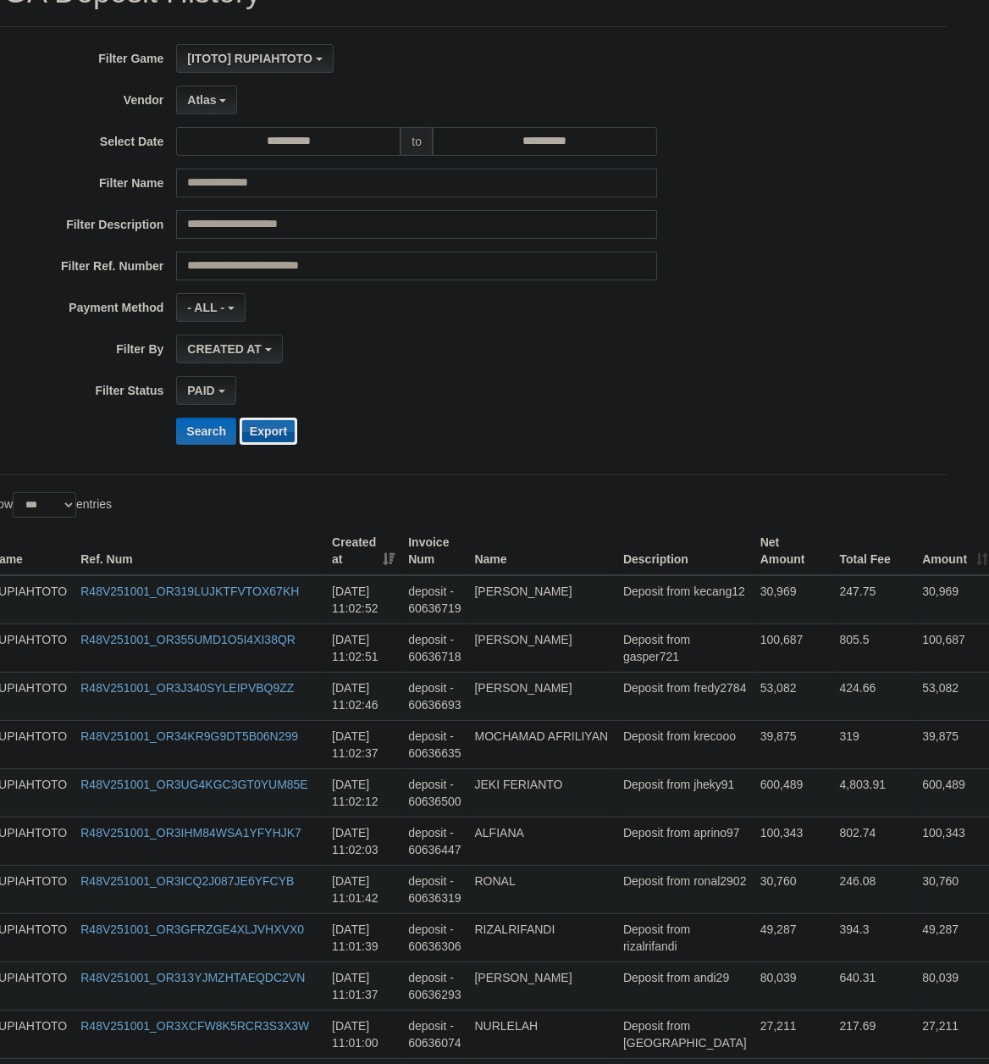
click at [269, 438] on button "Export" at bounding box center [269, 431] width 58 height 27
click at [613, 900] on td "RONAL" at bounding box center [542, 889] width 148 height 48
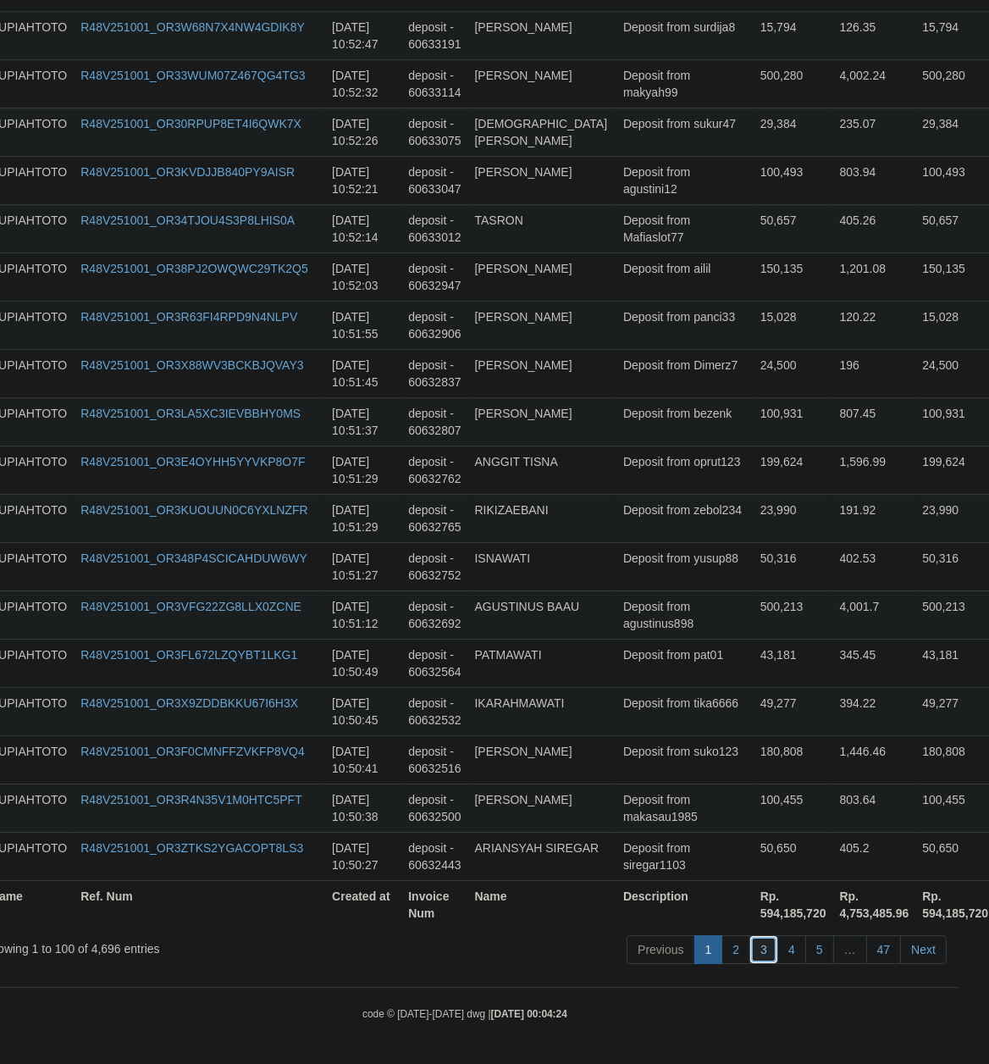
click at [760, 958] on link "3" at bounding box center [763, 949] width 29 height 29
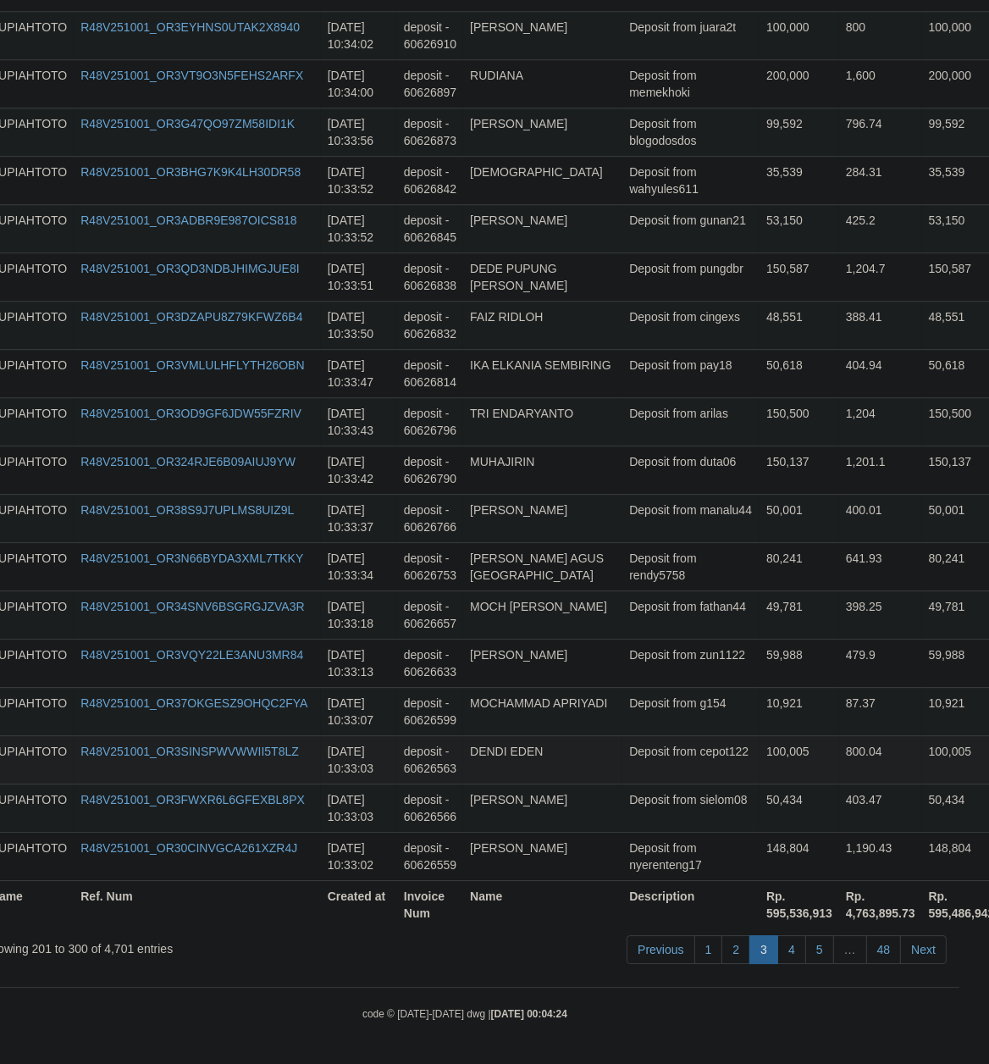
drag, startPoint x: 750, startPoint y: 740, endPoint x: 764, endPoint y: 739, distance: 13.6
click at [760, 739] on td "100,005" at bounding box center [800, 759] width 80 height 48
click at [740, 939] on link "2" at bounding box center [735, 949] width 29 height 29
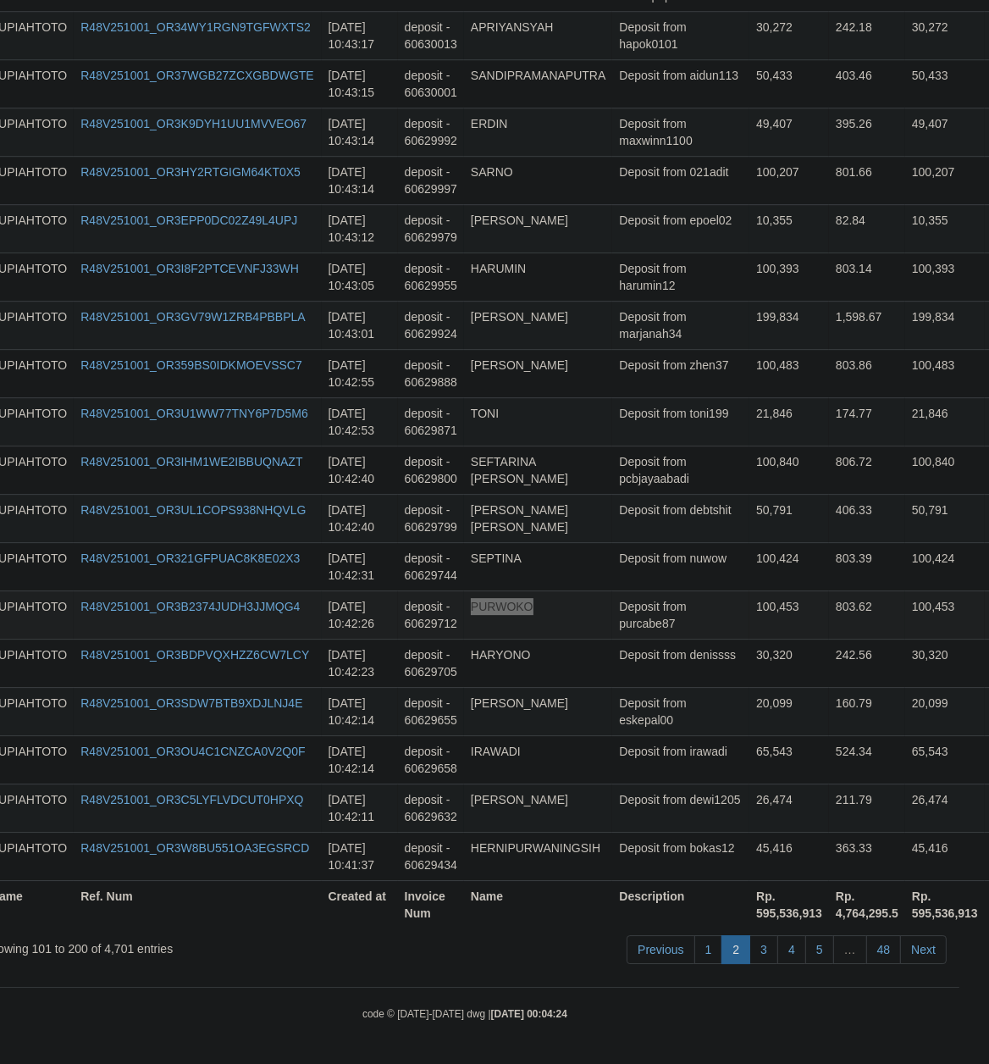
click at [694, 631] on td "Deposit from purcabe87" at bounding box center [680, 614] width 137 height 48
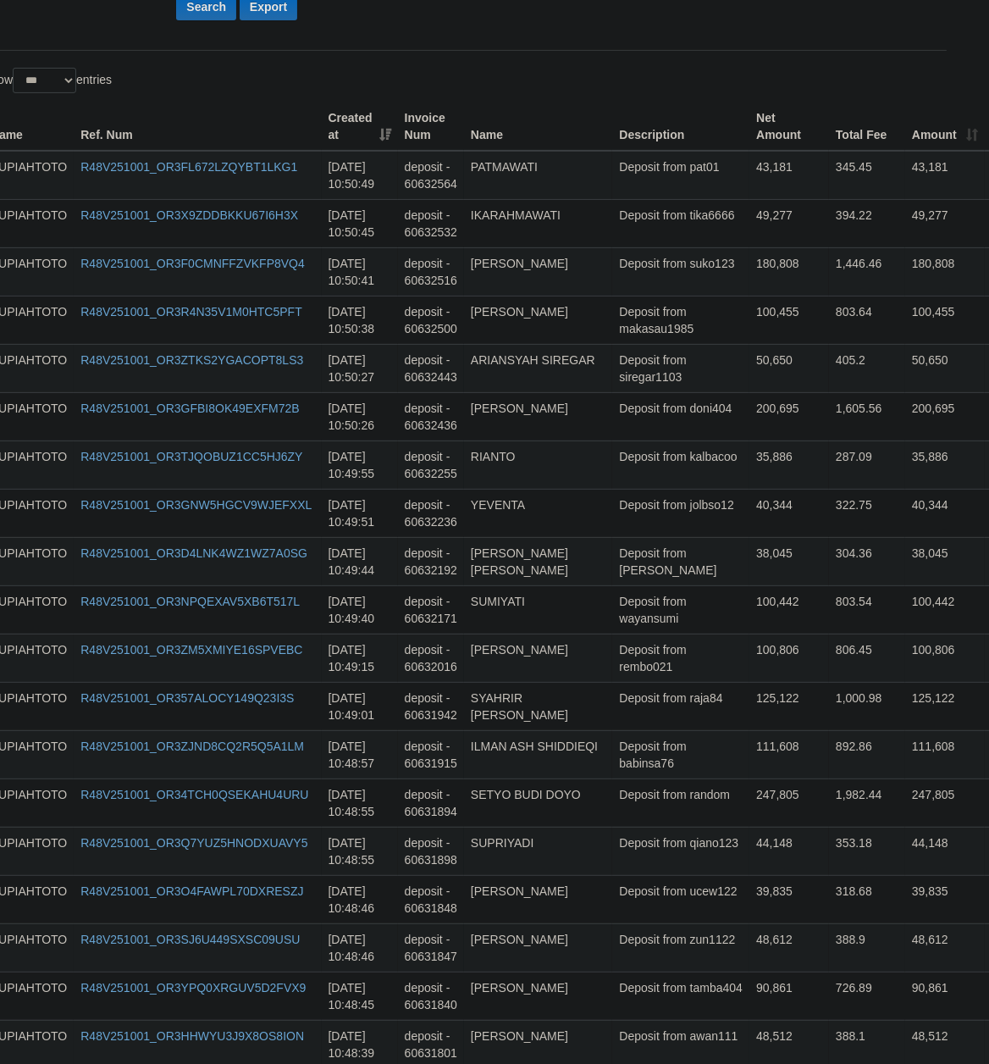
scroll to position [0, 30]
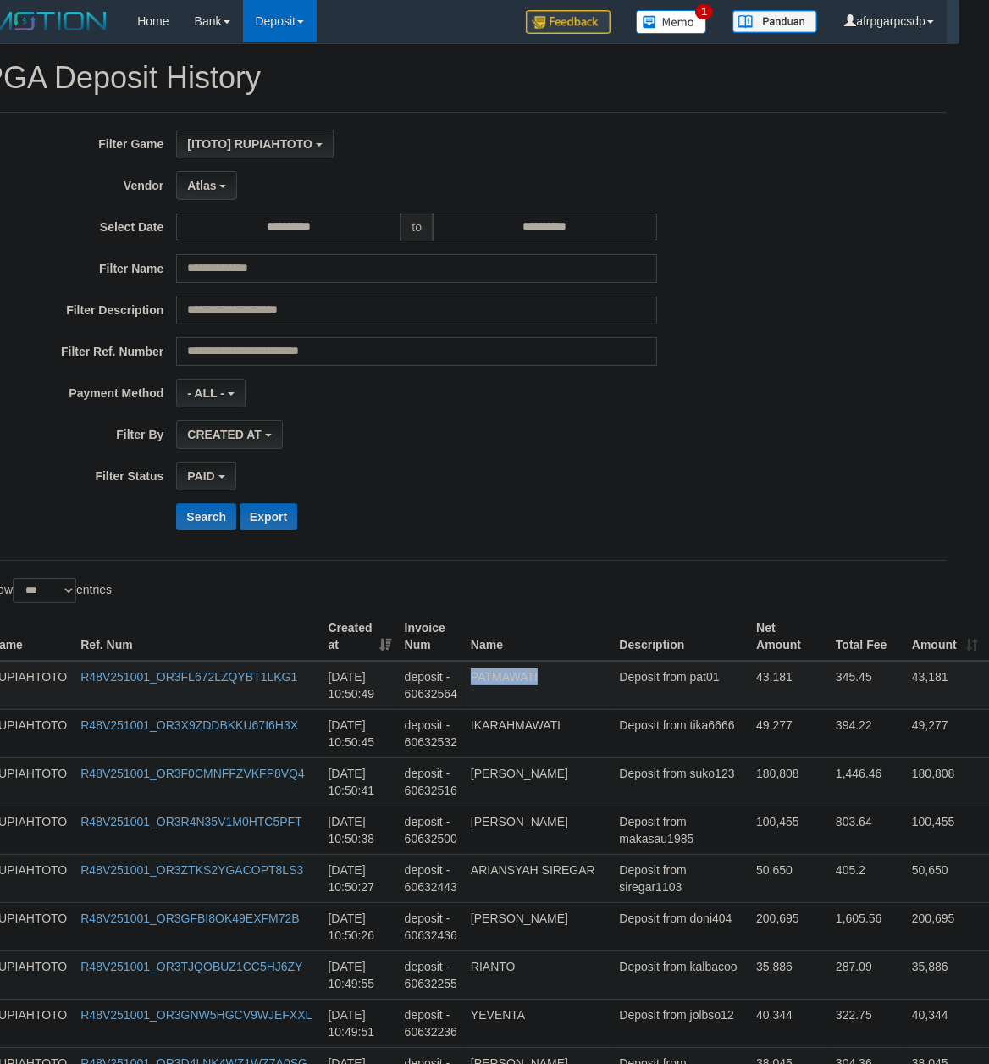
drag, startPoint x: 666, startPoint y: 528, endPoint x: 675, endPoint y: 705, distance: 178.0
click at [656, 841] on td "Deposit from makasau1985" at bounding box center [680, 829] width 137 height 48
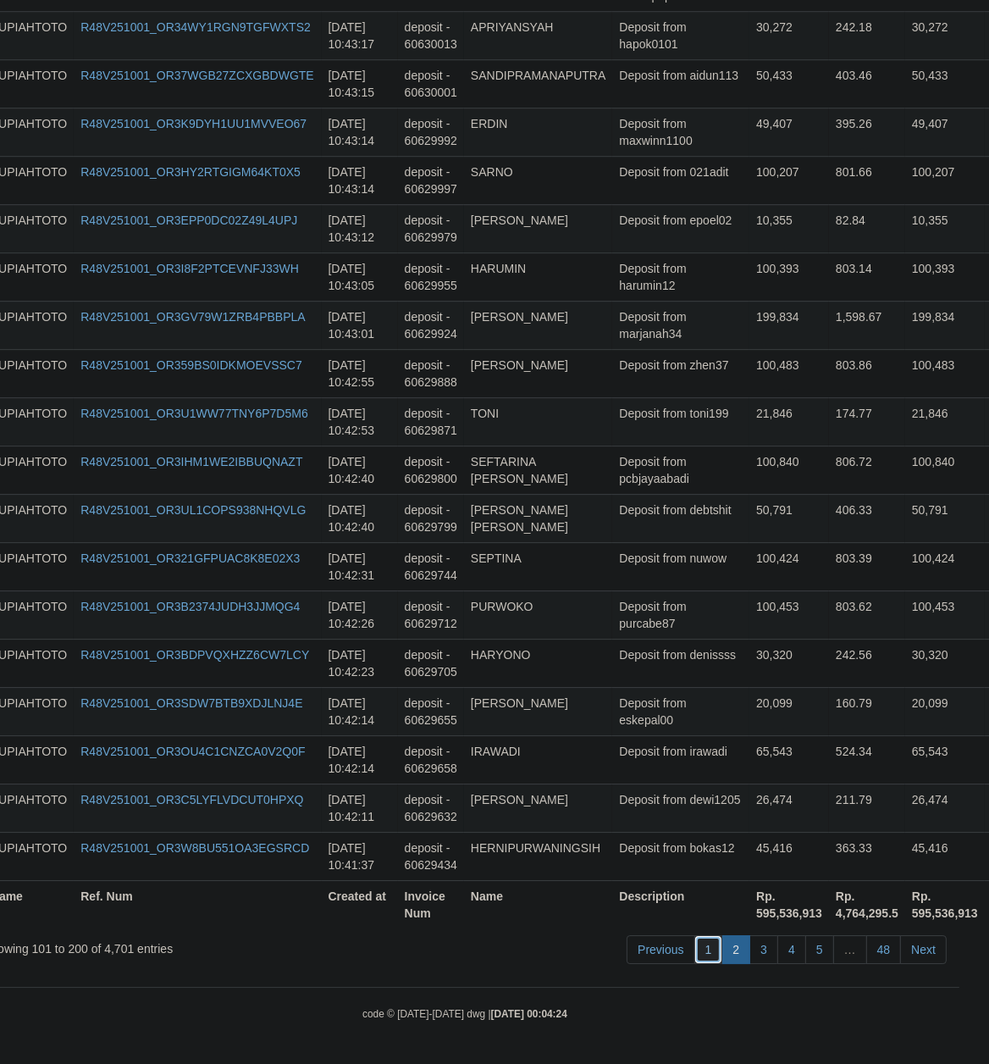
click at [705, 950] on link "1" at bounding box center [708, 949] width 29 height 29
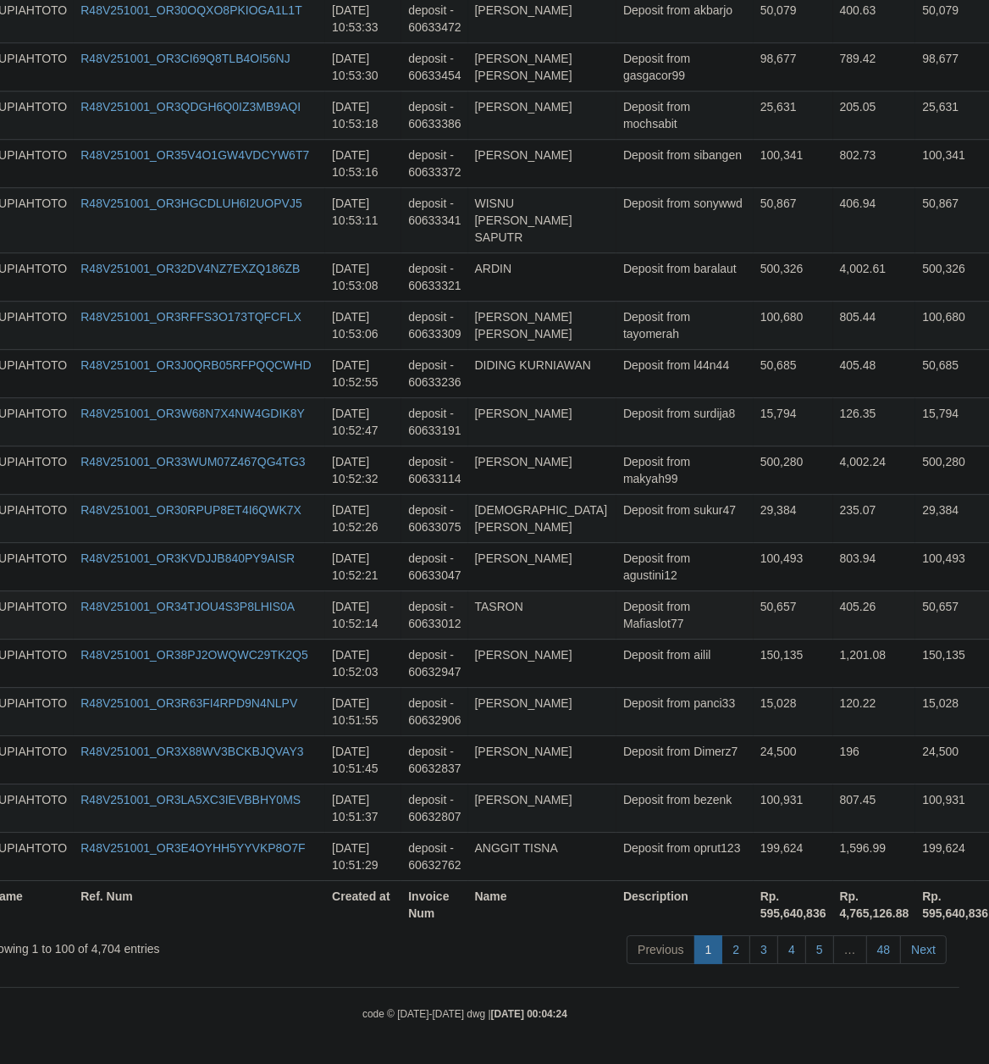
click at [641, 607] on td "Deposit from Mafiaslot77" at bounding box center [684, 614] width 137 height 48
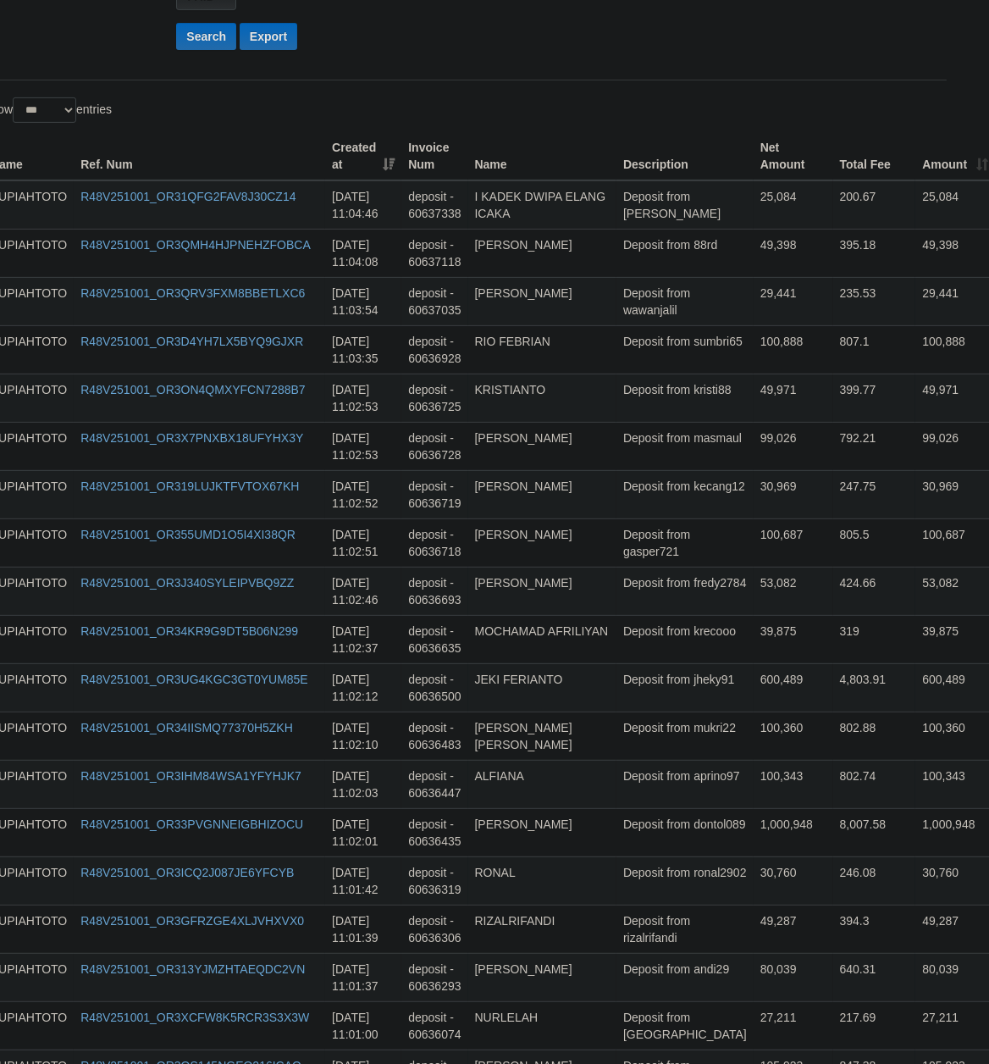
scroll to position [0, 30]
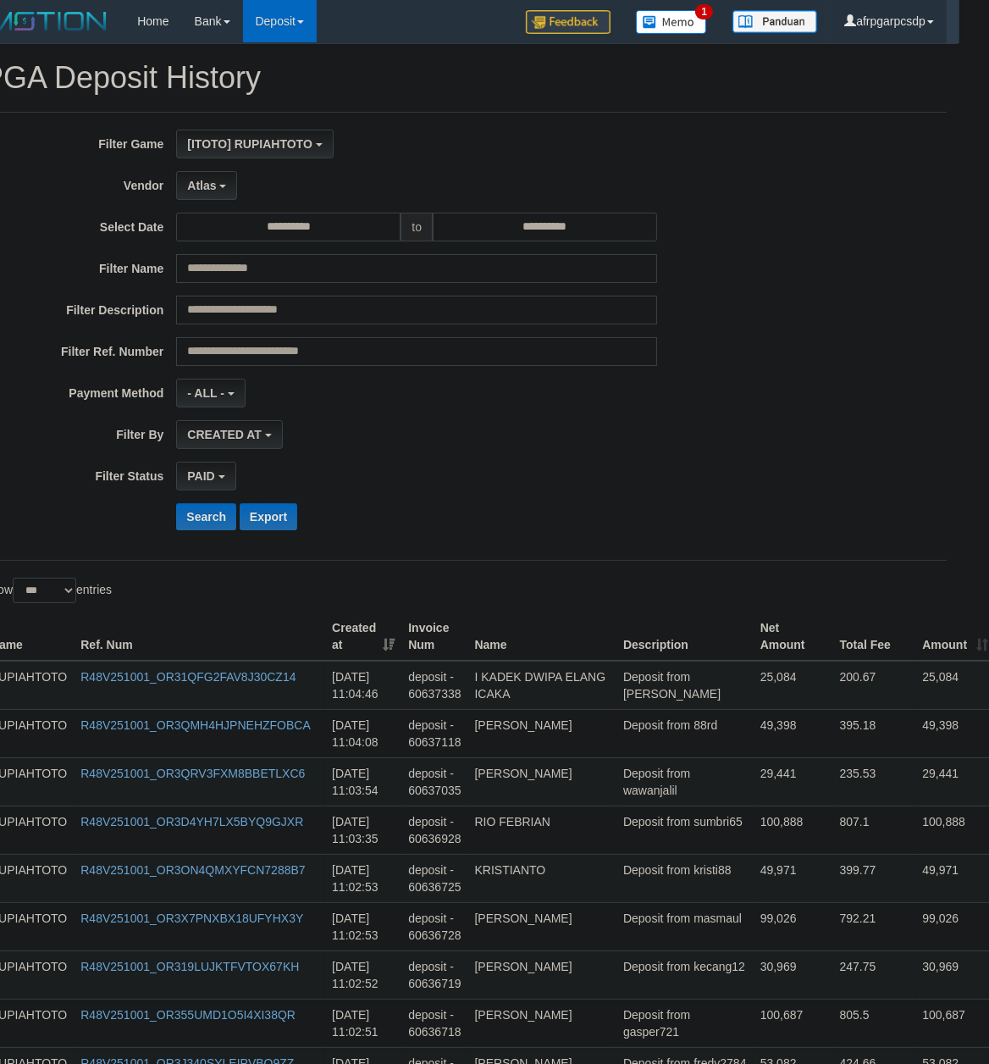
drag, startPoint x: 650, startPoint y: 868, endPoint x: 40, endPoint y: 524, distance: 700.7
click at [660, 835] on td "Deposit from sumbri65" at bounding box center [684, 829] width 137 height 48
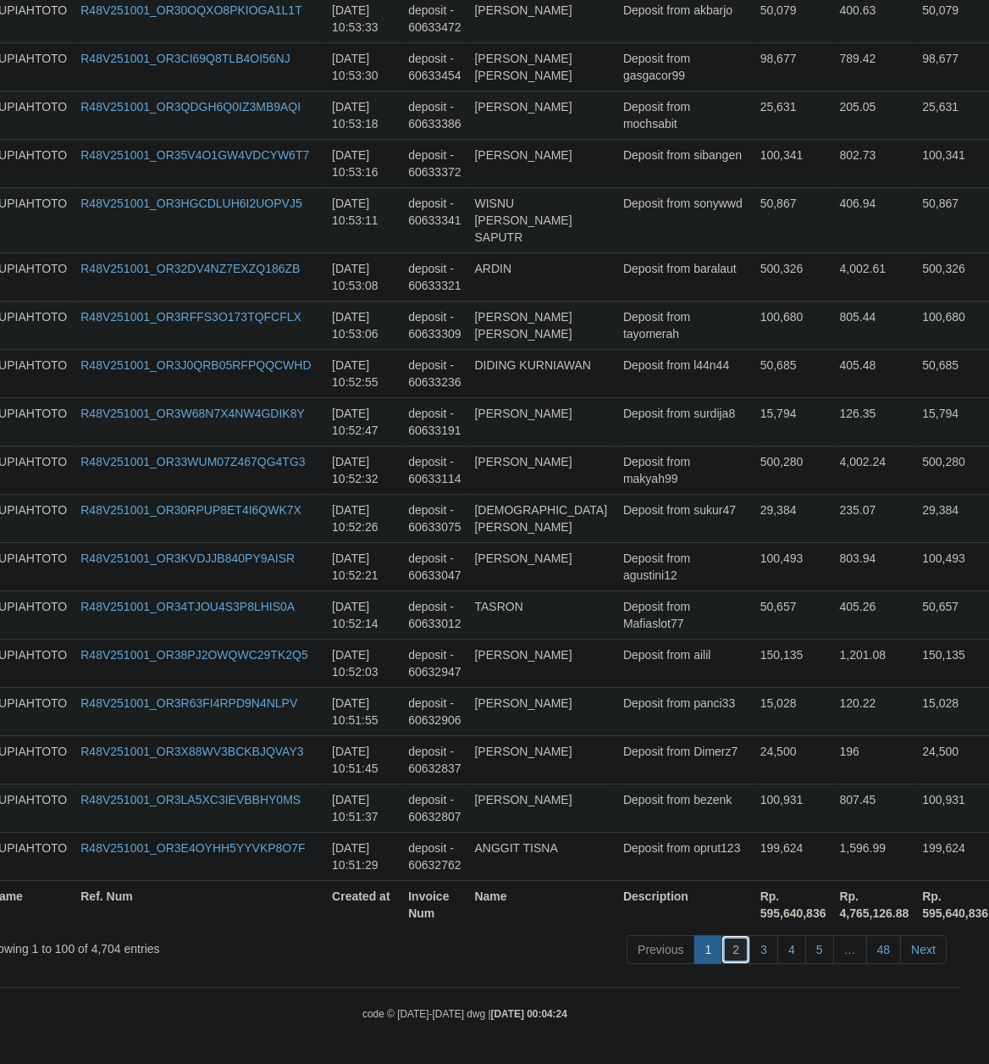
click at [727, 952] on link "2" at bounding box center [735, 949] width 29 height 29
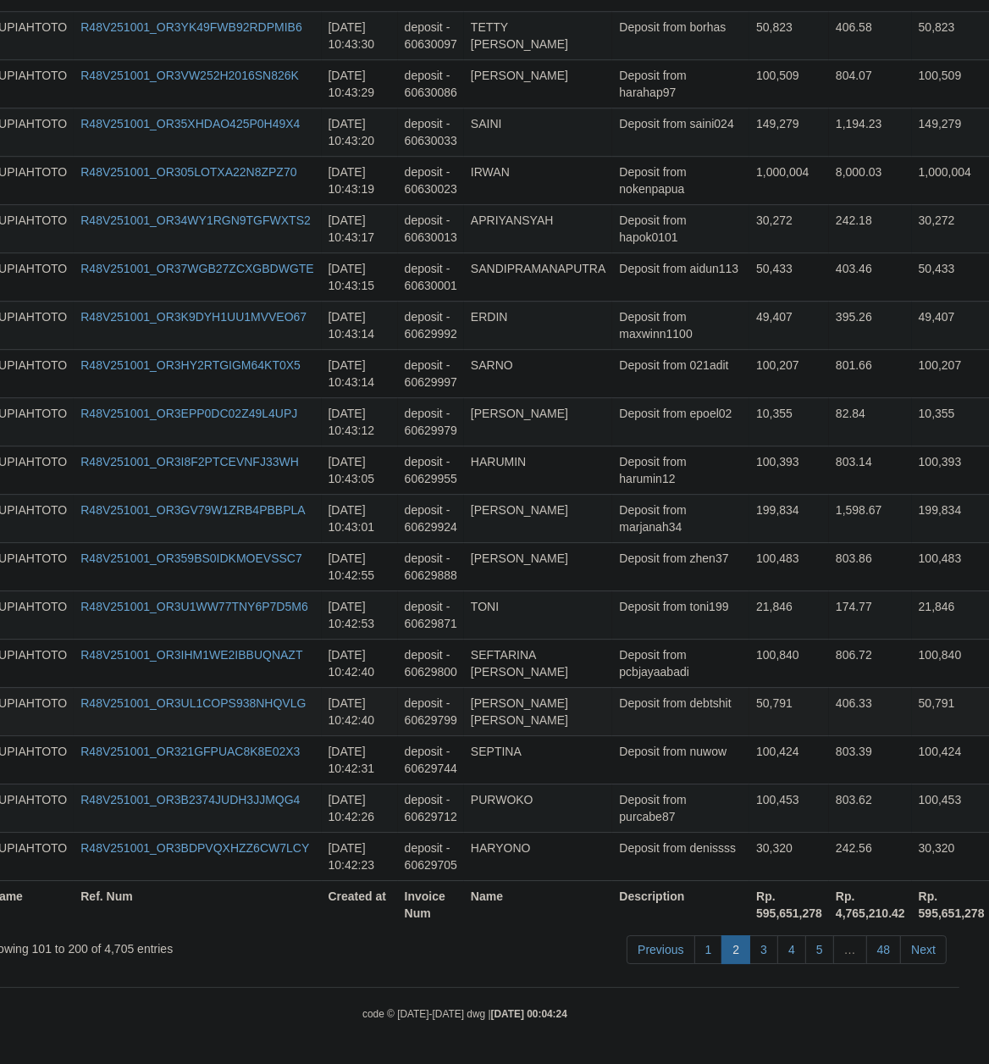
click at [644, 720] on td "Deposit from debtshit" at bounding box center [680, 711] width 137 height 48
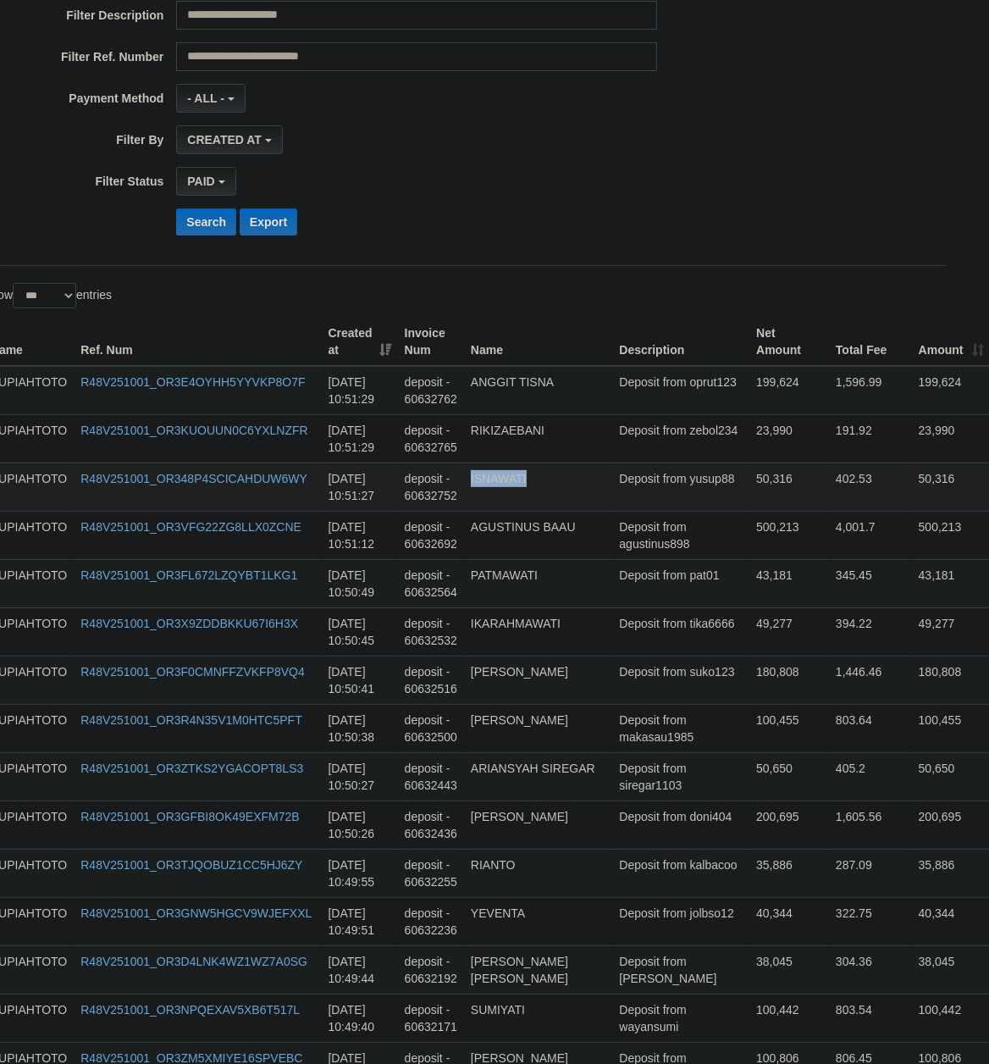
drag, startPoint x: 633, startPoint y: 535, endPoint x: 611, endPoint y: 495, distance: 46.6
click at [674, 814] on td "Deposit from doni404" at bounding box center [680, 824] width 137 height 48
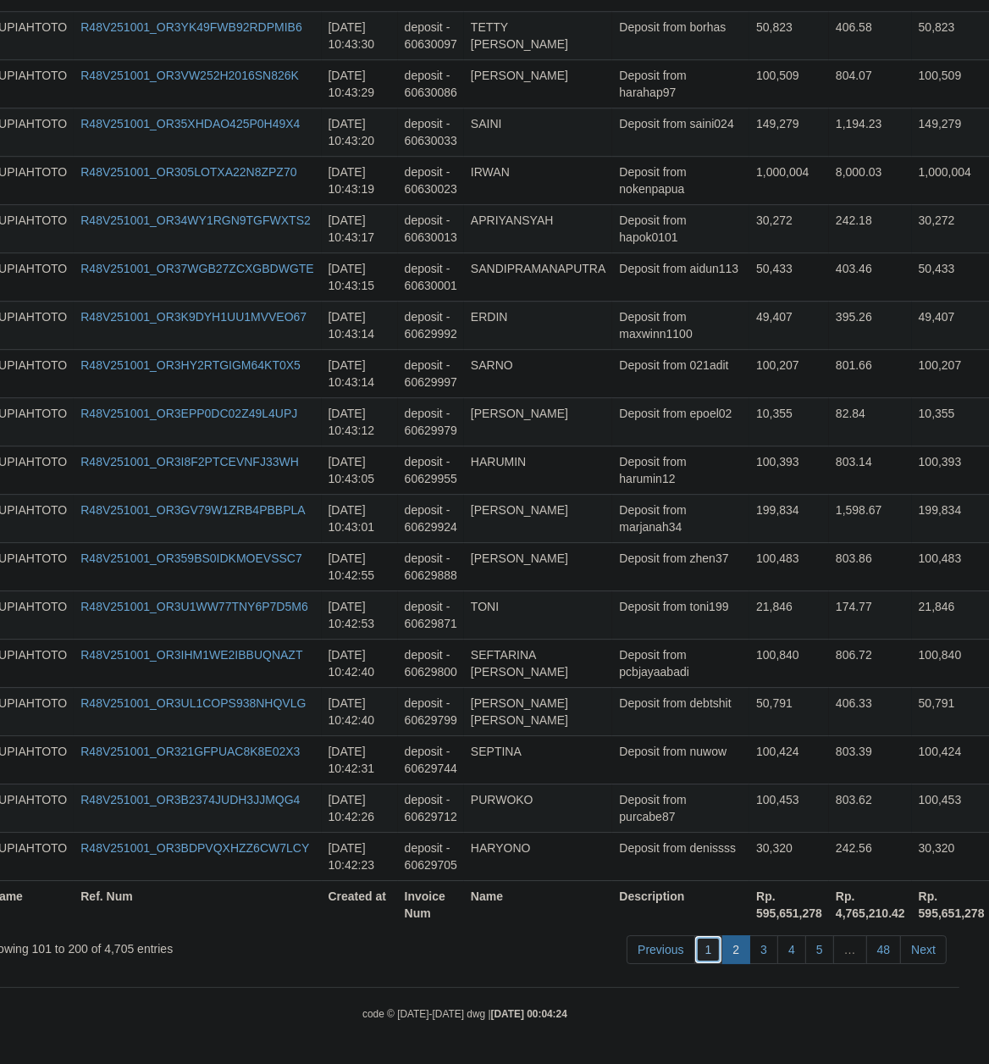
click at [700, 946] on link "1" at bounding box center [708, 949] width 29 height 29
click at [644, 721] on td "Deposit from debtshit" at bounding box center [680, 711] width 137 height 48
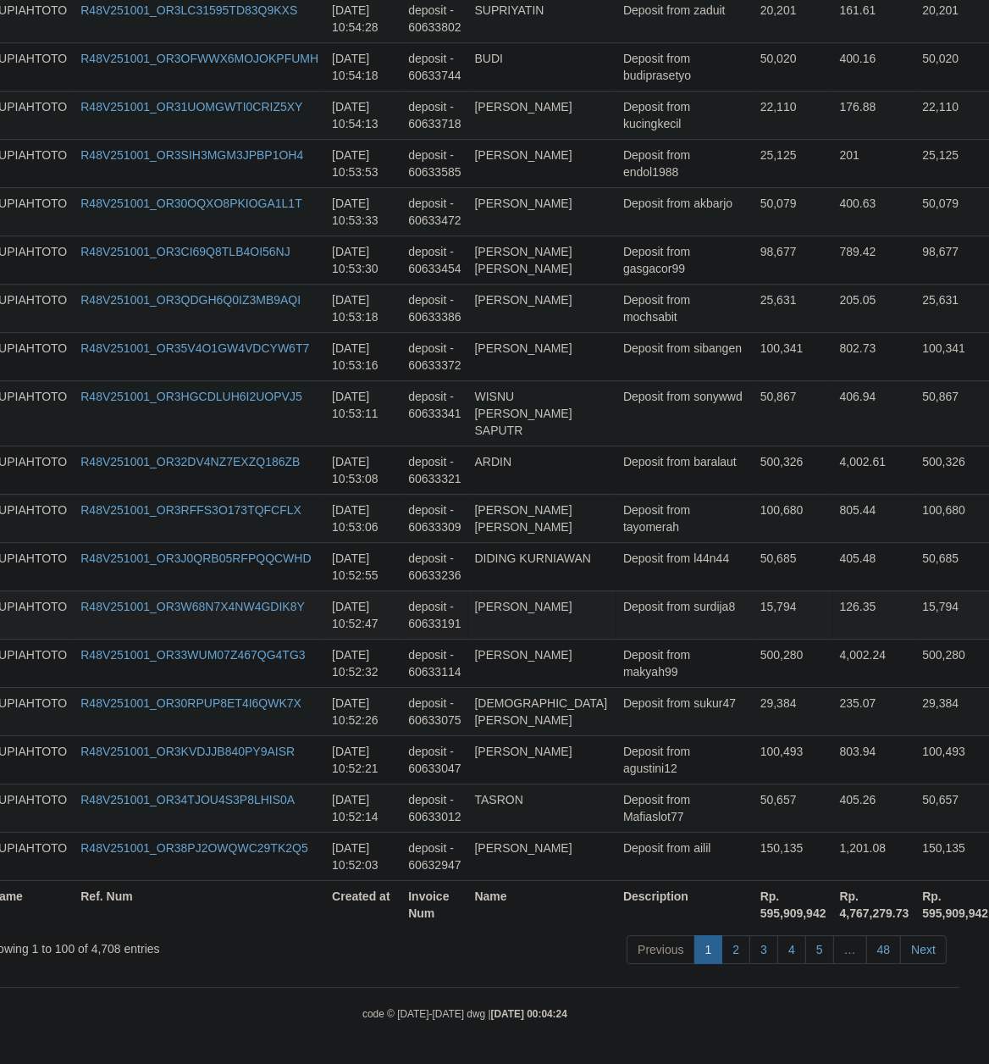
scroll to position [636, 30]
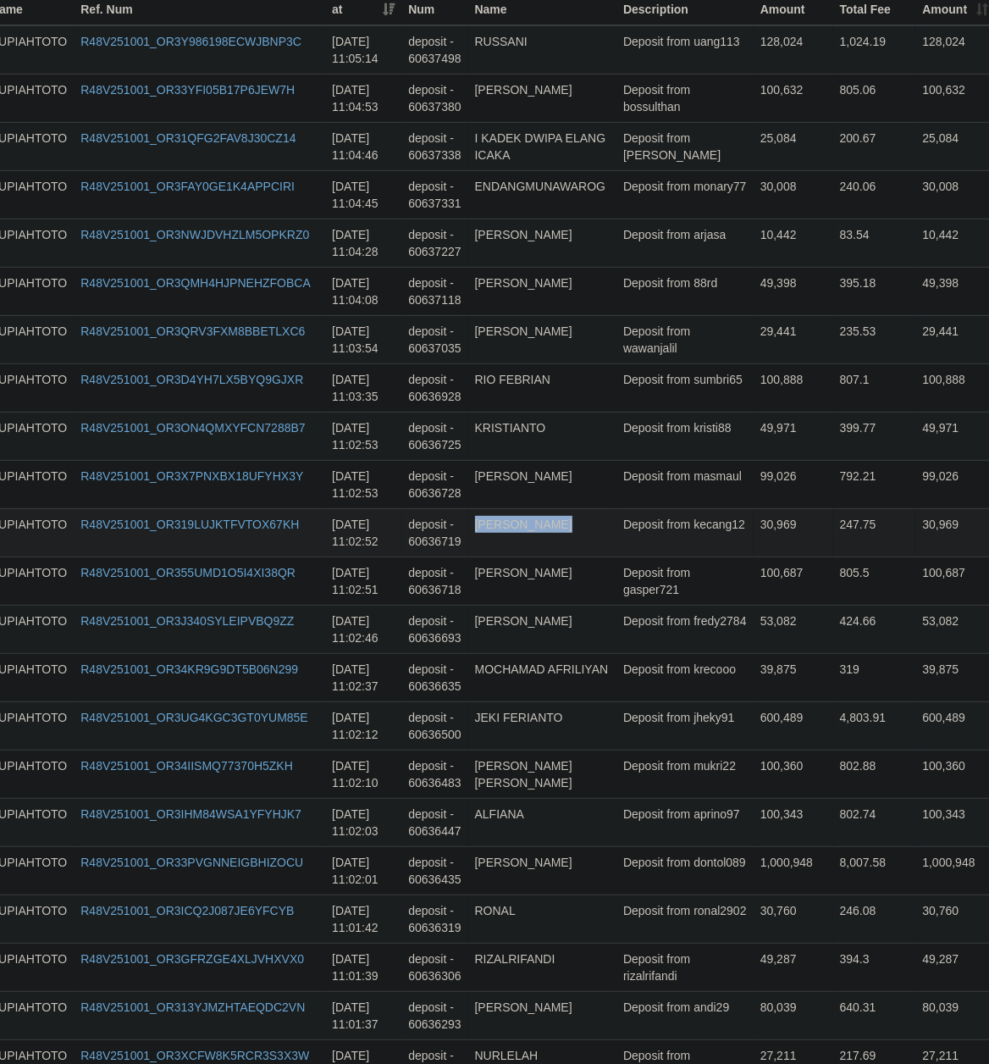
drag, startPoint x: 325, startPoint y: 550, endPoint x: 389, endPoint y: 559, distance: 64.1
click at [389, 555] on td "[DATE] 11:02:52" at bounding box center [363, 531] width 76 height 48
